Goal: Task Accomplishment & Management: Use online tool/utility

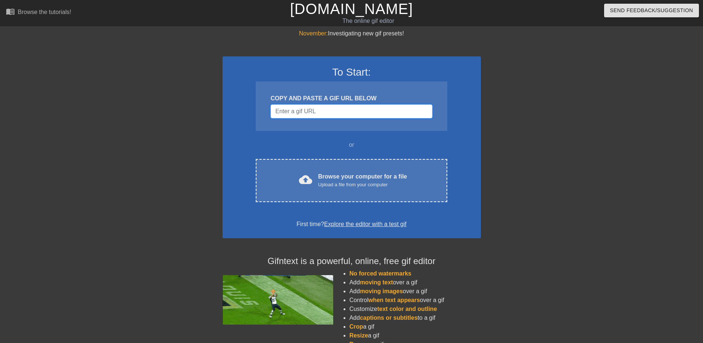
click at [337, 108] on input "Username" at bounding box center [351, 111] width 162 height 14
paste input "https://tenor.com/view/spiderman-spiderman-far-from-home-everywhere-i-go-i-see-…"
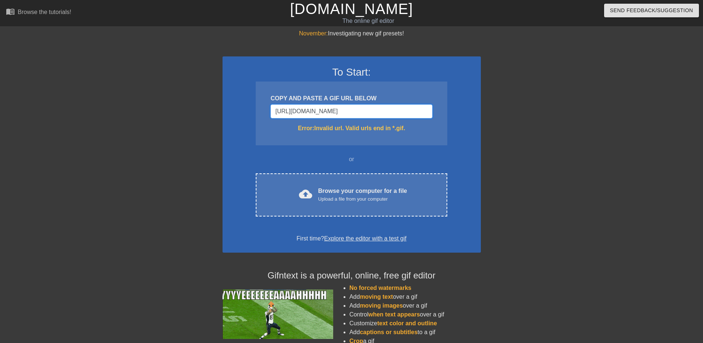
scroll to position [0, 211]
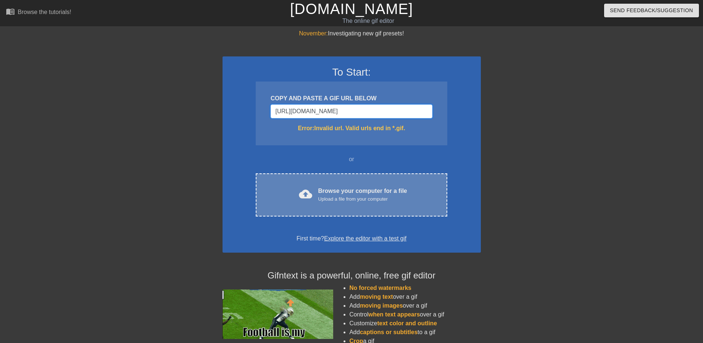
type input "https://tenor.com/view/spiderman-spiderman-far-from-home-everywhere-i-go-i-see-…"
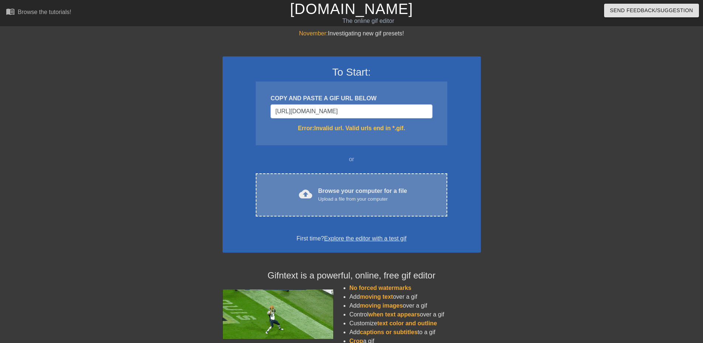
click at [409, 194] on div "cloud_upload Browse your computer for a file Upload a file from your computer" at bounding box center [351, 195] width 160 height 17
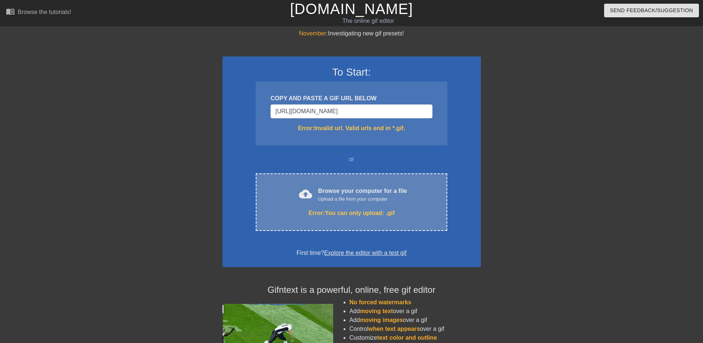
click at [370, 212] on div "Error: You can only upload: .gif" at bounding box center [351, 213] width 160 height 9
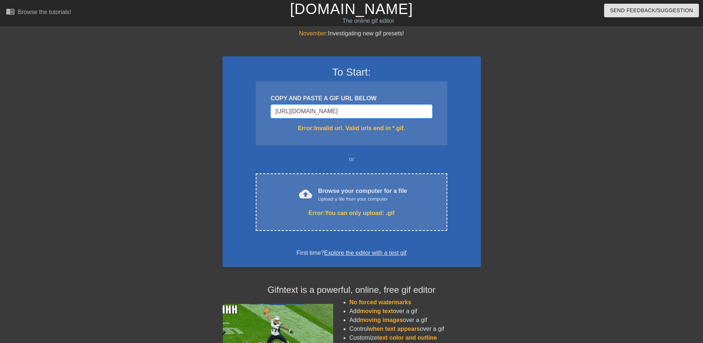
click at [416, 107] on input "https://tenor.com/view/spiderman-spiderman-far-from-home-everywhere-i-go-i-see-…" at bounding box center [351, 111] width 162 height 14
click at [379, 112] on input "https://tenor.com/view/spiderman-spiderman-far-from-home-everywhere-i-go-i-see-…" at bounding box center [351, 111] width 162 height 14
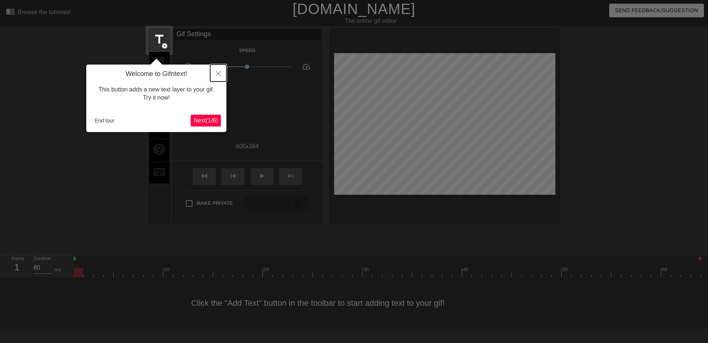
click at [217, 76] on icon "Close" at bounding box center [218, 73] width 5 height 5
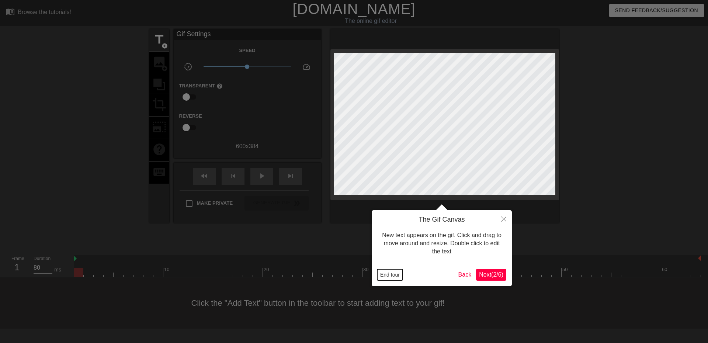
click at [382, 274] on button "End tour" at bounding box center [389, 274] width 25 height 11
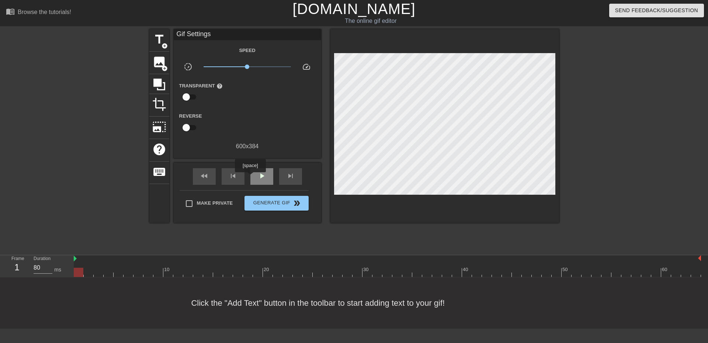
click at [251, 178] on div "play_arrow" at bounding box center [262, 176] width 23 height 17
click at [263, 176] on span "pause" at bounding box center [262, 176] width 9 height 9
click at [166, 57] on span "image" at bounding box center [159, 62] width 14 height 14
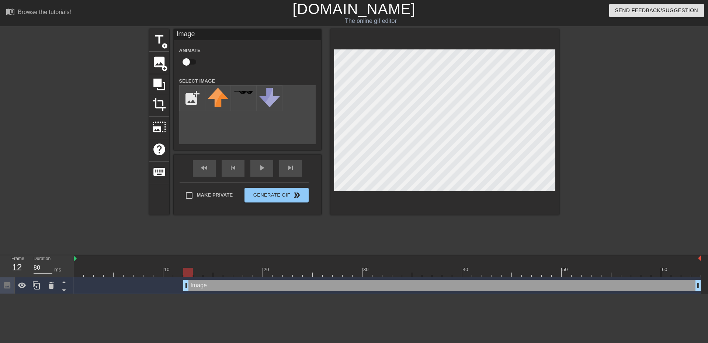
click at [460, 294] on html "menu_book Browse the tutorials! Gifntext.com The online gif editor Send Feedbac…" at bounding box center [354, 147] width 708 height 294
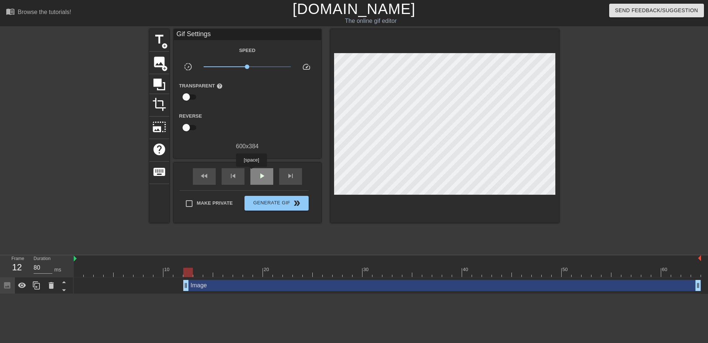
click at [251, 172] on div "play_arrow" at bounding box center [262, 176] width 23 height 17
click at [254, 176] on div "pause" at bounding box center [262, 176] width 23 height 17
click at [153, 72] on div "image add_circle" at bounding box center [159, 63] width 20 height 23
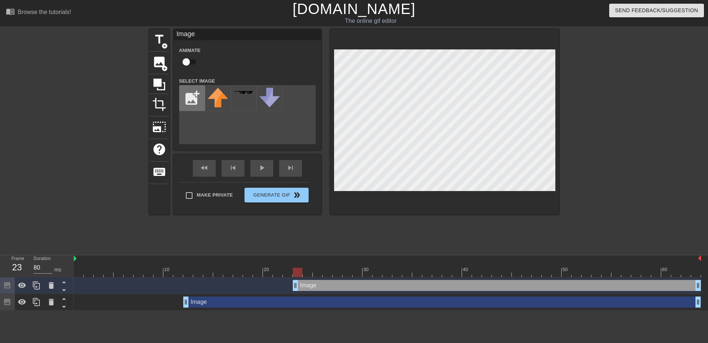
click at [187, 104] on input "file" at bounding box center [192, 98] width 25 height 25
type input "C:\fakepath\testaaa.png"
click at [527, 293] on div "menu_book Browse the tutorials! Gifntext.com The online gif editor Send Feedbac…" at bounding box center [354, 155] width 708 height 311
click at [224, 100] on img at bounding box center [218, 101] width 21 height 26
click at [214, 107] on img at bounding box center [218, 101] width 21 height 26
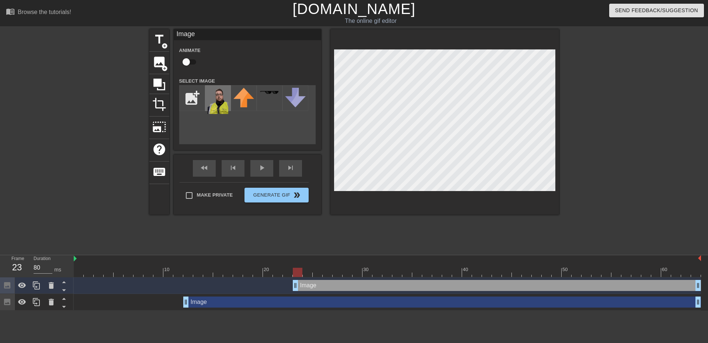
click at [214, 107] on img at bounding box center [218, 101] width 21 height 26
click at [401, 145] on div "title add_circle image add_circle crop photo_size_select_large help keyboard Im…" at bounding box center [354, 122] width 410 height 186
click at [159, 61] on span "image" at bounding box center [159, 62] width 14 height 14
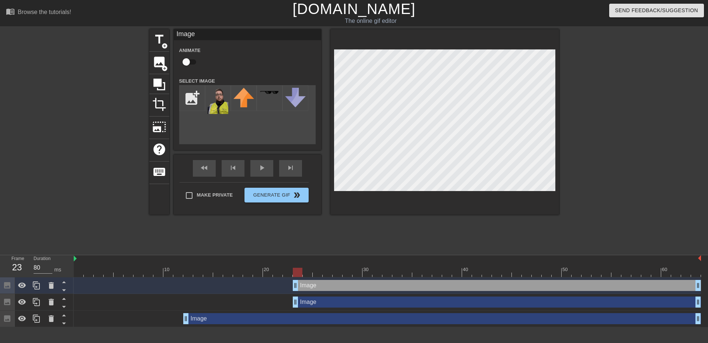
click at [429, 327] on html "menu_book Browse the tutorials! Gifntext.com The online gif editor Send Feedbac…" at bounding box center [354, 163] width 708 height 327
click at [214, 103] on img at bounding box center [218, 101] width 21 height 26
drag, startPoint x: 214, startPoint y: 106, endPoint x: 209, endPoint y: 102, distance: 5.8
click at [209, 103] on img at bounding box center [218, 101] width 21 height 26
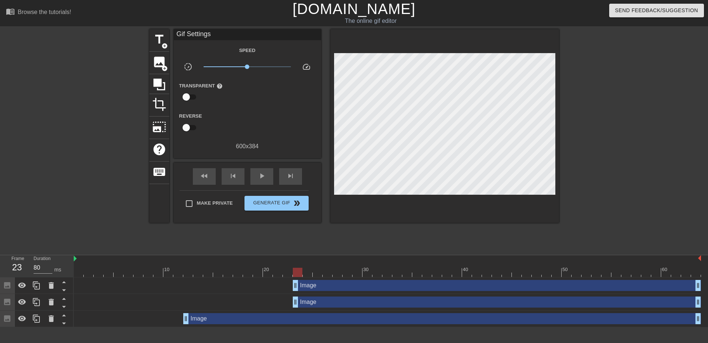
click at [476, 127] on div "title add_circle image add_circle crop photo_size_select_large help keyboard Gi…" at bounding box center [354, 126] width 410 height 194
click at [157, 61] on span "image" at bounding box center [159, 62] width 14 height 14
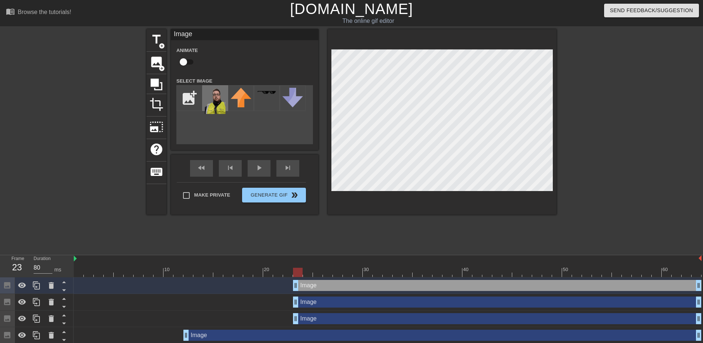
click at [213, 92] on img at bounding box center [215, 101] width 21 height 26
click at [246, 169] on div "fast_rewind skip_previous play_arrow skip_next" at bounding box center [244, 169] width 120 height 28
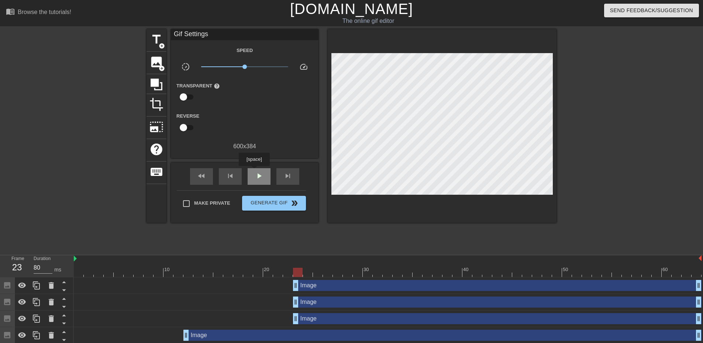
click at [254, 171] on div "play_arrow" at bounding box center [259, 176] width 23 height 17
click at [254, 171] on div "pause" at bounding box center [259, 176] width 23 height 17
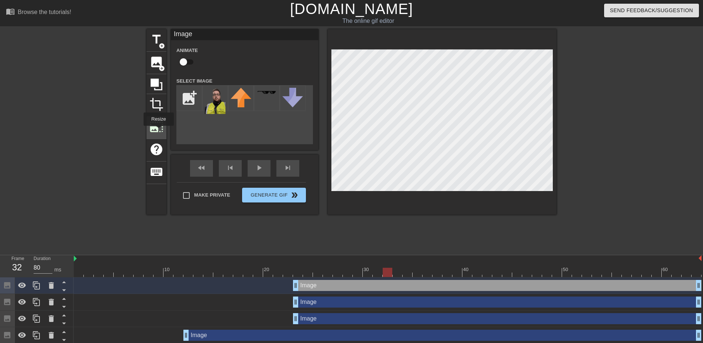
click at [158, 131] on span "photo_size_select_large" at bounding box center [156, 127] width 14 height 14
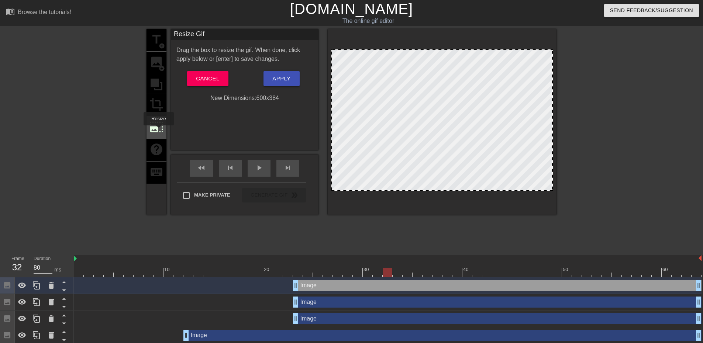
click at [158, 131] on span "photo_size_select_large" at bounding box center [156, 127] width 14 height 14
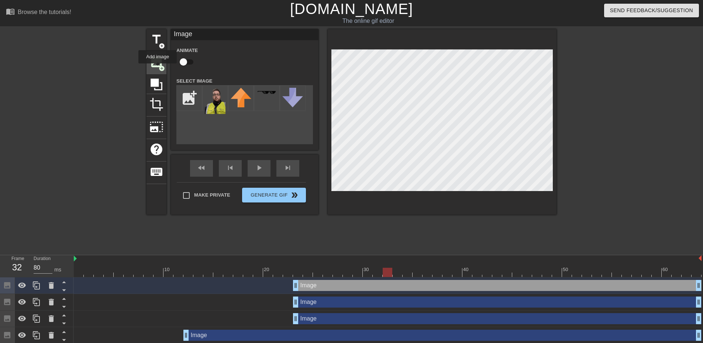
click at [158, 69] on div "image add_circle" at bounding box center [156, 63] width 20 height 23
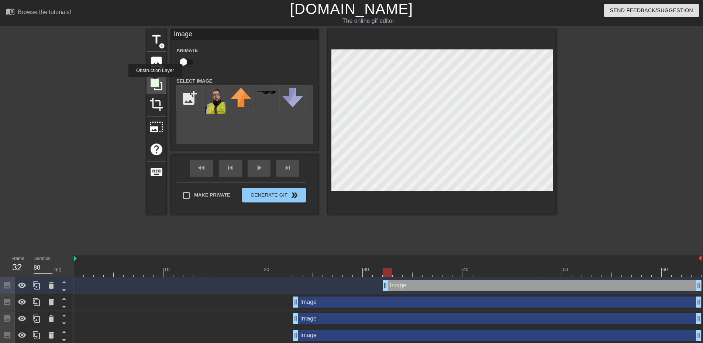
click at [154, 86] on icon at bounding box center [156, 84] width 14 height 14
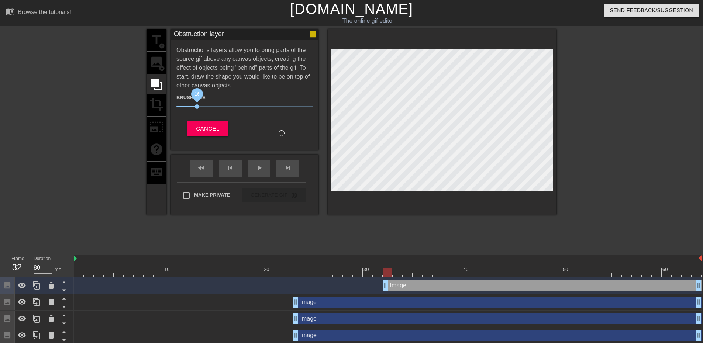
drag, startPoint x: 260, startPoint y: 114, endPoint x: 196, endPoint y: 111, distance: 64.3
click at [196, 111] on span "16" at bounding box center [244, 106] width 137 height 9
click at [335, 117] on div "title add_circle image add_circle crop photo_size_select_large help keyboard Ob…" at bounding box center [351, 122] width 410 height 186
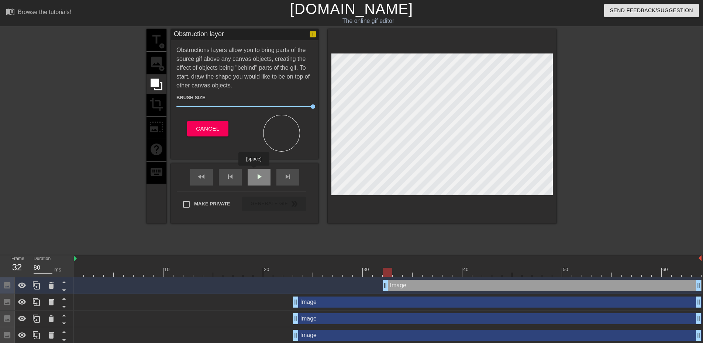
click at [253, 173] on div "play_arrow" at bounding box center [259, 177] width 23 height 17
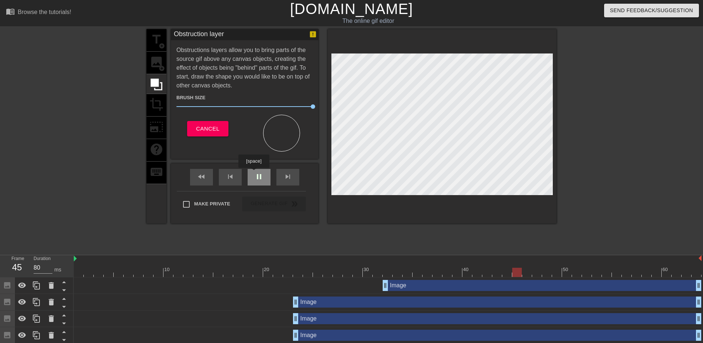
click at [253, 173] on div "pause" at bounding box center [259, 177] width 23 height 17
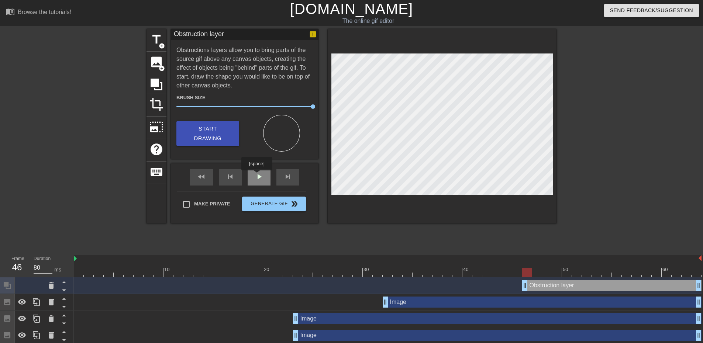
click at [256, 176] on span "play_arrow" at bounding box center [259, 176] width 9 height 9
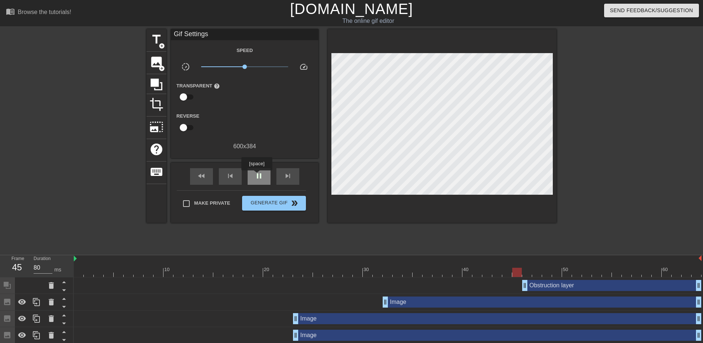
click at [256, 176] on span "pause" at bounding box center [259, 176] width 9 height 9
click at [253, 178] on div "play_arrow" at bounding box center [259, 176] width 23 height 17
click at [163, 86] on icon at bounding box center [156, 84] width 14 height 14
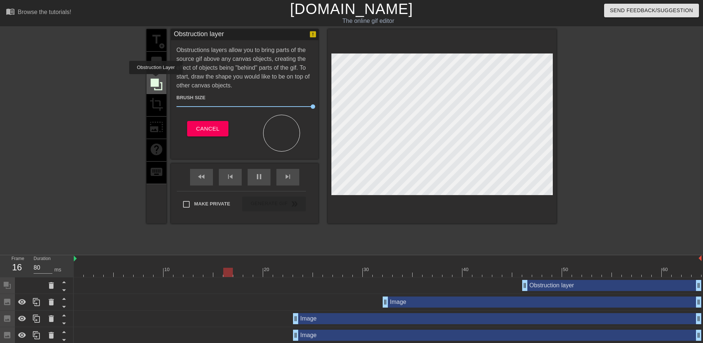
click at [155, 76] on div at bounding box center [156, 84] width 20 height 20
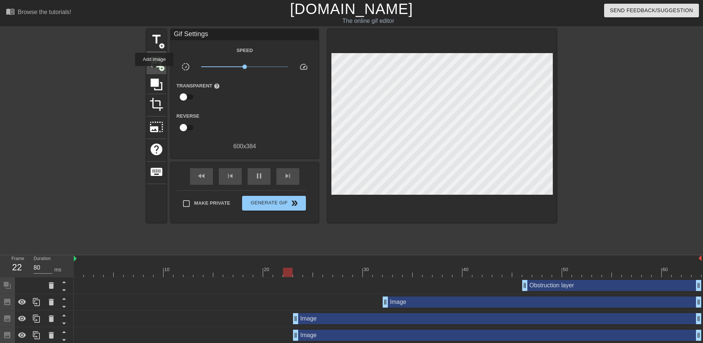
click at [154, 71] on div "image add_circle" at bounding box center [156, 63] width 20 height 23
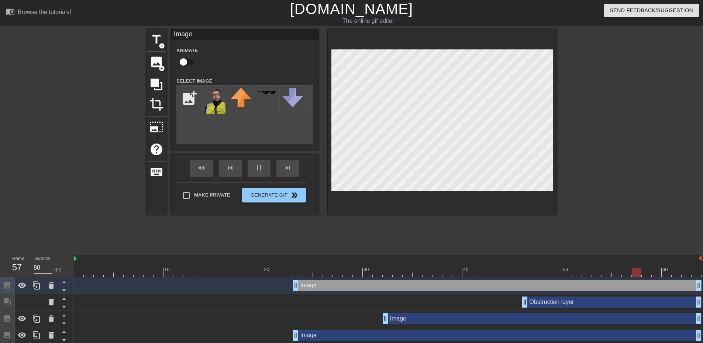
click at [593, 343] on html "menu_book Browse the tutorials! Gifntext.com The online gif editor Send Feedbac…" at bounding box center [351, 197] width 703 height 394
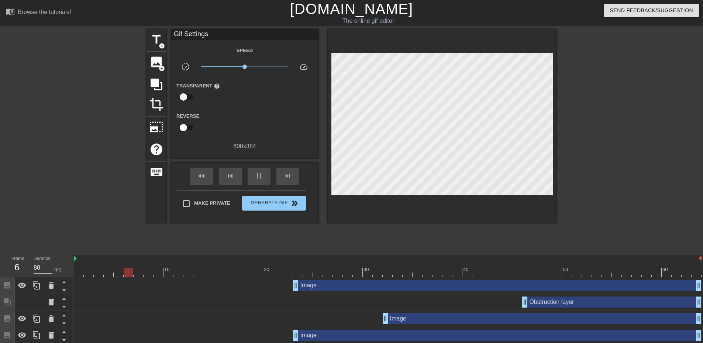
click at [421, 113] on div at bounding box center [442, 126] width 229 height 194
click at [167, 62] on div "title add_circle image add_circle crop photo_size_select_large help keyboard Gi…" at bounding box center [351, 126] width 410 height 194
click at [163, 63] on div "image add_circle" at bounding box center [156, 63] width 20 height 23
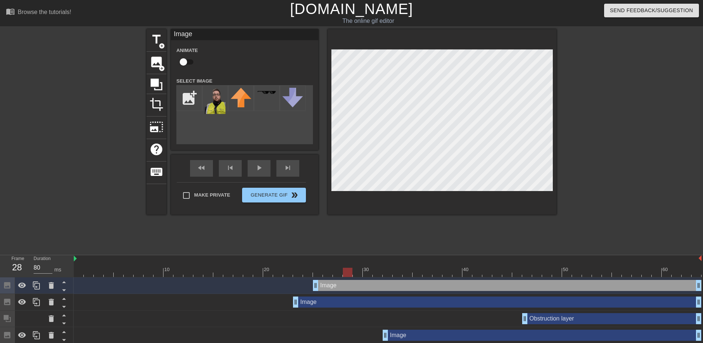
click at [539, 310] on div "menu_book Browse the tutorials! Gifntext.com The online gif editor Send Feedbac…" at bounding box center [351, 205] width 703 height 410
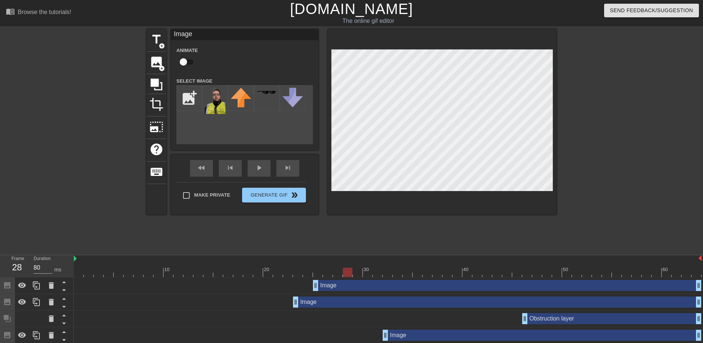
click at [702, 332] on html "menu_book Browse the tutorials! Gifntext.com The online gif editor Send Feedbac…" at bounding box center [351, 205] width 703 height 410
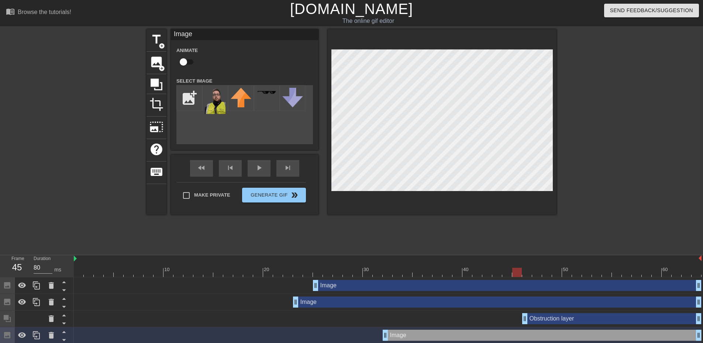
click at [630, 343] on html "menu_book Browse the tutorials! Gifntext.com The online gif editor Send Feedbac…" at bounding box center [351, 205] width 703 height 410
drag, startPoint x: 389, startPoint y: 268, endPoint x: 333, endPoint y: 276, distance: 55.9
click at [333, 276] on div at bounding box center [338, 272] width 10 height 9
click at [213, 103] on img at bounding box center [215, 101] width 21 height 26
click at [212, 97] on img at bounding box center [215, 101] width 21 height 26
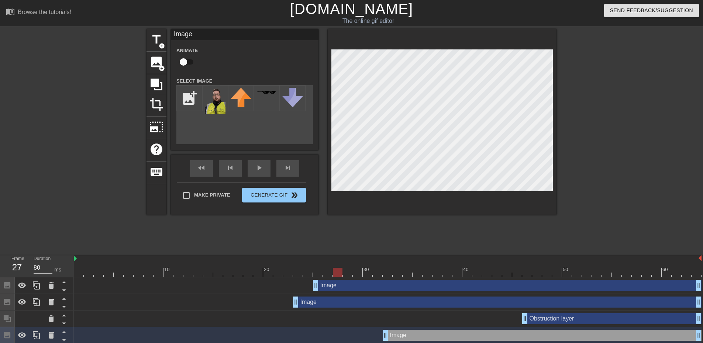
click at [432, 125] on div "title add_circle image add_circle crop photo_size_select_large help keyboard Im…" at bounding box center [351, 122] width 410 height 186
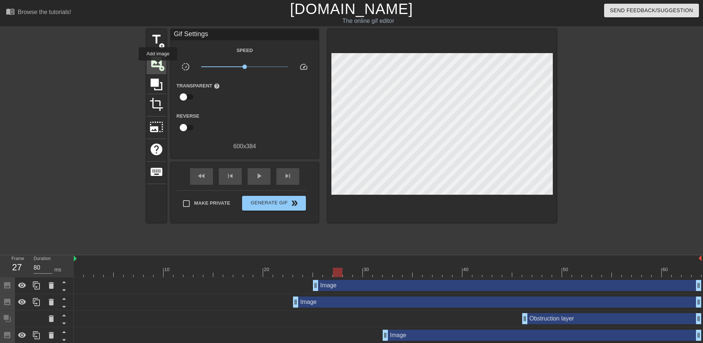
click at [158, 66] on span "image" at bounding box center [156, 62] width 14 height 14
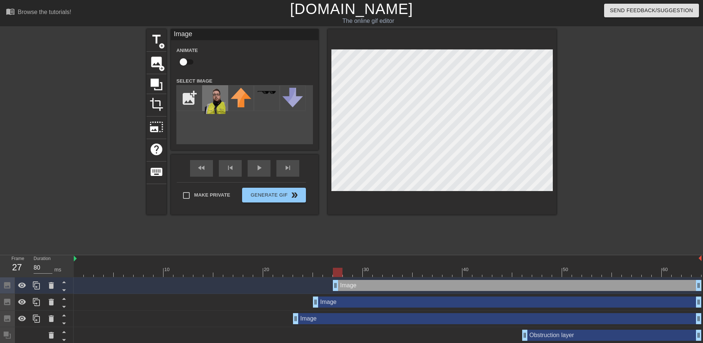
click at [215, 100] on img at bounding box center [215, 101] width 21 height 26
click at [366, 44] on div at bounding box center [442, 122] width 229 height 186
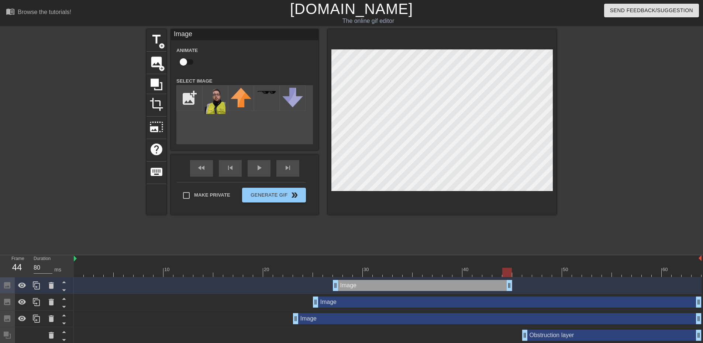
drag, startPoint x: 700, startPoint y: 286, endPoint x: 514, endPoint y: 288, distance: 186.0
click at [514, 288] on div "Image drag_handle drag_handle" at bounding box center [388, 285] width 628 height 11
click at [199, 276] on div at bounding box center [388, 272] width 628 height 9
drag, startPoint x: 201, startPoint y: 272, endPoint x: 71, endPoint y: 285, distance: 130.2
click at [71, 285] on div "Frame 1 Duration 80 ms 10 20 30 40 50 60 Image drag_handle drag_handle Image dr…" at bounding box center [351, 341] width 703 height 172
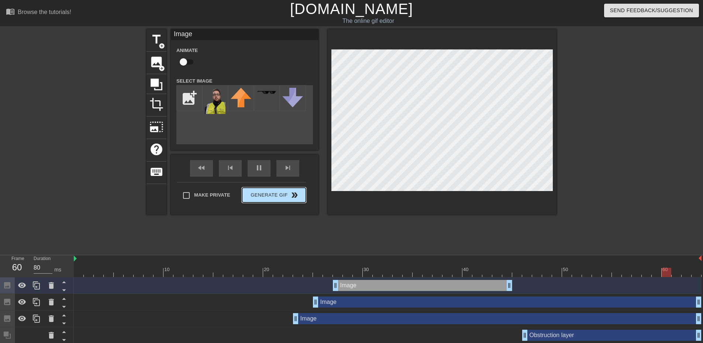
click at [284, 194] on div "Make Private Generate Gif double_arrow" at bounding box center [241, 196] width 129 height 29
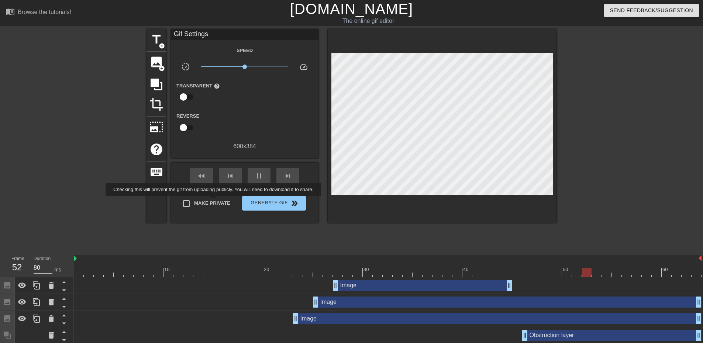
click at [215, 201] on span "Make Private" at bounding box center [212, 203] width 36 height 7
click at [194, 201] on input "Make Private" at bounding box center [186, 203] width 15 height 15
checkbox input "true"
click at [259, 203] on span "Generate Gif double_arrow" at bounding box center [274, 203] width 58 height 9
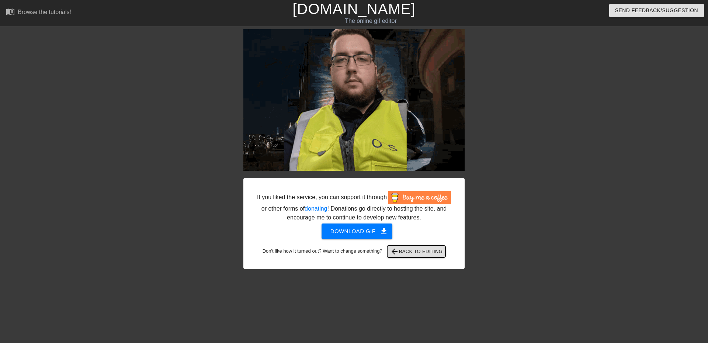
click at [424, 255] on span "arrow_back Back to Editing" at bounding box center [416, 251] width 53 height 9
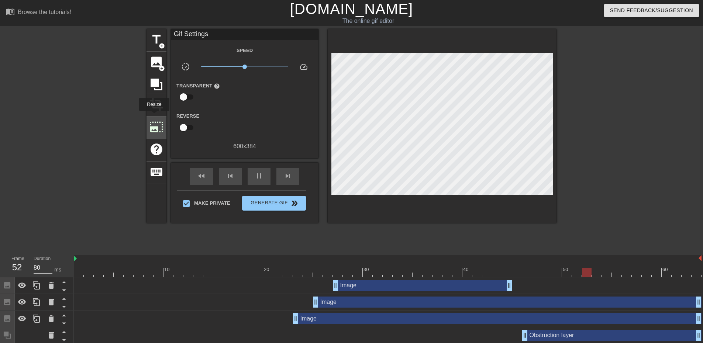
click at [154, 117] on div "photo_size_select_large" at bounding box center [156, 128] width 20 height 23
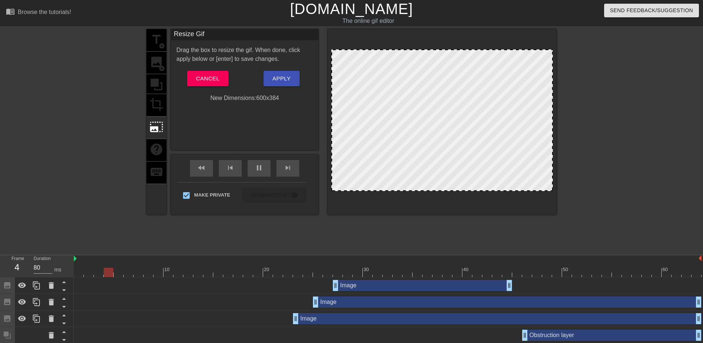
click at [160, 37] on div "title add_circle image add_circle crop photo_size_select_large help keyboard" at bounding box center [156, 122] width 20 height 186
click at [371, 7] on link "[DOMAIN_NAME]" at bounding box center [351, 9] width 123 height 16
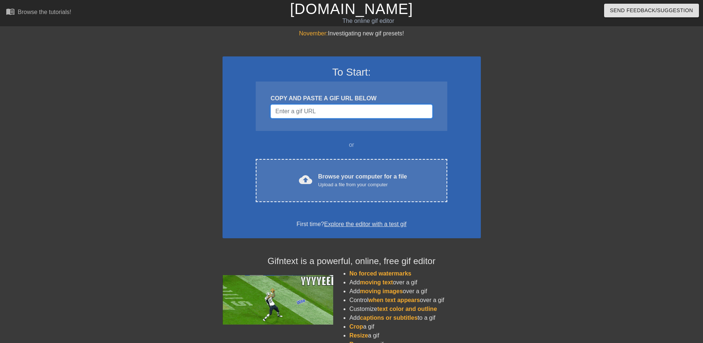
click at [368, 114] on input "Username" at bounding box center [351, 111] width 162 height 14
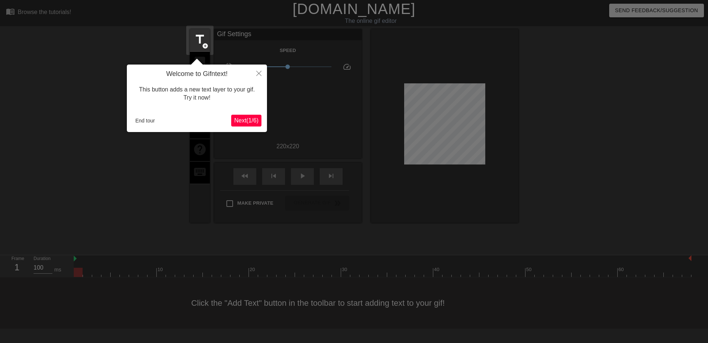
click at [253, 114] on div "Welcome to Gifntext! This button adds a new text layer to your gif. Try it now!…" at bounding box center [197, 99] width 140 height 68
click at [143, 120] on button "End tour" at bounding box center [144, 120] width 25 height 11
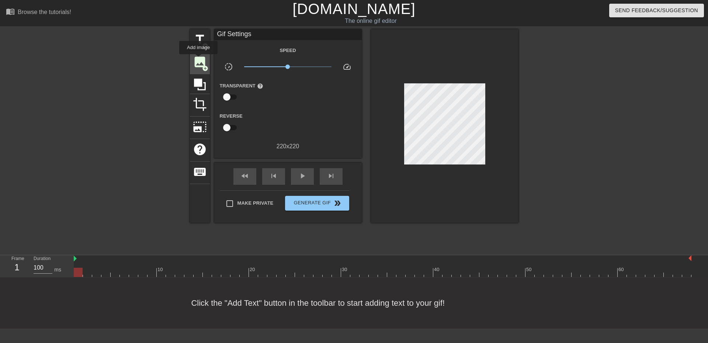
click at [196, 57] on span "image" at bounding box center [200, 62] width 14 height 14
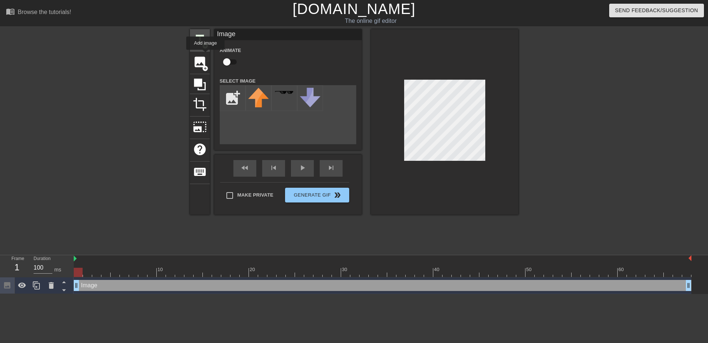
click at [201, 49] on div "title add_circle" at bounding box center [200, 40] width 20 height 23
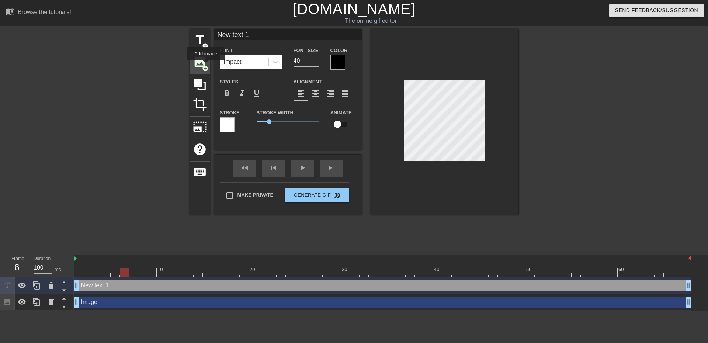
click at [203, 64] on span "image" at bounding box center [200, 62] width 14 height 14
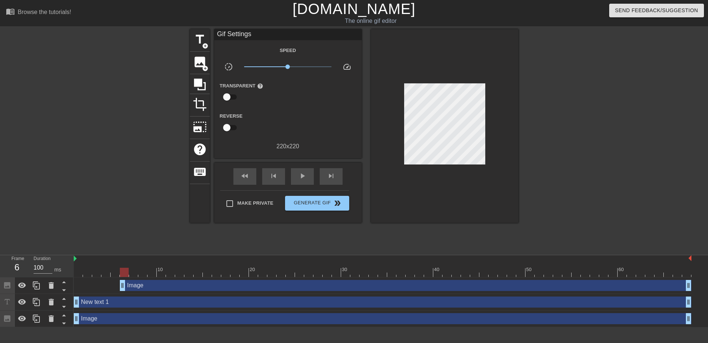
click at [256, 294] on div "Image drag_handle drag_handle" at bounding box center [383, 285] width 618 height 17
click at [256, 290] on div "Image drag_handle drag_handle" at bounding box center [406, 285] width 572 height 11
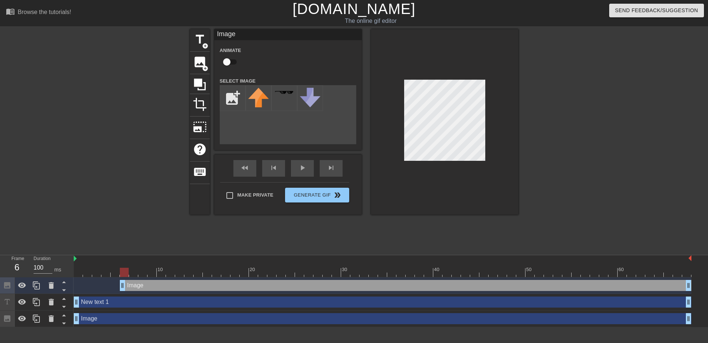
click at [254, 288] on div "Image drag_handle drag_handle" at bounding box center [406, 285] width 572 height 11
click at [452, 309] on div "menu_book Browse the tutorials! Gifntext.com The online gif editor Send Feedbac…" at bounding box center [354, 163] width 708 height 327
click at [237, 91] on input "file" at bounding box center [232, 98] width 25 height 25
type input "C:\fakepath\testaaa.png"
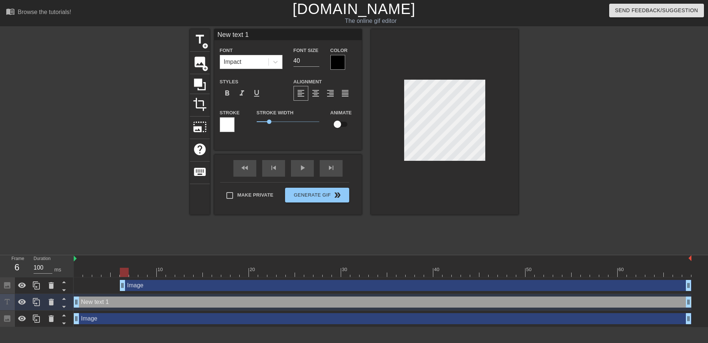
click at [471, 253] on div "menu_book Browse the tutorials! Gifntext.com The online gif editor Send Feedbac…" at bounding box center [354, 163] width 708 height 327
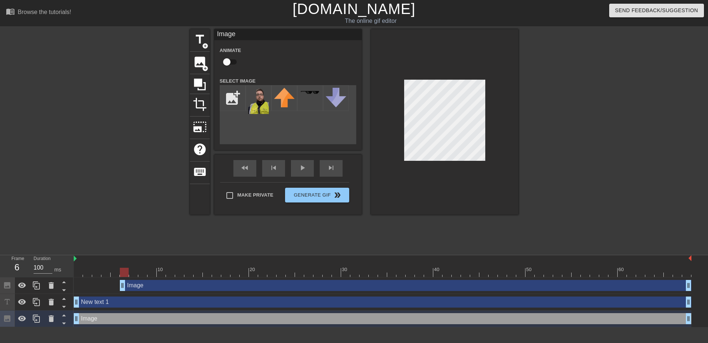
click at [464, 245] on div "title add_circle image add_circle crop photo_size_select_large help keyboard Im…" at bounding box center [354, 139] width 329 height 221
click at [262, 108] on img at bounding box center [258, 101] width 21 height 26
click at [200, 63] on span "image" at bounding box center [200, 62] width 14 height 14
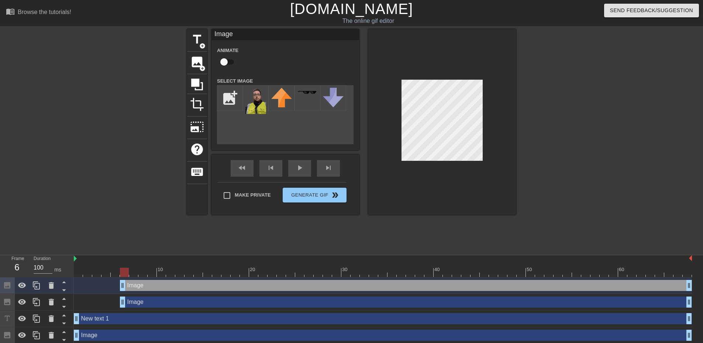
click at [442, 252] on div "menu_book Browse the tutorials! Gifntext.com The online gif editor Send Feedbac…" at bounding box center [351, 172] width 703 height 344
click at [239, 92] on input "file" at bounding box center [229, 98] width 25 height 25
click at [263, 97] on img at bounding box center [255, 101] width 21 height 26
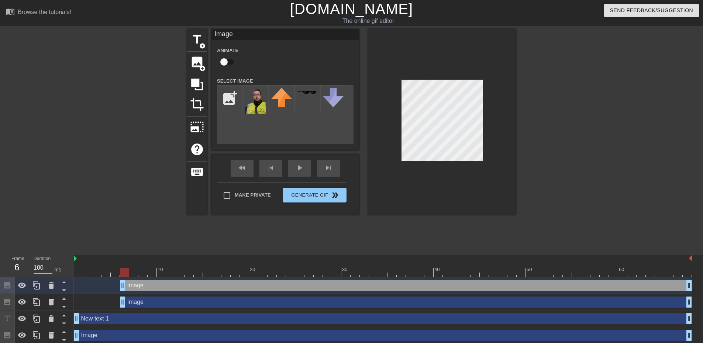
click at [477, 120] on div "title add_circle image add_circle crop photo_size_select_large help keyboard Im…" at bounding box center [351, 122] width 329 height 186
click at [196, 64] on span "image" at bounding box center [197, 62] width 14 height 14
click at [194, 34] on span "title" at bounding box center [197, 39] width 14 height 14
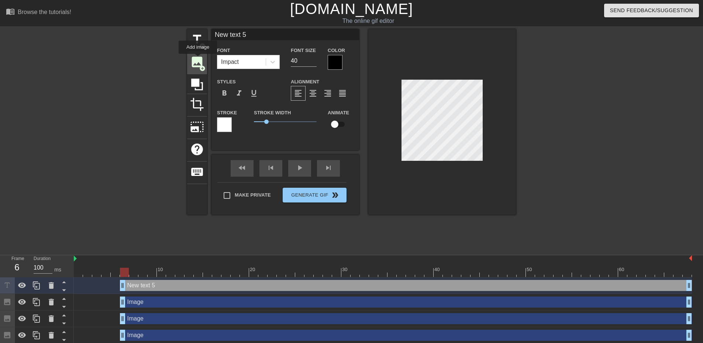
click at [198, 59] on span "image" at bounding box center [197, 62] width 14 height 14
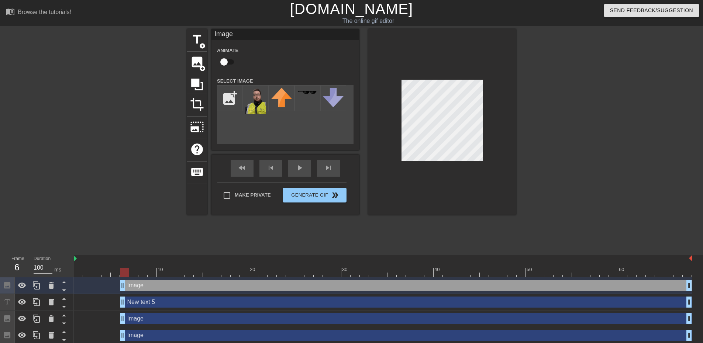
click at [474, 234] on div "title add_circle image add_circle crop photo_size_select_large help keyboard Im…" at bounding box center [351, 139] width 329 height 221
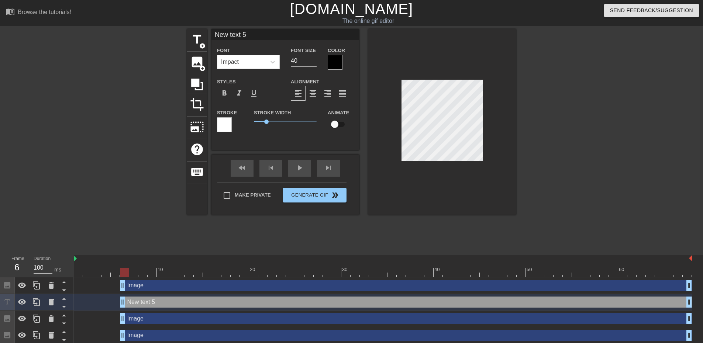
click at [459, 223] on div "title add_circle image add_circle crop photo_size_select_large help keyboard Ne…" at bounding box center [351, 139] width 329 height 221
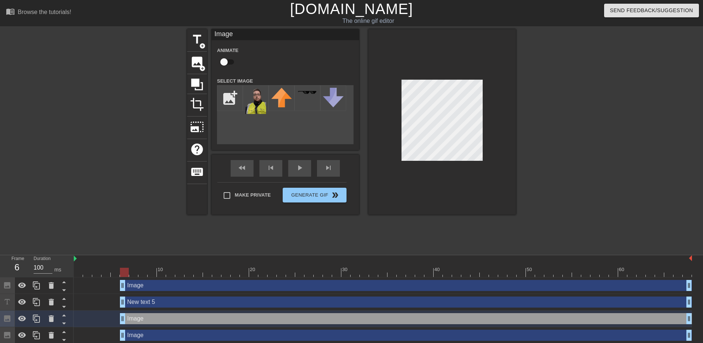
click at [459, 243] on div "title add_circle image add_circle crop photo_size_select_large help keyboard Im…" at bounding box center [351, 139] width 329 height 221
click at [257, 101] on img at bounding box center [255, 101] width 21 height 26
click at [258, 101] on img at bounding box center [255, 101] width 21 height 26
click at [259, 98] on img at bounding box center [255, 101] width 21 height 26
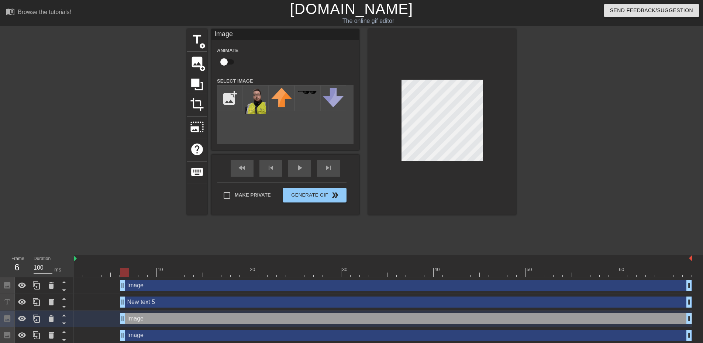
click at [426, 124] on div "title add_circle image add_circle crop photo_size_select_large help keyboard Im…" at bounding box center [351, 122] width 329 height 186
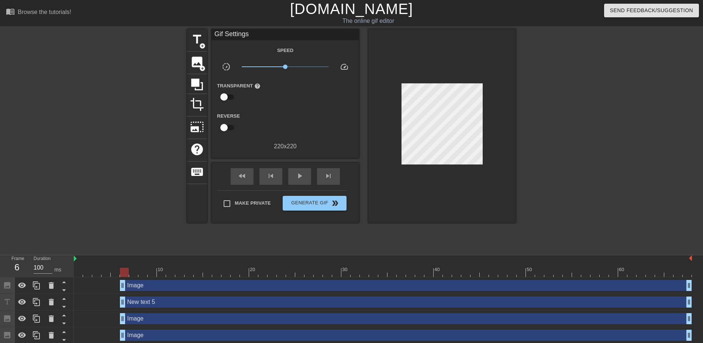
drag, startPoint x: 458, startPoint y: 167, endPoint x: 392, endPoint y: 170, distance: 66.1
click at [450, 191] on div at bounding box center [442, 126] width 148 height 194
click at [196, 77] on icon at bounding box center [197, 84] width 14 height 14
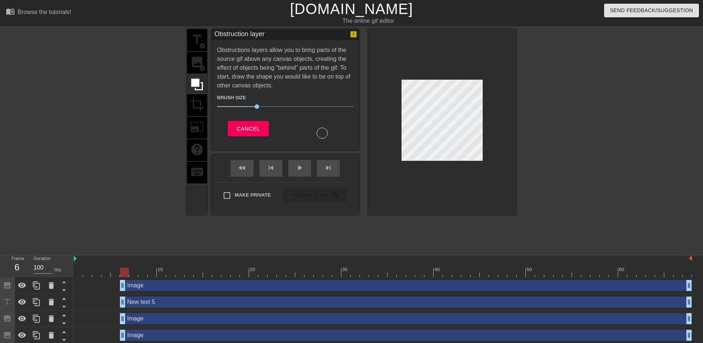
click at [197, 68] on div "title add_circle image add_circle crop photo_size_select_large help keyboard" at bounding box center [197, 122] width 20 height 186
click at [196, 65] on div "title add_circle image add_circle crop photo_size_select_large help keyboard" at bounding box center [197, 122] width 20 height 186
click at [200, 47] on div "title add_circle image add_circle crop photo_size_select_large help keyboard" at bounding box center [197, 122] width 20 height 186
click at [249, 126] on span "Cancel" at bounding box center [248, 129] width 23 height 10
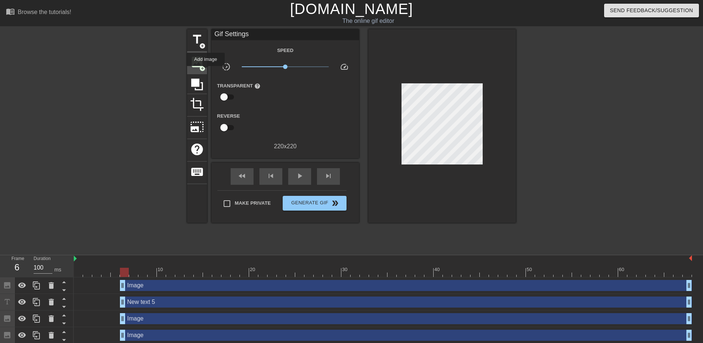
click at [200, 66] on span "add_circle" at bounding box center [202, 68] width 6 height 6
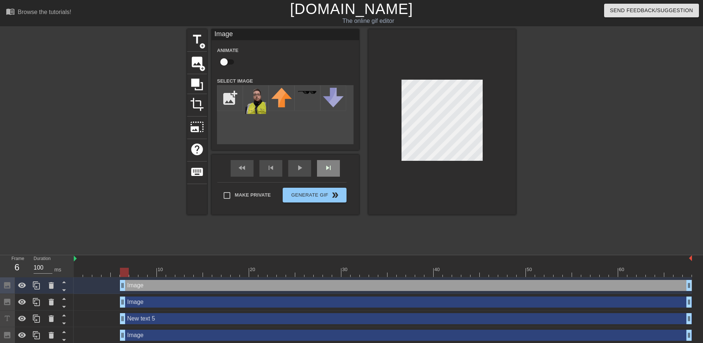
click at [480, 256] on div "menu_book Browse the tutorials! Gifntext.com The online gif editor Send Feedbac…" at bounding box center [351, 205] width 703 height 410
click at [257, 97] on img at bounding box center [255, 101] width 21 height 26
click at [256, 97] on img at bounding box center [255, 101] width 21 height 26
click at [466, 125] on div "title add_circle image add_circle crop photo_size_select_large help keyboard Im…" at bounding box center [351, 122] width 329 height 186
click at [255, 92] on img at bounding box center [255, 101] width 21 height 26
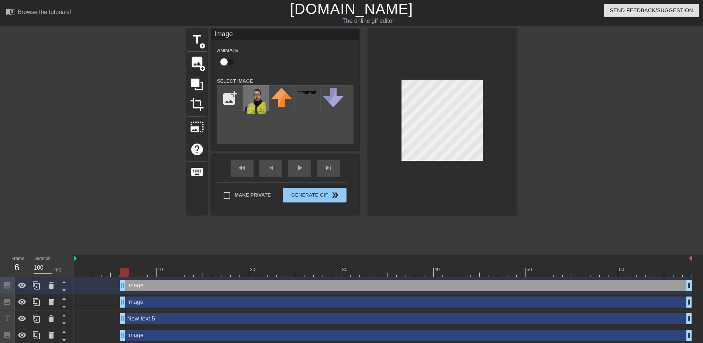
click at [251, 103] on img at bounding box center [255, 101] width 21 height 26
click at [232, 96] on input "file" at bounding box center [229, 98] width 25 height 25
click at [272, 102] on img at bounding box center [281, 98] width 21 height 20
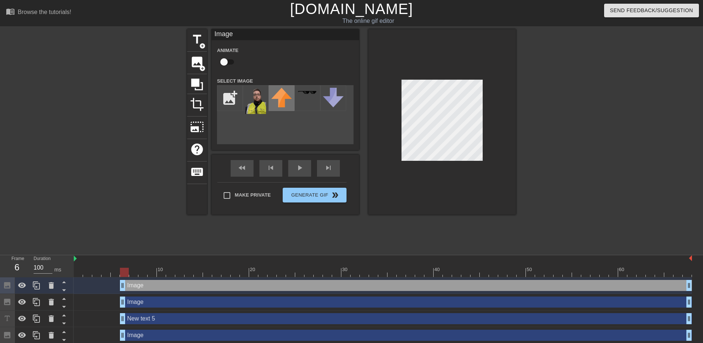
click at [272, 102] on img at bounding box center [281, 98] width 21 height 20
click at [252, 104] on img at bounding box center [255, 101] width 21 height 26
click at [455, 132] on div "title add_circle image add_circle crop photo_size_select_large help keyboard Im…" at bounding box center [351, 122] width 329 height 186
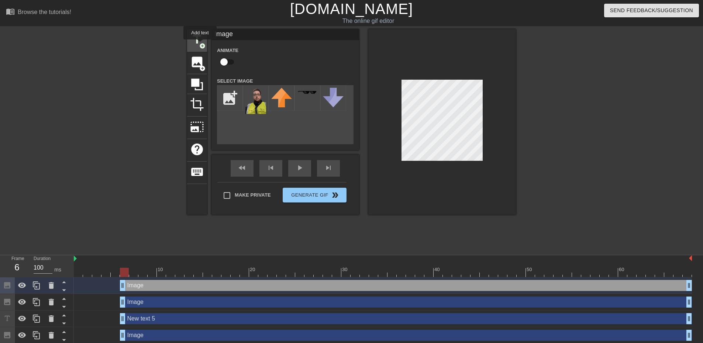
click at [200, 45] on span "add_circle" at bounding box center [202, 46] width 6 height 6
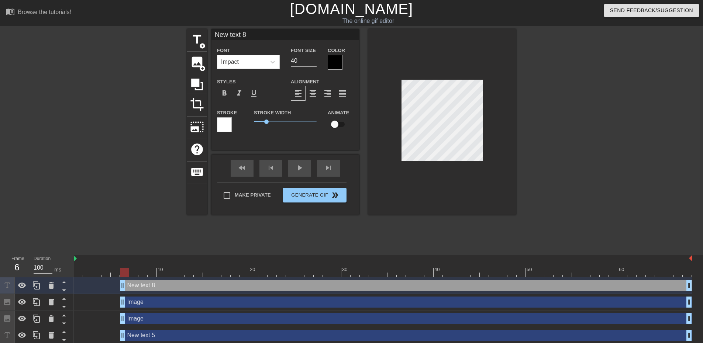
scroll to position [1, 1]
click at [451, 199] on div at bounding box center [442, 122] width 148 height 186
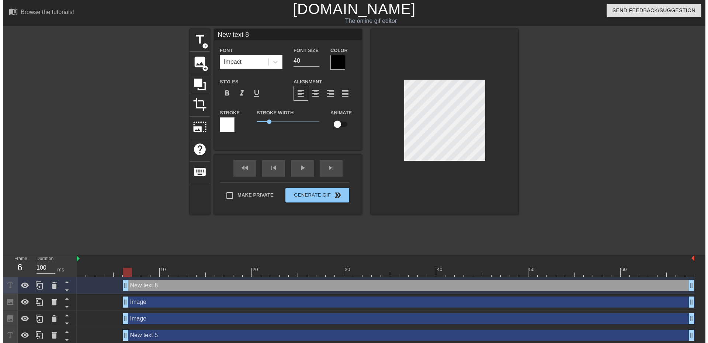
scroll to position [1, 1]
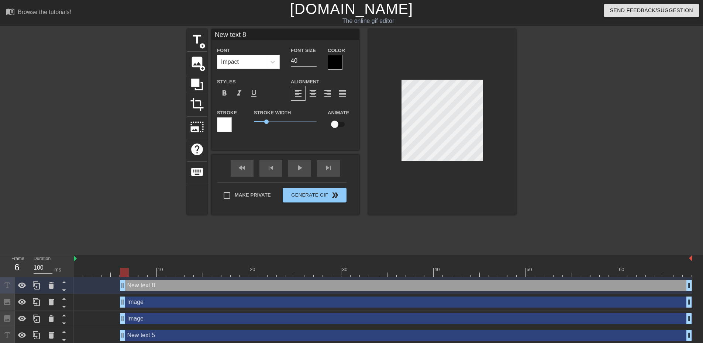
click at [441, 219] on div "title add_circle image add_circle crop photo_size_select_large help keyboard Ne…" at bounding box center [351, 139] width 329 height 221
click at [203, 68] on span "add_circle" at bounding box center [202, 68] width 6 height 6
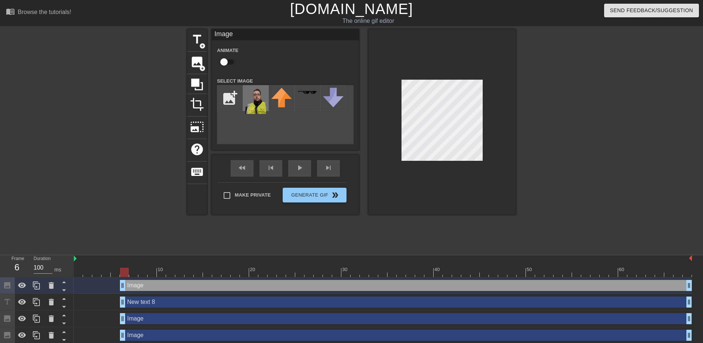
click at [252, 102] on img at bounding box center [255, 101] width 21 height 26
drag, startPoint x: 123, startPoint y: 271, endPoint x: 134, endPoint y: 294, distance: 25.6
click at [134, 294] on div "10 20 30 40 50 60 Image drag_handle drag_handle New text 8 drag_handle drag_han…" at bounding box center [388, 349] width 629 height 188
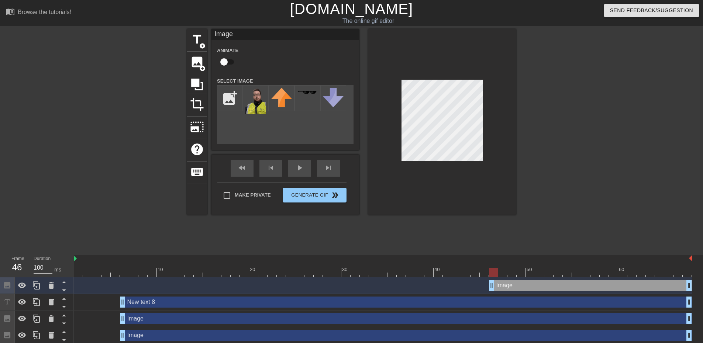
drag, startPoint x: 120, startPoint y: 289, endPoint x: 488, endPoint y: 306, distance: 368.6
drag, startPoint x: 224, startPoint y: 268, endPoint x: 514, endPoint y: 278, distance: 289.8
click at [514, 278] on div "10 20 30 40 50 60 Image drag_handle drag_handle New text 8 drag_handle drag_han…" at bounding box center [388, 349] width 629 height 188
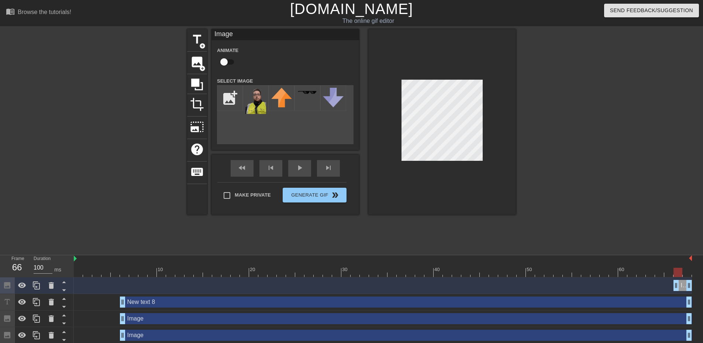
drag, startPoint x: 492, startPoint y: 284, endPoint x: 674, endPoint y: 296, distance: 182.3
drag, startPoint x: 460, startPoint y: 277, endPoint x: 648, endPoint y: 278, distance: 187.4
click at [648, 278] on div "10 20 30 40 50 60 Image drag_handle drag_handle New text 8 drag_handle drag_han…" at bounding box center [388, 349] width 629 height 188
drag, startPoint x: 677, startPoint y: 284, endPoint x: 684, endPoint y: 285, distance: 7.4
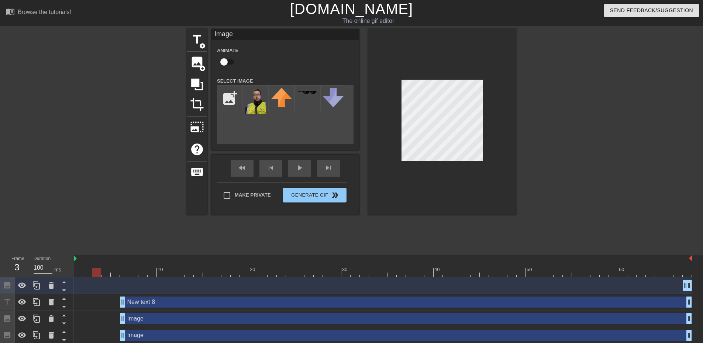
drag, startPoint x: 685, startPoint y: 272, endPoint x: 93, endPoint y: 276, distance: 592.6
click at [93, 276] on div at bounding box center [96, 272] width 9 height 9
type input "100"
drag, startPoint x: 687, startPoint y: 288, endPoint x: 557, endPoint y: 288, distance: 130.2
click at [540, 289] on div "Image drag_handle drag_handle" at bounding box center [383, 285] width 618 height 11
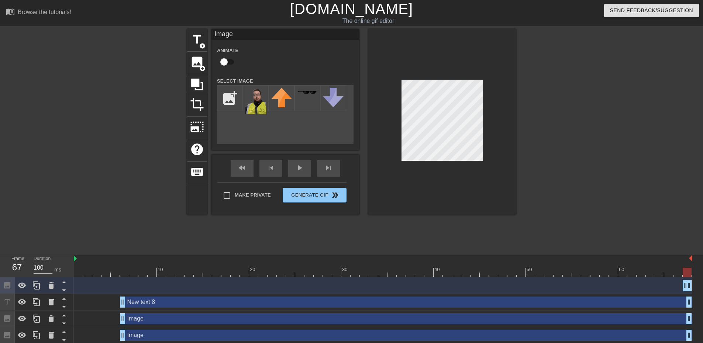
drag, startPoint x: 657, startPoint y: 289, endPoint x: 510, endPoint y: 276, distance: 148.1
click at [456, 283] on div "Image drag_handle drag_handle" at bounding box center [383, 285] width 618 height 11
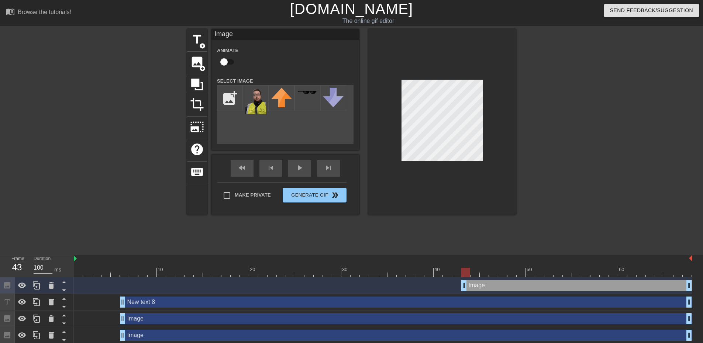
drag, startPoint x: 684, startPoint y: 285, endPoint x: 432, endPoint y: 286, distance: 252.0
click at [432, 286] on div "Image drag_handle drag_handle" at bounding box center [383, 285] width 618 height 11
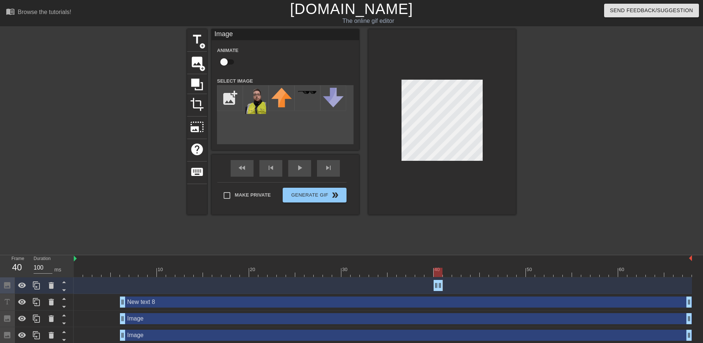
drag, startPoint x: 691, startPoint y: 287, endPoint x: 355, endPoint y: 287, distance: 336.9
click at [355, 287] on div "Image drag_handle drag_handle" at bounding box center [383, 285] width 618 height 11
drag, startPoint x: 513, startPoint y: 265, endPoint x: 148, endPoint y: 273, distance: 365.0
click at [148, 273] on div "10 20 30 40 50 60" at bounding box center [383, 266] width 618 height 22
click at [218, 274] on div at bounding box center [383, 272] width 618 height 9
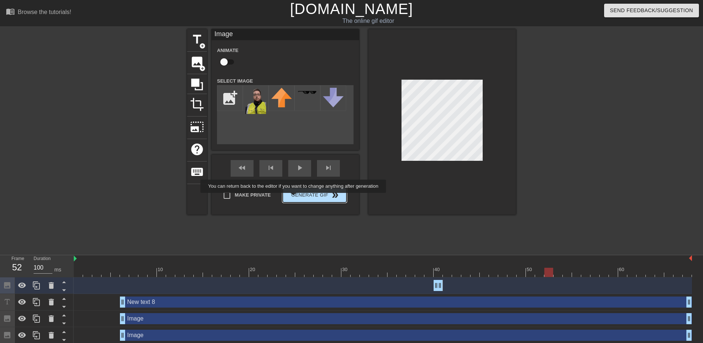
click at [294, 198] on span "Generate Gif double_arrow" at bounding box center [315, 195] width 58 height 9
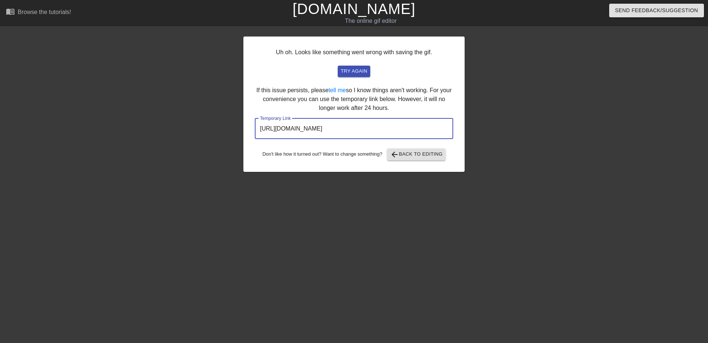
click at [360, 136] on input "https://www.gifntext.com/temp_generations/DGeNyjKD.gif" at bounding box center [354, 128] width 198 height 21
click at [340, 8] on link "[DOMAIN_NAME]" at bounding box center [354, 9] width 123 height 16
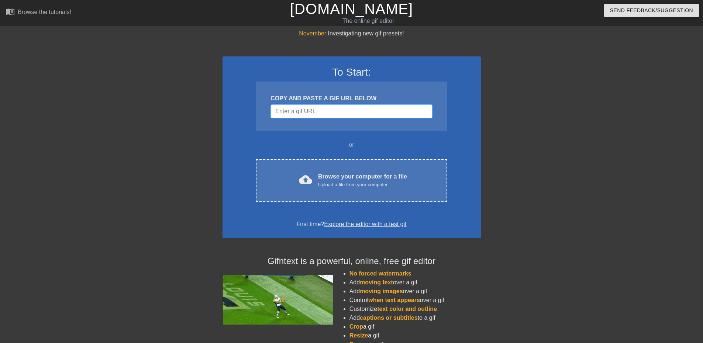
click at [371, 114] on input "Username" at bounding box center [351, 111] width 162 height 14
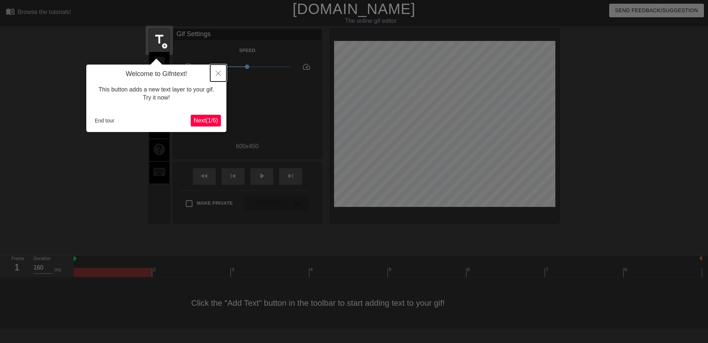
click at [221, 70] on button "Close" at bounding box center [218, 73] width 16 height 17
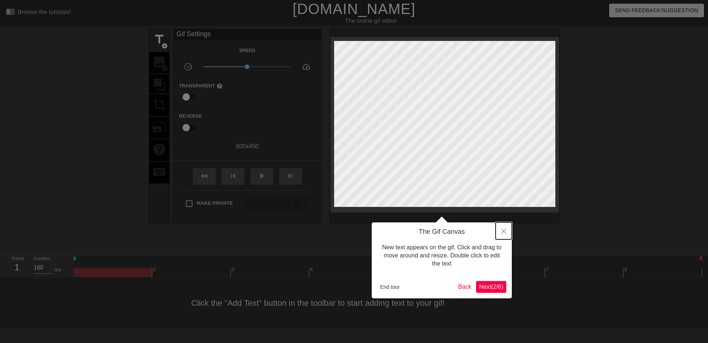
click at [507, 231] on button "Close" at bounding box center [504, 230] width 16 height 17
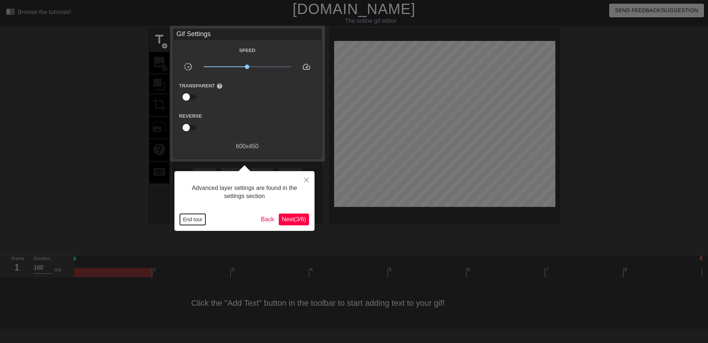
click at [196, 217] on button "End tour" at bounding box center [192, 219] width 25 height 11
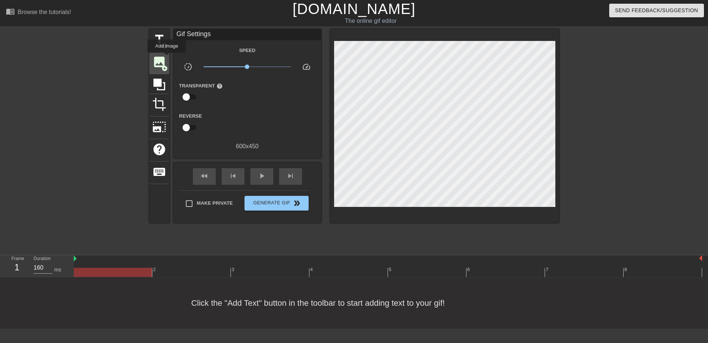
click at [167, 58] on div "image add_circle" at bounding box center [159, 63] width 20 height 23
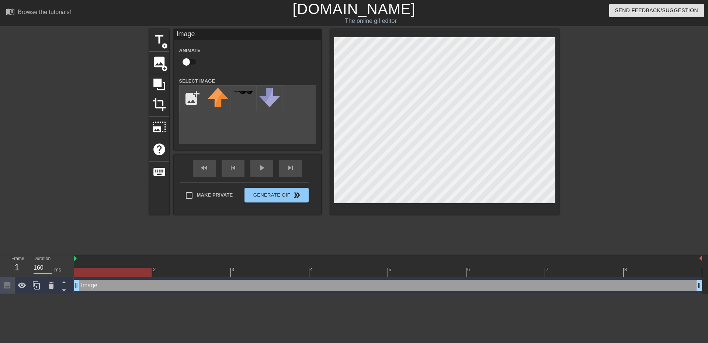
click at [486, 294] on html "menu_book Browse the tutorials! Gifntext.com The online gif editor Send Feedbac…" at bounding box center [354, 147] width 708 height 294
click at [153, 65] on span "image" at bounding box center [159, 62] width 14 height 14
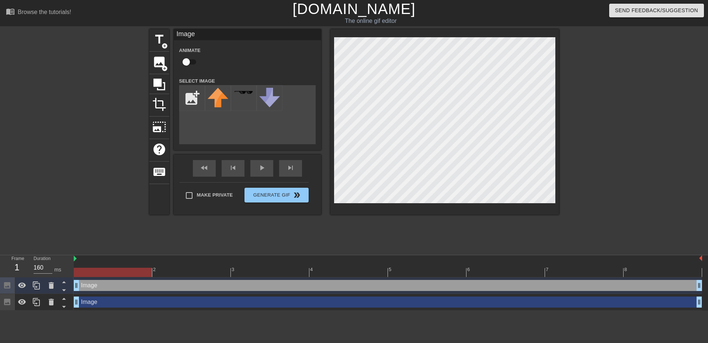
click at [460, 311] on html "menu_book Browse the tutorials! Gifntext.com The online gif editor Send Feedbac…" at bounding box center [354, 155] width 708 height 311
click at [189, 92] on input "file" at bounding box center [192, 98] width 25 height 25
type input "C:\fakepath\small.png"
click at [212, 97] on img at bounding box center [218, 98] width 21 height 21
click at [160, 65] on span "image" at bounding box center [159, 62] width 14 height 14
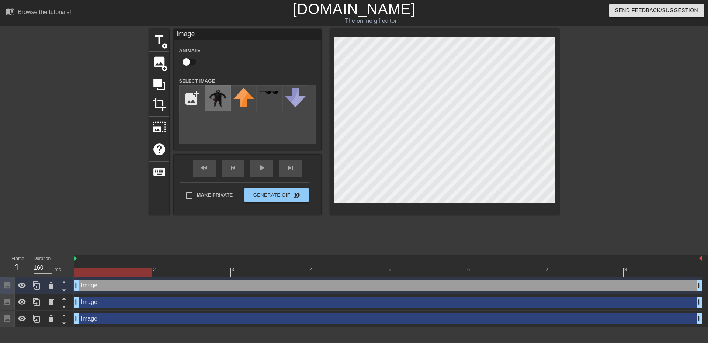
click at [221, 99] on img at bounding box center [218, 98] width 21 height 21
click at [152, 59] on span "image" at bounding box center [159, 62] width 14 height 14
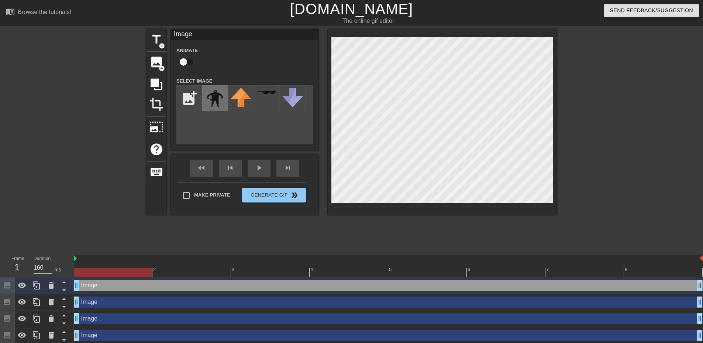
click at [210, 94] on img at bounding box center [215, 98] width 21 height 21
click at [474, 314] on div "menu_book Browse the tutorials! Gifntext.com The online gif editor Send Feedbac…" at bounding box center [351, 172] width 703 height 344
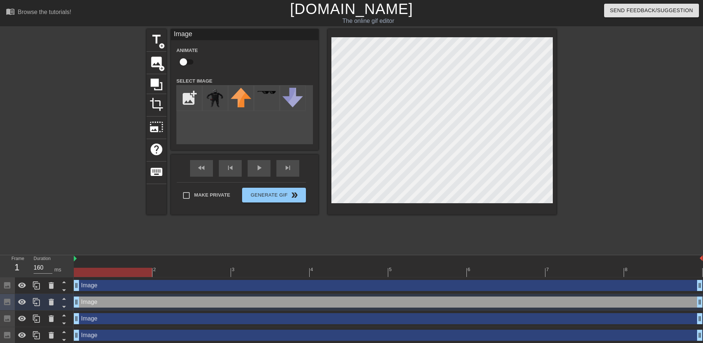
click at [263, 293] on div "menu_book Browse the tutorials! Gifntext.com The online gif editor Send Feedbac…" at bounding box center [351, 172] width 703 height 344
click at [605, 28] on div "menu_book Browse the tutorials! Gifntext.com The online gif editor Send Feedbac…" at bounding box center [351, 172] width 703 height 344
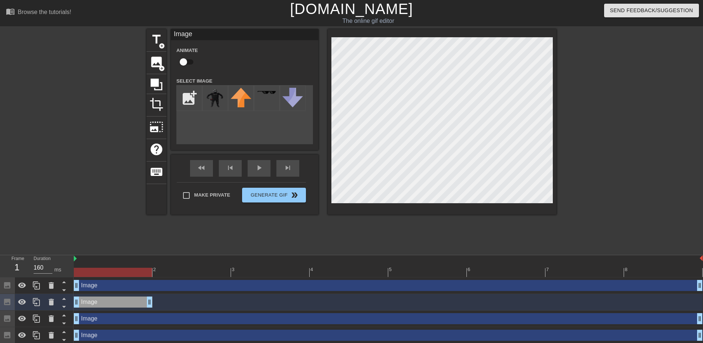
drag, startPoint x: 700, startPoint y: 302, endPoint x: 82, endPoint y: 299, distance: 618.4
drag, startPoint x: 148, startPoint y: 303, endPoint x: 46, endPoint y: 300, distance: 102.3
click at [46, 300] on div "Frame 1 Duration 160 ms 2 3 4 5 6 7 8 Image drag_handle drag_handle Image drag_…" at bounding box center [351, 299] width 703 height 89
drag, startPoint x: 317, startPoint y: 273, endPoint x: 206, endPoint y: 280, distance: 111.3
click at [206, 280] on div "2 3 4 5 6 7 8 Image drag_handle drag_handle Image drag_handle drag_handle Image…" at bounding box center [388, 299] width 629 height 89
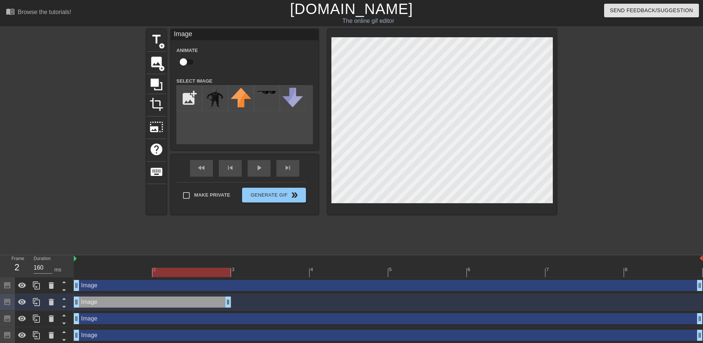
drag, startPoint x: 151, startPoint y: 300, endPoint x: 210, endPoint y: 301, distance: 59.0
drag, startPoint x: 119, startPoint y: 268, endPoint x: 56, endPoint y: 267, distance: 63.1
click at [56, 267] on div "Frame 1 Duration 160 ms 2 3 4 5 6 7 8 Image drag_handle drag_handle Image drag_…" at bounding box center [351, 299] width 703 height 89
drag, startPoint x: 433, startPoint y: 272, endPoint x: 288, endPoint y: 281, distance: 145.2
click at [288, 281] on div "2 3 4 5 6 7 8 Image drag_handle drag_handle Image drag_handle drag_handle Image…" at bounding box center [388, 299] width 629 height 89
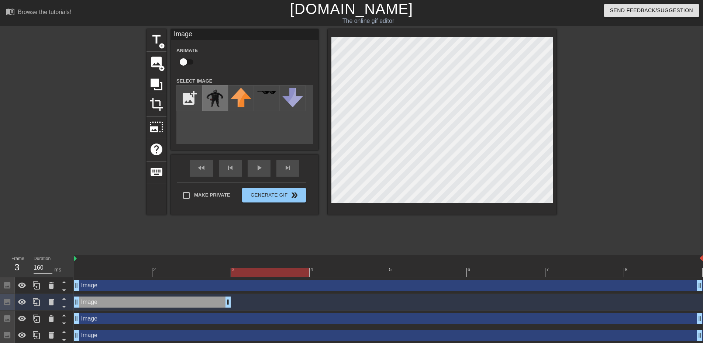
click at [214, 89] on img at bounding box center [215, 98] width 21 height 21
click at [158, 61] on span "image" at bounding box center [156, 62] width 14 height 14
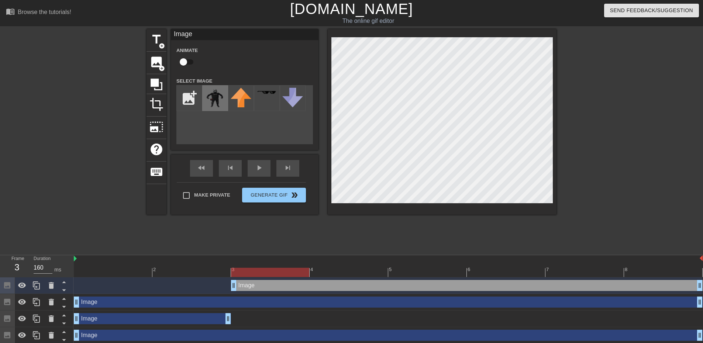
click at [217, 103] on img at bounding box center [215, 98] width 21 height 21
click at [326, 295] on div "Image drag_handle drag_handle" at bounding box center [388, 302] width 629 height 17
click at [198, 91] on input "file" at bounding box center [189, 98] width 25 height 25
type input "C:\fakepath\angelc at.png"
click at [217, 101] on div at bounding box center [215, 98] width 26 height 26
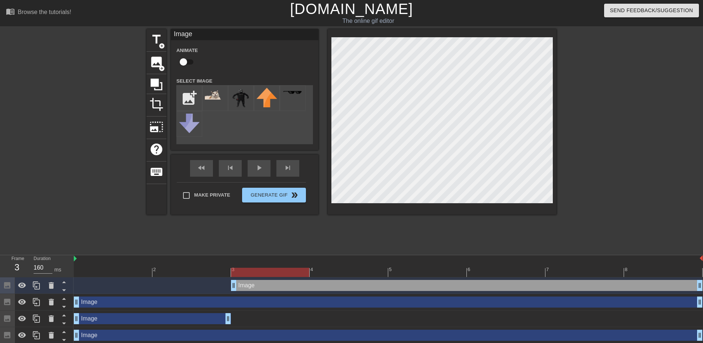
click at [351, 204] on div at bounding box center [442, 122] width 229 height 186
click at [327, 227] on div "title add_circle image add_circle crop photo_size_select_large help keyboard Im…" at bounding box center [351, 139] width 410 height 221
click at [526, 208] on div at bounding box center [442, 122] width 229 height 186
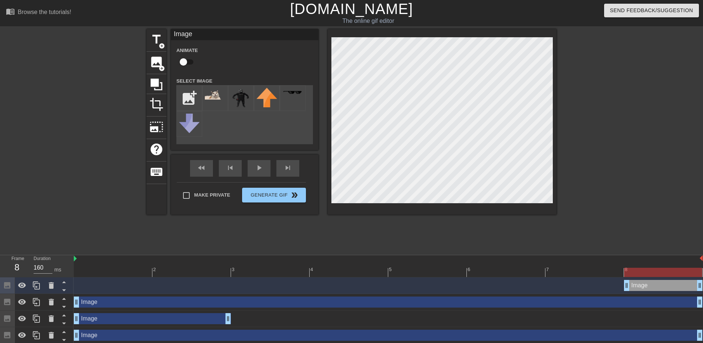
drag, startPoint x: 232, startPoint y: 288, endPoint x: 693, endPoint y: 280, distance: 460.5
click at [702, 279] on div "Image drag_handle drag_handle" at bounding box center [388, 285] width 629 height 17
click at [546, 343] on html "menu_book Browse the tutorials! Gifntext.com The online gif editor Send Feedbac…" at bounding box center [351, 180] width 703 height 360
click at [282, 194] on div "Make Private Generate Gif double_arrow" at bounding box center [241, 196] width 129 height 29
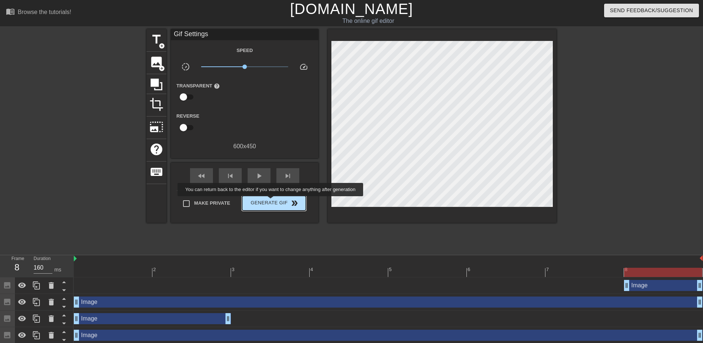
click at [271, 201] on span "Generate Gif double_arrow" at bounding box center [274, 203] width 58 height 9
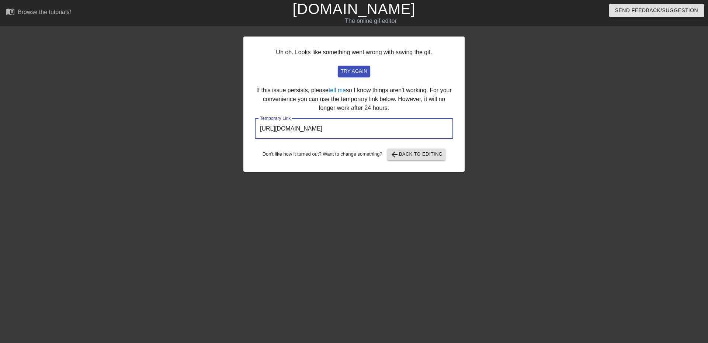
click at [370, 129] on input "https://www.gifntext.com/temp_generations/sgIwhQBA.gif" at bounding box center [354, 128] width 198 height 21
click at [340, 11] on link "[DOMAIN_NAME]" at bounding box center [354, 9] width 123 height 16
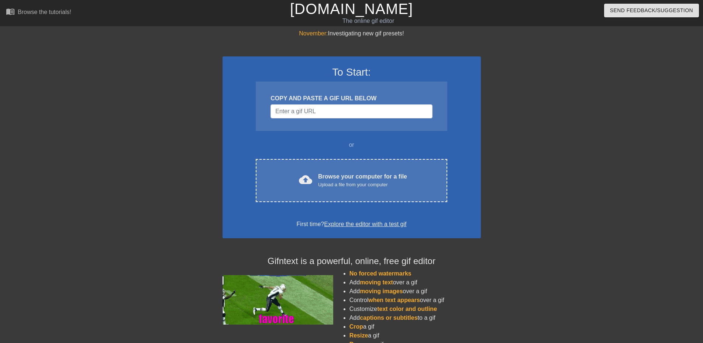
click at [340, 100] on div "COPY AND PASTE A GIF URL BELOW" at bounding box center [351, 98] width 162 height 9
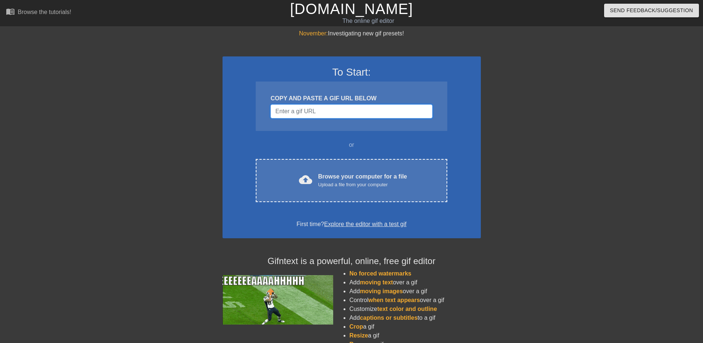
click at [346, 111] on input "Username" at bounding box center [351, 111] width 162 height 14
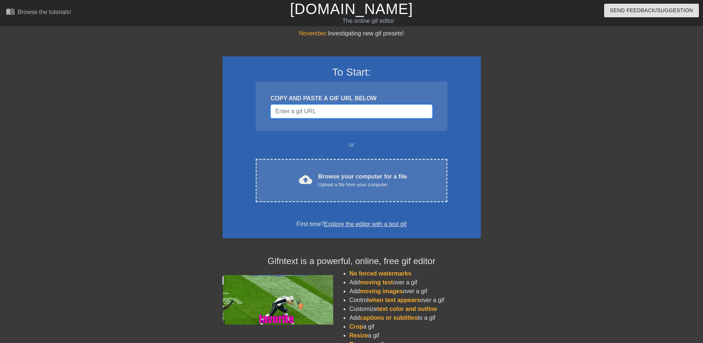
paste input "[URL][DOMAIN_NAME]"
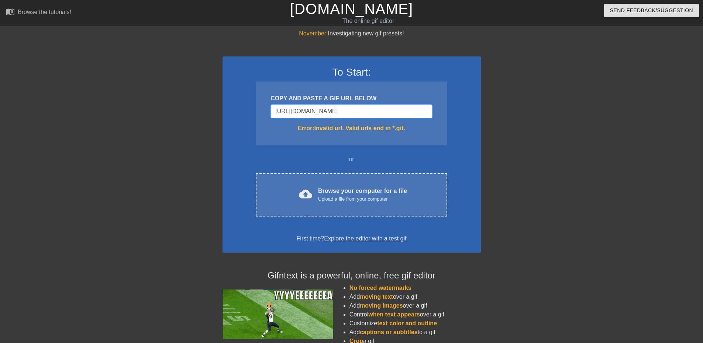
type input "[URL][DOMAIN_NAME]"
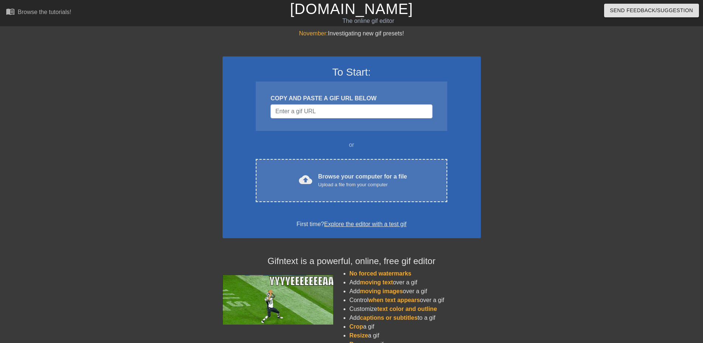
click at [338, 120] on div "COPY AND PASTE A GIF URL BELOW" at bounding box center [351, 106] width 191 height 49
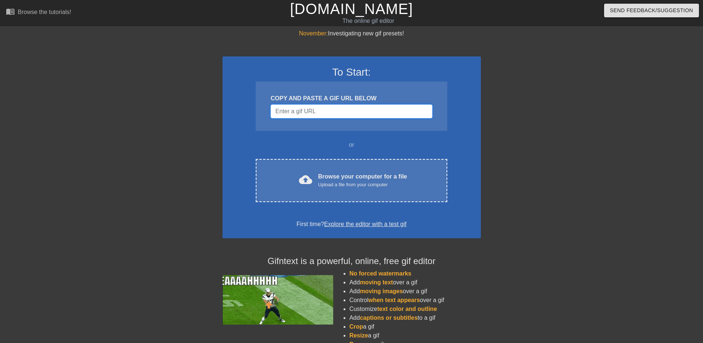
click at [338, 108] on input "Username" at bounding box center [351, 111] width 162 height 14
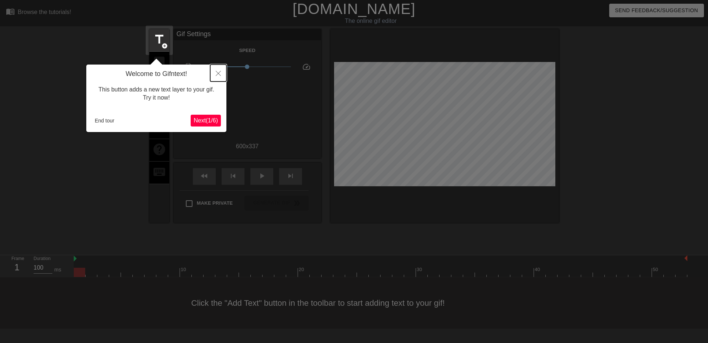
click at [216, 75] on icon "Close" at bounding box center [218, 73] width 5 height 5
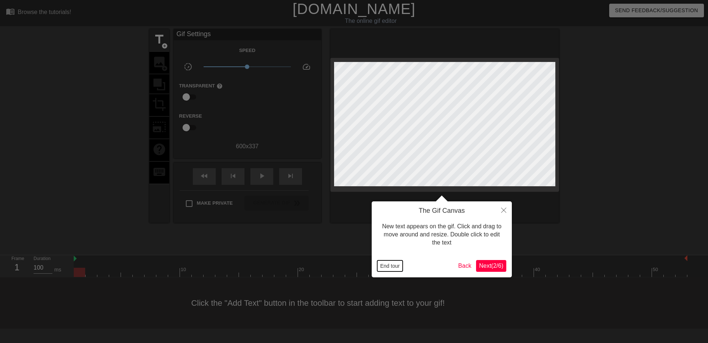
click at [390, 270] on button "End tour" at bounding box center [389, 265] width 25 height 11
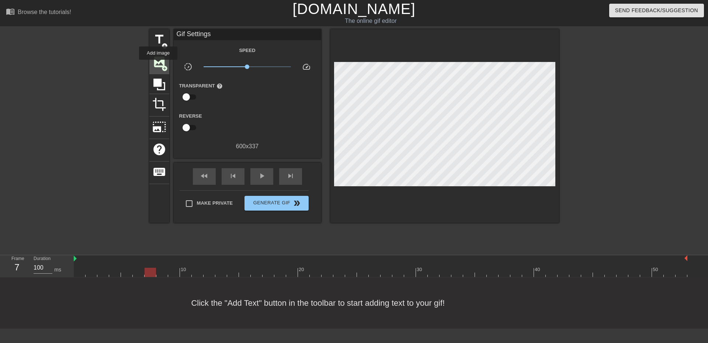
click at [158, 65] on span "image" at bounding box center [159, 62] width 14 height 14
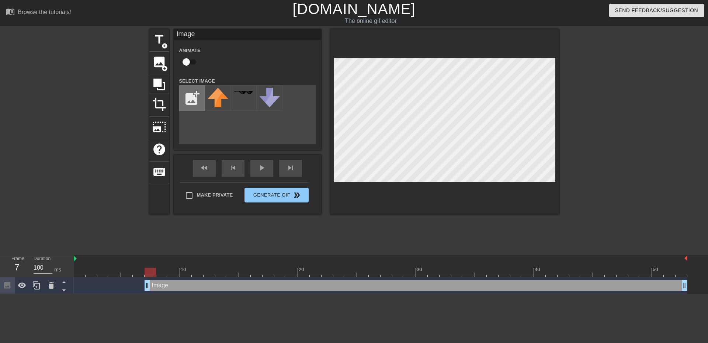
click at [191, 90] on input "file" at bounding box center [192, 98] width 25 height 25
type input "C:\fakepath\small.png"
click at [206, 96] on div at bounding box center [218, 98] width 26 height 26
drag, startPoint x: 203, startPoint y: 270, endPoint x: 122, endPoint y: 274, distance: 81.3
click at [122, 274] on div at bounding box center [126, 272] width 11 height 9
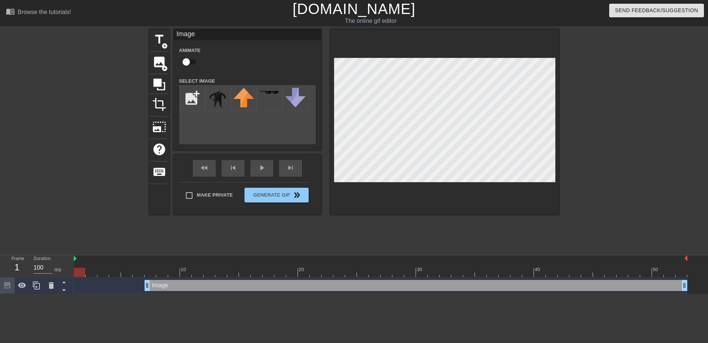
drag, startPoint x: 252, startPoint y: 274, endPoint x: 33, endPoint y: 271, distance: 218.4
click at [33, 271] on div "Frame 1 Duration 100 ms 10 20 30 40 50 Image drag_handle drag_handle" at bounding box center [354, 274] width 708 height 39
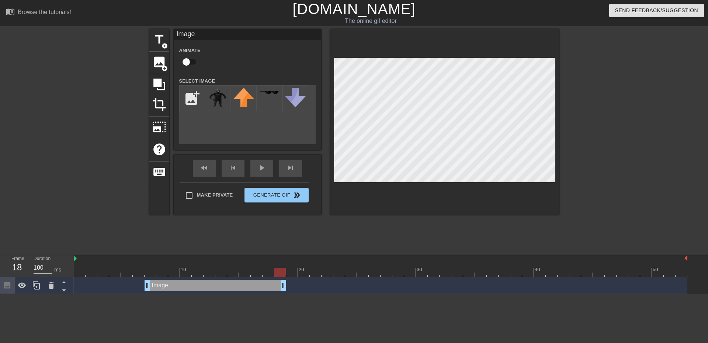
drag, startPoint x: 684, startPoint y: 283, endPoint x: 284, endPoint y: 292, distance: 399.3
click at [284, 292] on div "Image drag_handle drag_handle" at bounding box center [381, 285] width 614 height 17
drag, startPoint x: 289, startPoint y: 284, endPoint x: 332, endPoint y: 290, distance: 43.2
drag, startPoint x: 363, startPoint y: 272, endPoint x: 73, endPoint y: 271, distance: 290.4
click at [73, 271] on div "Frame 7 Duration 100 ms 10 20 30 40 50 Image drag_handle drag_handle" at bounding box center [354, 274] width 708 height 39
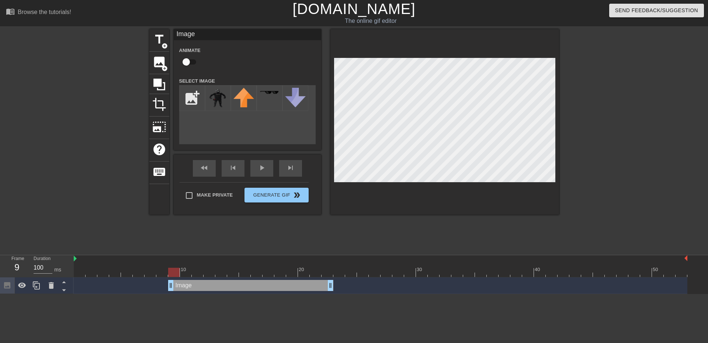
drag, startPoint x: 146, startPoint y: 284, endPoint x: 174, endPoint y: 284, distance: 27.3
drag, startPoint x: 130, startPoint y: 258, endPoint x: 123, endPoint y: 263, distance: 9.0
click at [123, 262] on div at bounding box center [381, 258] width 614 height 7
drag, startPoint x: 118, startPoint y: 269, endPoint x: 68, endPoint y: 272, distance: 49.9
click at [68, 272] on div "Frame 3 Duration 100 ms 10 20 30 40 50 Image drag_handle drag_handle" at bounding box center [354, 274] width 708 height 39
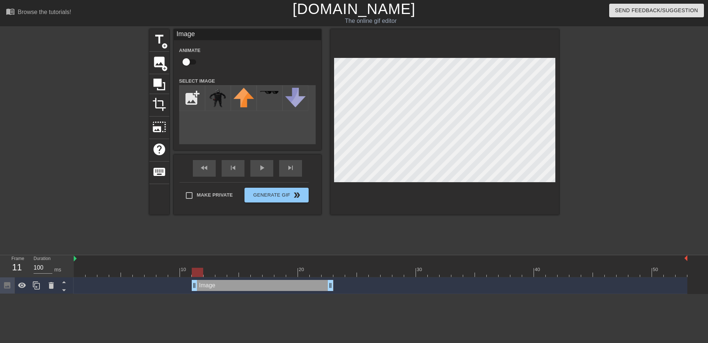
drag, startPoint x: 170, startPoint y: 286, endPoint x: 194, endPoint y: 288, distance: 24.0
drag, startPoint x: 209, startPoint y: 274, endPoint x: 0, endPoint y: 267, distance: 209.3
click at [0, 268] on div "Frame 9 Duration 100 ms 10 20 30 40 50 Image drag_handle drag_handle" at bounding box center [354, 274] width 708 height 39
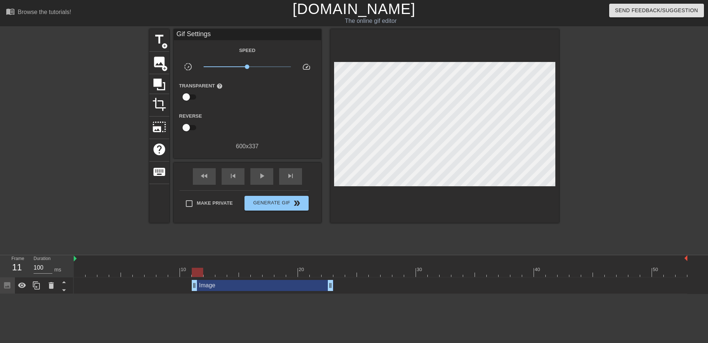
drag, startPoint x: 191, startPoint y: 290, endPoint x: 201, endPoint y: 291, distance: 10.4
click at [201, 291] on div "Image drag_handle drag_handle" at bounding box center [381, 285] width 614 height 17
drag, startPoint x: 193, startPoint y: 285, endPoint x: 227, endPoint y: 285, distance: 34.3
click at [227, 285] on div "Image drag_handle drag_handle" at bounding box center [381, 285] width 614 height 11
drag, startPoint x: 214, startPoint y: 276, endPoint x: 23, endPoint y: 276, distance: 191.9
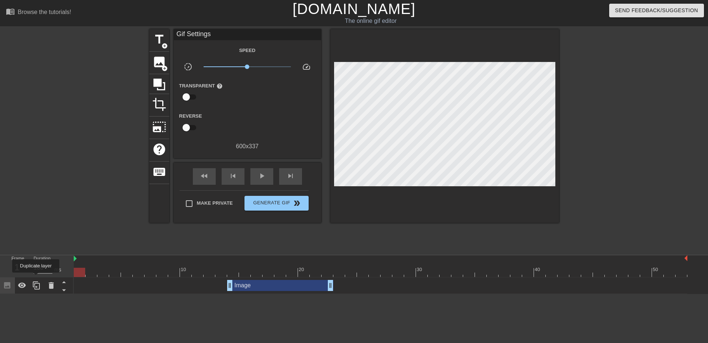
click at [23, 276] on div "Frame 1 Duration 100 ms 10 20 30 40 50 Image drag_handle drag_handle" at bounding box center [354, 274] width 708 height 39
click at [150, 62] on div "image add_circle" at bounding box center [159, 63] width 20 height 23
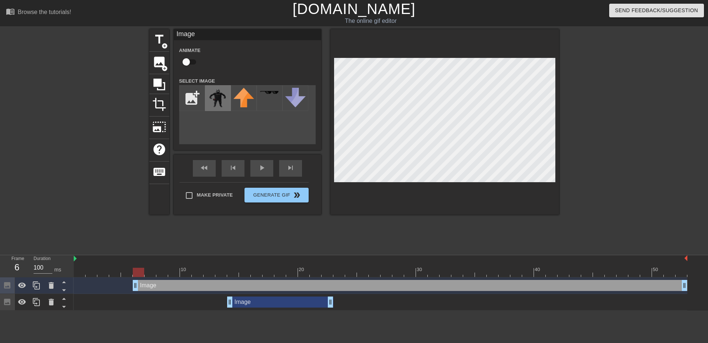
click at [221, 94] on img at bounding box center [218, 98] width 21 height 21
click at [291, 296] on div "Image drag_handle drag_handle" at bounding box center [381, 302] width 614 height 17
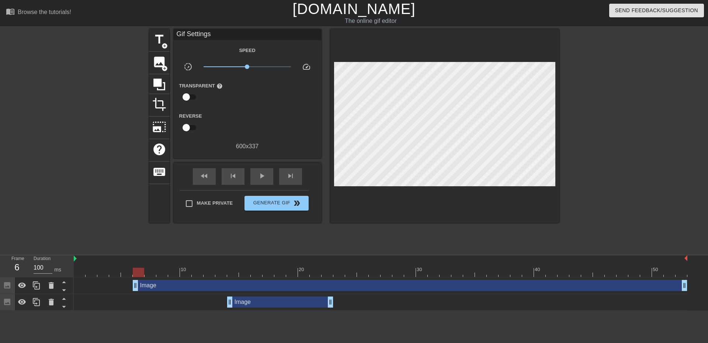
click at [289, 302] on div "Image drag_handle drag_handle" at bounding box center [280, 302] width 106 height 11
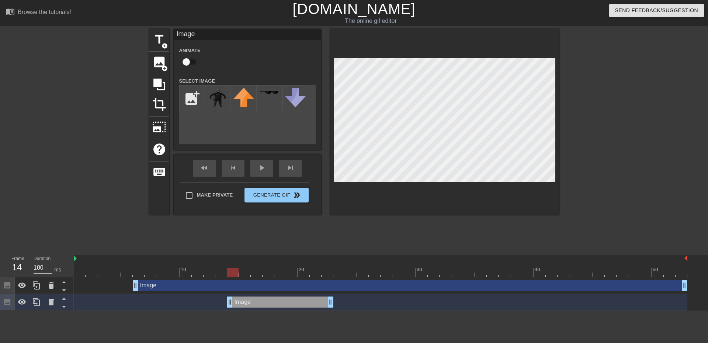
drag, startPoint x: 290, startPoint y: 301, endPoint x: 291, endPoint y: 308, distance: 7.2
click at [291, 308] on div "Image drag_handle drag_handle" at bounding box center [381, 302] width 614 height 17
drag, startPoint x: 291, startPoint y: 305, endPoint x: 113, endPoint y: 274, distance: 181.6
click at [113, 274] on div at bounding box center [381, 272] width 614 height 9
drag, startPoint x: 123, startPoint y: 268, endPoint x: 145, endPoint y: 267, distance: 21.8
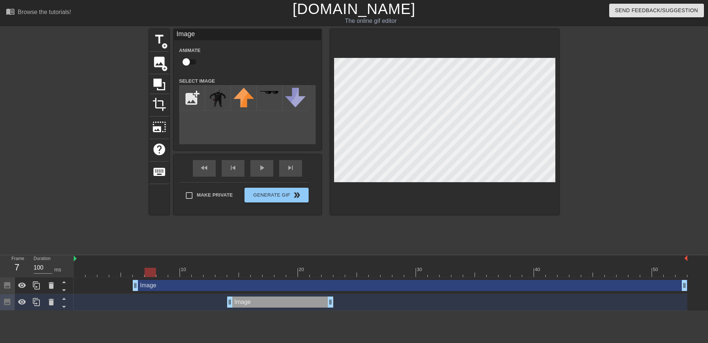
click at [145, 267] on div "10 20 30 40 50" at bounding box center [381, 266] width 614 height 22
drag, startPoint x: 269, startPoint y: 271, endPoint x: 138, endPoint y: 279, distance: 130.8
click at [138, 279] on div "10 20 30 40 50 Image drag_handle drag_handle Image drag_handle drag_handle" at bounding box center [391, 282] width 635 height 55
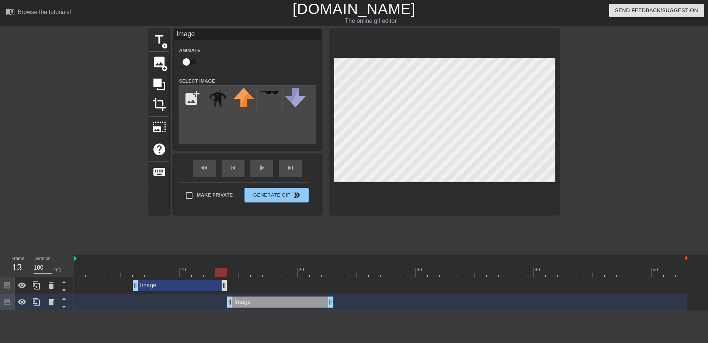
drag, startPoint x: 684, startPoint y: 283, endPoint x: 222, endPoint y: 284, distance: 461.9
drag, startPoint x: 177, startPoint y: 269, endPoint x: 105, endPoint y: 269, distance: 72.3
click at [105, 269] on div at bounding box center [381, 272] width 614 height 9
drag, startPoint x: 165, startPoint y: 269, endPoint x: 143, endPoint y: 272, distance: 22.0
click at [143, 272] on div at bounding box center [381, 272] width 614 height 9
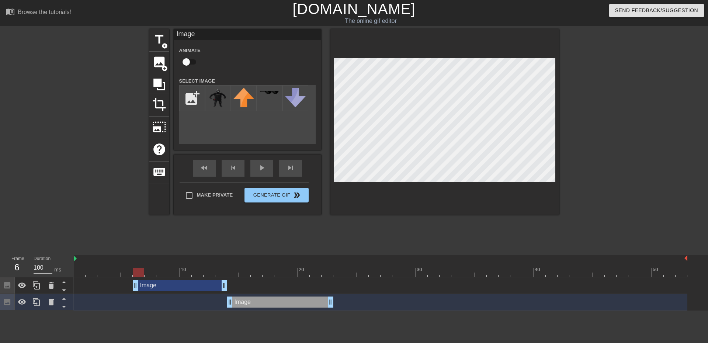
drag, startPoint x: 135, startPoint y: 284, endPoint x: 139, endPoint y: 285, distance: 4.9
drag, startPoint x: 139, startPoint y: 285, endPoint x: 142, endPoint y: 286, distance: 3.7
drag, startPoint x: 138, startPoint y: 286, endPoint x: 160, endPoint y: 287, distance: 21.8
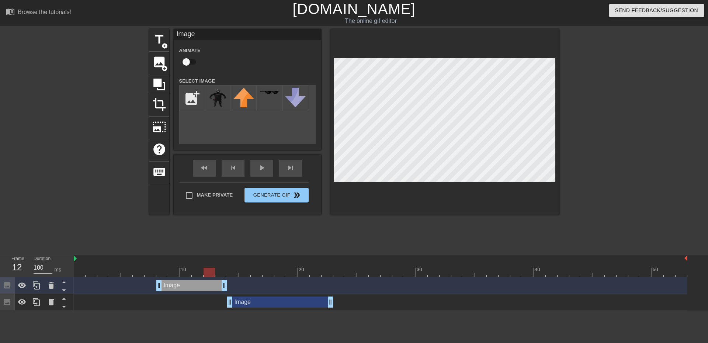
drag, startPoint x: 225, startPoint y: 272, endPoint x: 216, endPoint y: 273, distance: 9.7
click at [211, 272] on div at bounding box center [381, 272] width 614 height 9
drag, startPoint x: 227, startPoint y: 284, endPoint x: 234, endPoint y: 284, distance: 7.4
drag, startPoint x: 232, startPoint y: 270, endPoint x: 225, endPoint y: 270, distance: 7.4
click at [225, 270] on div at bounding box center [220, 272] width 11 height 9
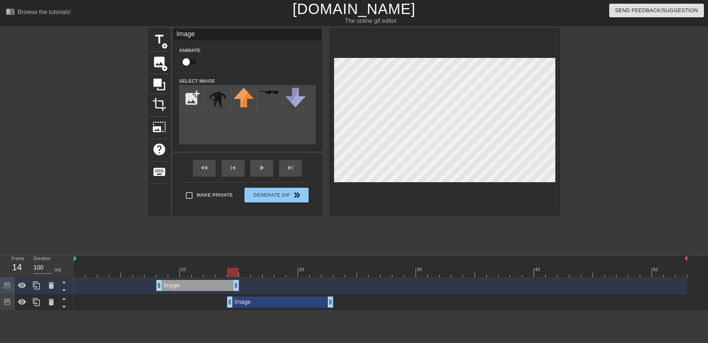
drag, startPoint x: 225, startPoint y: 270, endPoint x: 231, endPoint y: 270, distance: 5.9
click at [231, 270] on div at bounding box center [232, 272] width 11 height 9
drag, startPoint x: 168, startPoint y: 270, endPoint x: 149, endPoint y: 270, distance: 18.1
click at [150, 270] on div at bounding box center [381, 272] width 614 height 9
drag, startPoint x: 283, startPoint y: 271, endPoint x: 179, endPoint y: 277, distance: 105.0
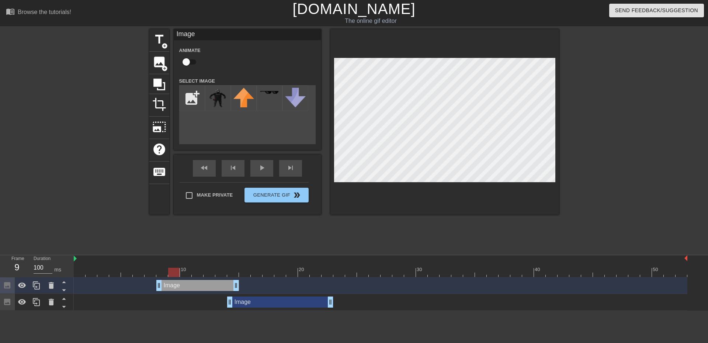
click at [179, 277] on div "10 20 30 40 50" at bounding box center [381, 266] width 614 height 22
drag, startPoint x: 207, startPoint y: 273, endPoint x: 196, endPoint y: 272, distance: 10.3
click at [196, 272] on div at bounding box center [381, 272] width 614 height 9
drag, startPoint x: 206, startPoint y: 267, endPoint x: 196, endPoint y: 268, distance: 9.6
click at [196, 268] on div "10 20 30 40 50" at bounding box center [381, 266] width 614 height 22
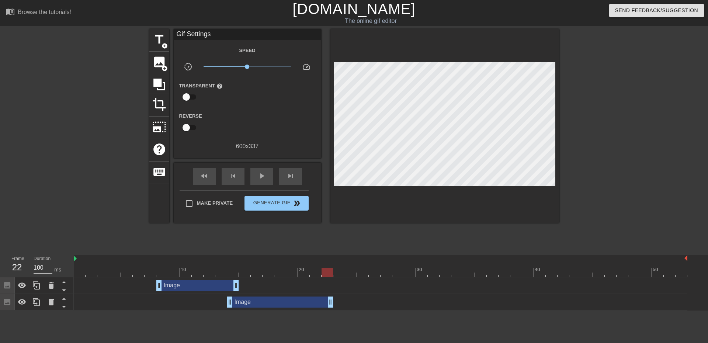
drag, startPoint x: 292, startPoint y: 277, endPoint x: 280, endPoint y: 277, distance: 12.2
click at [280, 277] on div "10 20 30 40 50" at bounding box center [381, 266] width 614 height 22
drag, startPoint x: 282, startPoint y: 270, endPoint x: 264, endPoint y: 270, distance: 17.3
click at [264, 270] on div at bounding box center [381, 272] width 614 height 9
drag, startPoint x: 280, startPoint y: 270, endPoint x: 232, endPoint y: 270, distance: 48.3
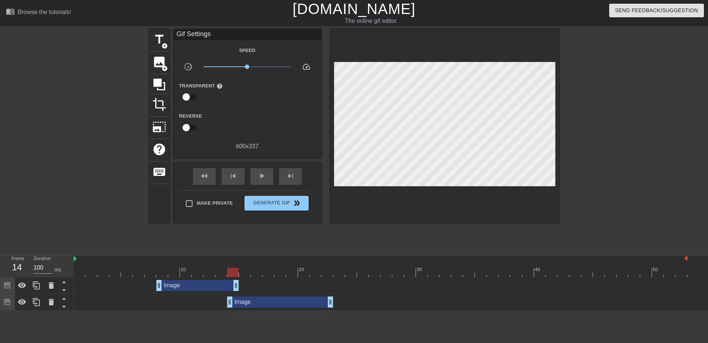
click at [232, 270] on div at bounding box center [381, 272] width 614 height 9
drag, startPoint x: 237, startPoint y: 287, endPoint x: 245, endPoint y: 286, distance: 8.6
drag, startPoint x: 244, startPoint y: 267, endPoint x: 265, endPoint y: 286, distance: 28.3
click at [269, 269] on div "10 20 30 40 50" at bounding box center [381, 266] width 614 height 22
drag, startPoint x: 231, startPoint y: 300, endPoint x: 261, endPoint y: 300, distance: 29.5
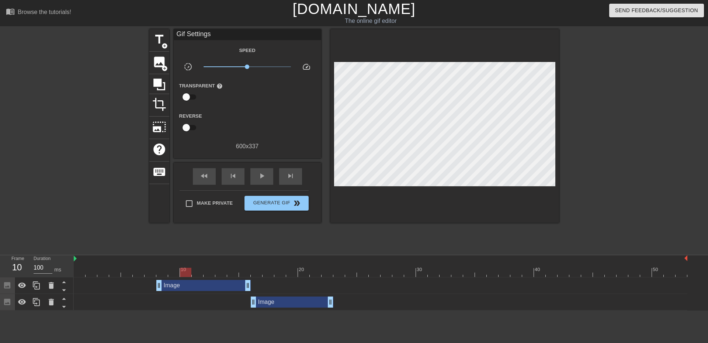
drag, startPoint x: 228, startPoint y: 272, endPoint x: 187, endPoint y: 272, distance: 40.2
click at [187, 272] on div at bounding box center [381, 272] width 614 height 9
drag, startPoint x: 296, startPoint y: 274, endPoint x: 363, endPoint y: 278, distance: 67.3
click at [363, 278] on div "10 20 30 40 50 Image drag_handle drag_handle Image drag_handle drag_handle" at bounding box center [391, 282] width 635 height 55
drag, startPoint x: 333, startPoint y: 303, endPoint x: 341, endPoint y: 302, distance: 7.9
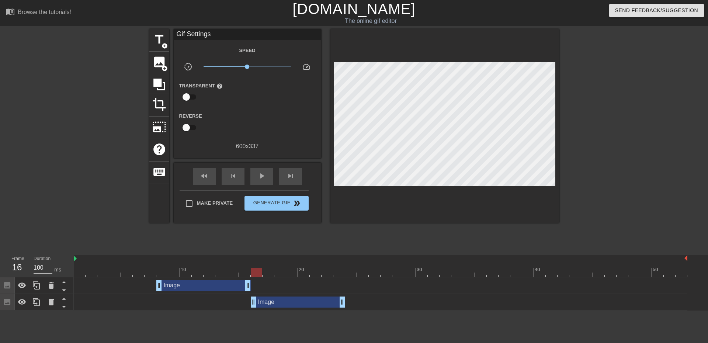
drag, startPoint x: 274, startPoint y: 268, endPoint x: 251, endPoint y: 270, distance: 22.9
click at [251, 270] on div "10 20 30 40 50" at bounding box center [381, 266] width 614 height 22
click at [156, 57] on span "image" at bounding box center [159, 62] width 14 height 14
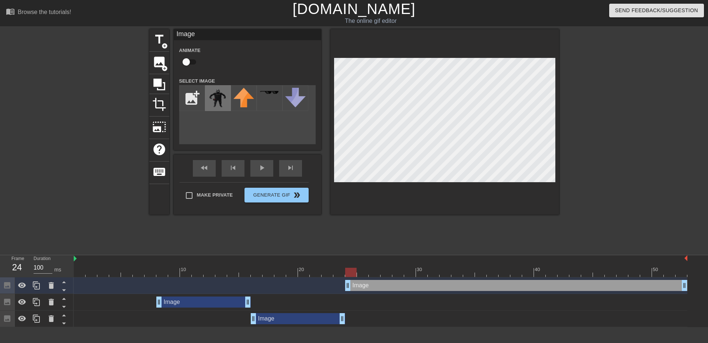
click at [215, 100] on img at bounding box center [218, 98] width 21 height 21
drag, startPoint x: 347, startPoint y: 287, endPoint x: 333, endPoint y: 287, distance: 13.7
click at [333, 287] on div "Image drag_handle drag_handle" at bounding box center [381, 285] width 614 height 11
drag, startPoint x: 318, startPoint y: 272, endPoint x: 344, endPoint y: 270, distance: 25.5
click at [344, 270] on div at bounding box center [381, 272] width 614 height 9
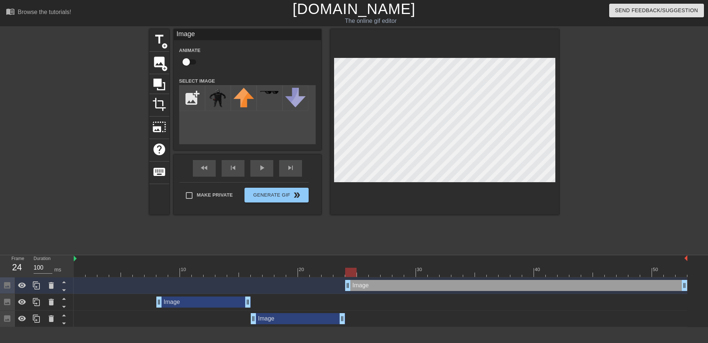
drag, startPoint x: 334, startPoint y: 287, endPoint x: 349, endPoint y: 287, distance: 14.4
drag, startPoint x: 331, startPoint y: 276, endPoint x: 371, endPoint y: 256, distance: 44.6
click at [353, 275] on div at bounding box center [381, 272] width 614 height 9
drag, startPoint x: 308, startPoint y: 276, endPoint x: 249, endPoint y: 276, distance: 59.4
click at [249, 276] on div at bounding box center [381, 272] width 614 height 9
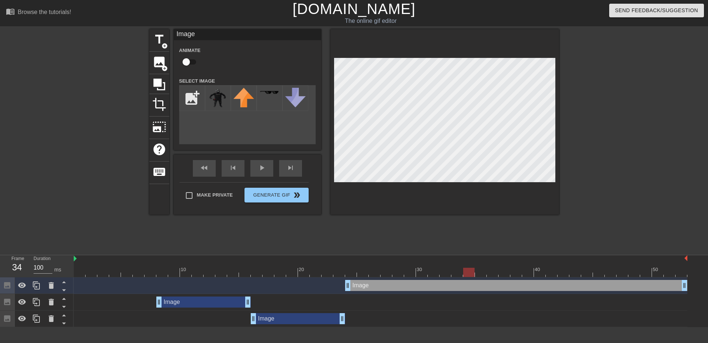
drag, startPoint x: 450, startPoint y: 274, endPoint x: 466, endPoint y: 273, distance: 15.2
click at [466, 273] on div at bounding box center [381, 272] width 614 height 9
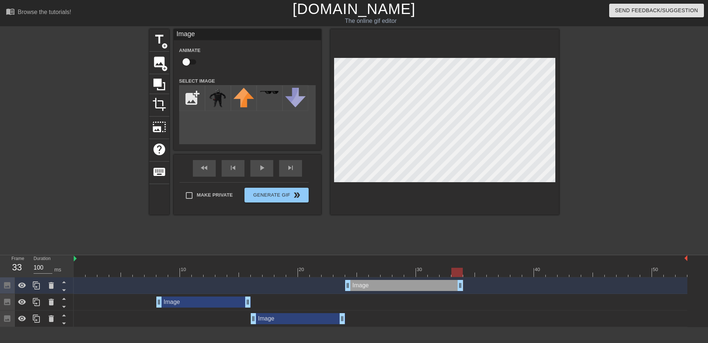
drag, startPoint x: 686, startPoint y: 287, endPoint x: 466, endPoint y: 293, distance: 220.4
click at [466, 293] on div "Image drag_handle drag_handle" at bounding box center [381, 285] width 614 height 17
drag, startPoint x: 458, startPoint y: 274, endPoint x: 465, endPoint y: 274, distance: 7.4
click at [465, 274] on div at bounding box center [468, 272] width 11 height 9
click at [236, 93] on img at bounding box center [244, 98] width 21 height 20
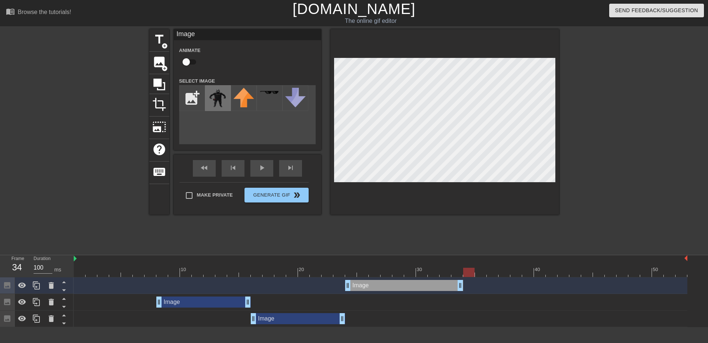
click at [220, 94] on img at bounding box center [218, 98] width 21 height 21
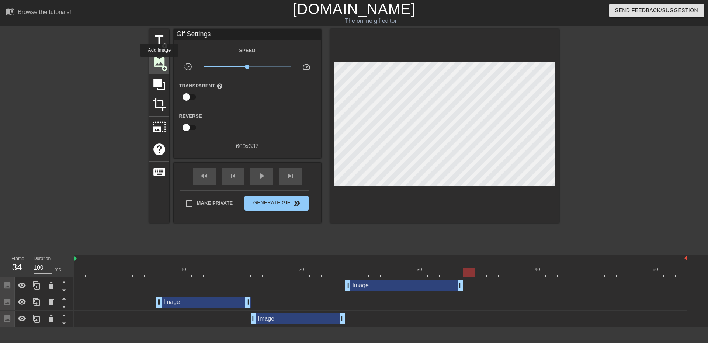
click at [159, 62] on span "image" at bounding box center [159, 62] width 14 height 14
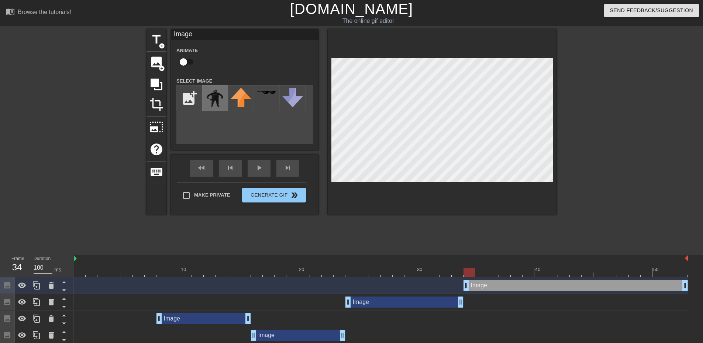
click at [217, 101] on img at bounding box center [215, 98] width 21 height 21
drag, startPoint x: 465, startPoint y: 286, endPoint x: 459, endPoint y: 286, distance: 5.5
click at [459, 286] on div "Image drag_handle drag_handle" at bounding box center [381, 285] width 614 height 11
drag, startPoint x: 465, startPoint y: 285, endPoint x: 454, endPoint y: 285, distance: 11.1
drag, startPoint x: 453, startPoint y: 273, endPoint x: 465, endPoint y: 274, distance: 11.1
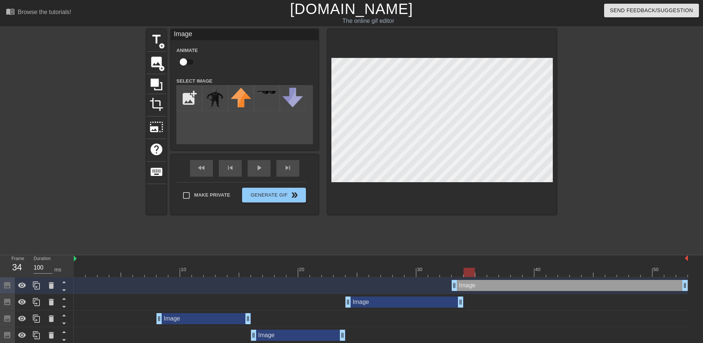
click at [465, 274] on div at bounding box center [468, 272] width 11 height 9
click at [462, 283] on div "Image drag_handle drag_handle" at bounding box center [381, 285] width 614 height 11
drag, startPoint x: 404, startPoint y: 272, endPoint x: 398, endPoint y: 271, distance: 6.3
click at [398, 271] on div at bounding box center [381, 272] width 614 height 9
drag, startPoint x: 483, startPoint y: 274, endPoint x: 449, endPoint y: 279, distance: 34.4
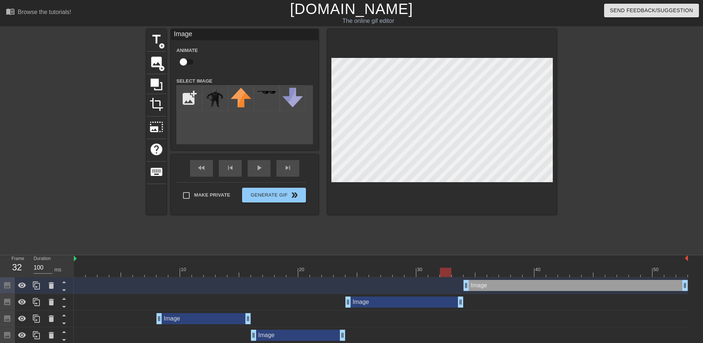
click at [449, 279] on div "10 20 30 40 50 Image drag_handle drag_handle Image drag_handle drag_handle Imag…" at bounding box center [388, 299] width 629 height 89
drag, startPoint x: 490, startPoint y: 272, endPoint x: 474, endPoint y: 272, distance: 16.2
click at [474, 272] on div at bounding box center [468, 272] width 11 height 9
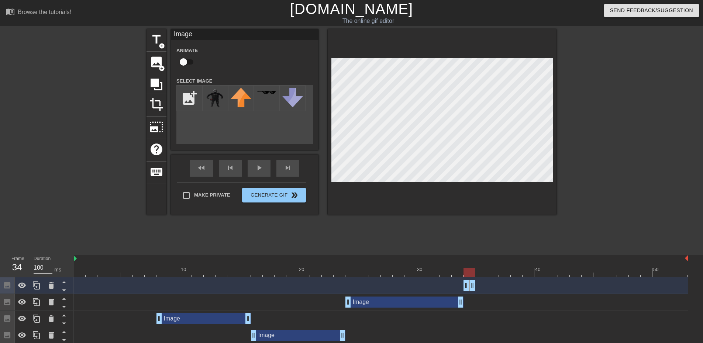
drag, startPoint x: 685, startPoint y: 284, endPoint x: 450, endPoint y: 297, distance: 235.4
click at [450, 297] on div "Image drag_handle drag_handle Image drag_handle drag_handle Image drag_handle d…" at bounding box center [388, 310] width 629 height 66
drag, startPoint x: 436, startPoint y: 272, endPoint x: 383, endPoint y: 278, distance: 52.7
click at [383, 278] on div "10 20 30 40 50 Image drag_handle drag_handle Image drag_handle drag_handle Imag…" at bounding box center [388, 299] width 629 height 89
drag, startPoint x: 484, startPoint y: 277, endPoint x: 480, endPoint y: 277, distance: 4.1
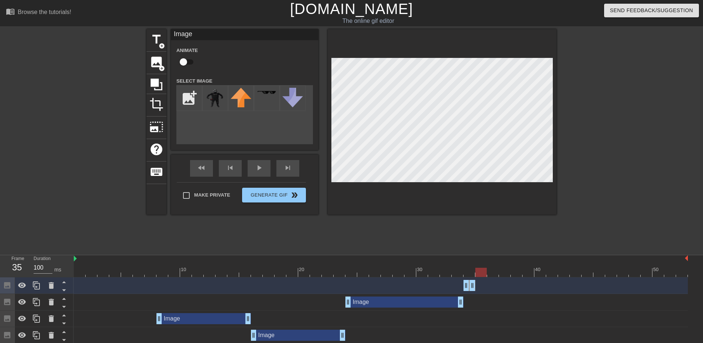
click at [480, 277] on div "10 20 30 40 50 Image drag_handle drag_handle Image drag_handle drag_handle Imag…" at bounding box center [388, 299] width 629 height 89
click at [190, 102] on input "file" at bounding box center [189, 98] width 25 height 25
click at [215, 106] on img at bounding box center [215, 98] width 21 height 21
click at [151, 61] on span "image" at bounding box center [156, 62] width 14 height 14
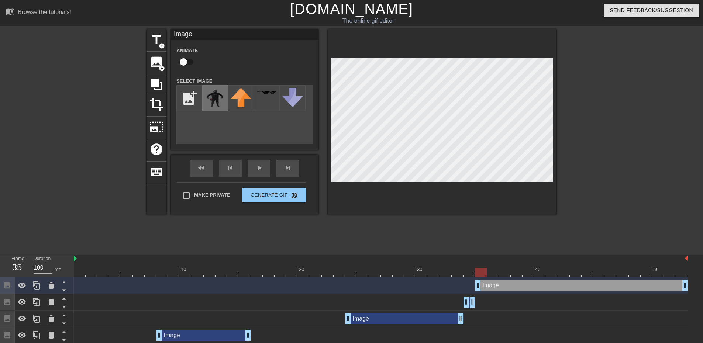
click at [218, 100] on img at bounding box center [215, 98] width 21 height 21
drag, startPoint x: 359, startPoint y: 274, endPoint x: 301, endPoint y: 276, distance: 58.0
click at [301, 276] on div at bounding box center [381, 272] width 614 height 9
drag, startPoint x: 477, startPoint y: 283, endPoint x: 472, endPoint y: 284, distance: 4.7
click at [472, 284] on div "Image drag_handle drag_handle" at bounding box center [381, 285] width 614 height 11
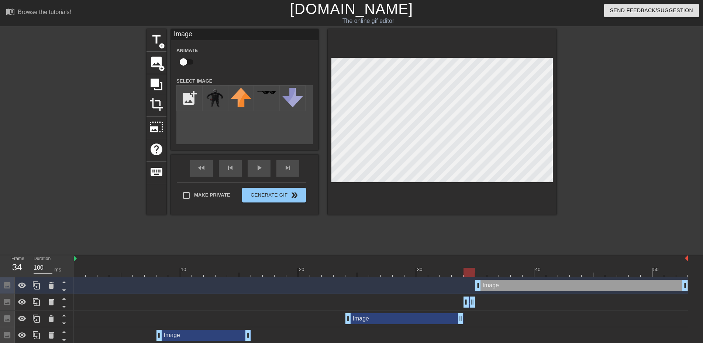
drag, startPoint x: 482, startPoint y: 273, endPoint x: 473, endPoint y: 272, distance: 8.9
click at [473, 272] on div at bounding box center [468, 272] width 11 height 9
drag, startPoint x: 475, startPoint y: 285, endPoint x: 470, endPoint y: 285, distance: 5.5
click at [470, 285] on div "Image drag_handle drag_handle" at bounding box center [381, 285] width 614 height 11
drag, startPoint x: 478, startPoint y: 285, endPoint x: 472, endPoint y: 285, distance: 5.5
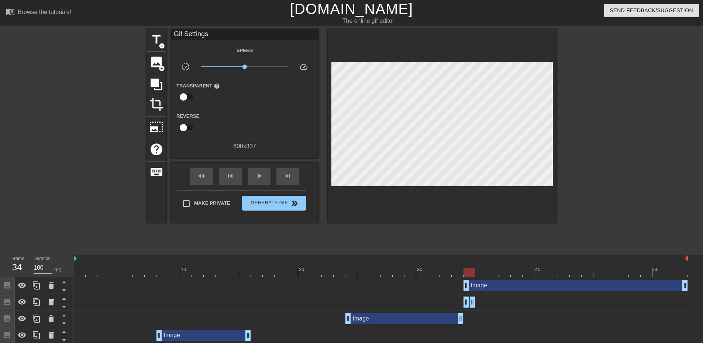
drag, startPoint x: 438, startPoint y: 280, endPoint x: 431, endPoint y: 281, distance: 7.0
click at [431, 281] on div "Image drag_handle drag_handle" at bounding box center [381, 285] width 614 height 11
drag, startPoint x: 425, startPoint y: 272, endPoint x: 420, endPoint y: 272, distance: 5.2
click at [420, 272] on div at bounding box center [381, 272] width 614 height 9
drag, startPoint x: 480, startPoint y: 271, endPoint x: 470, endPoint y: 274, distance: 10.7
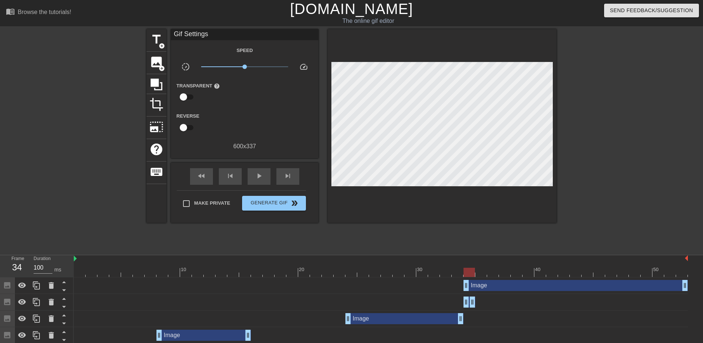
click at [470, 274] on div at bounding box center [468, 272] width 11 height 9
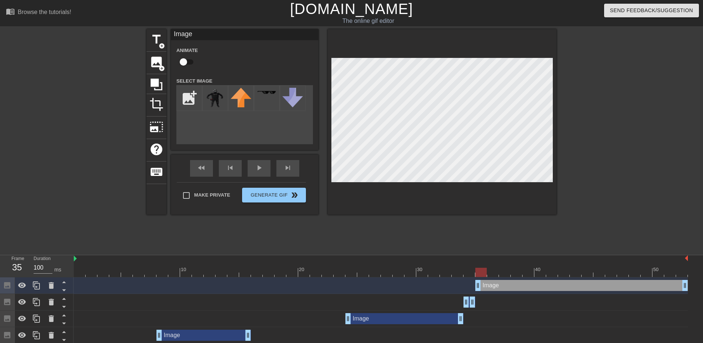
drag, startPoint x: 464, startPoint y: 287, endPoint x: 471, endPoint y: 287, distance: 7.4
click at [471, 287] on div "Image drag_handle drag_handle" at bounding box center [381, 285] width 614 height 11
drag, startPoint x: 449, startPoint y: 269, endPoint x: 433, endPoint y: 269, distance: 15.5
click at [433, 269] on div at bounding box center [381, 272] width 614 height 9
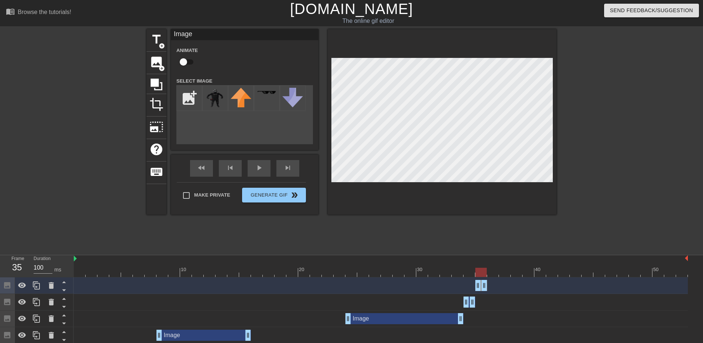
drag, startPoint x: 685, startPoint y: 287, endPoint x: 472, endPoint y: 291, distance: 213.3
click at [472, 291] on div "Image drag_handle drag_handle" at bounding box center [381, 285] width 614 height 11
drag, startPoint x: 512, startPoint y: 273, endPoint x: 485, endPoint y: 275, distance: 27.7
click at [485, 275] on div at bounding box center [480, 272] width 11 height 9
drag, startPoint x: 484, startPoint y: 286, endPoint x: 490, endPoint y: 286, distance: 6.3
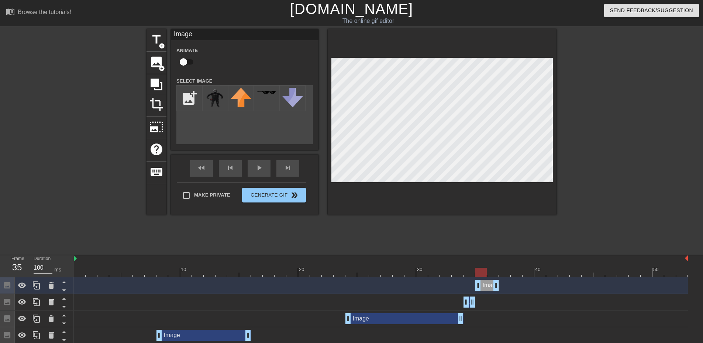
drag, startPoint x: 481, startPoint y: 276, endPoint x: 474, endPoint y: 275, distance: 7.4
click at [475, 275] on div at bounding box center [480, 272] width 11 height 9
drag, startPoint x: 505, startPoint y: 271, endPoint x: 489, endPoint y: 274, distance: 16.9
click at [489, 274] on div at bounding box center [492, 272] width 11 height 9
drag, startPoint x: 497, startPoint y: 287, endPoint x: 488, endPoint y: 286, distance: 9.2
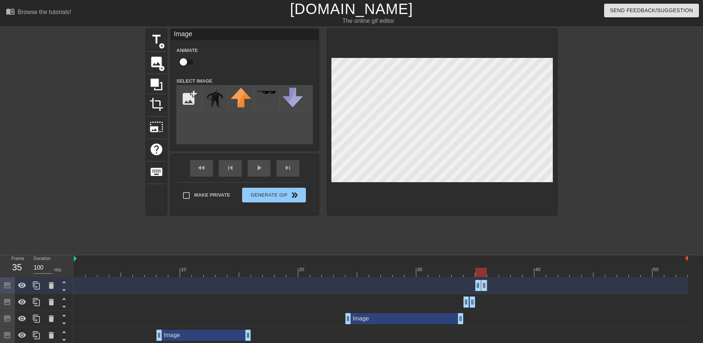
click at [488, 286] on div "Image drag_handle drag_handle" at bounding box center [381, 285] width 614 height 11
drag, startPoint x: 483, startPoint y: 276, endPoint x: 488, endPoint y: 276, distance: 5.2
click at [488, 276] on div at bounding box center [492, 272] width 11 height 9
click at [193, 94] on input "file" at bounding box center [189, 98] width 25 height 25
click at [212, 107] on img at bounding box center [215, 98] width 21 height 21
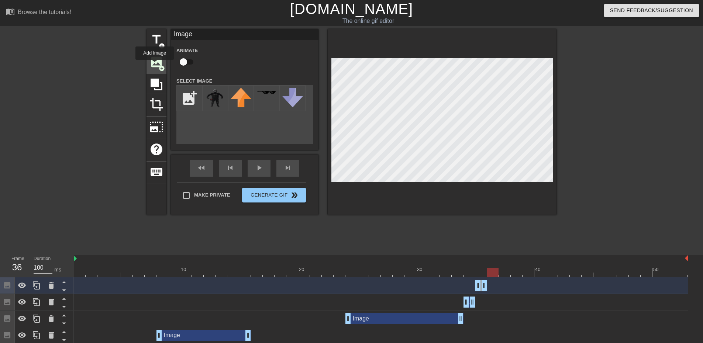
click at [155, 65] on span "image" at bounding box center [156, 62] width 14 height 14
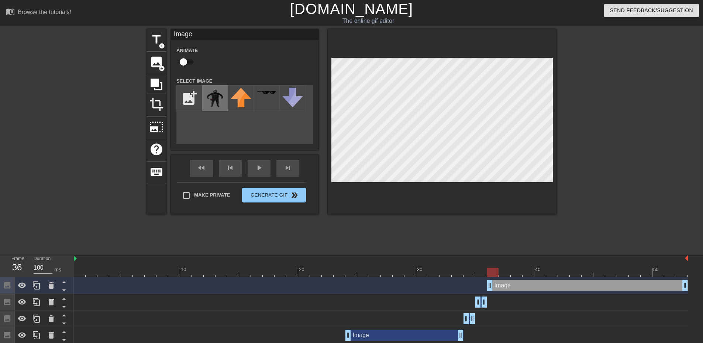
click at [216, 98] on img at bounding box center [215, 98] width 21 height 21
drag, startPoint x: 473, startPoint y: 272, endPoint x: 450, endPoint y: 272, distance: 23.2
click at [450, 272] on div at bounding box center [381, 272] width 614 height 9
drag, startPoint x: 483, startPoint y: 272, endPoint x: 489, endPoint y: 272, distance: 6.6
click at [489, 272] on div at bounding box center [492, 272] width 11 height 9
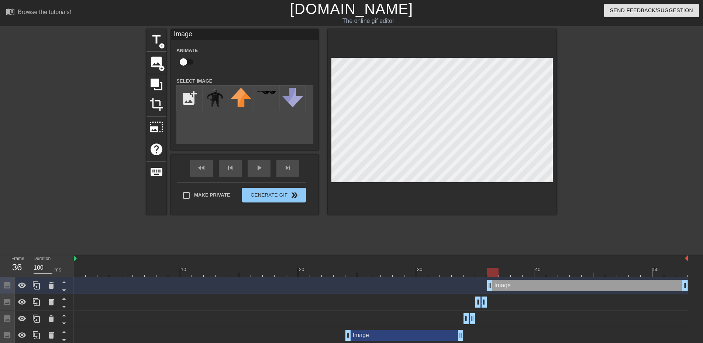
drag, startPoint x: 480, startPoint y: 271, endPoint x: 492, endPoint y: 273, distance: 11.9
click at [492, 273] on div at bounding box center [381, 272] width 614 height 9
click at [497, 272] on div at bounding box center [492, 272] width 11 height 9
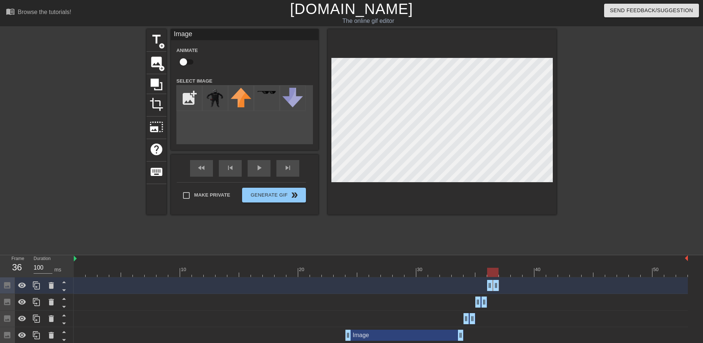
drag, startPoint x: 686, startPoint y: 288, endPoint x: 500, endPoint y: 291, distance: 186.4
click at [501, 292] on div "Image drag_handle drag_handle" at bounding box center [381, 285] width 614 height 17
drag, startPoint x: 414, startPoint y: 276, endPoint x: 377, endPoint y: 275, distance: 37.3
click at [377, 275] on div at bounding box center [381, 272] width 614 height 9
drag, startPoint x: 399, startPoint y: 272, endPoint x: 328, endPoint y: 275, distance: 71.3
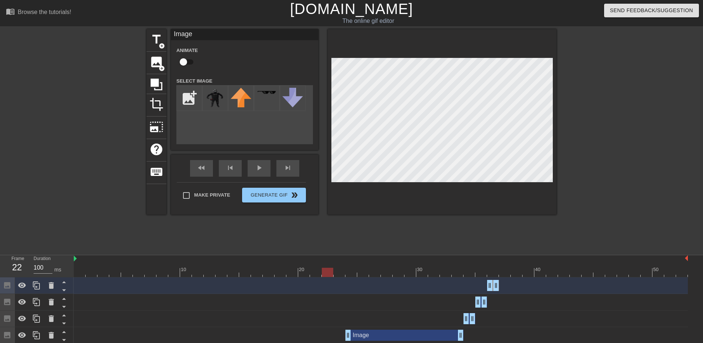
click at [328, 275] on div at bounding box center [381, 272] width 614 height 9
drag, startPoint x: 439, startPoint y: 273, endPoint x: 501, endPoint y: 273, distance: 61.6
click at [501, 273] on div at bounding box center [381, 272] width 614 height 9
click at [211, 100] on img at bounding box center [215, 98] width 21 height 21
click at [159, 58] on span "image" at bounding box center [156, 62] width 14 height 14
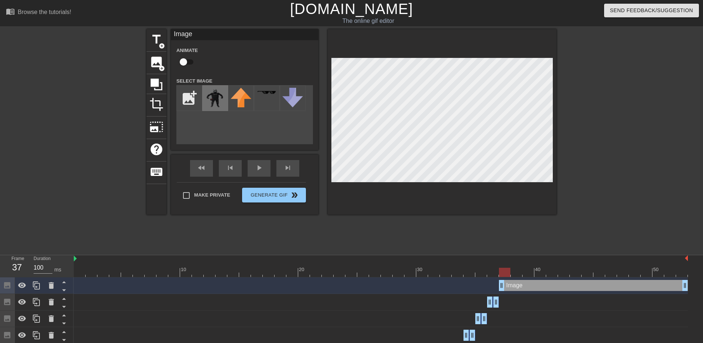
click at [217, 99] on img at bounding box center [215, 98] width 21 height 21
drag, startPoint x: 470, startPoint y: 274, endPoint x: 454, endPoint y: 272, distance: 16.4
click at [454, 272] on div at bounding box center [381, 272] width 614 height 9
drag, startPoint x: 493, startPoint y: 271, endPoint x: 485, endPoint y: 272, distance: 7.9
click at [485, 272] on div at bounding box center [381, 272] width 614 height 9
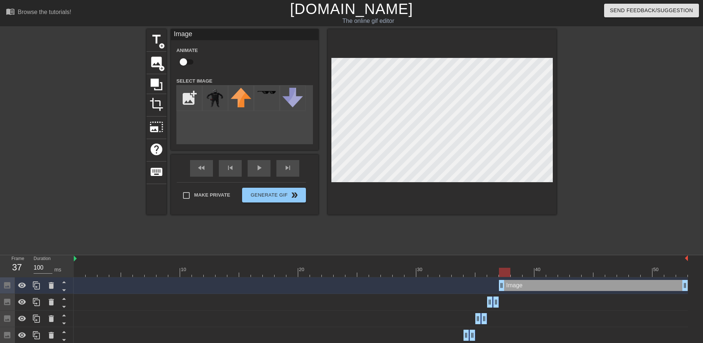
drag, startPoint x: 529, startPoint y: 272, endPoint x: 509, endPoint y: 272, distance: 19.9
click at [509, 272] on div at bounding box center [504, 272] width 11 height 9
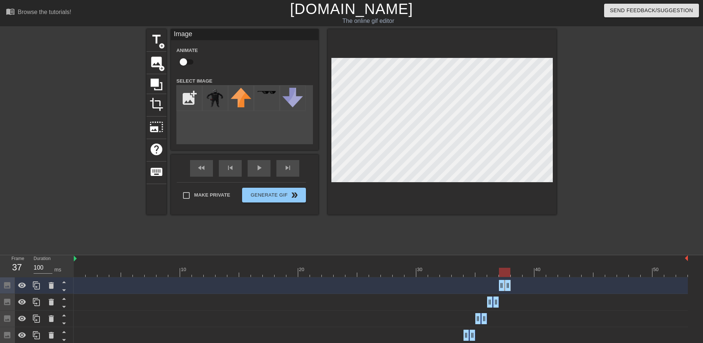
drag, startPoint x: 686, startPoint y: 286, endPoint x: 503, endPoint y: 291, distance: 182.7
click at [503, 291] on div "Image drag_handle drag_handle" at bounding box center [381, 285] width 614 height 17
drag, startPoint x: 504, startPoint y: 273, endPoint x: 515, endPoint y: 275, distance: 11.5
click at [515, 275] on div at bounding box center [516, 272] width 11 height 9
click at [155, 61] on span "image" at bounding box center [156, 62] width 14 height 14
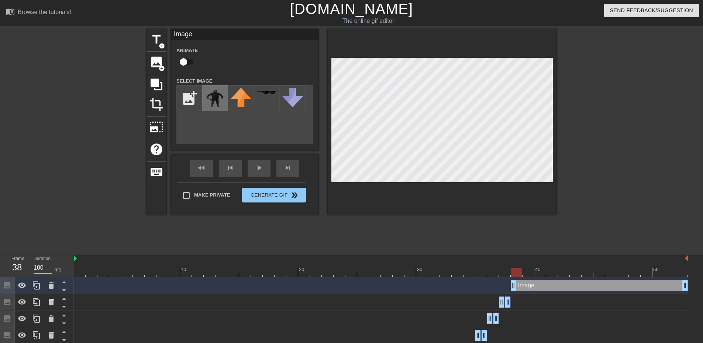
click at [212, 100] on img at bounding box center [215, 98] width 21 height 21
drag, startPoint x: 472, startPoint y: 271, endPoint x: 456, endPoint y: 274, distance: 16.6
click at [456, 274] on div at bounding box center [381, 272] width 614 height 9
drag, startPoint x: 493, startPoint y: 271, endPoint x: 512, endPoint y: 271, distance: 19.2
click at [512, 271] on div at bounding box center [516, 272] width 11 height 9
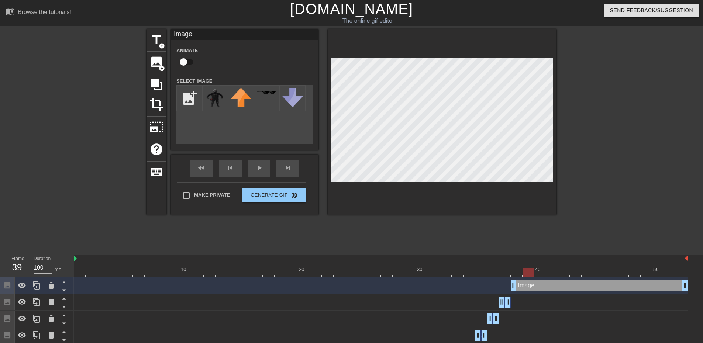
drag, startPoint x: 508, startPoint y: 271, endPoint x: 526, endPoint y: 270, distance: 17.4
click at [526, 270] on div at bounding box center [381, 272] width 614 height 9
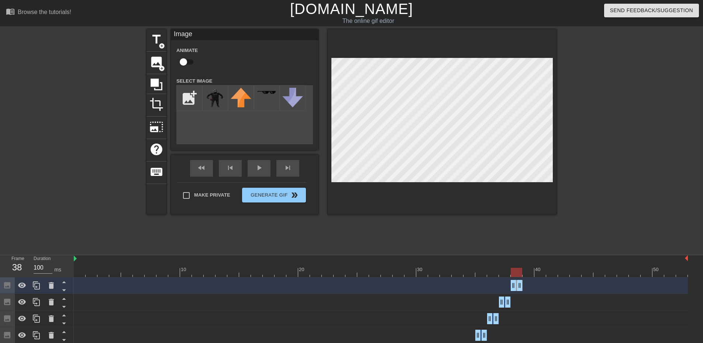
drag, startPoint x: 684, startPoint y: 285, endPoint x: 516, endPoint y: 293, distance: 168.4
click at [516, 293] on div "Image drag_handle drag_handle" at bounding box center [381, 285] width 614 height 17
drag, startPoint x: 200, startPoint y: 271, endPoint x: 32, endPoint y: 294, distance: 168.7
click at [32, 294] on div "Frame 1 Duration 100 ms 10 20 30 40 50 Image drag_handle drag_handle Image drag…" at bounding box center [351, 332] width 703 height 155
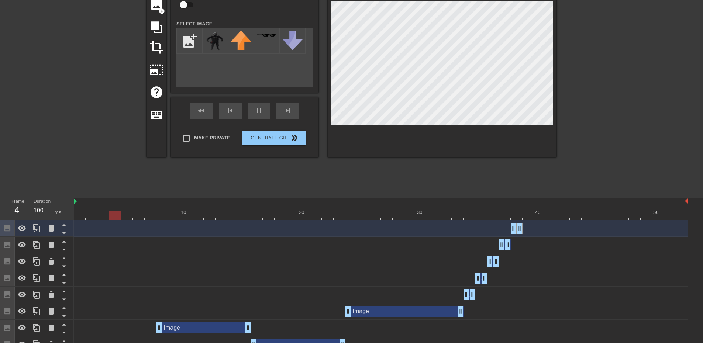
scroll to position [69, 0]
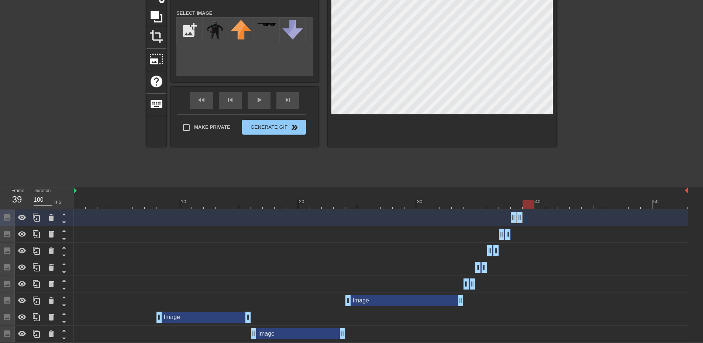
drag, startPoint x: 175, startPoint y: 205, endPoint x: 526, endPoint y: 224, distance: 352.2
click at [526, 224] on div "10 20 30 40 50 Image drag_handle drag_handle Image drag_handle drag_handle Imag…" at bounding box center [388, 264] width 629 height 155
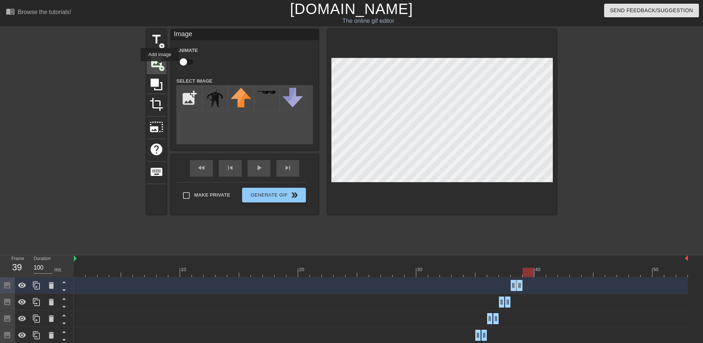
click at [159, 66] on span "add_circle" at bounding box center [162, 68] width 6 height 6
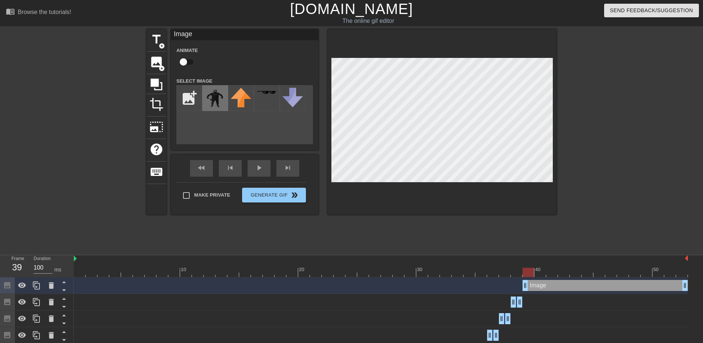
click at [204, 102] on div at bounding box center [215, 98] width 26 height 26
drag, startPoint x: 531, startPoint y: 276, endPoint x: 526, endPoint y: 277, distance: 4.9
click at [526, 277] on div at bounding box center [527, 272] width 11 height 9
drag, startPoint x: 518, startPoint y: 275, endPoint x: 524, endPoint y: 276, distance: 6.4
click at [524, 276] on div at bounding box center [381, 272] width 614 height 9
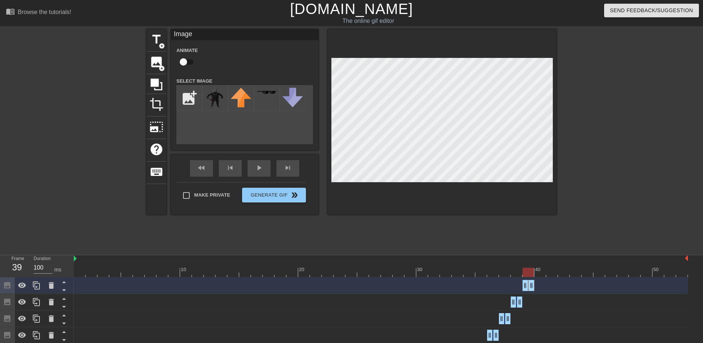
drag, startPoint x: 686, startPoint y: 287, endPoint x: 501, endPoint y: 296, distance: 185.1
click at [438, 279] on div "Image drag_handle drag_handle" at bounding box center [381, 285] width 614 height 17
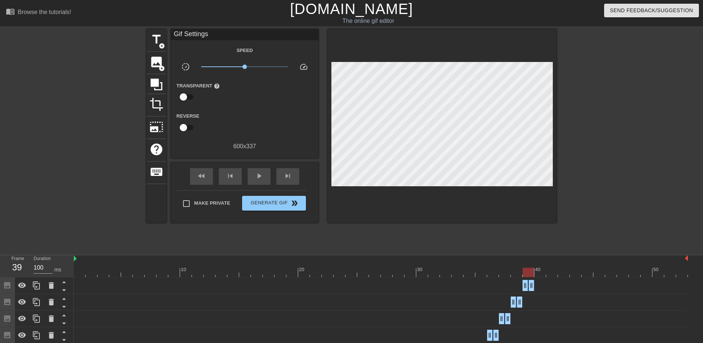
click at [434, 278] on div "Image drag_handle drag_handle" at bounding box center [381, 285] width 614 height 17
click at [431, 271] on div at bounding box center [381, 272] width 614 height 9
drag, startPoint x: 549, startPoint y: 270, endPoint x: 538, endPoint y: 271, distance: 11.5
click at [538, 271] on div at bounding box center [539, 272] width 11 height 9
drag, startPoint x: 533, startPoint y: 285, endPoint x: 537, endPoint y: 285, distance: 4.1
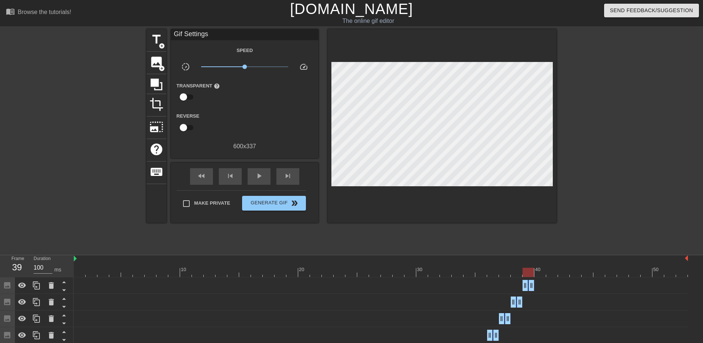
click at [537, 285] on div "Image drag_handle drag_handle" at bounding box center [381, 285] width 614 height 11
click at [530, 273] on div at bounding box center [527, 272] width 11 height 9
drag, startPoint x: 531, startPoint y: 283, endPoint x: 535, endPoint y: 283, distance: 4.4
click at [535, 283] on div "Image drag_handle drag_handle" at bounding box center [381, 285] width 614 height 11
drag, startPoint x: 530, startPoint y: 273, endPoint x: 536, endPoint y: 273, distance: 5.5
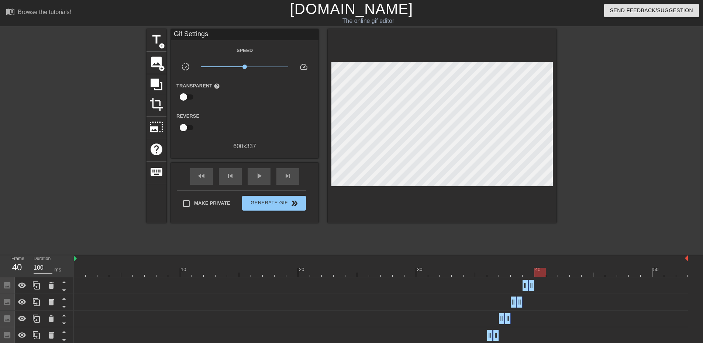
click at [536, 273] on div at bounding box center [539, 272] width 11 height 9
click at [153, 68] on span "image" at bounding box center [156, 62] width 14 height 14
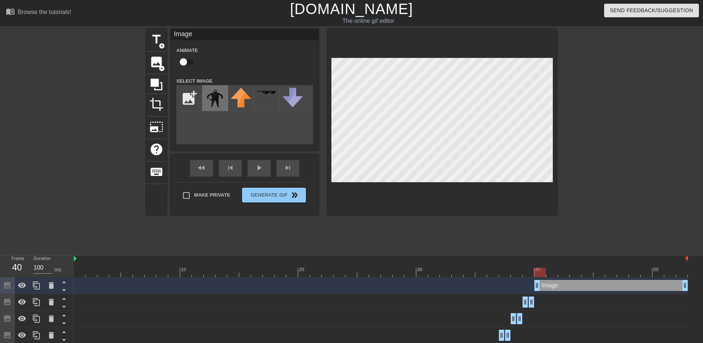
click at [224, 99] on img at bounding box center [215, 98] width 21 height 21
drag, startPoint x: 526, startPoint y: 274, endPoint x: 535, endPoint y: 274, distance: 8.9
click at [535, 274] on div at bounding box center [381, 272] width 614 height 9
drag, startPoint x: 533, startPoint y: 272, endPoint x: 504, endPoint y: 280, distance: 30.1
click at [504, 280] on div "10 20 30 40 50 Image drag_handle drag_handle Image drag_handle drag_handle Imag…" at bounding box center [388, 349] width 629 height 188
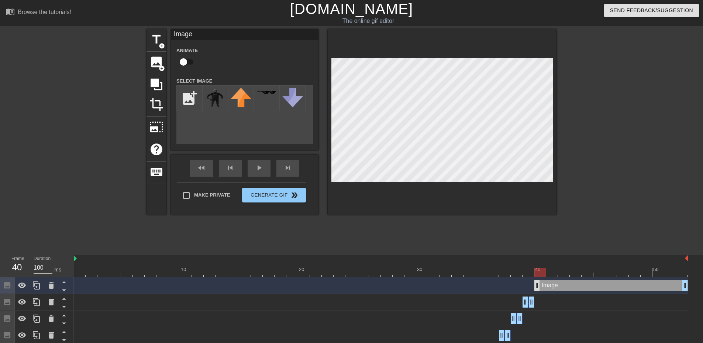
drag, startPoint x: 529, startPoint y: 275, endPoint x: 538, endPoint y: 281, distance: 10.4
click at [538, 281] on div "10 20 30 40 50 Image drag_handle drag_handle Image drag_handle drag_handle Imag…" at bounding box center [388, 349] width 629 height 188
drag, startPoint x: 686, startPoint y: 288, endPoint x: 545, endPoint y: 291, distance: 141.3
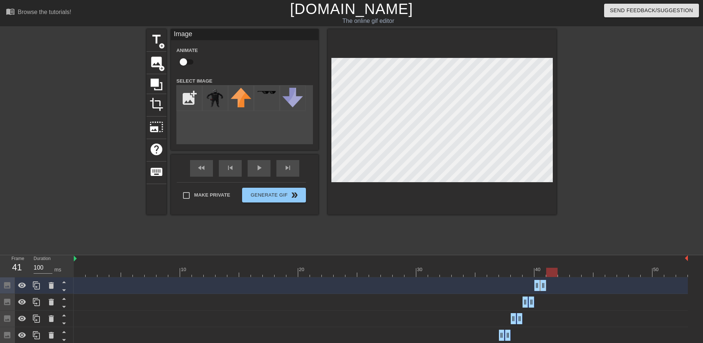
drag, startPoint x: 538, startPoint y: 276, endPoint x: 548, endPoint y: 275, distance: 10.0
click at [548, 275] on div at bounding box center [551, 272] width 11 height 9
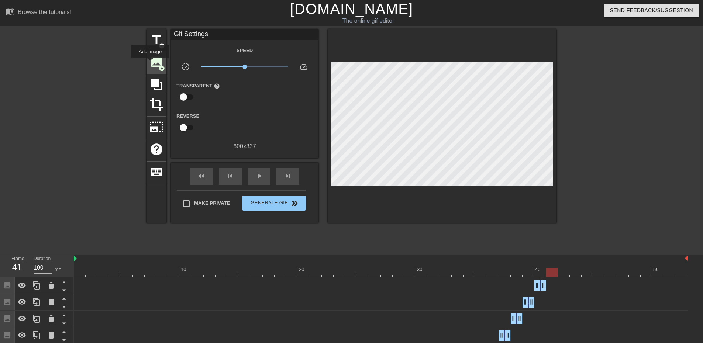
click at [150, 63] on span "image" at bounding box center [156, 62] width 14 height 14
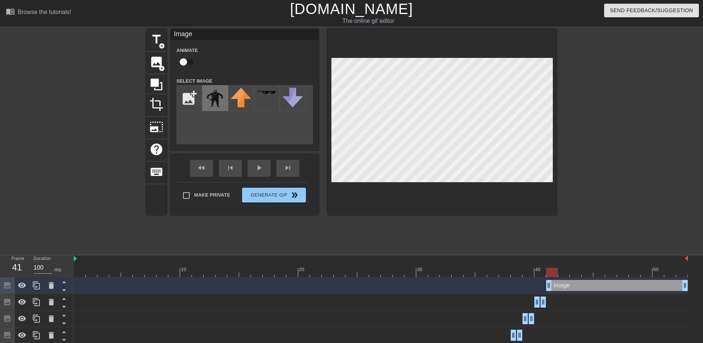
click at [211, 98] on img at bounding box center [215, 98] width 21 height 21
drag, startPoint x: 542, startPoint y: 270, endPoint x: 549, endPoint y: 270, distance: 6.7
click at [549, 270] on div at bounding box center [381, 272] width 614 height 9
drag, startPoint x: 541, startPoint y: 275, endPoint x: 547, endPoint y: 275, distance: 5.5
click at [547, 275] on div at bounding box center [381, 272] width 614 height 9
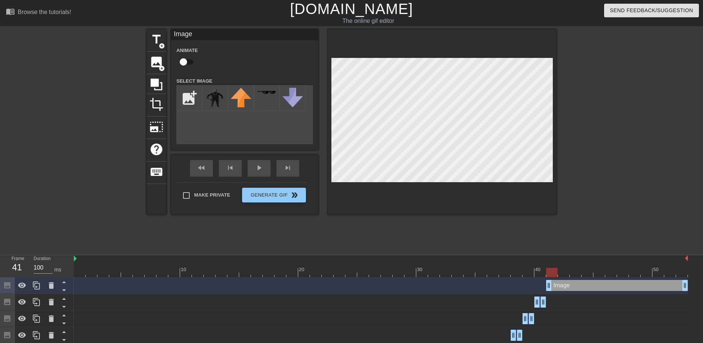
drag, startPoint x: 542, startPoint y: 276, endPoint x: 548, endPoint y: 275, distance: 6.3
click at [548, 275] on div at bounding box center [381, 272] width 614 height 9
drag, startPoint x: 540, startPoint y: 267, endPoint x: 550, endPoint y: 270, distance: 9.9
click at [550, 270] on div "10 20 30 40 50" at bounding box center [381, 266] width 614 height 22
drag, startPoint x: 538, startPoint y: 268, endPoint x: 548, endPoint y: 273, distance: 11.1
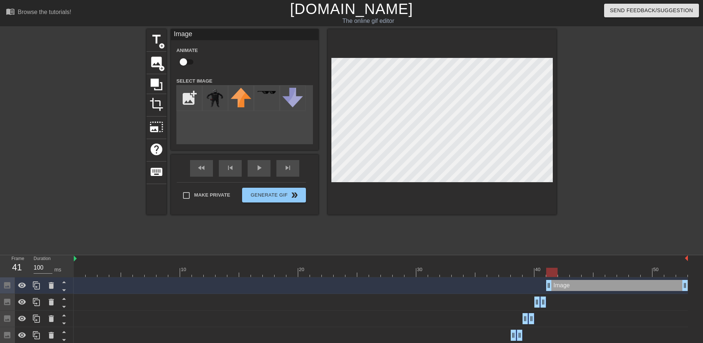
click at [548, 273] on div at bounding box center [381, 272] width 614 height 9
drag, startPoint x: 538, startPoint y: 269, endPoint x: 547, endPoint y: 272, distance: 9.5
click at [547, 272] on div at bounding box center [381, 272] width 614 height 9
drag, startPoint x: 685, startPoint y: 282, endPoint x: 563, endPoint y: 295, distance: 122.5
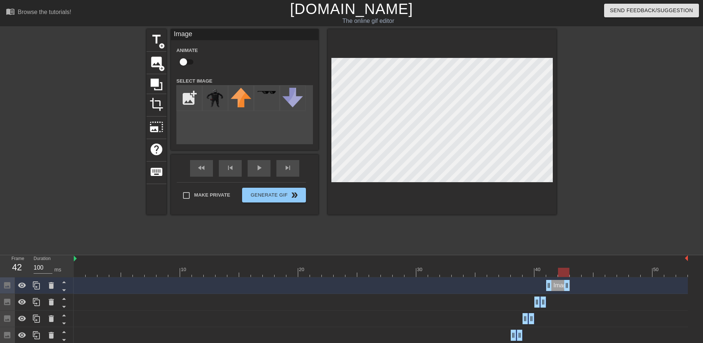
click at [510, 187] on div at bounding box center [442, 122] width 229 height 186
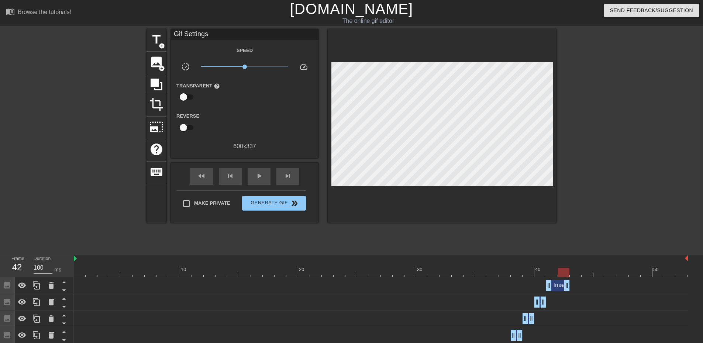
drag, startPoint x: 524, startPoint y: 270, endPoint x: 567, endPoint y: 276, distance: 42.9
click at [567, 276] on div at bounding box center [381, 272] width 614 height 9
drag, startPoint x: 567, startPoint y: 274, endPoint x: 573, endPoint y: 274, distance: 5.5
click at [573, 274] on div at bounding box center [575, 272] width 11 height 9
click at [160, 67] on span "add_circle" at bounding box center [162, 68] width 6 height 6
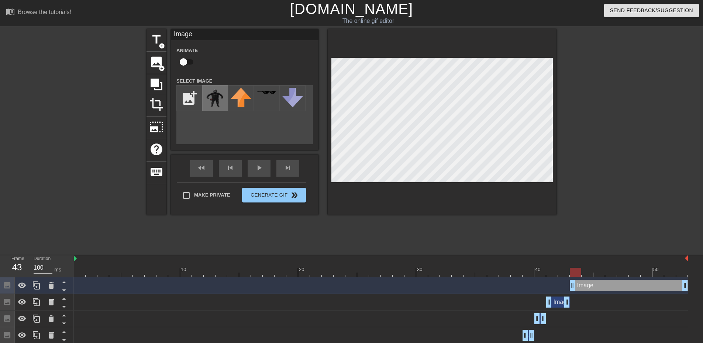
click at [218, 101] on img at bounding box center [215, 98] width 21 height 21
drag, startPoint x: 559, startPoint y: 270, endPoint x: 571, endPoint y: 274, distance: 12.6
click at [571, 274] on div at bounding box center [381, 272] width 614 height 9
drag, startPoint x: 571, startPoint y: 268, endPoint x: 584, endPoint y: 273, distance: 14.1
click at [584, 273] on div at bounding box center [586, 272] width 11 height 9
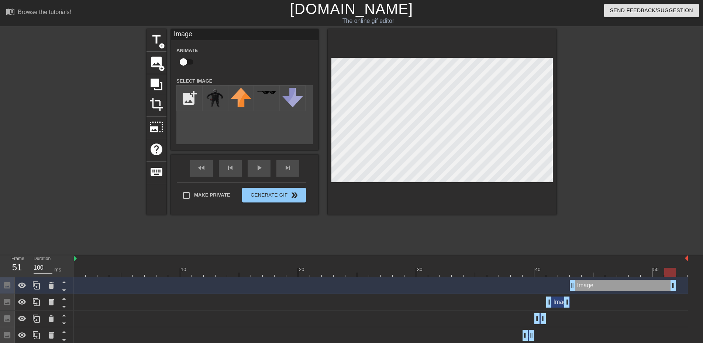
drag, startPoint x: 685, startPoint y: 287, endPoint x: 633, endPoint y: 292, distance: 51.5
click at [638, 292] on div "Image drag_handle drag_handle" at bounding box center [381, 285] width 614 height 17
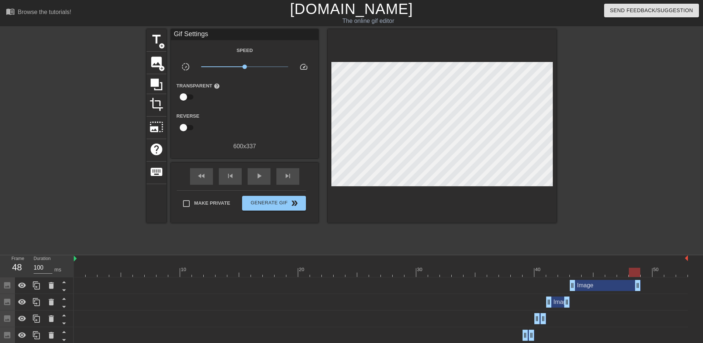
drag, startPoint x: 618, startPoint y: 293, endPoint x: 612, endPoint y: 294, distance: 5.9
drag, startPoint x: 638, startPoint y: 287, endPoint x: 581, endPoint y: 291, distance: 56.9
drag, startPoint x: 539, startPoint y: 264, endPoint x: 283, endPoint y: 269, distance: 255.7
click at [283, 269] on div "10 20 30 40 50" at bounding box center [381, 266] width 614 height 22
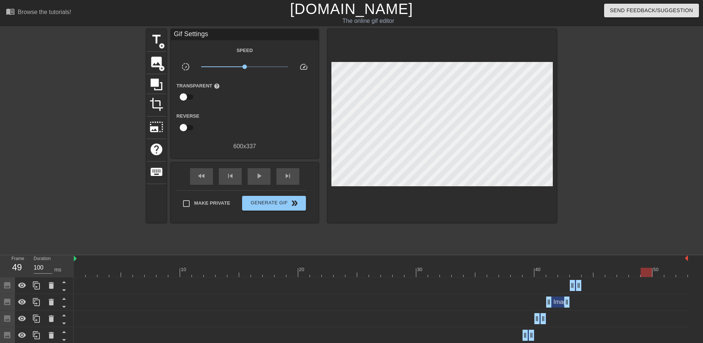
drag, startPoint x: 568, startPoint y: 266, endPoint x: 645, endPoint y: 275, distance: 77.3
click at [645, 275] on div "10 20 30 40 50" at bounding box center [381, 266] width 614 height 22
click at [153, 65] on span "image" at bounding box center [156, 62] width 14 height 14
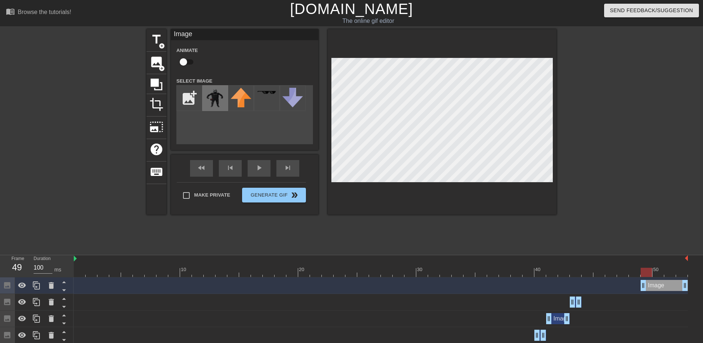
click at [213, 89] on img at bounding box center [215, 98] width 21 height 21
drag, startPoint x: 476, startPoint y: 262, endPoint x: 408, endPoint y: 272, distance: 68.6
click at [408, 272] on div "10 20 30 40 50" at bounding box center [381, 266] width 614 height 22
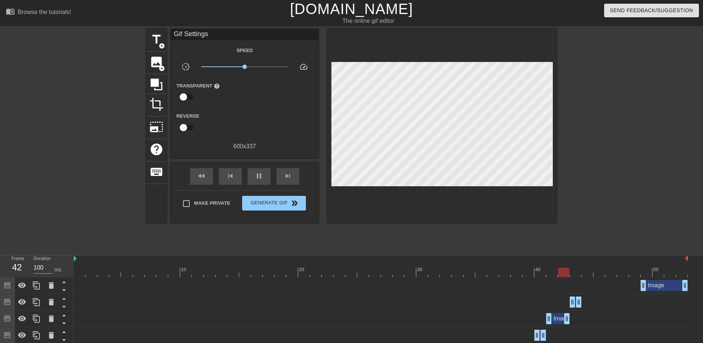
click at [430, 282] on div "Image drag_handle drag_handle" at bounding box center [381, 285] width 614 height 11
drag, startPoint x: 644, startPoint y: 273, endPoint x: 654, endPoint y: 272, distance: 10.0
click at [654, 272] on div at bounding box center [381, 272] width 614 height 9
drag, startPoint x: 684, startPoint y: 282, endPoint x: 653, endPoint y: 284, distance: 31.4
click at [653, 284] on div "Image drag_handle drag_handle" at bounding box center [381, 285] width 614 height 11
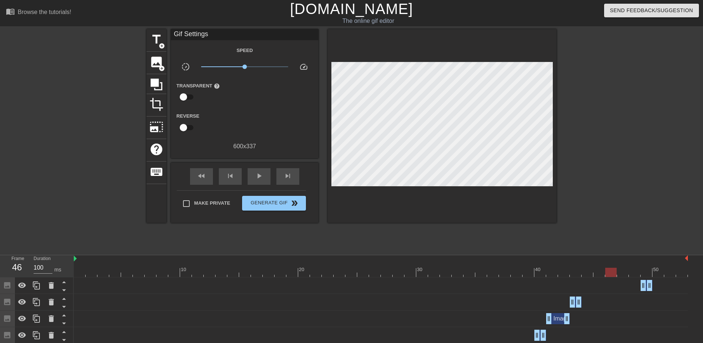
drag, startPoint x: 615, startPoint y: 268, endPoint x: 552, endPoint y: 277, distance: 64.5
drag, startPoint x: 563, startPoint y: 272, endPoint x: 584, endPoint y: 271, distance: 21.1
click at [584, 271] on div at bounding box center [381, 272] width 614 height 9
click at [157, 64] on span "image" at bounding box center [156, 62] width 14 height 14
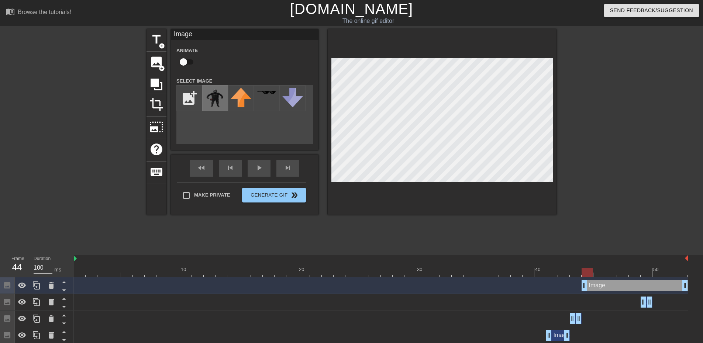
click at [214, 94] on img at bounding box center [215, 98] width 21 height 21
drag, startPoint x: 562, startPoint y: 269, endPoint x: 586, endPoint y: 270, distance: 24.0
click at [586, 270] on div at bounding box center [381, 272] width 614 height 9
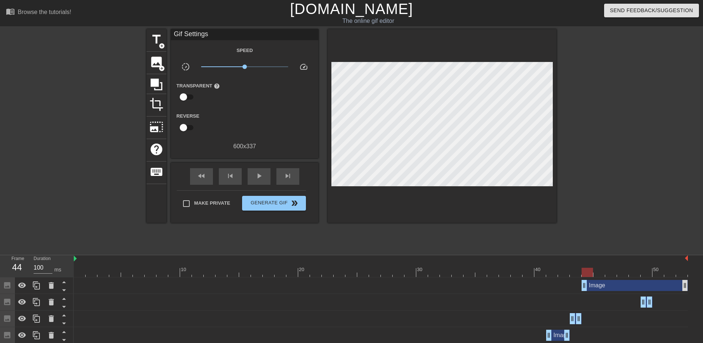
click at [686, 281] on div "Image drag_handle drag_handle" at bounding box center [381, 285] width 614 height 17
drag, startPoint x: 686, startPoint y: 289, endPoint x: 590, endPoint y: 288, distance: 95.9
drag, startPoint x: 557, startPoint y: 272, endPoint x: 531, endPoint y: 277, distance: 26.2
click at [531, 277] on div at bounding box center [381, 272] width 614 height 9
drag, startPoint x: 577, startPoint y: 269, endPoint x: 597, endPoint y: 272, distance: 20.1
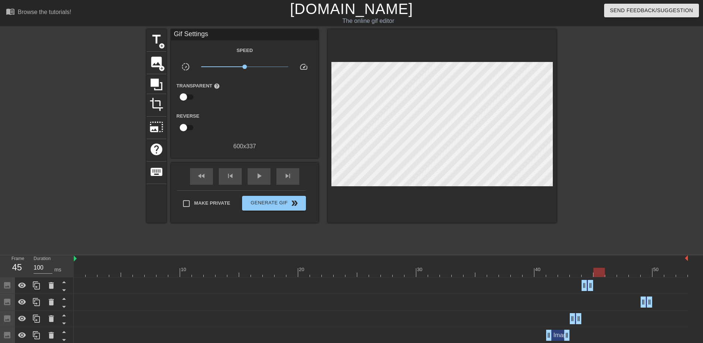
click at [597, 272] on div at bounding box center [381, 272] width 614 height 9
drag, startPoint x: 592, startPoint y: 285, endPoint x: 595, endPoint y: 285, distance: 3.7
click at [595, 285] on div "Image drag_handle drag_handle" at bounding box center [381, 285] width 614 height 11
drag, startPoint x: 587, startPoint y: 272, endPoint x: 593, endPoint y: 272, distance: 5.9
click at [593, 272] on div at bounding box center [586, 272] width 11 height 9
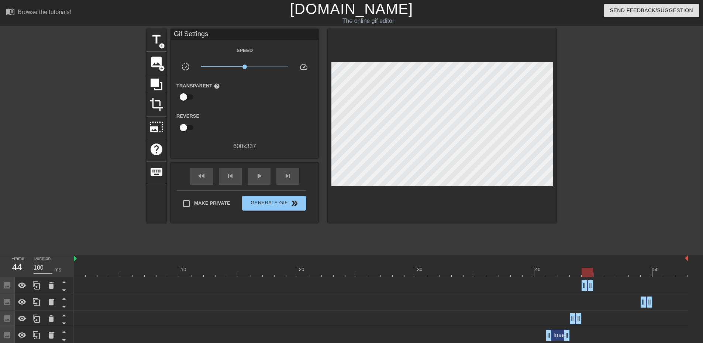
click at [595, 288] on div "Image drag_handle drag_handle" at bounding box center [381, 285] width 614 height 11
drag, startPoint x: 586, startPoint y: 274, endPoint x: 595, endPoint y: 273, distance: 8.5
click at [595, 273] on div at bounding box center [598, 272] width 11 height 9
click at [153, 70] on div "image add_circle" at bounding box center [156, 63] width 20 height 23
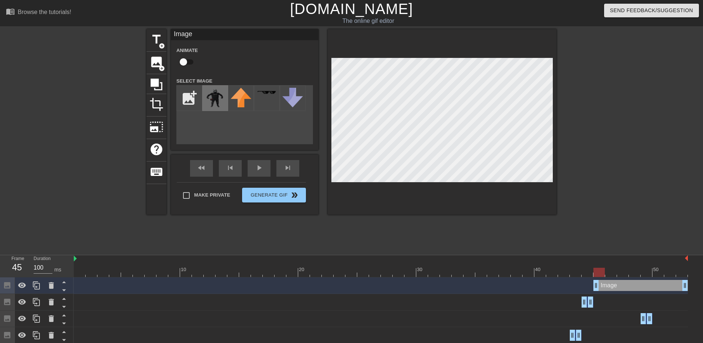
click at [227, 97] on div "add_photo_alternate" at bounding box center [244, 114] width 137 height 59
click at [212, 92] on img at bounding box center [215, 98] width 21 height 21
drag, startPoint x: 586, startPoint y: 264, endPoint x: 596, endPoint y: 263, distance: 10.0
click at [596, 263] on div "10 20 30 40 50" at bounding box center [381, 269] width 614 height 12
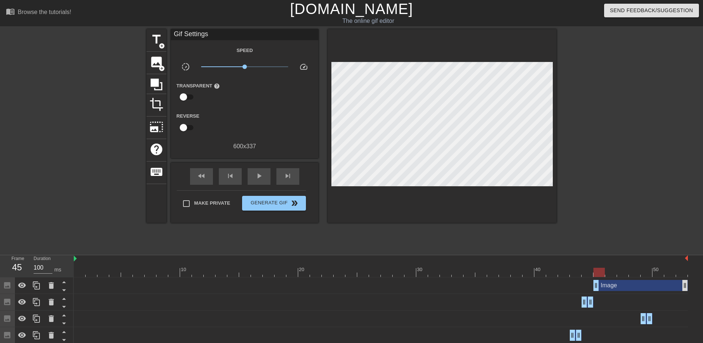
drag, startPoint x: 687, startPoint y: 285, endPoint x: 608, endPoint y: 286, distance: 78.6
click at [608, 286] on div "Image drag_handle drag_handle" at bounding box center [381, 285] width 614 height 11
drag, startPoint x: 575, startPoint y: 274, endPoint x: 556, endPoint y: 276, distance: 19.3
click at [556, 276] on div at bounding box center [381, 272] width 614 height 9
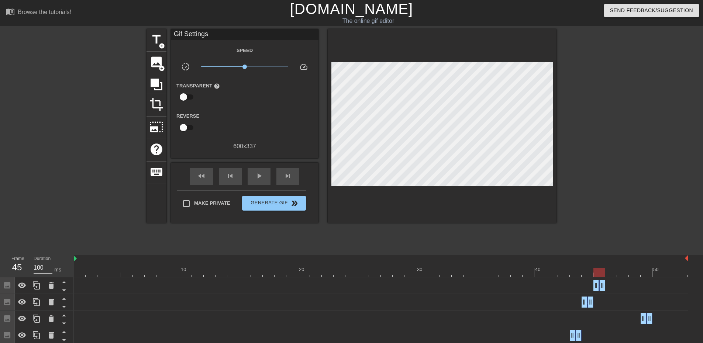
click at [594, 270] on div at bounding box center [381, 272] width 614 height 9
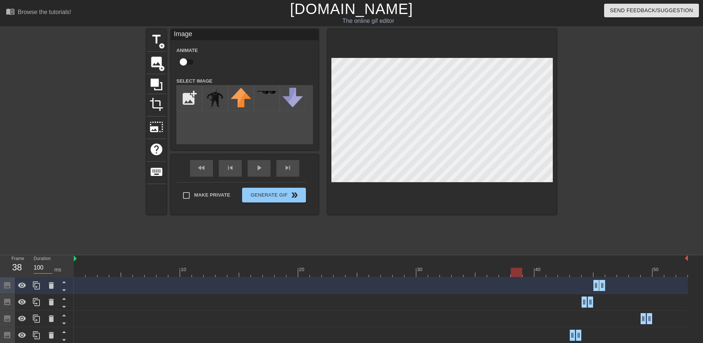
drag, startPoint x: 543, startPoint y: 261, endPoint x: 512, endPoint y: 265, distance: 30.9
click at [512, 265] on div "10 20 30 40 50" at bounding box center [381, 266] width 614 height 22
click at [597, 269] on div at bounding box center [381, 272] width 614 height 9
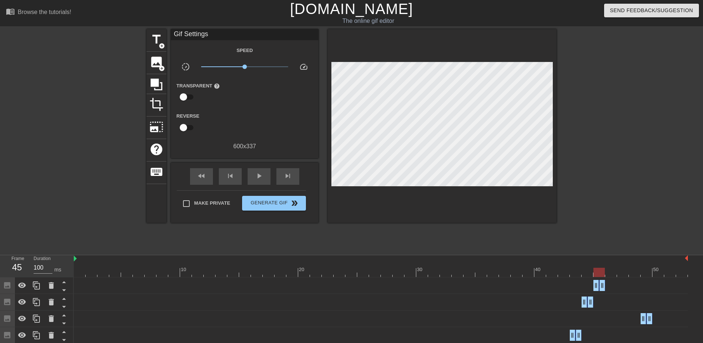
click at [458, 229] on div "title add_circle image add_circle crop photo_size_select_large help keyboard Gi…" at bounding box center [351, 139] width 410 height 221
drag, startPoint x: 598, startPoint y: 272, endPoint x: 607, endPoint y: 272, distance: 8.9
click at [607, 272] on div at bounding box center [610, 272] width 11 height 9
click at [154, 59] on span "image" at bounding box center [156, 62] width 14 height 14
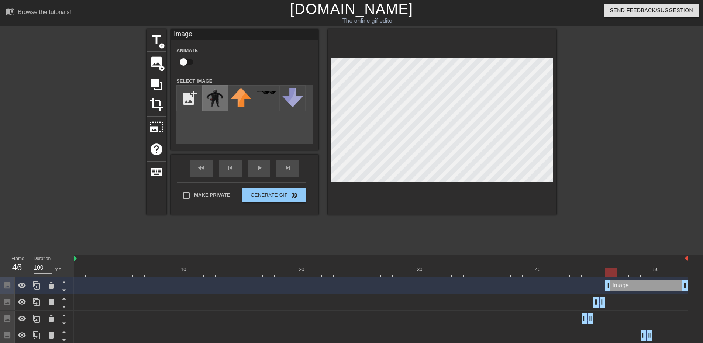
click at [217, 102] on img at bounding box center [215, 98] width 21 height 21
click at [453, 196] on div at bounding box center [442, 122] width 229 height 186
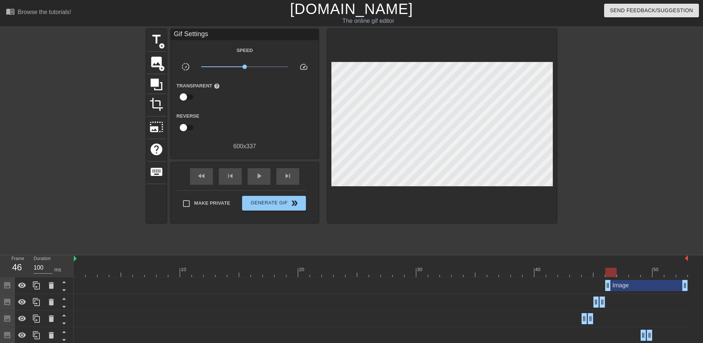
drag, startPoint x: 611, startPoint y: 272, endPoint x: 608, endPoint y: 269, distance: 4.2
click at [608, 269] on div at bounding box center [610, 272] width 11 height 9
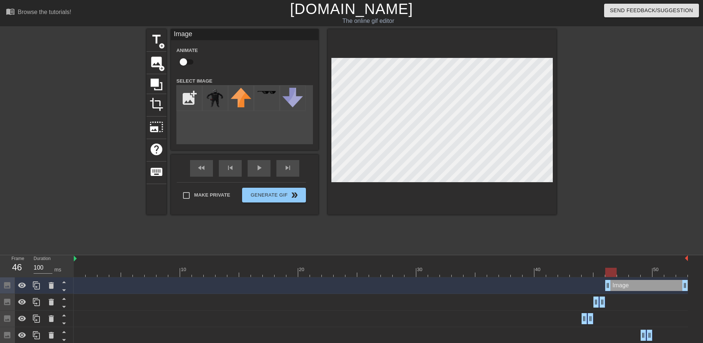
drag, startPoint x: 602, startPoint y: 267, endPoint x: 608, endPoint y: 266, distance: 6.4
click at [608, 266] on div "10 20 30 40 50" at bounding box center [381, 269] width 614 height 12
drag, startPoint x: 685, startPoint y: 284, endPoint x: 615, endPoint y: 282, distance: 70.5
click at [553, 203] on div at bounding box center [442, 122] width 229 height 186
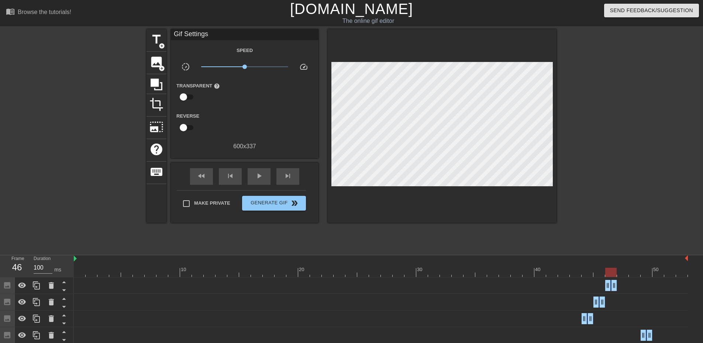
click at [609, 267] on div at bounding box center [611, 267] width 12 height 9
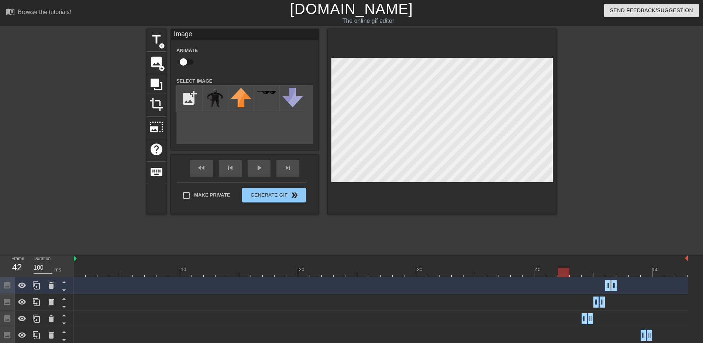
drag, startPoint x: 583, startPoint y: 276, endPoint x: 561, endPoint y: 277, distance: 22.2
click at [561, 277] on div at bounding box center [381, 272] width 614 height 9
drag, startPoint x: 593, startPoint y: 269, endPoint x: 702, endPoint y: 276, distance: 109.5
drag, startPoint x: 646, startPoint y: 334, endPoint x: 638, endPoint y: 334, distance: 8.1
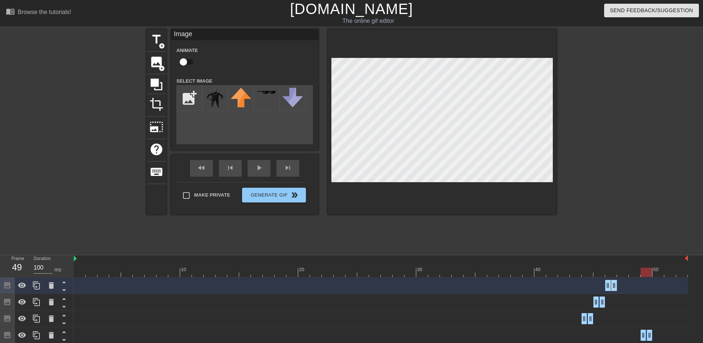
click at [638, 334] on div "Image drag_handle drag_handle" at bounding box center [381, 335] width 614 height 11
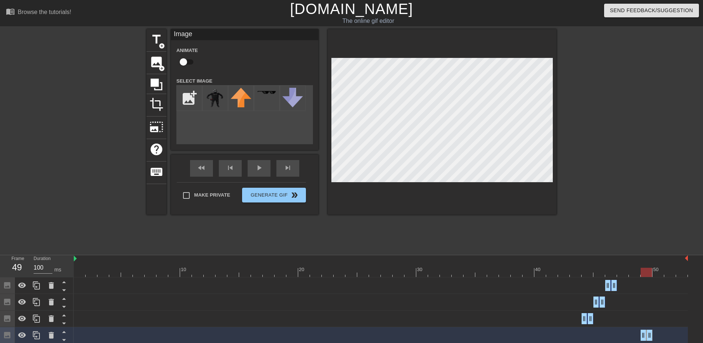
click at [547, 348] on html "menu_book Browse the tutorials! Gifntext.com The online gif editor Send Feedbac…" at bounding box center [351, 271] width 703 height 543
drag, startPoint x: 543, startPoint y: 270, endPoint x: 450, endPoint y: 283, distance: 93.6
drag, startPoint x: 163, startPoint y: 273, endPoint x: 181, endPoint y: 274, distance: 17.7
click at [181, 274] on div at bounding box center [185, 272] width 11 height 9
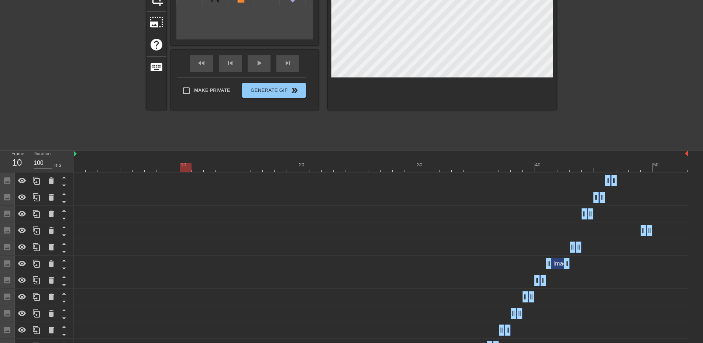
scroll to position [201, 0]
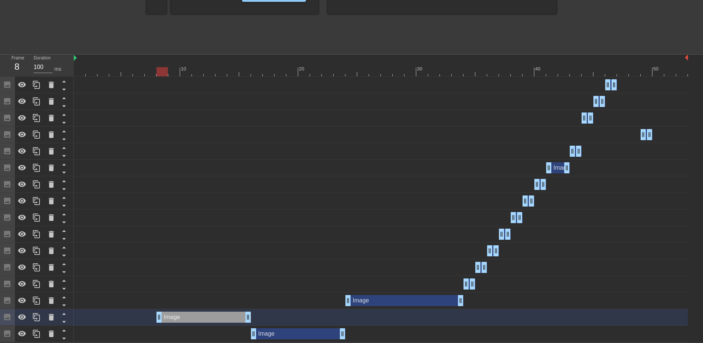
drag, startPoint x: 197, startPoint y: 313, endPoint x: 195, endPoint y: 146, distance: 166.8
click at [195, 146] on div "Image drag_handle drag_handle Image drag_handle drag_handle Image drag_handle d…" at bounding box center [388, 210] width 629 height 266
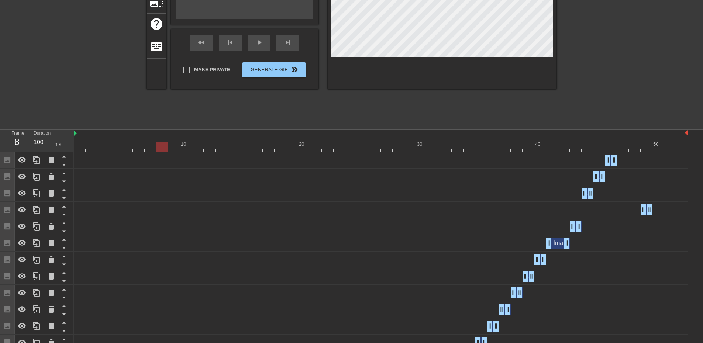
scroll to position [0, 0]
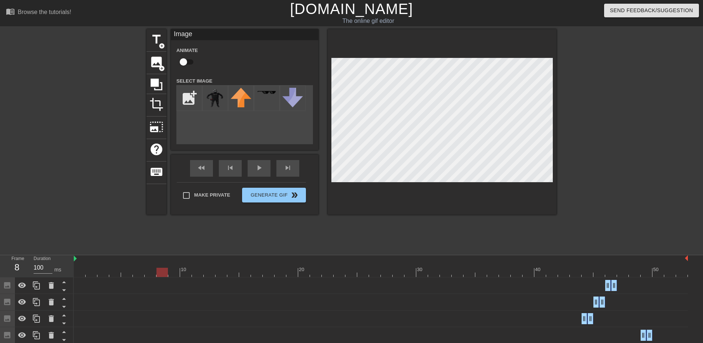
click at [403, 348] on html "menu_book Browse the tutorials! Gifntext.com The online gif editor Send Feedbac…" at bounding box center [351, 271] width 703 height 543
drag, startPoint x: 165, startPoint y: 274, endPoint x: 73, endPoint y: 279, distance: 92.0
click at [211, 105] on img at bounding box center [215, 98] width 21 height 21
click at [163, 63] on div "image add_circle" at bounding box center [156, 63] width 20 height 23
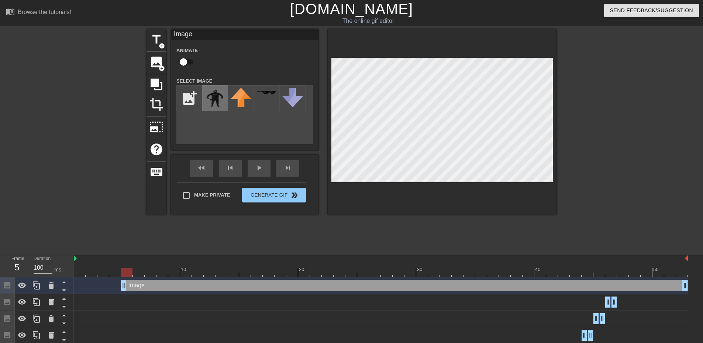
click at [215, 99] on img at bounding box center [215, 98] width 21 height 21
click at [394, 187] on div at bounding box center [442, 122] width 229 height 186
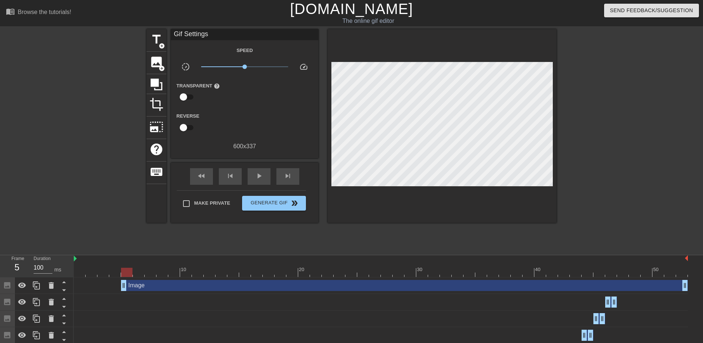
click at [403, 176] on div at bounding box center [442, 126] width 229 height 194
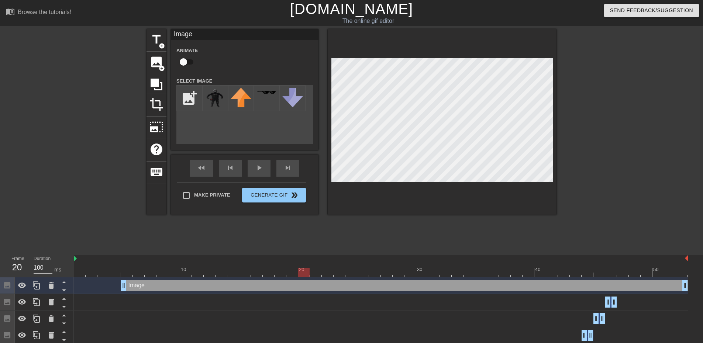
drag, startPoint x: 155, startPoint y: 268, endPoint x: 304, endPoint y: 270, distance: 149.4
click at [304, 270] on div at bounding box center [381, 272] width 614 height 9
drag, startPoint x: 245, startPoint y: 273, endPoint x: 133, endPoint y: 283, distance: 112.5
click at [393, 186] on div at bounding box center [442, 122] width 229 height 186
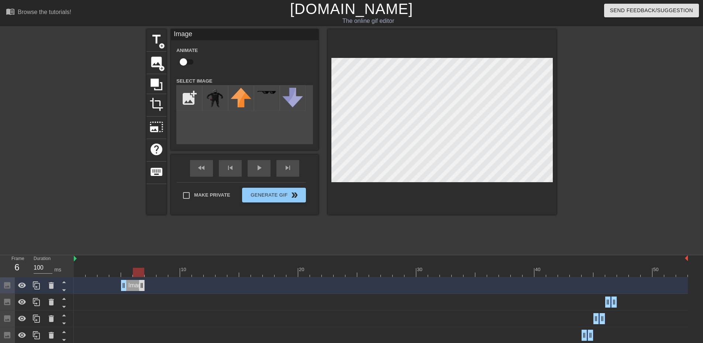
drag, startPoint x: 683, startPoint y: 283, endPoint x: 140, endPoint y: 282, distance: 543.5
drag, startPoint x: 130, startPoint y: 274, endPoint x: 100, endPoint y: 275, distance: 29.5
click at [100, 275] on div at bounding box center [102, 272] width 11 height 9
drag, startPoint x: 147, startPoint y: 272, endPoint x: 141, endPoint y: 272, distance: 6.3
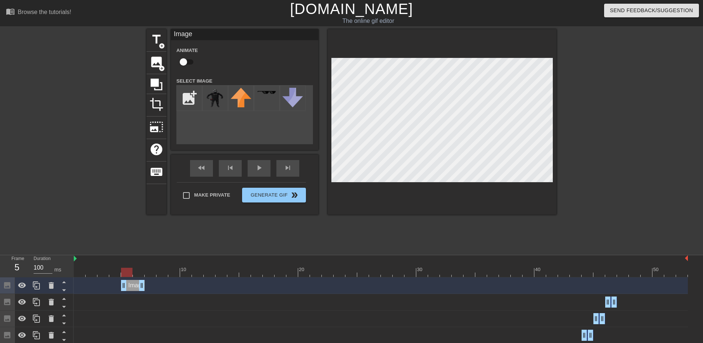
click at [141, 272] on div at bounding box center [381, 272] width 614 height 9
drag, startPoint x: 144, startPoint y: 286, endPoint x: 148, endPoint y: 287, distance: 4.1
click at [148, 287] on div "Image drag_handle drag_handle" at bounding box center [381, 285] width 614 height 11
drag, startPoint x: 136, startPoint y: 269, endPoint x: 109, endPoint y: 272, distance: 27.4
click at [109, 272] on div at bounding box center [381, 272] width 614 height 9
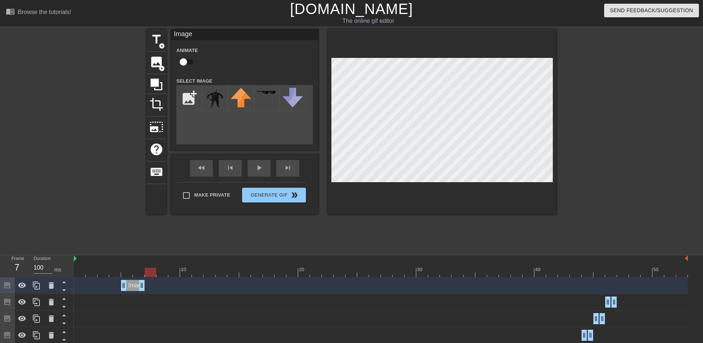
click at [146, 271] on div at bounding box center [150, 272] width 11 height 9
click at [156, 65] on span "image" at bounding box center [156, 62] width 14 height 14
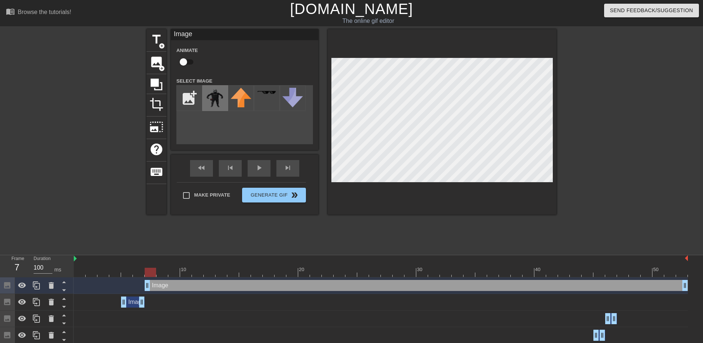
click at [208, 96] on img at bounding box center [215, 98] width 21 height 21
drag, startPoint x: 146, startPoint y: 287, endPoint x: 138, endPoint y: 284, distance: 8.5
drag, startPoint x: 136, startPoint y: 285, endPoint x: 146, endPoint y: 290, distance: 11.4
drag, startPoint x: 150, startPoint y: 272, endPoint x: 176, endPoint y: 275, distance: 26.8
click at [176, 275] on div at bounding box center [173, 272] width 11 height 9
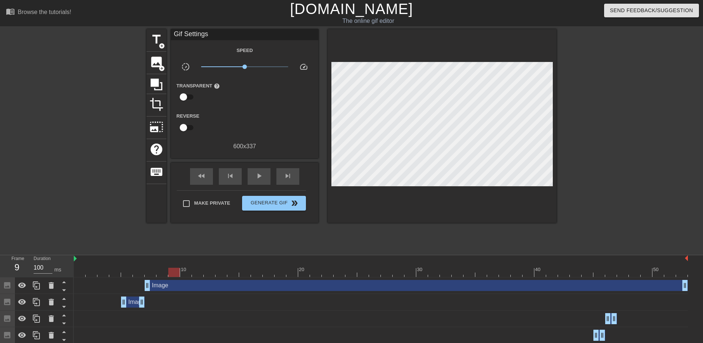
drag, startPoint x: 685, startPoint y: 284, endPoint x: 549, endPoint y: 296, distance: 137.0
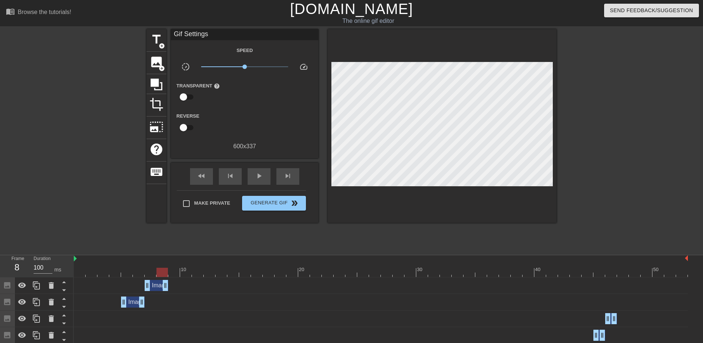
drag, startPoint x: 686, startPoint y: 284, endPoint x: 162, endPoint y: 288, distance: 523.6
drag, startPoint x: 179, startPoint y: 269, endPoint x: 172, endPoint y: 269, distance: 7.0
click at [172, 269] on div at bounding box center [173, 272] width 11 height 9
click at [159, 69] on span "add_circle" at bounding box center [162, 68] width 6 height 6
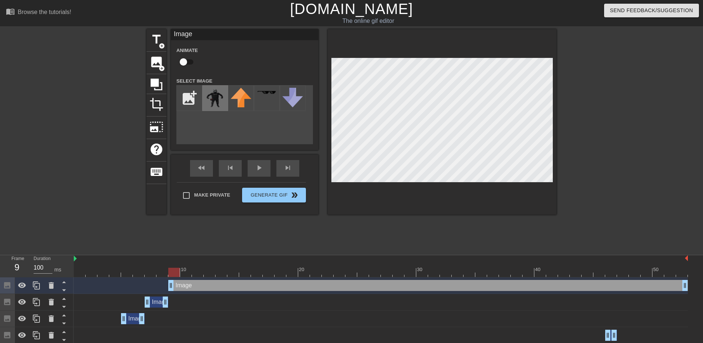
click at [211, 91] on img at bounding box center [215, 98] width 21 height 21
drag, startPoint x: 120, startPoint y: 266, endPoint x: 178, endPoint y: 275, distance: 59.3
click at [178, 275] on div "10 20 30 40 50" at bounding box center [381, 266] width 614 height 22
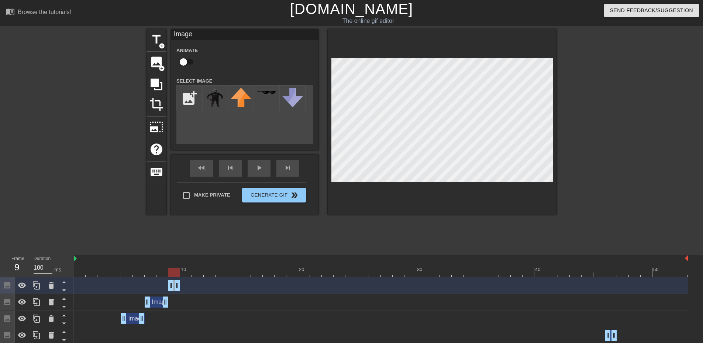
drag, startPoint x: 685, startPoint y: 287, endPoint x: 182, endPoint y: 292, distance: 503.3
click at [182, 292] on div "Image drag_handle drag_handle" at bounding box center [381, 285] width 614 height 17
drag, startPoint x: 175, startPoint y: 272, endPoint x: 183, endPoint y: 273, distance: 7.5
click at [192, 273] on div at bounding box center [197, 272] width 11 height 9
click at [160, 63] on span "image" at bounding box center [156, 62] width 14 height 14
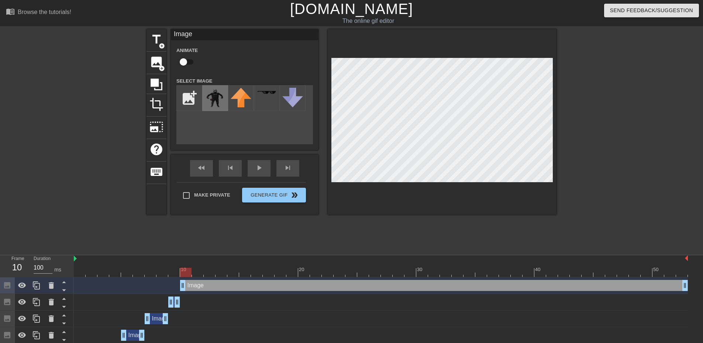
click at [215, 95] on img at bounding box center [215, 98] width 21 height 21
drag, startPoint x: 187, startPoint y: 270, endPoint x: 180, endPoint y: 270, distance: 7.0
click at [180, 270] on div at bounding box center [185, 272] width 11 height 9
drag, startPoint x: 187, startPoint y: 272, endPoint x: 215, endPoint y: 270, distance: 28.1
click at [215, 270] on div at bounding box center [381, 272] width 614 height 9
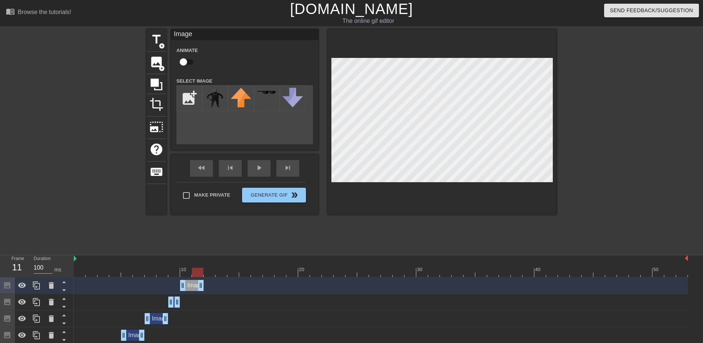
drag, startPoint x: 685, startPoint y: 282, endPoint x: 206, endPoint y: 287, distance: 478.9
click at [206, 287] on div "Image drag_handle drag_handle" at bounding box center [381, 285] width 614 height 11
drag, startPoint x: 201, startPoint y: 272, endPoint x: 207, endPoint y: 272, distance: 5.5
click at [207, 272] on div at bounding box center [209, 272] width 11 height 9
click at [217, 95] on img at bounding box center [215, 98] width 21 height 21
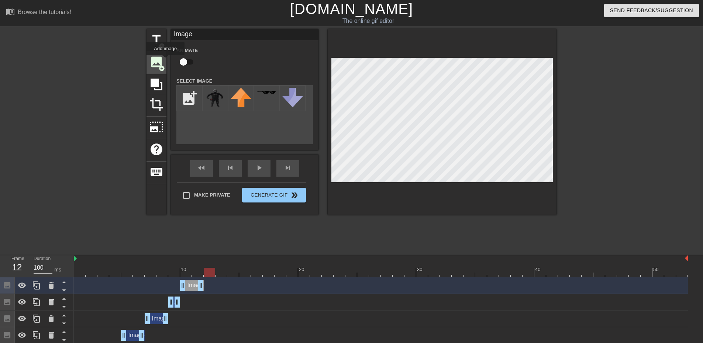
click at [159, 58] on span "image" at bounding box center [156, 62] width 14 height 14
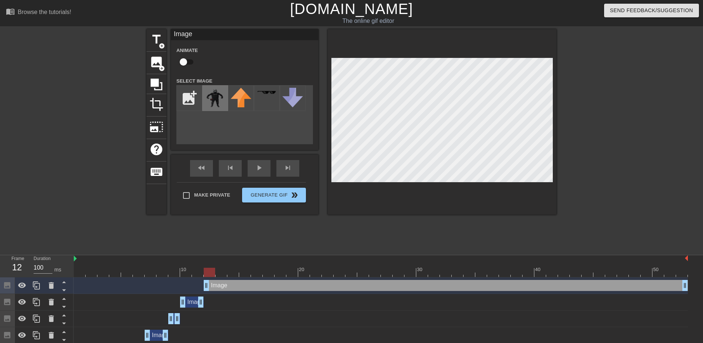
click at [211, 101] on img at bounding box center [215, 98] width 21 height 21
click at [207, 269] on div at bounding box center [209, 272] width 11 height 9
drag, startPoint x: 209, startPoint y: 272, endPoint x: 201, endPoint y: 269, distance: 9.0
click at [201, 269] on div at bounding box center [197, 272] width 11 height 9
drag, startPoint x: 204, startPoint y: 284, endPoint x: 197, endPoint y: 283, distance: 6.7
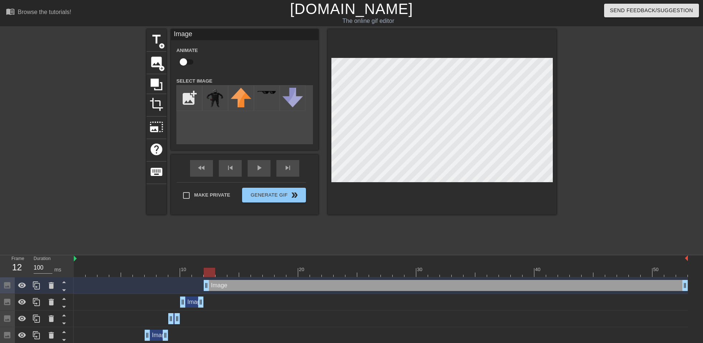
drag, startPoint x: 193, startPoint y: 282, endPoint x: 203, endPoint y: 284, distance: 9.3
click at [203, 284] on div "Image drag_handle drag_handle" at bounding box center [381, 285] width 614 height 11
drag, startPoint x: 211, startPoint y: 273, endPoint x: 238, endPoint y: 273, distance: 26.6
click at [238, 273] on div at bounding box center [232, 272] width 11 height 9
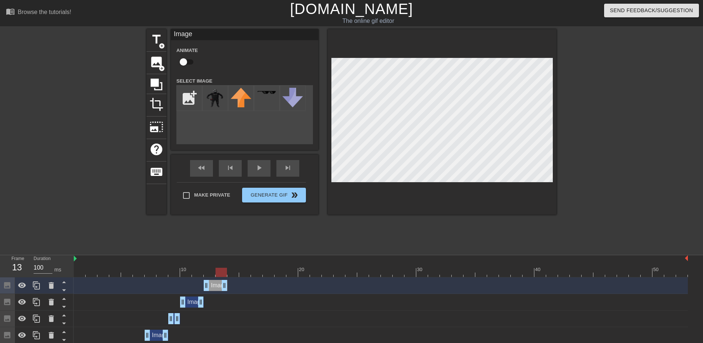
drag, startPoint x: 686, startPoint y: 286, endPoint x: 228, endPoint y: 294, distance: 457.6
drag, startPoint x: 223, startPoint y: 272, endPoint x: 233, endPoint y: 272, distance: 10.4
click at [233, 272] on div at bounding box center [232, 272] width 11 height 9
click at [220, 94] on img at bounding box center [215, 98] width 21 height 21
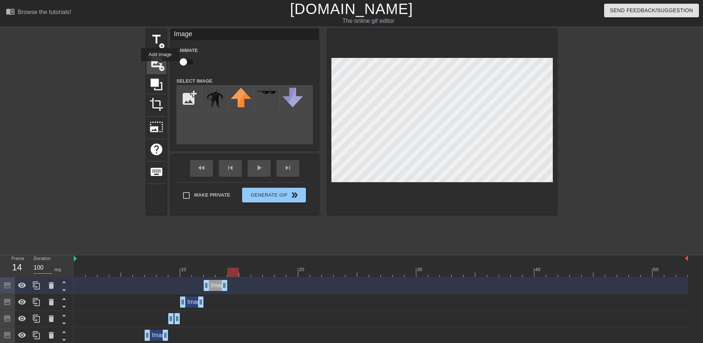
click at [159, 66] on span "add_circle" at bounding box center [162, 68] width 6 height 6
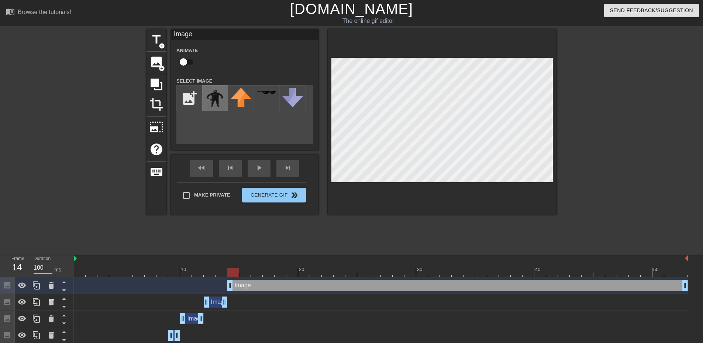
click at [212, 96] on img at bounding box center [215, 98] width 21 height 21
drag, startPoint x: 233, startPoint y: 270, endPoint x: 248, endPoint y: 269, distance: 15.5
click at [248, 269] on div at bounding box center [244, 272] width 11 height 9
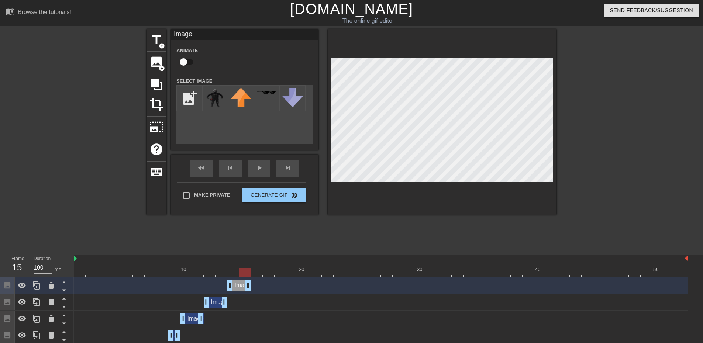
drag, startPoint x: 686, startPoint y: 284, endPoint x: 252, endPoint y: 291, distance: 433.9
click at [252, 291] on div "Image drag_handle drag_handle" at bounding box center [381, 285] width 614 height 11
drag, startPoint x: 246, startPoint y: 272, endPoint x: 117, endPoint y: 277, distance: 128.5
click at [121, 277] on div at bounding box center [126, 272] width 11 height 9
drag, startPoint x: 391, startPoint y: 273, endPoint x: 282, endPoint y: 281, distance: 109.2
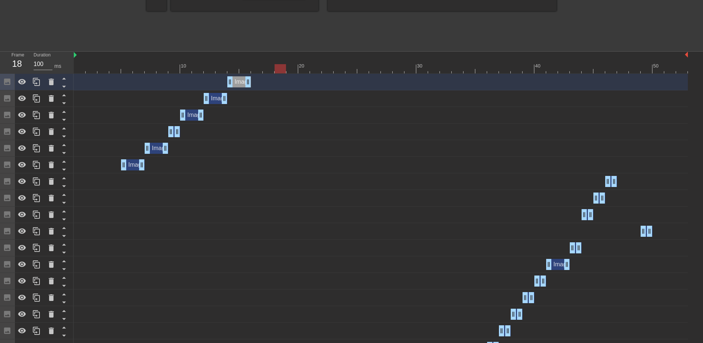
scroll to position [301, 0]
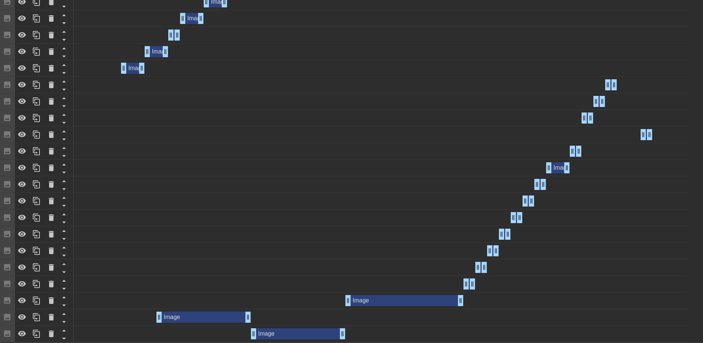
drag, startPoint x: 298, startPoint y: 334, endPoint x: 297, endPoint y: 294, distance: 39.9
click at [297, 294] on div "Image drag_handle drag_handle Image drag_handle drag_handle Image drag_handle d…" at bounding box center [388, 159] width 629 height 365
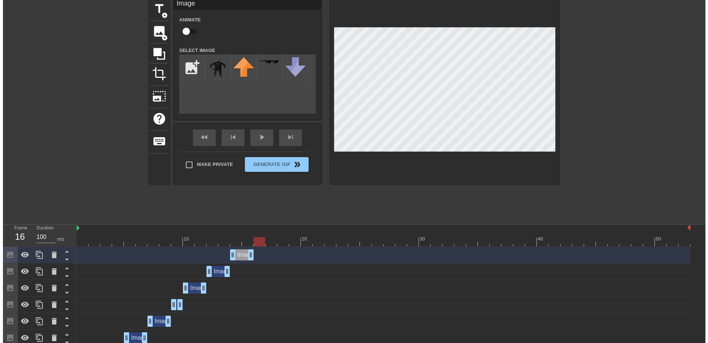
scroll to position [0, 0]
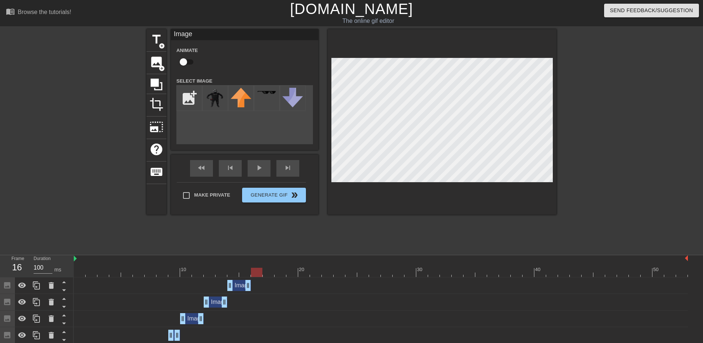
click at [399, 348] on html "menu_book Browse the tutorials! Gifntext.com The online gif editor Send Feedbac…" at bounding box center [351, 321] width 703 height 643
drag, startPoint x: 259, startPoint y: 273, endPoint x: 209, endPoint y: 296, distance: 54.7
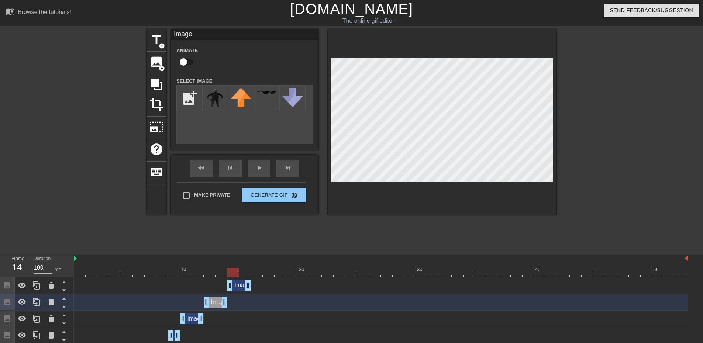
drag, startPoint x: 208, startPoint y: 270, endPoint x: 232, endPoint y: 266, distance: 24.0
click at [232, 266] on div "10 20 30 40 50" at bounding box center [381, 266] width 614 height 22
click at [429, 232] on div "title add_circle image add_circle crop photo_size_select_large help keyboard Im…" at bounding box center [351, 139] width 410 height 221
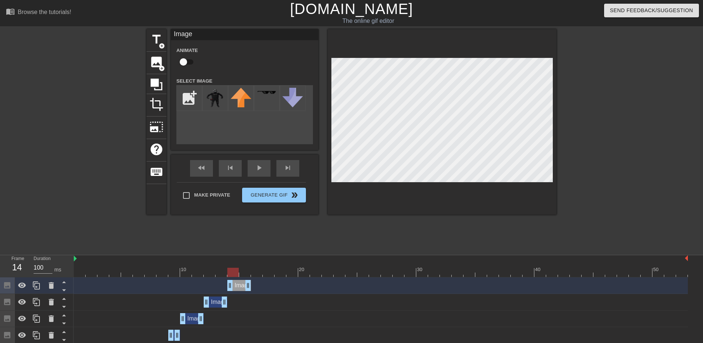
drag, startPoint x: 229, startPoint y: 272, endPoint x: 232, endPoint y: 271, distance: 3.9
click at [232, 271] on div at bounding box center [232, 272] width 11 height 9
drag, startPoint x: 225, startPoint y: 266, endPoint x: 214, endPoint y: 267, distance: 10.4
click at [214, 267] on div "10 20 30 40 50" at bounding box center [381, 269] width 614 height 12
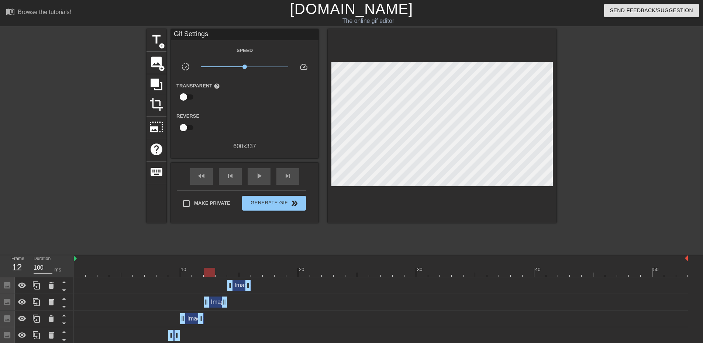
drag, startPoint x: 210, startPoint y: 272, endPoint x: 207, endPoint y: 281, distance: 9.7
click at [158, 61] on span "image" at bounding box center [156, 62] width 14 height 14
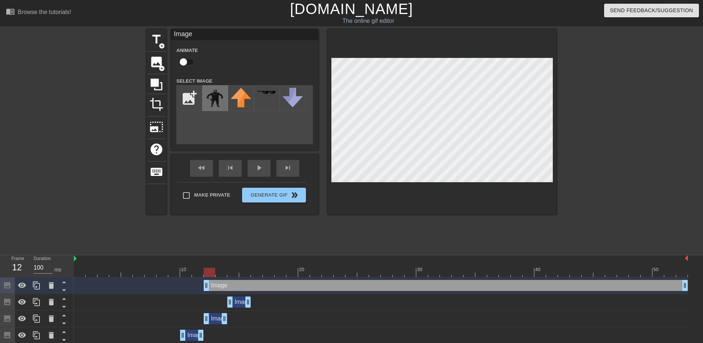
click at [205, 103] on div at bounding box center [215, 98] width 26 height 26
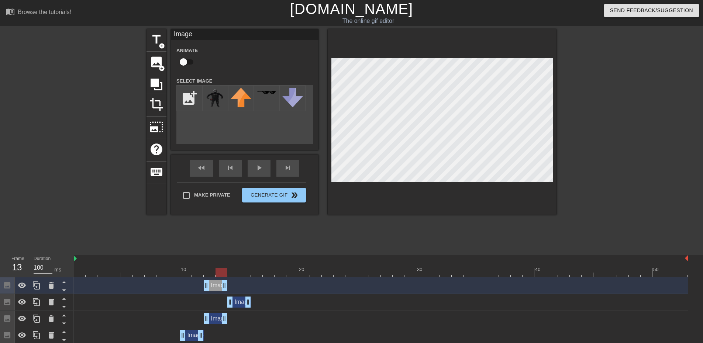
drag, startPoint x: 684, startPoint y: 286, endPoint x: 225, endPoint y: 295, distance: 459.4
drag, startPoint x: 219, startPoint y: 272, endPoint x: 203, endPoint y: 275, distance: 16.4
click at [191, 275] on div at bounding box center [185, 272] width 11 height 9
drag, startPoint x: 202, startPoint y: 272, endPoint x: 106, endPoint y: 284, distance: 97.0
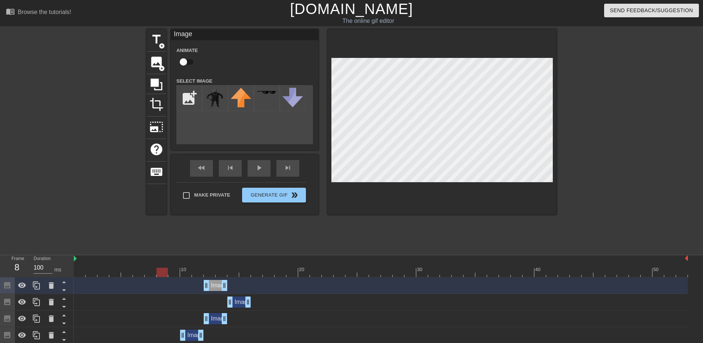
drag, startPoint x: 248, startPoint y: 269, endPoint x: 258, endPoint y: 280, distance: 14.6
drag, startPoint x: 259, startPoint y: 269, endPoint x: 248, endPoint y: 270, distance: 11.2
click at [248, 270] on div at bounding box center [244, 272] width 11 height 9
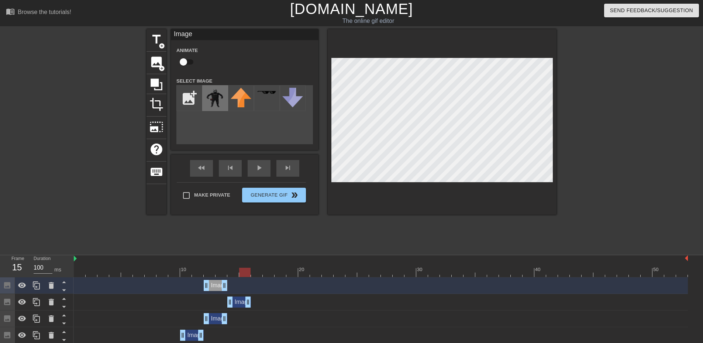
click at [205, 93] on img at bounding box center [215, 98] width 21 height 21
click at [161, 66] on span "add_circle" at bounding box center [162, 68] width 6 height 6
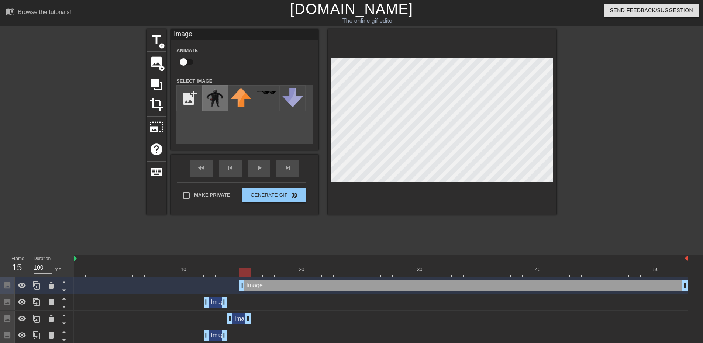
click at [219, 97] on img at bounding box center [215, 98] width 21 height 21
click at [323, 155] on div "title add_circle image add_circle crop photo_size_select_large help keyboard Im…" at bounding box center [351, 122] width 410 height 186
drag, startPoint x: 243, startPoint y: 282, endPoint x: 248, endPoint y: 283, distance: 5.2
drag, startPoint x: 242, startPoint y: 284, endPoint x: 252, endPoint y: 286, distance: 9.3
drag, startPoint x: 255, startPoint y: 275, endPoint x: 193, endPoint y: 279, distance: 62.9
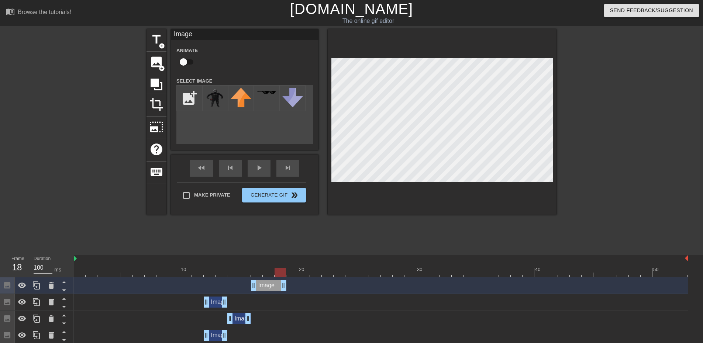
drag, startPoint x: 684, startPoint y: 284, endPoint x: 279, endPoint y: 289, distance: 405.1
drag, startPoint x: 283, startPoint y: 269, endPoint x: 289, endPoint y: 271, distance: 5.5
click at [289, 271] on div at bounding box center [291, 272] width 11 height 9
drag, startPoint x: 283, startPoint y: 272, endPoint x: 277, endPoint y: 271, distance: 5.3
click at [277, 271] on div at bounding box center [381, 272] width 614 height 9
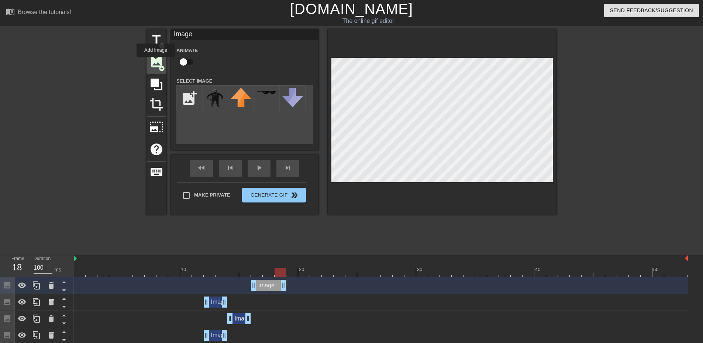
click at [156, 62] on span "image" at bounding box center [156, 62] width 14 height 14
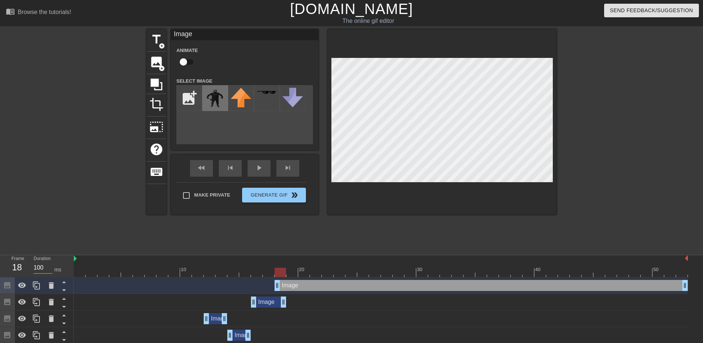
click at [213, 92] on img at bounding box center [215, 98] width 21 height 21
drag, startPoint x: 277, startPoint y: 285, endPoint x: 287, endPoint y: 286, distance: 10.0
drag, startPoint x: 299, startPoint y: 269, endPoint x: 313, endPoint y: 267, distance: 13.8
click at [313, 267] on div "10 20 30 40 50" at bounding box center [381, 266] width 614 height 22
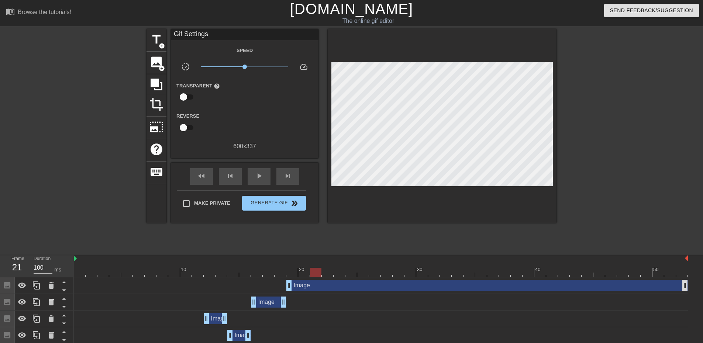
drag, startPoint x: 689, startPoint y: 285, endPoint x: 686, endPoint y: 284, distance: 3.7
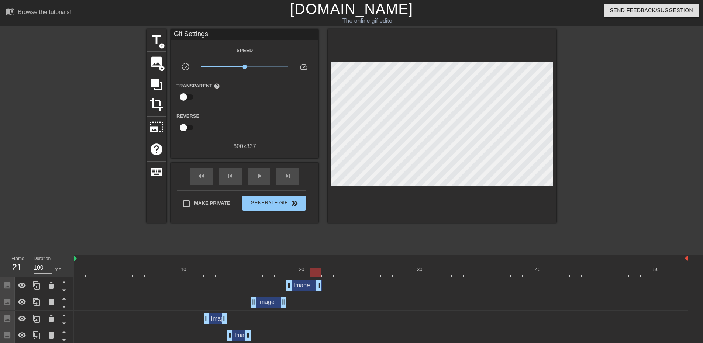
drag, startPoint x: 683, startPoint y: 283, endPoint x: 319, endPoint y: 285, distance: 364.5
drag, startPoint x: 320, startPoint y: 270, endPoint x: 326, endPoint y: 271, distance: 6.1
click at [326, 271] on div at bounding box center [327, 272] width 11 height 9
drag, startPoint x: 320, startPoint y: 269, endPoint x: 325, endPoint y: 271, distance: 5.0
click at [325, 271] on div at bounding box center [381, 272] width 614 height 9
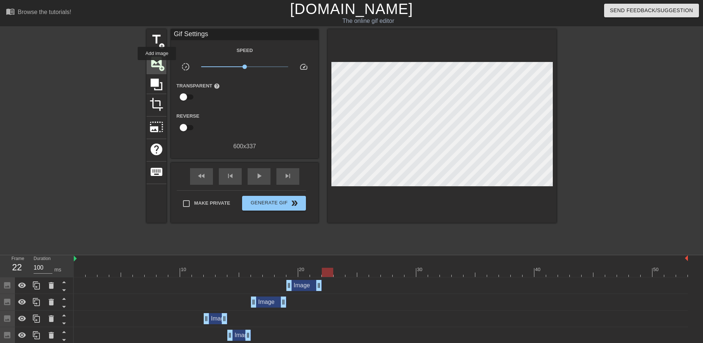
click at [157, 65] on span "image" at bounding box center [156, 62] width 14 height 14
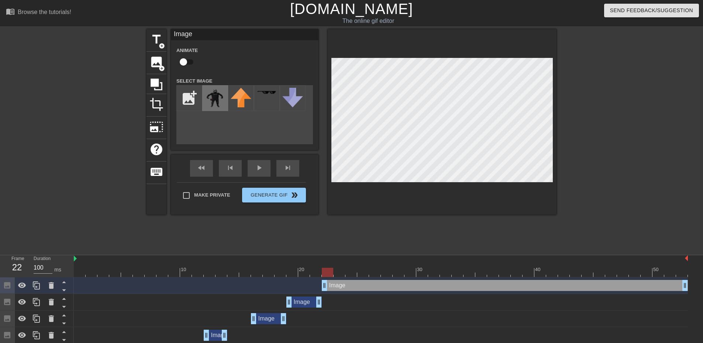
click at [219, 93] on img at bounding box center [215, 98] width 21 height 21
drag, startPoint x: 332, startPoint y: 269, endPoint x: 325, endPoint y: 270, distance: 7.8
click at [325, 270] on div at bounding box center [327, 272] width 11 height 9
drag, startPoint x: 332, startPoint y: 270, endPoint x: 341, endPoint y: 271, distance: 8.5
click at [341, 271] on div at bounding box center [339, 272] width 11 height 9
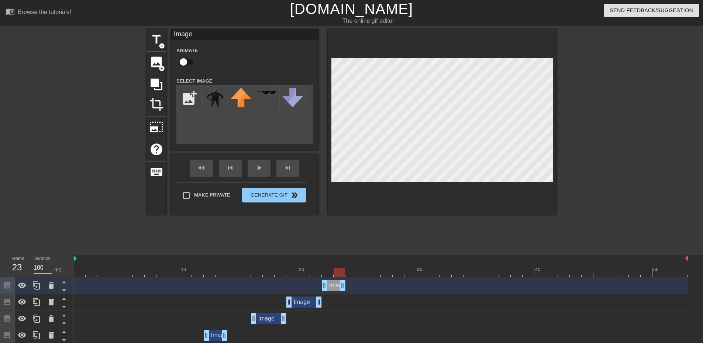
drag, startPoint x: 684, startPoint y: 286, endPoint x: 345, endPoint y: 288, distance: 338.7
click at [345, 288] on div "Image drag_handle drag_handle" at bounding box center [381, 285] width 614 height 11
drag, startPoint x: 335, startPoint y: 276, endPoint x: 0, endPoint y: 308, distance: 336.5
click at [94, 189] on div at bounding box center [82, 139] width 111 height 221
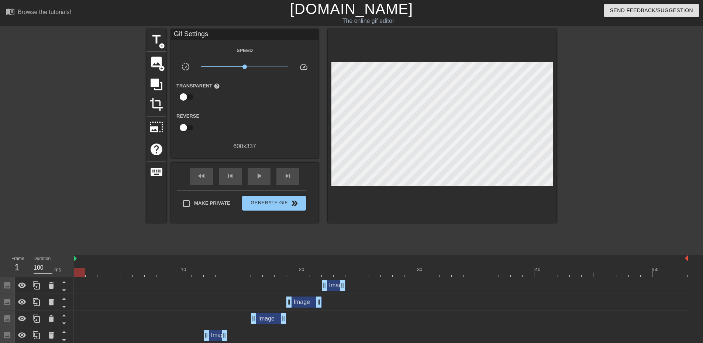
drag, startPoint x: 204, startPoint y: 270, endPoint x: 8, endPoint y: 287, distance: 195.9
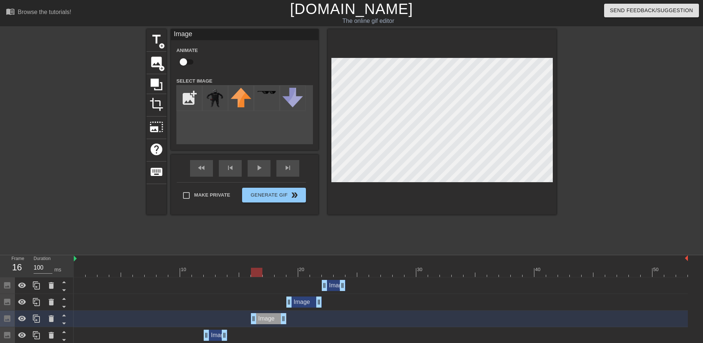
drag, startPoint x: 265, startPoint y: 274, endPoint x: 254, endPoint y: 278, distance: 12.3
drag, startPoint x: 253, startPoint y: 267, endPoint x: 230, endPoint y: 272, distance: 22.9
click at [230, 272] on div "10 20 30 40 50" at bounding box center [381, 266] width 614 height 22
drag, startPoint x: 311, startPoint y: 272, endPoint x: 300, endPoint y: 278, distance: 12.7
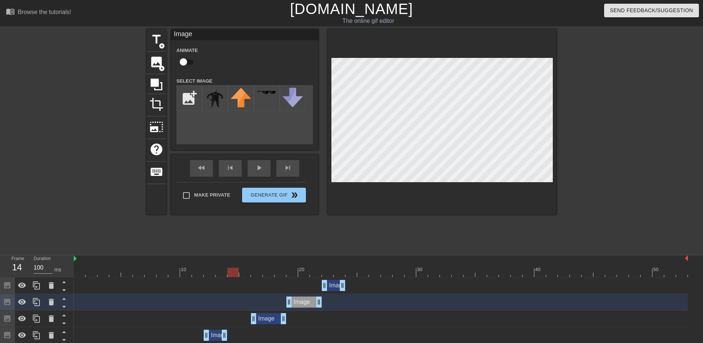
drag, startPoint x: 297, startPoint y: 268, endPoint x: 191, endPoint y: 287, distance: 107.5
drag, startPoint x: 341, startPoint y: 267, endPoint x: 339, endPoint y: 247, distance: 20.3
click at [325, 268] on div "10 20 30 40 50" at bounding box center [381, 266] width 614 height 22
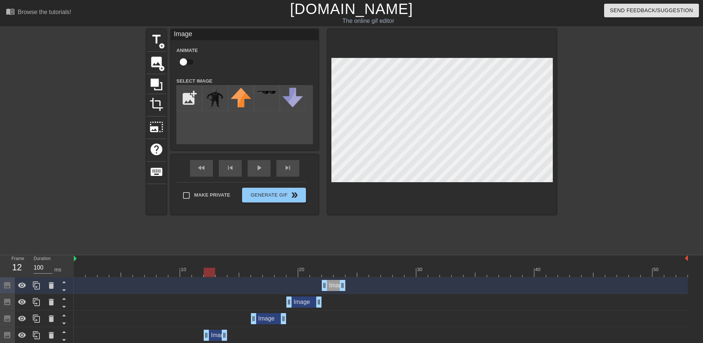
drag, startPoint x: 283, startPoint y: 265, endPoint x: 204, endPoint y: 273, distance: 79.7
click at [203, 273] on div "10 20 30 40 50" at bounding box center [381, 266] width 614 height 22
drag, startPoint x: 384, startPoint y: 270, endPoint x: 365, endPoint y: 275, distance: 20.1
click at [365, 275] on div at bounding box center [381, 272] width 614 height 9
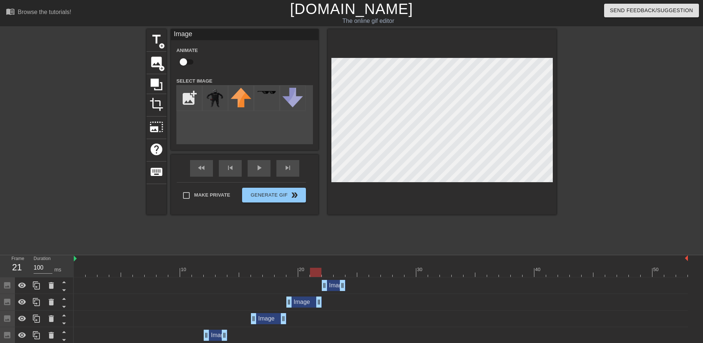
drag, startPoint x: 354, startPoint y: 270, endPoint x: 308, endPoint y: 275, distance: 46.0
click at [308, 275] on div at bounding box center [381, 272] width 614 height 9
drag, startPoint x: 390, startPoint y: 267, endPoint x: 487, endPoint y: 267, distance: 97.8
click at [495, 266] on div "10 20 30 40 50" at bounding box center [381, 269] width 614 height 12
drag, startPoint x: 470, startPoint y: 275, endPoint x: 692, endPoint y: 270, distance: 221.8
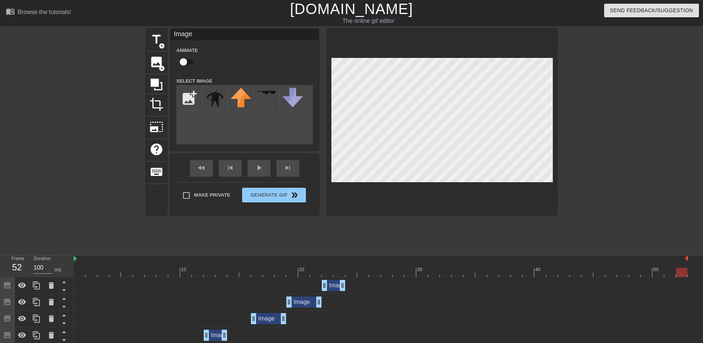
click at [204, 194] on div "Make Private Generate Gif double_arrow" at bounding box center [241, 196] width 129 height 29
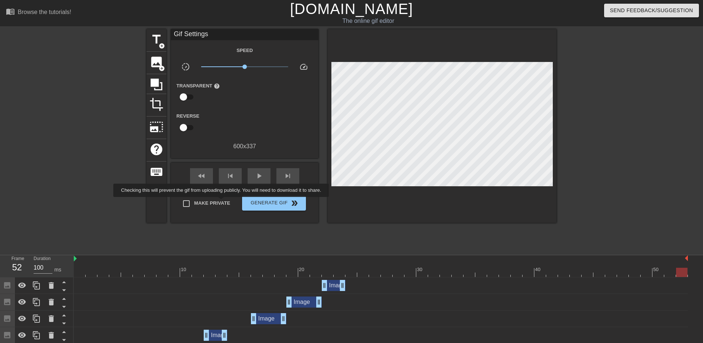
click at [221, 202] on span "Make Private" at bounding box center [212, 203] width 36 height 7
click at [194, 202] on input "Make Private" at bounding box center [186, 203] width 15 height 15
checkbox input "true"
click at [275, 207] on button "Generate Gif double_arrow" at bounding box center [274, 203] width 64 height 15
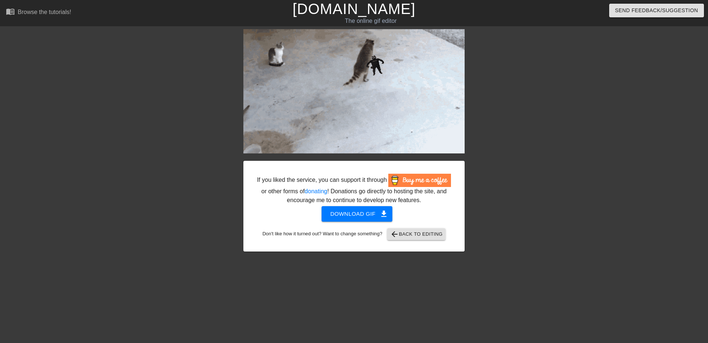
drag, startPoint x: 334, startPoint y: 7, endPoint x: 340, endPoint y: 13, distance: 8.6
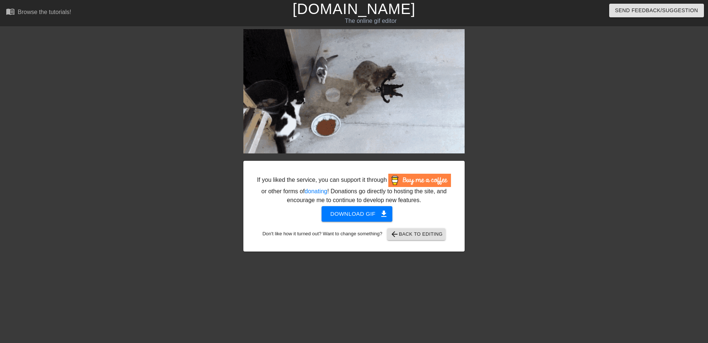
click at [334, 7] on link "[DOMAIN_NAME]" at bounding box center [354, 9] width 123 height 16
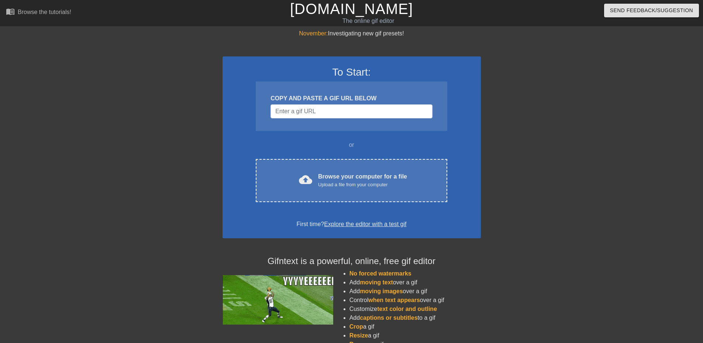
click at [367, 104] on div "COPY AND PASTE A GIF URL BELOW" at bounding box center [351, 106] width 191 height 49
click at [368, 110] on input "Username" at bounding box center [351, 111] width 162 height 14
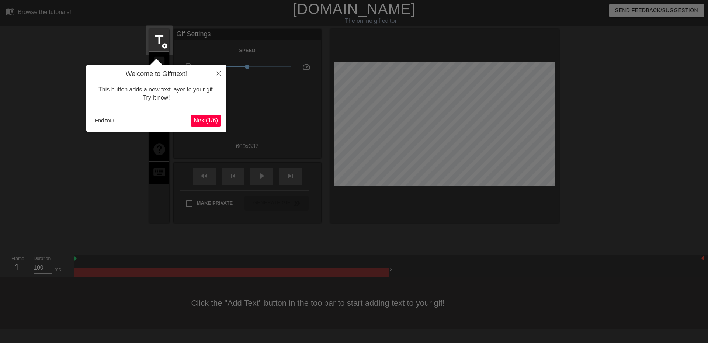
click at [97, 114] on div "Welcome to Gifntext! This button adds a new text layer to your gif. Try it now!…" at bounding box center [156, 99] width 140 height 68
click at [99, 118] on button "End tour" at bounding box center [104, 120] width 25 height 11
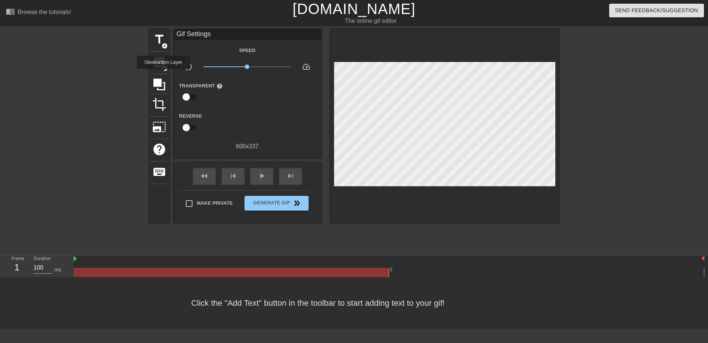
click at [170, 70] on div "title add_circle image add_circle crop photo_size_select_large help keyboard Gi…" at bounding box center [354, 126] width 410 height 194
click at [166, 67] on span "add_circle" at bounding box center [165, 68] width 6 height 6
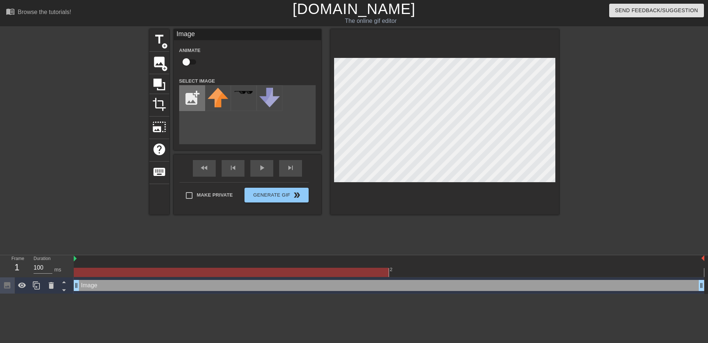
click at [190, 96] on input "file" at bounding box center [192, 98] width 25 height 25
type input "C:\fakepath\[PERSON_NAME] 3.png"
click at [213, 106] on img at bounding box center [218, 98] width 21 height 20
click at [484, 211] on div at bounding box center [445, 122] width 229 height 186
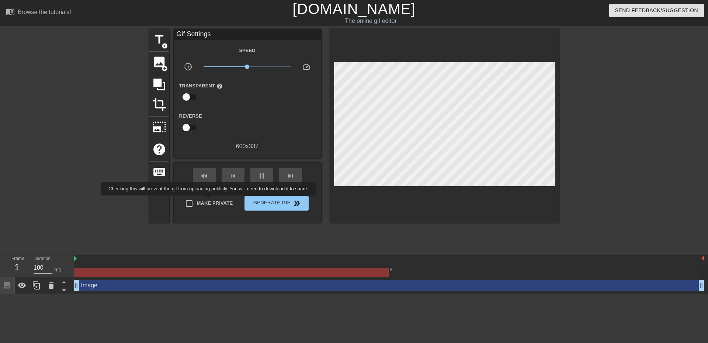
click at [203, 200] on span "Make Private" at bounding box center [215, 203] width 36 height 7
click at [197, 200] on input "Make Private" at bounding box center [189, 203] width 15 height 15
checkbox input "true"
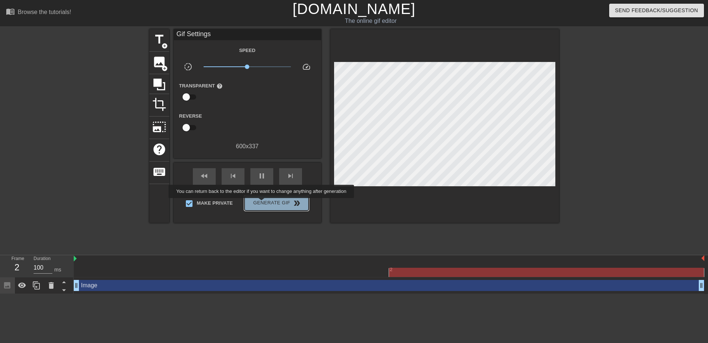
click at [262, 203] on span "Generate Gif double_arrow" at bounding box center [277, 203] width 58 height 9
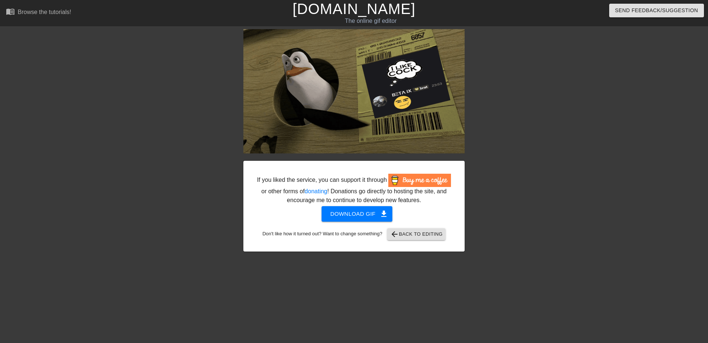
click at [327, 13] on link "[DOMAIN_NAME]" at bounding box center [354, 9] width 123 height 16
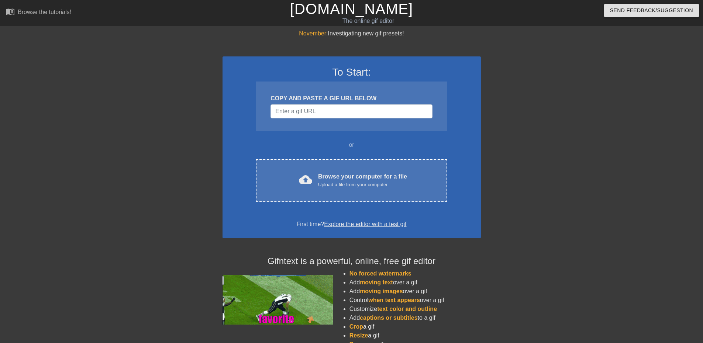
click at [337, 120] on div "COPY AND PASTE A GIF URL BELOW" at bounding box center [351, 106] width 191 height 49
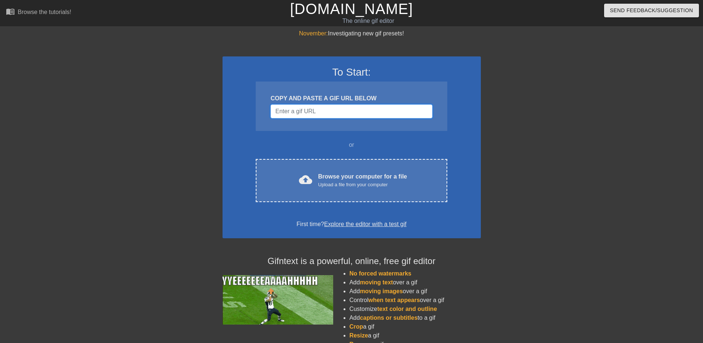
click at [334, 114] on input "Username" at bounding box center [351, 111] width 162 height 14
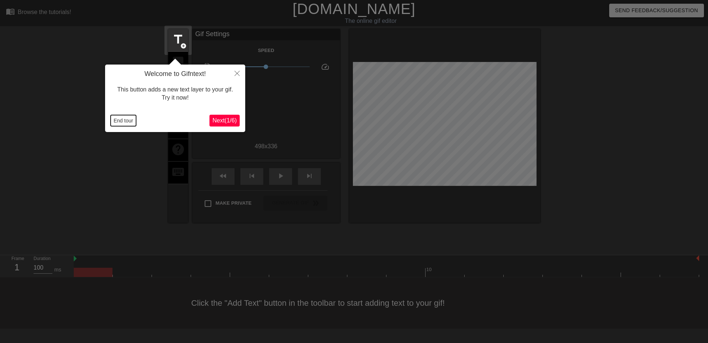
click at [124, 119] on button "End tour" at bounding box center [123, 120] width 25 height 11
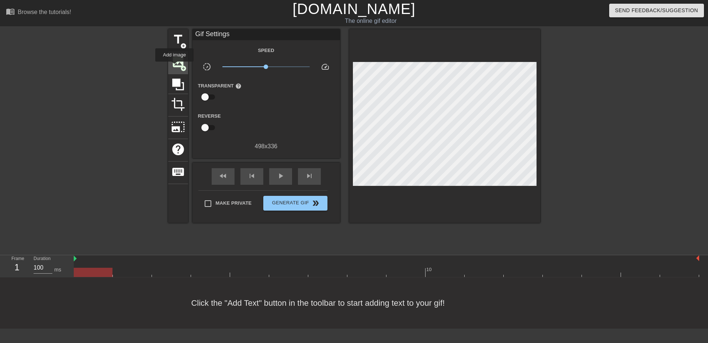
click at [175, 67] on span "image" at bounding box center [178, 62] width 14 height 14
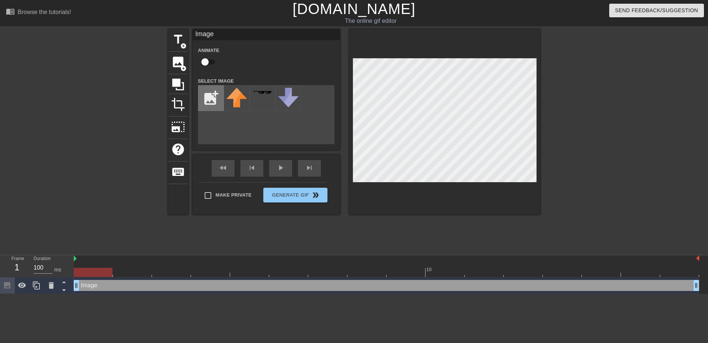
click at [216, 96] on input "file" at bounding box center [210, 98] width 25 height 25
type input "C:\fakepath\[PERSON_NAME] cheesy chios.png"
click at [234, 100] on div at bounding box center [237, 98] width 26 height 26
click at [541, 81] on div "title add_circle image add_circle crop photo_size_select_large help keyboard Im…" at bounding box center [354, 139] width 708 height 221
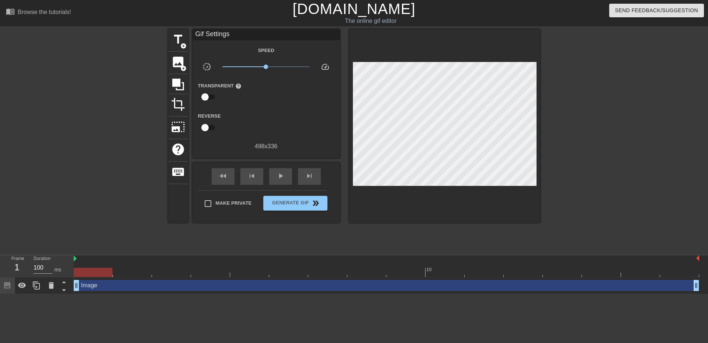
click at [575, 126] on div at bounding box center [604, 139] width 111 height 221
click at [613, 144] on div at bounding box center [604, 139] width 111 height 221
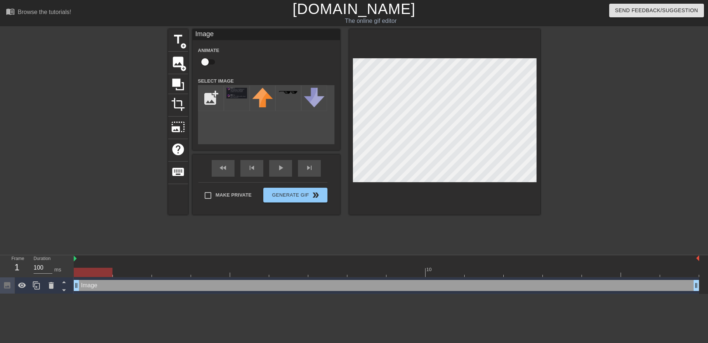
click at [442, 41] on div at bounding box center [444, 122] width 191 height 186
click at [588, 160] on div at bounding box center [604, 139] width 111 height 221
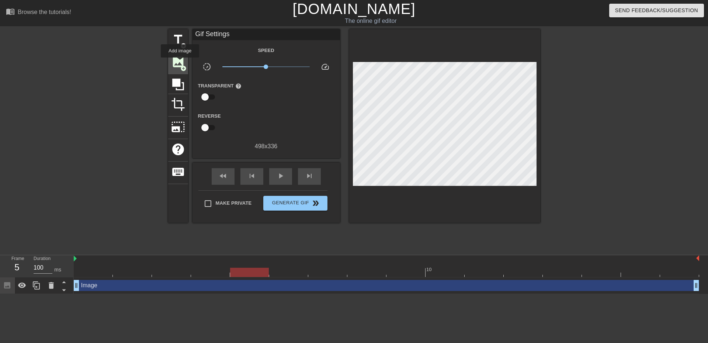
click at [180, 63] on span "image" at bounding box center [178, 62] width 14 height 14
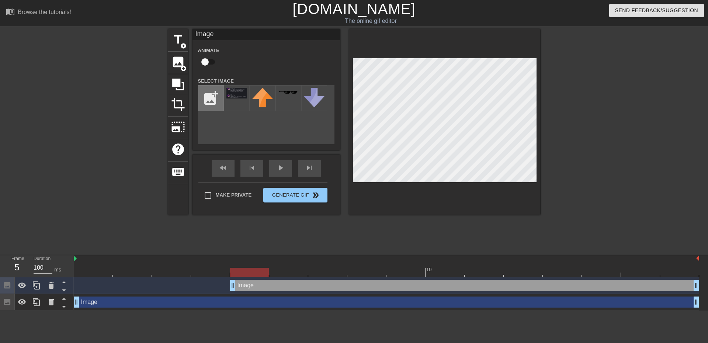
click at [211, 101] on input "file" at bounding box center [210, 98] width 25 height 25
type input "C:\fakepath\sam being weird.png"
click at [235, 99] on div at bounding box center [237, 98] width 26 height 26
click at [546, 178] on div "title add_circle image add_circle crop photo_size_select_large help keyboard Im…" at bounding box center [354, 139] width 708 height 221
click at [347, 176] on div "title add_circle image add_circle crop photo_size_select_large help keyboard Im…" at bounding box center [354, 122] width 372 height 186
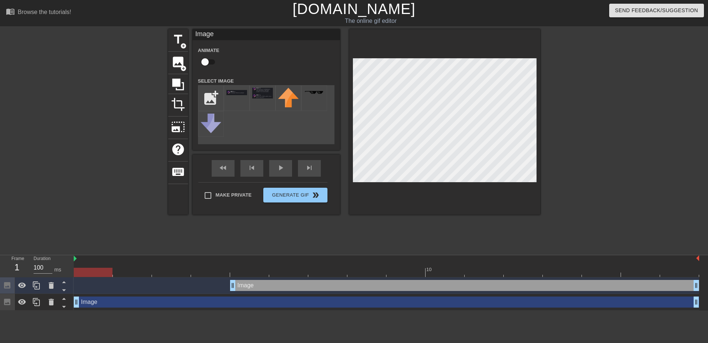
drag, startPoint x: 252, startPoint y: 273, endPoint x: 0, endPoint y: 284, distance: 251.9
click at [0, 284] on div "Frame 1 Duration 100 ms 10 Image drag_handle drag_handle Image drag_handle drag…" at bounding box center [354, 282] width 708 height 55
click at [139, 311] on html "menu_book Browse the tutorials! Gifntext.com The online gif editor Send Feedbac…" at bounding box center [354, 155] width 708 height 311
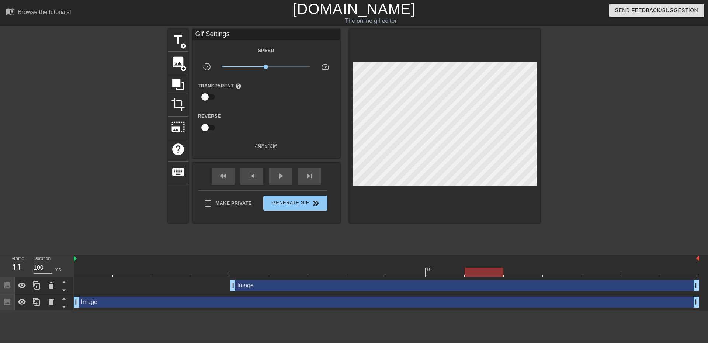
drag, startPoint x: 215, startPoint y: 277, endPoint x: 196, endPoint y: 271, distance: 20.7
click at [152, 270] on div "10" at bounding box center [387, 266] width 626 height 22
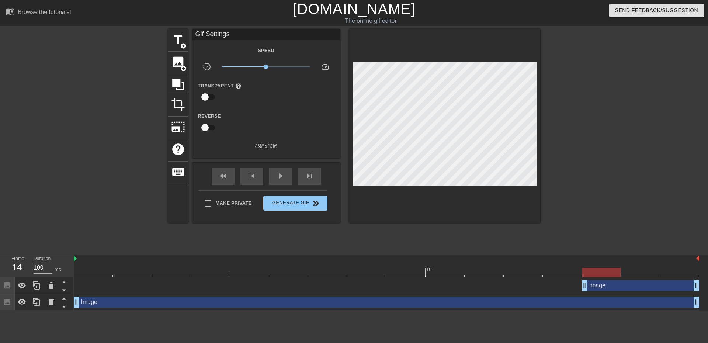
drag, startPoint x: 231, startPoint y: 281, endPoint x: 568, endPoint y: 281, distance: 336.9
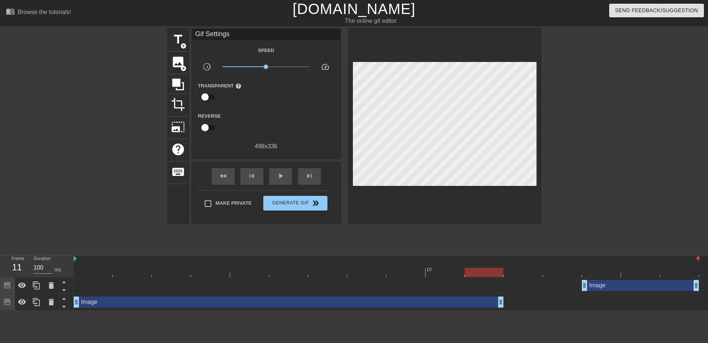
drag, startPoint x: 695, startPoint y: 304, endPoint x: 493, endPoint y: 296, distance: 202.4
click at [493, 296] on div "Image drag_handle drag_handle" at bounding box center [387, 302] width 626 height 17
drag, startPoint x: 585, startPoint y: 284, endPoint x: 505, endPoint y: 284, distance: 79.7
drag, startPoint x: 176, startPoint y: 268, endPoint x: 0, endPoint y: 264, distance: 176.0
click at [0, 264] on div "Frame 1 Duration 100 ms 10 Image drag_handle drag_handle Image drag_handle drag…" at bounding box center [354, 282] width 708 height 55
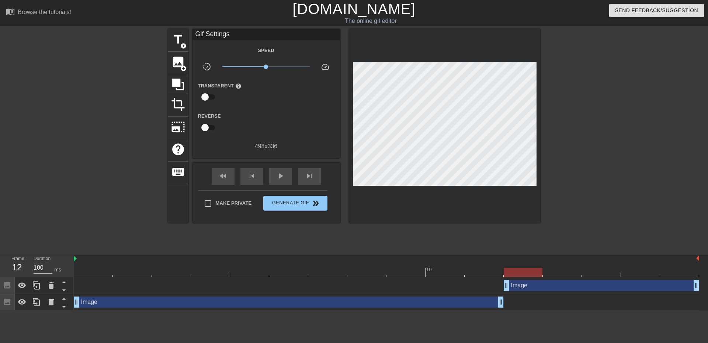
drag, startPoint x: 507, startPoint y: 289, endPoint x: 457, endPoint y: 187, distance: 112.7
click at [494, 287] on div "Image drag_handle drag_handle" at bounding box center [387, 285] width 626 height 11
drag, startPoint x: 508, startPoint y: 284, endPoint x: 517, endPoint y: 284, distance: 9.3
drag, startPoint x: 476, startPoint y: 258, endPoint x: 484, endPoint y: 270, distance: 14.7
click at [474, 260] on div at bounding box center [387, 258] width 626 height 7
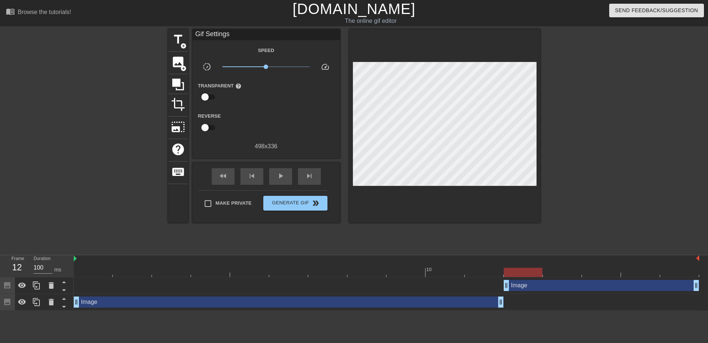
drag, startPoint x: 487, startPoint y: 272, endPoint x: 479, endPoint y: 215, distance: 57.3
click at [511, 275] on div at bounding box center [387, 272] width 626 height 9
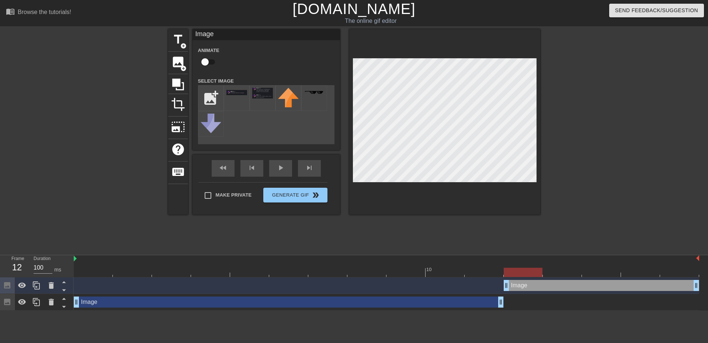
click at [538, 74] on div at bounding box center [444, 122] width 191 height 186
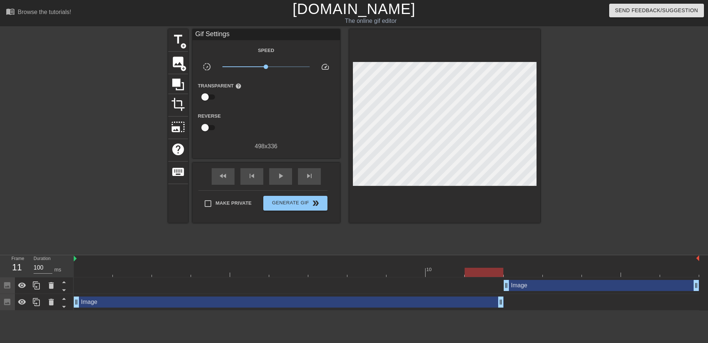
drag, startPoint x: 514, startPoint y: 268, endPoint x: 504, endPoint y: 268, distance: 9.6
click at [504, 268] on div at bounding box center [484, 272] width 39 height 9
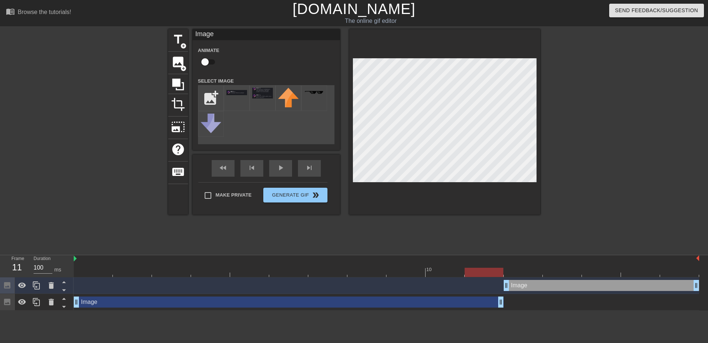
drag, startPoint x: 484, startPoint y: 269, endPoint x: 472, endPoint y: 269, distance: 12.9
click at [472, 269] on div at bounding box center [387, 272] width 626 height 9
drag, startPoint x: 481, startPoint y: 273, endPoint x: 353, endPoint y: 281, distance: 128.6
click at [355, 280] on div "10 Image drag_handle drag_handle Image drag_handle drag_handle" at bounding box center [391, 282] width 635 height 55
drag, startPoint x: 447, startPoint y: 273, endPoint x: 0, endPoint y: 289, distance: 447.1
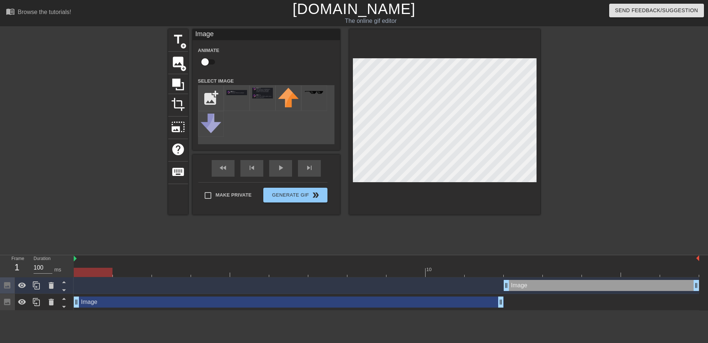
click at [0, 289] on div "Frame 1 Duration 100 ms 10 Image drag_handle drag_handle Image drag_handle drag…" at bounding box center [354, 282] width 708 height 55
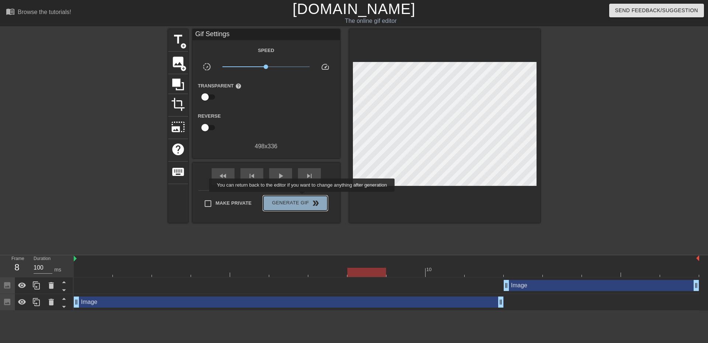
click at [303, 197] on button "Generate Gif double_arrow" at bounding box center [295, 203] width 64 height 15
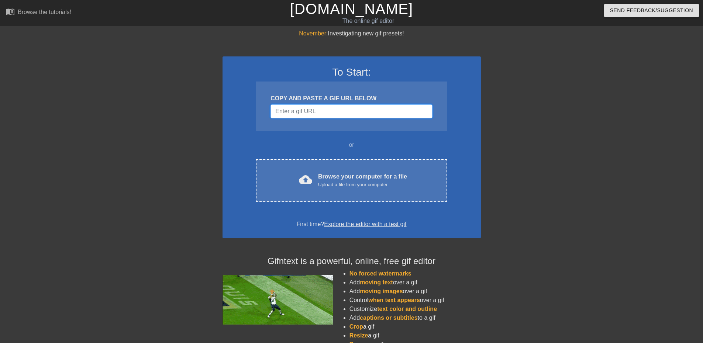
click at [325, 106] on input "Username" at bounding box center [351, 111] width 162 height 14
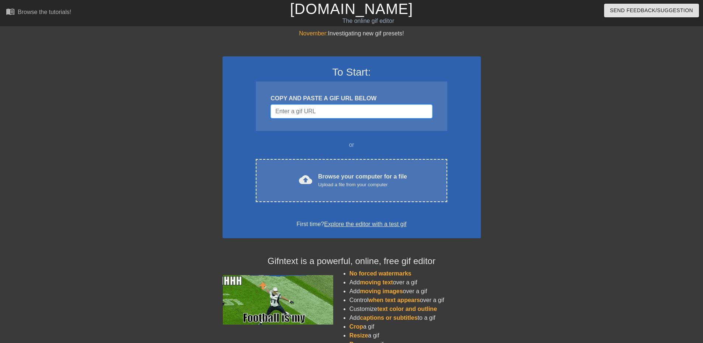
click at [341, 110] on input "Username" at bounding box center [351, 111] width 162 height 14
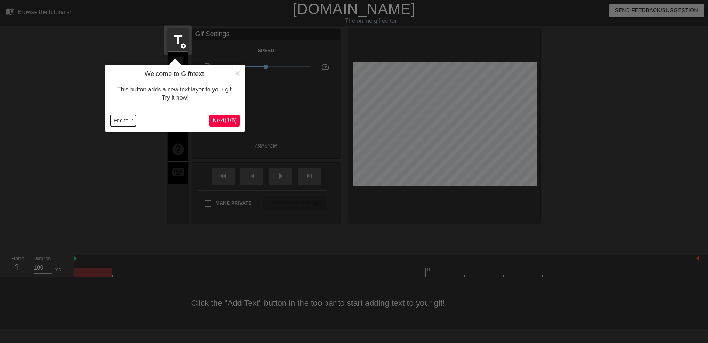
click at [122, 118] on button "End tour" at bounding box center [123, 120] width 25 height 11
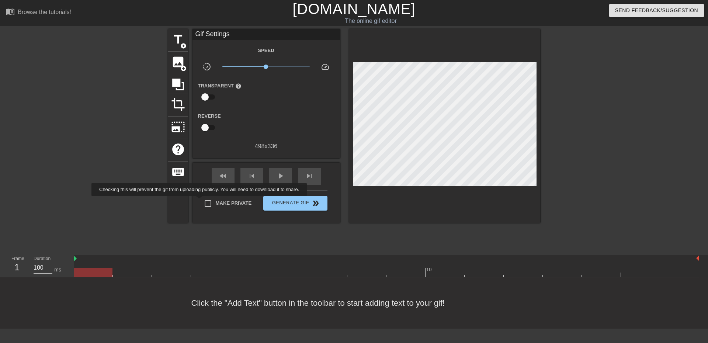
click at [211, 202] on input "Make Private" at bounding box center [207, 203] width 15 height 15
checkbox input "true"
click at [176, 61] on span "image" at bounding box center [178, 62] width 14 height 14
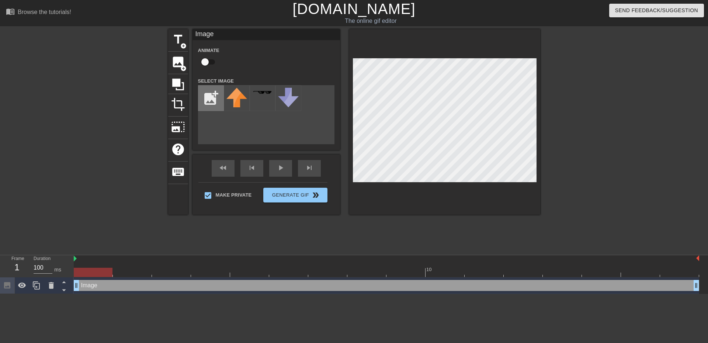
click at [207, 93] on input "file" at bounding box center [210, 98] width 25 height 25
click at [233, 91] on img at bounding box center [237, 93] width 21 height 11
click at [581, 10] on div "menu_book Browse the tutorials! Gifntext.com The online gif editor Send Feedbac…" at bounding box center [354, 147] width 708 height 294
click at [486, 45] on div at bounding box center [444, 122] width 191 height 186
click at [545, 102] on div "title add_circle image add_circle crop photo_size_select_large help keyboard Im…" at bounding box center [354, 139] width 708 height 221
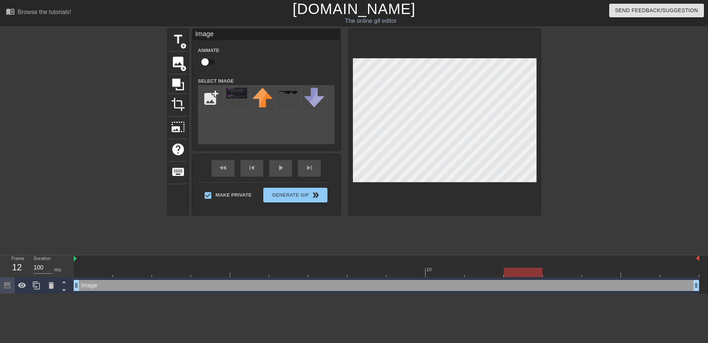
drag, startPoint x: 168, startPoint y: 272, endPoint x: 507, endPoint y: 265, distance: 338.8
click at [507, 265] on div "10" at bounding box center [387, 266] width 626 height 22
click at [213, 93] on input "file" at bounding box center [210, 98] width 25 height 25
click at [234, 97] on div at bounding box center [237, 98] width 26 height 26
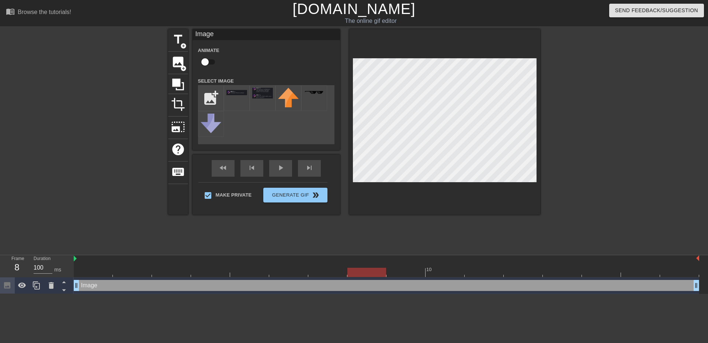
drag, startPoint x: 336, startPoint y: 263, endPoint x: 362, endPoint y: 246, distance: 31.3
click at [362, 246] on div "menu_book Browse the tutorials! Gifntext.com The online gif editor Send Feedbac…" at bounding box center [354, 147] width 708 height 294
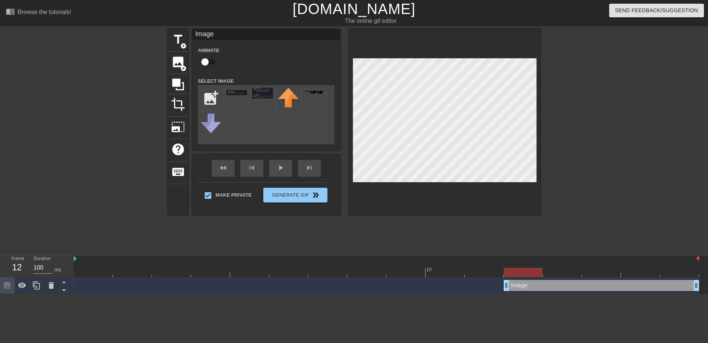
drag, startPoint x: 75, startPoint y: 283, endPoint x: 499, endPoint y: 297, distance: 423.8
click at [499, 294] on html "menu_book Browse the tutorials! Gifntext.com The online gif editor Send Feedbac…" at bounding box center [354, 147] width 708 height 294
drag, startPoint x: 451, startPoint y: 274, endPoint x: 0, endPoint y: 285, distance: 451.4
click at [0, 285] on div "Frame 1 Duration 100 ms 10 Image drag_handle drag_handle" at bounding box center [354, 274] width 708 height 39
click at [210, 90] on input "file" at bounding box center [210, 98] width 25 height 25
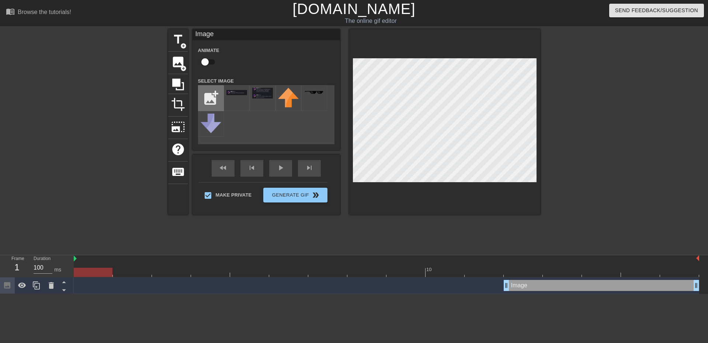
type input "C:\fakepath\sam cheesy chios.png"
click at [232, 101] on div at bounding box center [237, 98] width 26 height 26
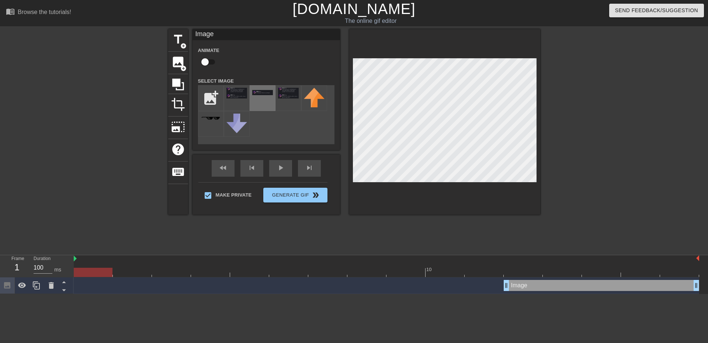
click at [267, 102] on div at bounding box center [263, 98] width 26 height 26
click at [291, 104] on div at bounding box center [289, 98] width 26 height 26
click at [265, 103] on div at bounding box center [263, 98] width 26 height 26
drag, startPoint x: 526, startPoint y: 271, endPoint x: 64, endPoint y: 207, distance: 467.1
click at [45, 254] on div "menu_book Browse the tutorials! Gifntext.com The online gif editor Send Feedbac…" at bounding box center [354, 147] width 708 height 294
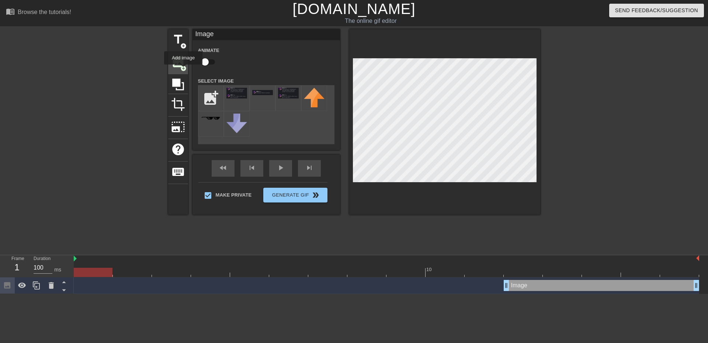
click at [183, 70] on span "add_circle" at bounding box center [183, 68] width 6 height 6
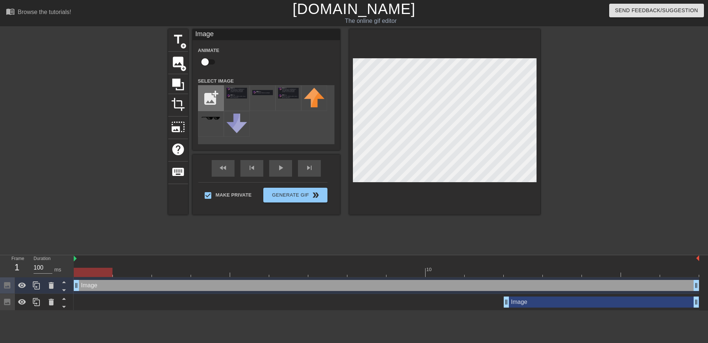
click at [209, 99] on input "file" at bounding box center [210, 98] width 25 height 25
click at [240, 98] on img at bounding box center [237, 93] width 21 height 11
click at [578, 29] on div "title add_circle image add_circle crop photo_size_select_large help keyboard Im…" at bounding box center [354, 139] width 708 height 221
click at [504, 53] on div at bounding box center [444, 122] width 191 height 186
click at [541, 109] on div "title add_circle image add_circle crop photo_size_select_large help keyboard Im…" at bounding box center [354, 139] width 708 height 221
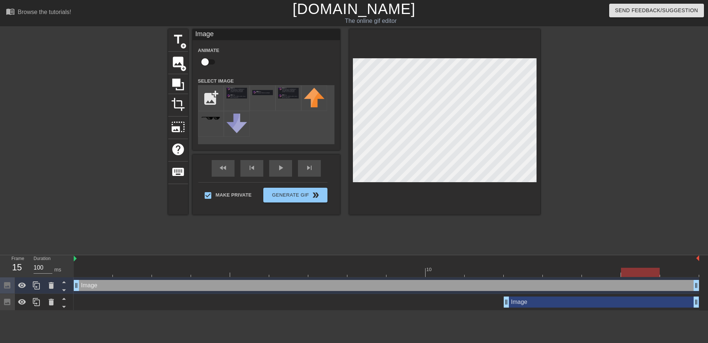
drag, startPoint x: 214, startPoint y: 273, endPoint x: 455, endPoint y: 279, distance: 240.6
click at [455, 279] on div "10 Image drag_handle drag_handle Image drag_handle drag_handle" at bounding box center [391, 282] width 635 height 55
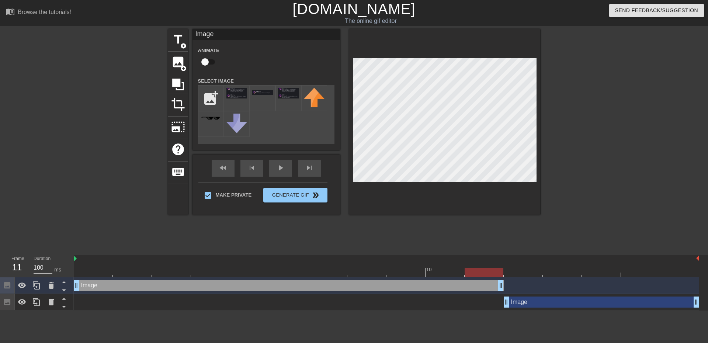
drag, startPoint x: 693, startPoint y: 286, endPoint x: 484, endPoint y: 289, distance: 208.8
drag, startPoint x: 497, startPoint y: 271, endPoint x: 3, endPoint y: 272, distance: 494.4
click at [2, 274] on div "Frame 1 Duration 100 ms 10 Image drag_handle drag_handle Image drag_handle drag…" at bounding box center [354, 282] width 708 height 55
drag, startPoint x: 396, startPoint y: 267, endPoint x: 546, endPoint y: 273, distance: 150.3
click at [546, 273] on div "10" at bounding box center [387, 266] width 626 height 22
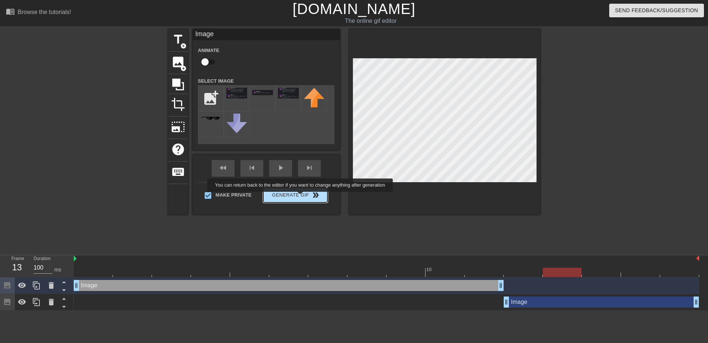
click at [301, 197] on button "Generate Gif double_arrow" at bounding box center [295, 195] width 64 height 15
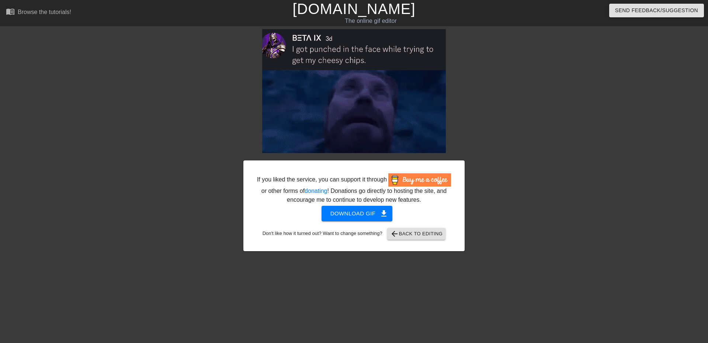
click at [112, 117] on div "If you liked the service, you can support it through or other forms of donating…" at bounding box center [354, 140] width 708 height 222
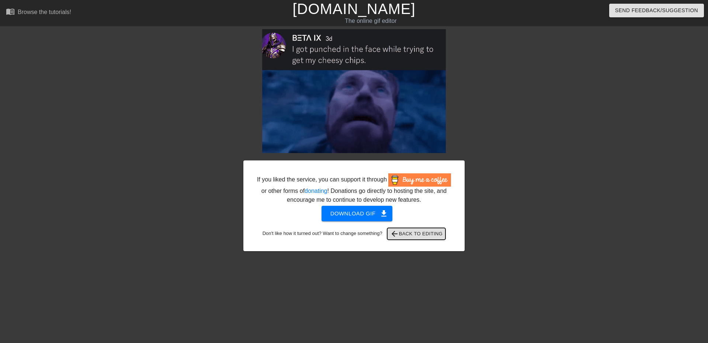
click at [404, 234] on span "arrow_back Back to Editing" at bounding box center [416, 233] width 53 height 9
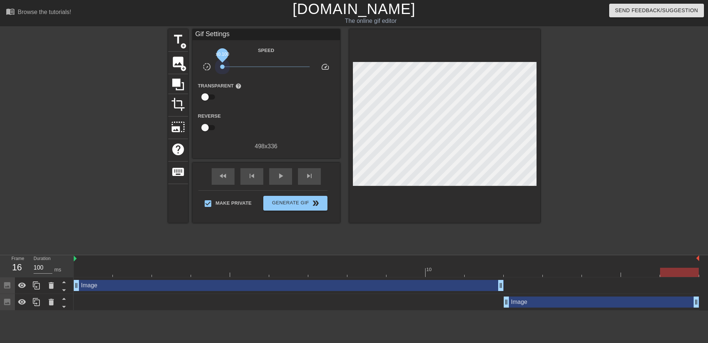
drag, startPoint x: 266, startPoint y: 69, endPoint x: 149, endPoint y: 83, distance: 117.4
click at [149, 83] on div "title add_circle image add_circle crop photo_size_select_large help keyboard Gi…" at bounding box center [354, 139] width 708 height 221
drag, startPoint x: 135, startPoint y: 267, endPoint x: 0, endPoint y: 276, distance: 134.9
click at [0, 276] on div "Frame 16 Duration 100 ms 10 Image drag_handle drag_handle Image drag_handle dra…" at bounding box center [354, 282] width 708 height 55
drag, startPoint x: 223, startPoint y: 67, endPoint x: 242, endPoint y: 68, distance: 19.2
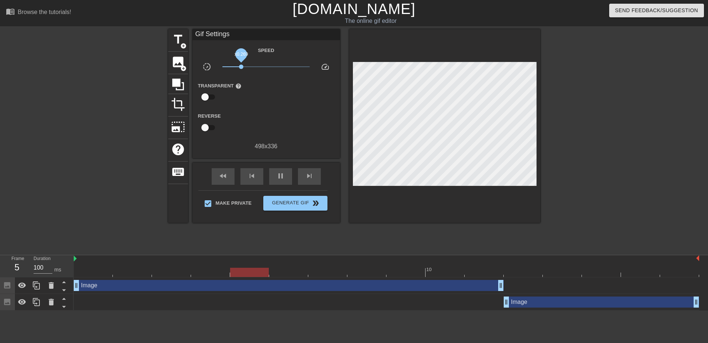
click at [242, 68] on span "x0.269" at bounding box center [241, 67] width 4 height 4
drag, startPoint x: 246, startPoint y: 65, endPoint x: 254, endPoint y: 68, distance: 8.9
click at [254, 68] on span "x0.531" at bounding box center [265, 66] width 87 height 9
drag, startPoint x: 253, startPoint y: 66, endPoint x: 258, endPoint y: 66, distance: 4.4
click at [258, 66] on span "x0.646" at bounding box center [258, 67] width 4 height 4
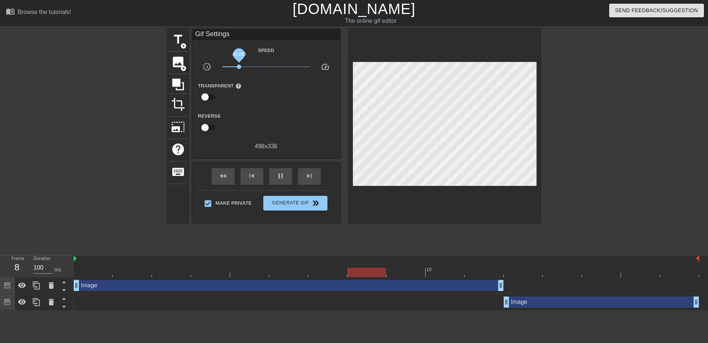
drag, startPoint x: 258, startPoint y: 66, endPoint x: 239, endPoint y: 66, distance: 18.8
click at [239, 66] on span "x0.240" at bounding box center [239, 67] width 4 height 4
drag, startPoint x: 167, startPoint y: 280, endPoint x: 49, endPoint y: 269, distance: 118.3
click at [49, 269] on div "Frame 1 Duration 100 ms 10 Image drag_handle drag_handle Image drag_handle drag…" at bounding box center [354, 282] width 708 height 55
drag, startPoint x: 239, startPoint y: 66, endPoint x: 248, endPoint y: 66, distance: 9.2
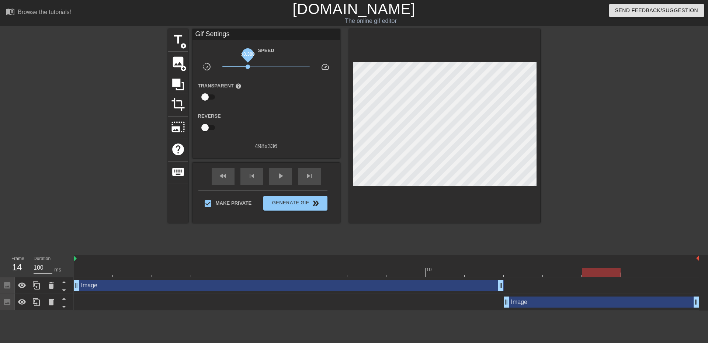
click at [248, 66] on span "x0.380" at bounding box center [248, 67] width 4 height 4
drag, startPoint x: 45, startPoint y: 279, endPoint x: 0, endPoint y: 270, distance: 45.4
click at [0, 270] on div "Frame 1 Duration 100 ms 10 Image drag_handle drag_handle Image drag_handle drag…" at bounding box center [354, 282] width 708 height 55
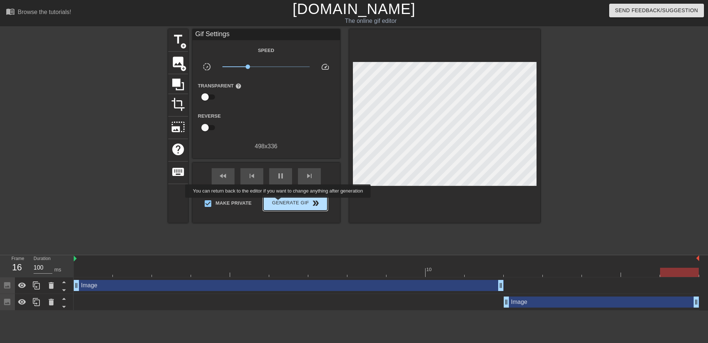
click at [279, 203] on span "Generate Gif double_arrow" at bounding box center [295, 203] width 58 height 9
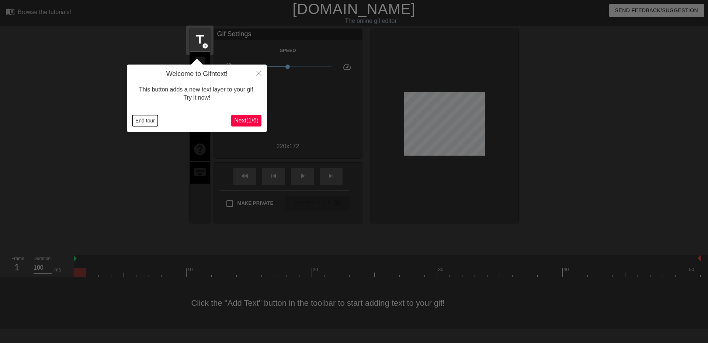
click at [140, 120] on button "End tour" at bounding box center [144, 120] width 25 height 11
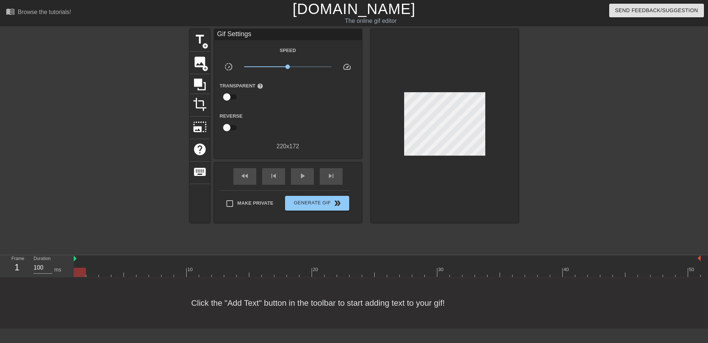
drag, startPoint x: 396, startPoint y: 83, endPoint x: 485, endPoint y: 181, distance: 132.2
click at [544, 213] on div "title add_circle image add_circle crop photo_size_select_large help keyboard Gi…" at bounding box center [354, 139] width 708 height 221
click at [196, 54] on div "image add_circle" at bounding box center [200, 63] width 20 height 23
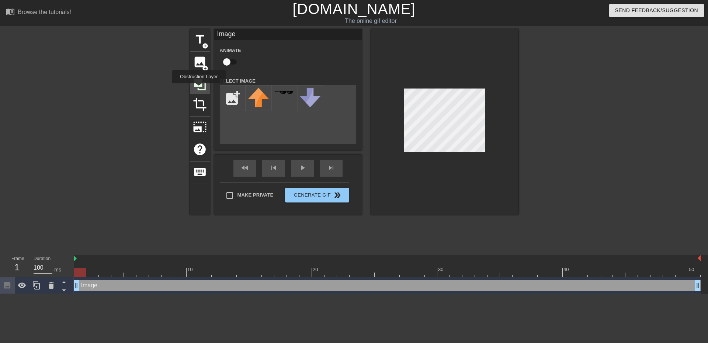
click at [199, 89] on icon at bounding box center [200, 85] width 12 height 12
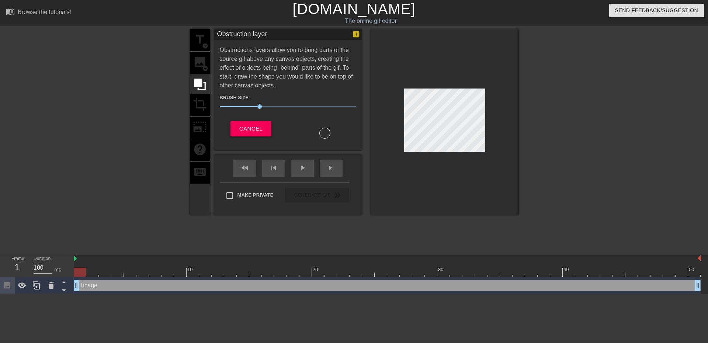
click at [204, 102] on div "title add_circle image add_circle crop photo_size_select_large help keyboard" at bounding box center [200, 122] width 20 height 186
click at [196, 65] on div "title add_circle image add_circle crop photo_size_select_large help keyboard" at bounding box center [200, 122] width 20 height 186
click at [200, 58] on div "title add_circle image add_circle crop photo_size_select_large help keyboard" at bounding box center [200, 122] width 20 height 186
click at [196, 70] on div "title add_circle image add_circle crop photo_size_select_large help keyboard" at bounding box center [200, 122] width 20 height 186
click at [205, 66] on div "title add_circle image add_circle crop photo_size_select_large help keyboard" at bounding box center [200, 122] width 20 height 186
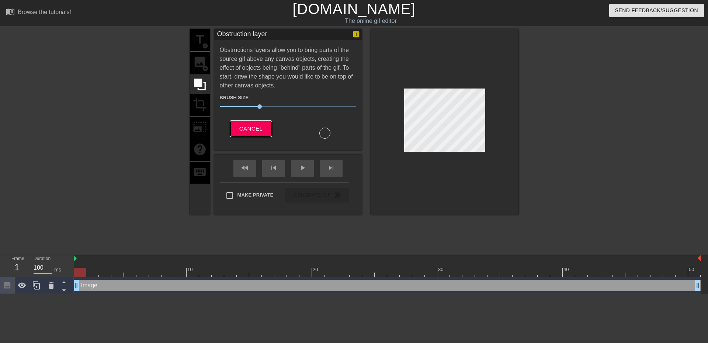
click at [242, 133] on button "Cancel" at bounding box center [251, 128] width 41 height 15
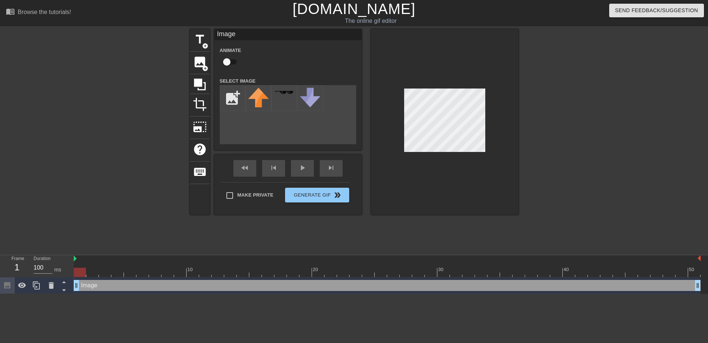
click at [469, 294] on html "menu_book Browse the tutorials! [DOMAIN_NAME] The online gif editor Send Feedba…" at bounding box center [354, 147] width 708 height 294
click at [202, 133] on div "photo_size_select_large" at bounding box center [200, 128] width 20 height 23
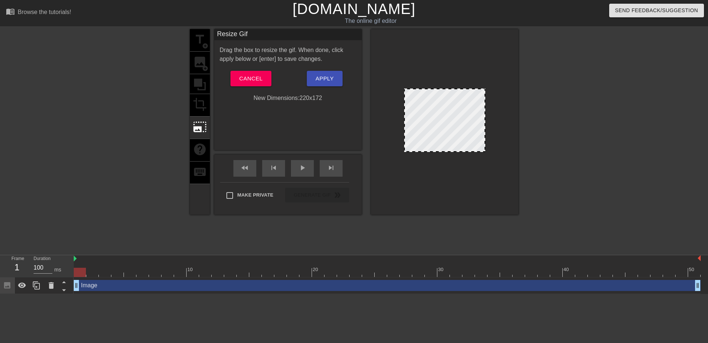
drag, startPoint x: 400, startPoint y: 90, endPoint x: 389, endPoint y: 79, distance: 16.4
click at [389, 79] on div at bounding box center [445, 122] width 148 height 186
drag, startPoint x: 407, startPoint y: 95, endPoint x: 385, endPoint y: 72, distance: 31.6
click at [385, 72] on div at bounding box center [445, 122] width 148 height 186
drag, startPoint x: 421, startPoint y: 121, endPoint x: 423, endPoint y: 125, distance: 3.8
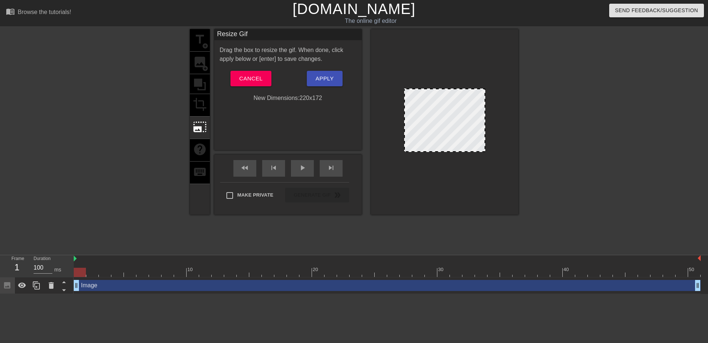
click at [423, 125] on div at bounding box center [445, 122] width 148 height 186
drag, startPoint x: 423, startPoint y: 125, endPoint x: 423, endPoint y: 138, distance: 13.3
click at [424, 128] on div at bounding box center [444, 120] width 81 height 63
drag, startPoint x: 400, startPoint y: 154, endPoint x: 220, endPoint y: 99, distance: 187.4
click at [361, 156] on div "title add_circle image add_circle crop photo_size_select_large help keyboard Re…" at bounding box center [354, 122] width 329 height 186
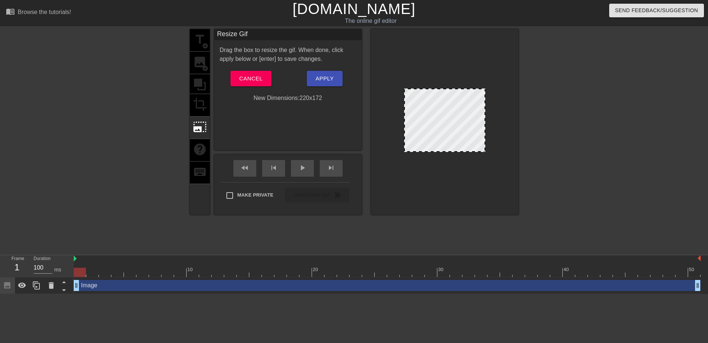
click at [275, 96] on div "New Dimensions: 220 x 172" at bounding box center [288, 98] width 148 height 9
drag, startPoint x: 431, startPoint y: 156, endPoint x: 452, endPoint y: 111, distance: 50.5
click at [457, 124] on div at bounding box center [445, 122] width 148 height 186
drag, startPoint x: 451, startPoint y: 116, endPoint x: 489, endPoint y: 154, distance: 53.2
click at [485, 169] on div at bounding box center [445, 122] width 148 height 186
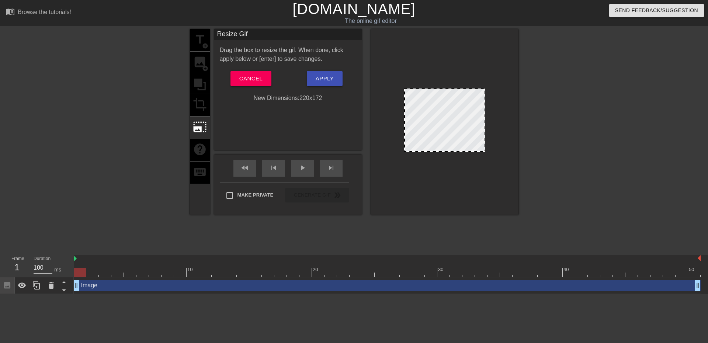
drag, startPoint x: 484, startPoint y: 148, endPoint x: 497, endPoint y: 155, distance: 14.4
click at [505, 161] on div at bounding box center [445, 122] width 148 height 186
drag, startPoint x: 485, startPoint y: 148, endPoint x: 674, endPoint y: 210, distance: 199.2
click at [674, 210] on div "title add_circle image add_circle crop photo_size_select_large help keyboard Re…" at bounding box center [354, 139] width 708 height 221
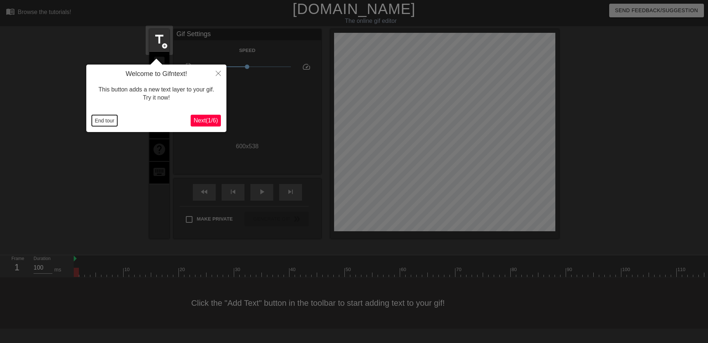
click at [103, 120] on button "End tour" at bounding box center [104, 120] width 25 height 11
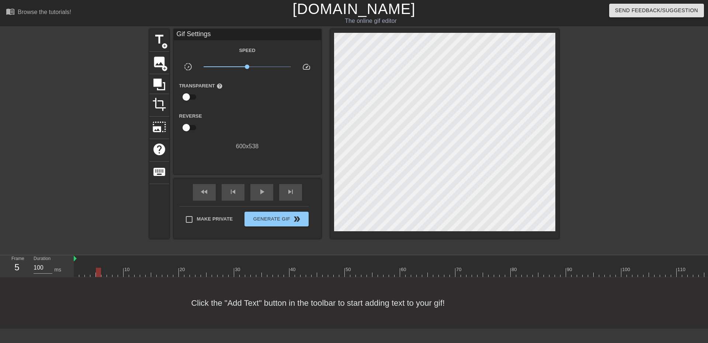
drag, startPoint x: 79, startPoint y: 272, endPoint x: 97, endPoint y: 274, distance: 18.1
click at [97, 274] on div at bounding box center [98, 272] width 5 height 9
click at [158, 58] on span "image" at bounding box center [159, 62] width 14 height 14
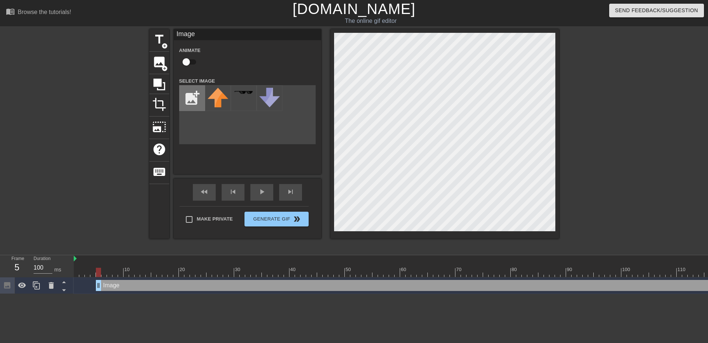
click at [190, 96] on input "file" at bounding box center [192, 98] width 25 height 25
type input "C:\fakepath\sam atttention.png"
click at [215, 99] on img at bounding box center [218, 97] width 21 height 18
drag, startPoint x: 93, startPoint y: 269, endPoint x: 56, endPoint y: 275, distance: 37.0
click at [57, 275] on div "Frame 3 Duration 100 ms 10 20 30 40 50 60 70 80 90 100 110 120 130 Image drag_h…" at bounding box center [354, 274] width 708 height 39
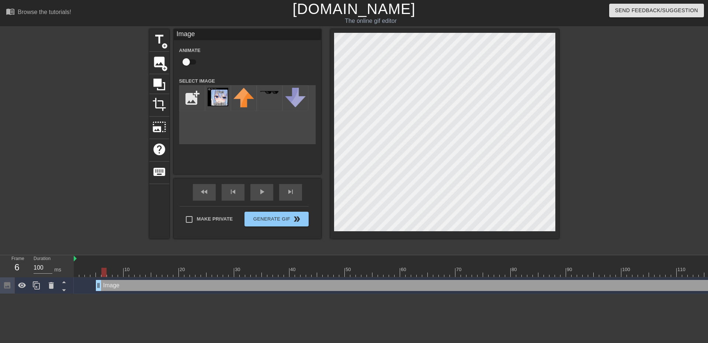
click at [52, 173] on div at bounding box center [85, 139] width 111 height 221
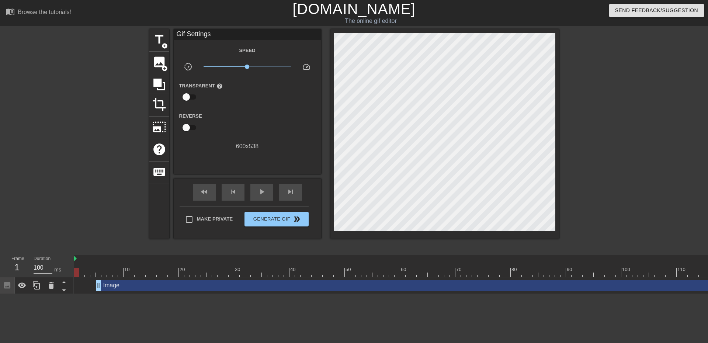
drag, startPoint x: 98, startPoint y: 270, endPoint x: 69, endPoint y: 266, distance: 29.4
click at [69, 267] on div "Frame 1 Duration 100 ms 10 20 30 40 50 60 70 80 90 100 110 120 130 Image drag_h…" at bounding box center [354, 274] width 708 height 39
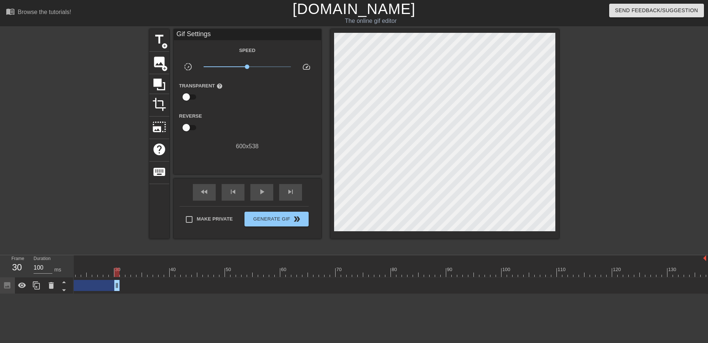
drag, startPoint x: 702, startPoint y: 284, endPoint x: 115, endPoint y: 282, distance: 587.4
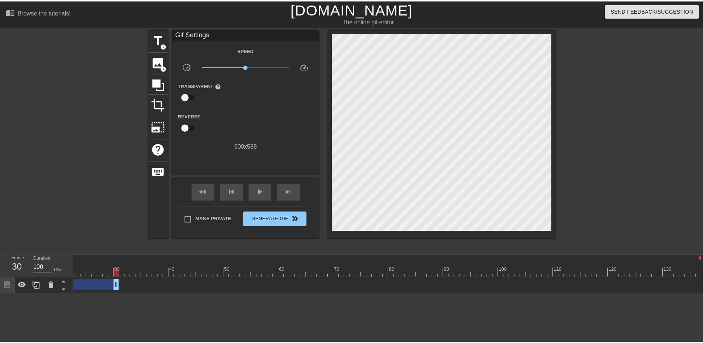
scroll to position [0, 0]
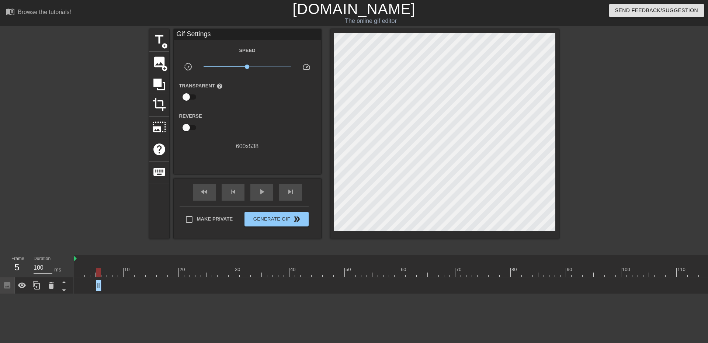
drag, startPoint x: 237, startPoint y: 286, endPoint x: 97, endPoint y: 271, distance: 141.3
click at [97, 271] on div "10 20 30 40 50 60 70 80 90 100 110 120 130 Image drag_handle drag_handle" at bounding box center [391, 274] width 635 height 39
click at [100, 273] on div at bounding box center [98, 272] width 5 height 9
click at [39, 282] on icon at bounding box center [36, 285] width 9 height 9
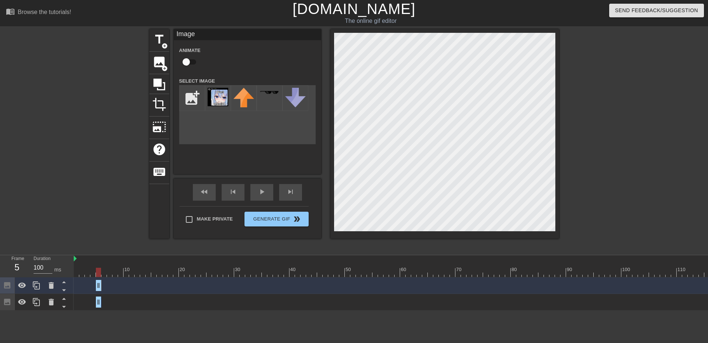
drag, startPoint x: 107, startPoint y: 272, endPoint x: 99, endPoint y: 270, distance: 8.3
click at [99, 270] on div at bounding box center [98, 272] width 5 height 9
click at [103, 273] on div at bounding box center [450, 272] width 753 height 9
drag, startPoint x: 97, startPoint y: 283, endPoint x: 102, endPoint y: 283, distance: 5.2
drag, startPoint x: 100, startPoint y: 273, endPoint x: 20, endPoint y: 278, distance: 79.8
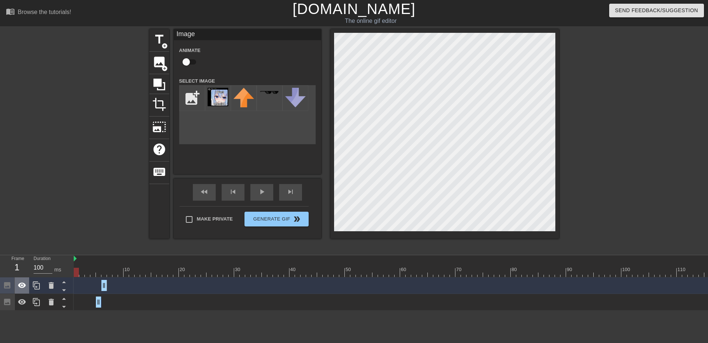
click at [20, 278] on div "Frame 1 Duration 100 ms 10 20 30 40 50 60 70 80 90 100 110 120 130 Image drag_h…" at bounding box center [354, 282] width 708 height 55
click at [107, 272] on div at bounding box center [450, 272] width 753 height 9
click at [64, 192] on div at bounding box center [85, 139] width 111 height 221
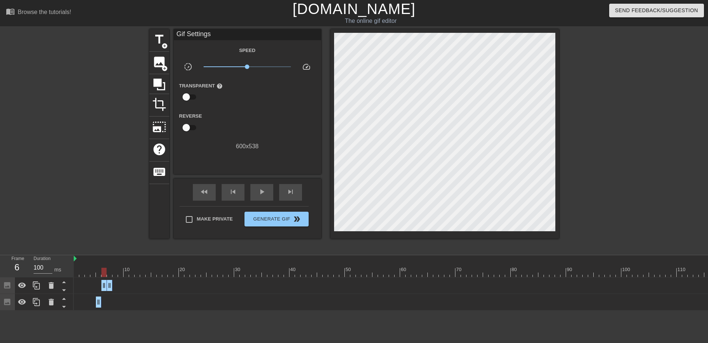
drag, startPoint x: 110, startPoint y: 270, endPoint x: 106, endPoint y: 270, distance: 3.7
click at [106, 270] on div at bounding box center [103, 272] width 5 height 9
drag, startPoint x: 111, startPoint y: 282, endPoint x: 107, endPoint y: 282, distance: 4.4
click at [103, 273] on div at bounding box center [103, 272] width 5 height 9
click at [42, 286] on div at bounding box center [36, 285] width 15 height 16
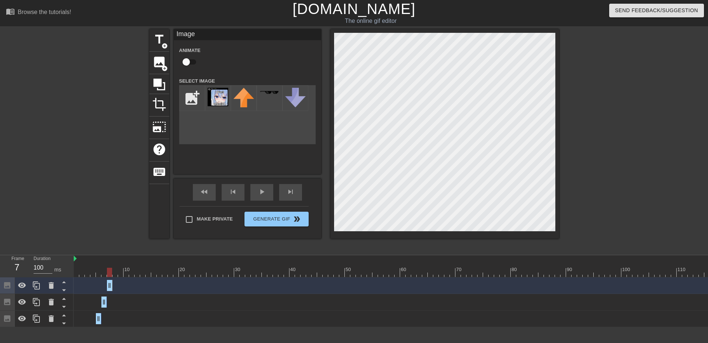
drag, startPoint x: 106, startPoint y: 287, endPoint x: 110, endPoint y: 287, distance: 4.1
click at [556, 249] on div "title add_circle image add_circle crop photo_size_select_large help keyboard Im…" at bounding box center [354, 139] width 410 height 221
click at [572, 175] on div at bounding box center [623, 139] width 111 height 221
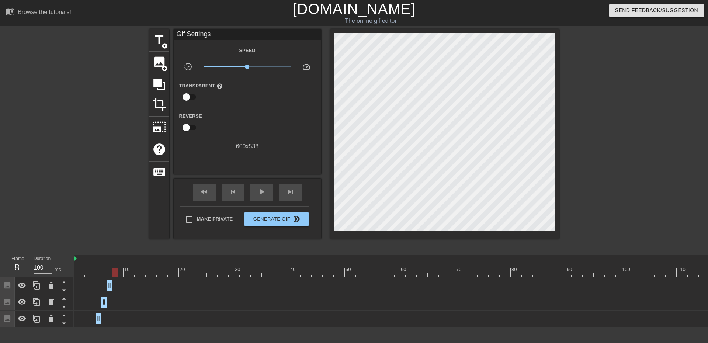
click at [111, 270] on div at bounding box center [450, 272] width 753 height 9
click at [38, 287] on icon at bounding box center [36, 285] width 9 height 9
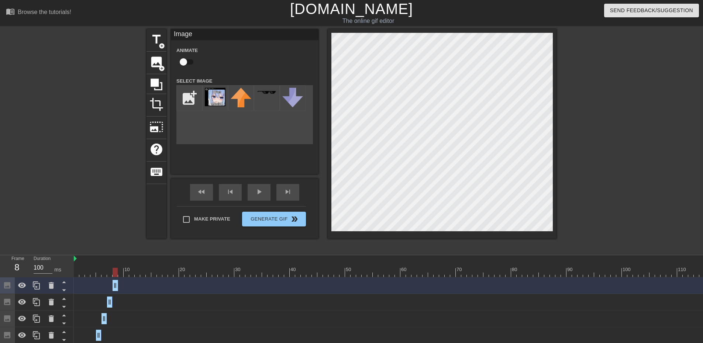
drag, startPoint x: 109, startPoint y: 285, endPoint x: 114, endPoint y: 286, distance: 4.5
click at [99, 170] on div at bounding box center [82, 139] width 111 height 221
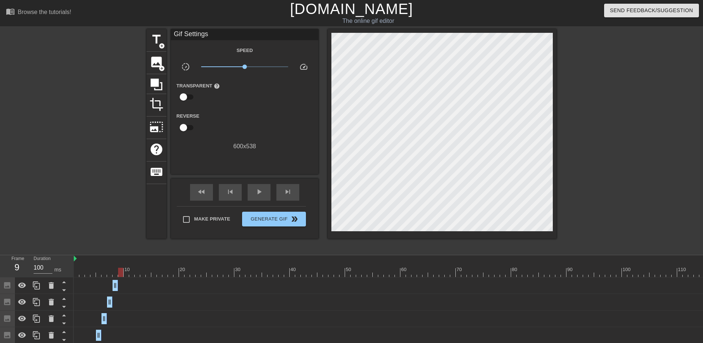
drag, startPoint x: 114, startPoint y: 271, endPoint x: 118, endPoint y: 270, distance: 4.5
click at [118, 270] on div at bounding box center [120, 272] width 5 height 9
click at [51, 284] on icon at bounding box center [51, 285] width 5 height 7
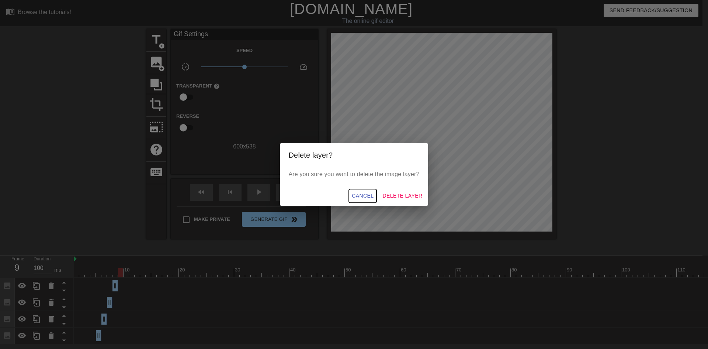
click at [366, 198] on span "Cancel" at bounding box center [363, 195] width 22 height 9
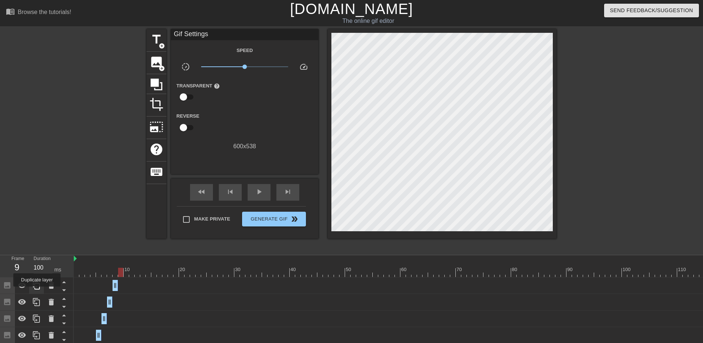
click at [34, 290] on icon at bounding box center [36, 285] width 9 height 9
click at [118, 284] on div "Image drag_handle drag_handle" at bounding box center [450, 285] width 753 height 11
click at [124, 273] on div at bounding box center [126, 272] width 5 height 9
click at [36, 286] on icon at bounding box center [36, 285] width 9 height 9
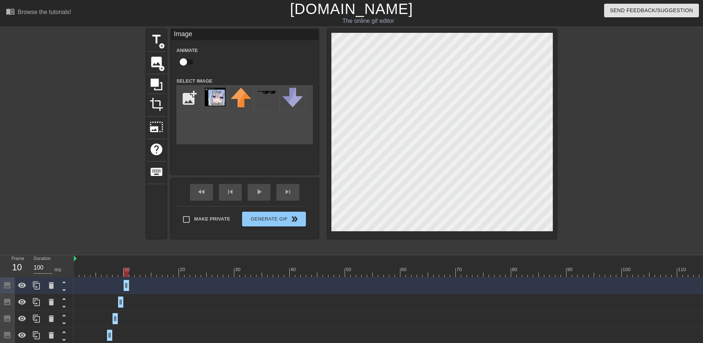
drag, startPoint x: 119, startPoint y: 286, endPoint x: 125, endPoint y: 286, distance: 5.9
drag, startPoint x: 129, startPoint y: 284, endPoint x: 124, endPoint y: 284, distance: 4.8
click at [126, 278] on div "Image drag_handle drag_handle" at bounding box center [450, 285] width 753 height 17
click at [125, 277] on div "Image drag_handle drag_handle" at bounding box center [450, 285] width 753 height 17
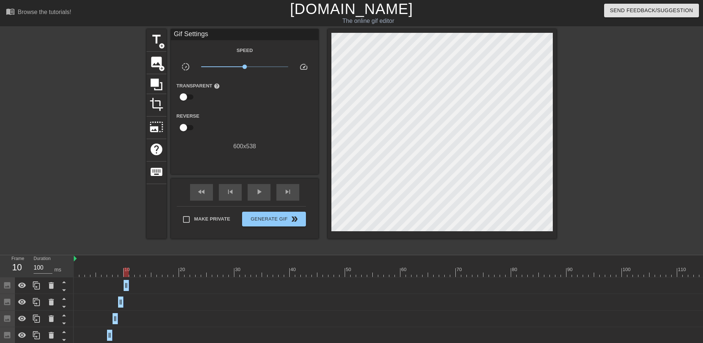
click at [125, 273] on div at bounding box center [126, 272] width 5 height 9
click at [35, 286] on icon at bounding box center [36, 286] width 7 height 8
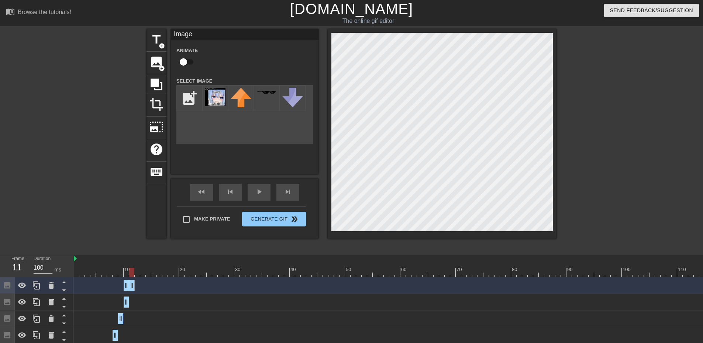
drag, startPoint x: 126, startPoint y: 285, endPoint x: 131, endPoint y: 285, distance: 4.4
click at [128, 286] on div "Image drag_handle drag_handle" at bounding box center [450, 285] width 753 height 11
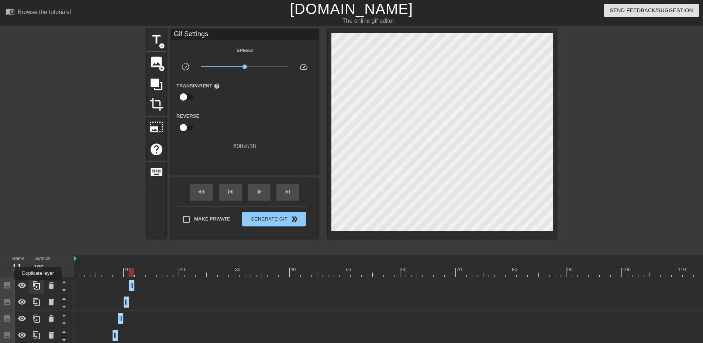
click at [38, 285] on icon at bounding box center [36, 285] width 9 height 9
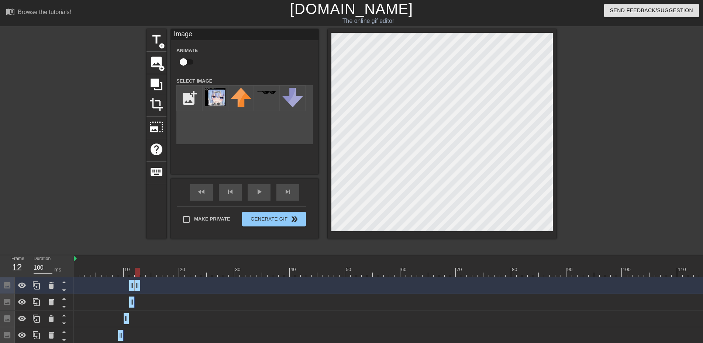
click at [128, 285] on div "Image drag_handle drag_handle" at bounding box center [450, 285] width 753 height 11
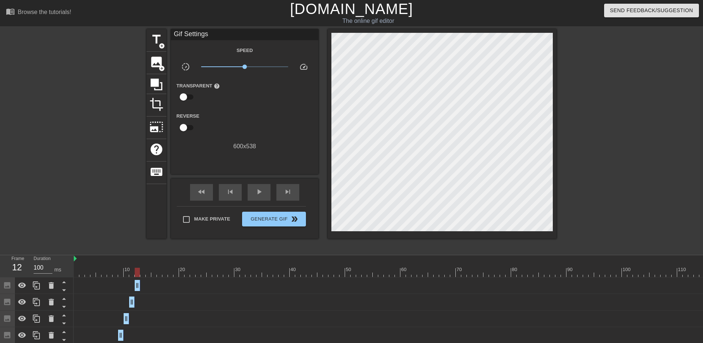
drag, startPoint x: 129, startPoint y: 285, endPoint x: 134, endPoint y: 285, distance: 5.2
click at [134, 285] on div "Image drag_handle drag_handle" at bounding box center [450, 285] width 753 height 11
click at [42, 286] on div at bounding box center [36, 285] width 15 height 16
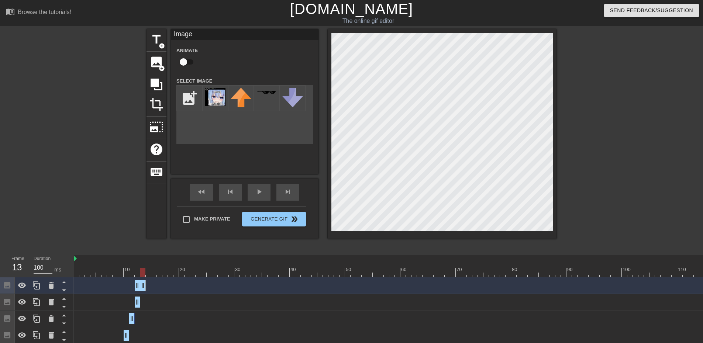
drag, startPoint x: 138, startPoint y: 283, endPoint x: 142, endPoint y: 283, distance: 4.5
drag, startPoint x: 136, startPoint y: 286, endPoint x: 143, endPoint y: 288, distance: 7.0
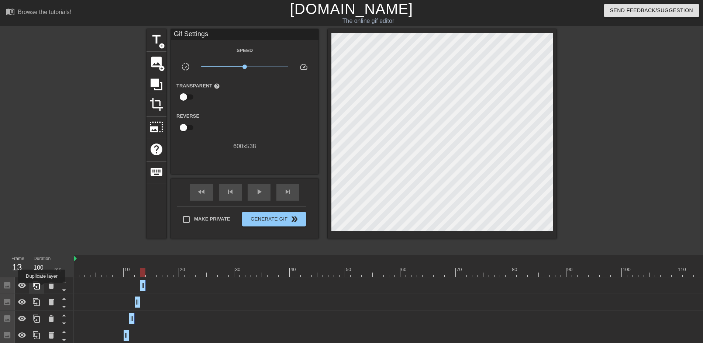
click at [39, 287] on icon at bounding box center [36, 286] width 7 height 8
click at [152, 287] on div "Image drag_handle drag_handle" at bounding box center [450, 285] width 753 height 11
drag, startPoint x: 145, startPoint y: 286, endPoint x: 149, endPoint y: 288, distance: 4.0
drag, startPoint x: 143, startPoint y: 288, endPoint x: 148, endPoint y: 288, distance: 4.8
drag, startPoint x: 154, startPoint y: 287, endPoint x: 148, endPoint y: 286, distance: 5.9
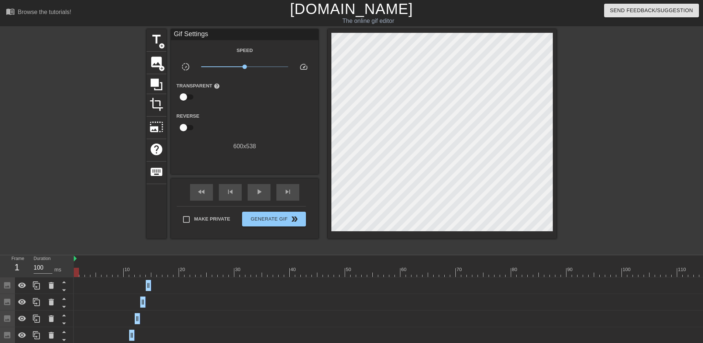
drag, startPoint x: 125, startPoint y: 270, endPoint x: 56, endPoint y: 266, distance: 69.1
click at [56, 266] on div "Frame 1 Duration 100 ms 10 20 30 40 50 60 70 80 90 100 110 120 130 Image drag_h…" at bounding box center [351, 349] width 703 height 188
drag, startPoint x: 155, startPoint y: 268, endPoint x: 149, endPoint y: 269, distance: 6.3
click at [149, 269] on div at bounding box center [450, 272] width 753 height 9
click at [152, 270] on div at bounding box center [153, 272] width 5 height 9
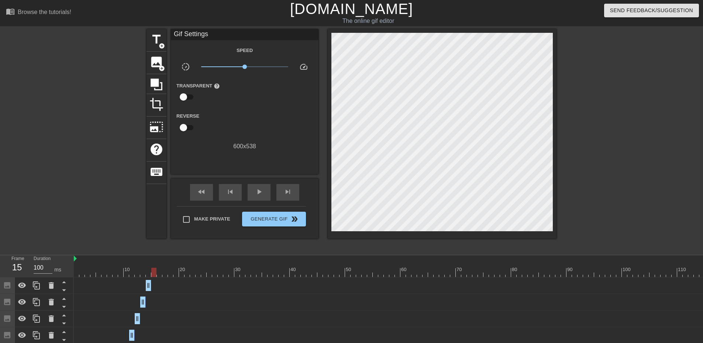
click at [152, 270] on div at bounding box center [153, 272] width 5 height 9
click at [39, 284] on icon at bounding box center [36, 286] width 7 height 8
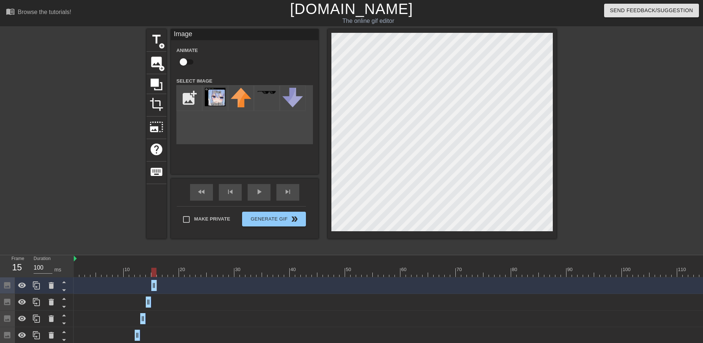
drag, startPoint x: 146, startPoint y: 283, endPoint x: 151, endPoint y: 284, distance: 5.3
click at [152, 273] on div at bounding box center [450, 272] width 753 height 9
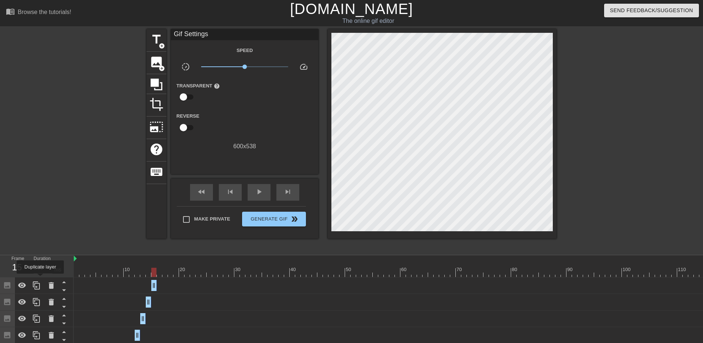
click at [40, 279] on div at bounding box center [36, 285] width 15 height 16
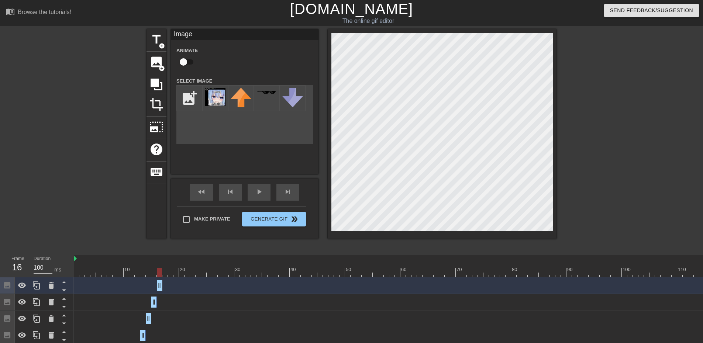
drag, startPoint x: 153, startPoint y: 284, endPoint x: 158, endPoint y: 285, distance: 4.9
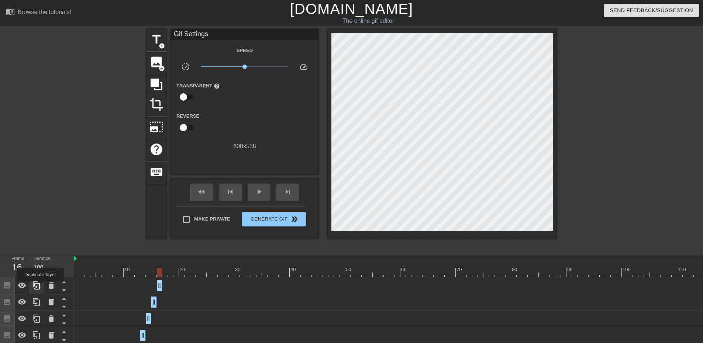
click at [40, 287] on icon at bounding box center [36, 285] width 9 height 9
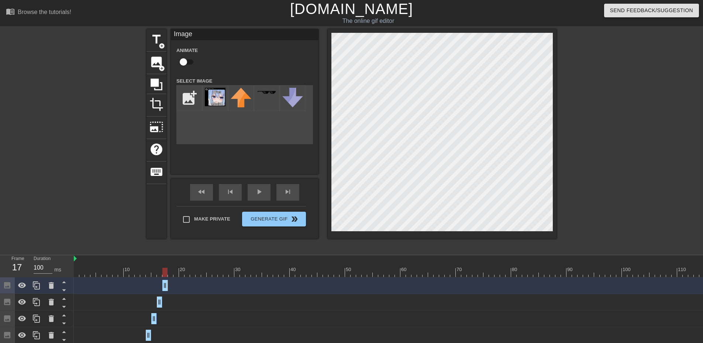
drag, startPoint x: 159, startPoint y: 284, endPoint x: 163, endPoint y: 285, distance: 4.5
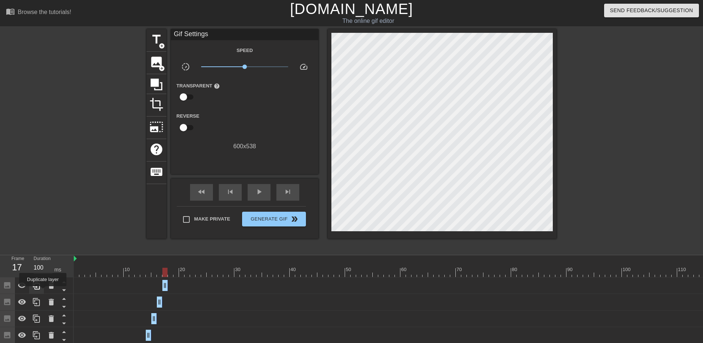
click at [41, 291] on div at bounding box center [36, 285] width 15 height 16
drag, startPoint x: 168, startPoint y: 281, endPoint x: 171, endPoint y: 282, distance: 3.9
drag, startPoint x: 163, startPoint y: 284, endPoint x: 169, endPoint y: 286, distance: 6.9
drag, startPoint x: 108, startPoint y: 285, endPoint x: 149, endPoint y: 335, distance: 64.8
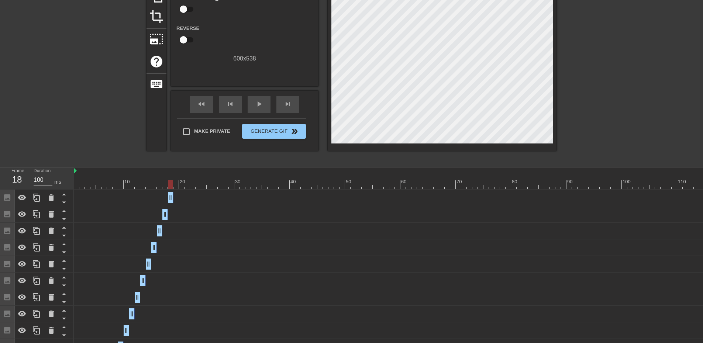
scroll to position [172, 0]
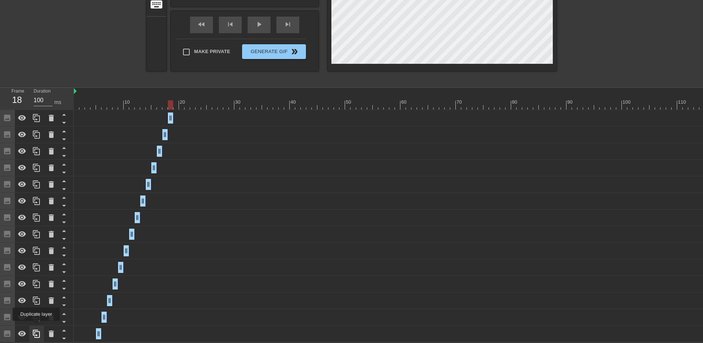
click at [36, 330] on icon at bounding box center [36, 334] width 7 height 8
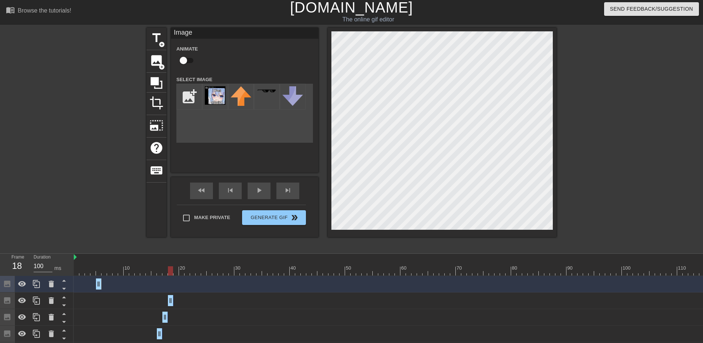
scroll to position [0, 0]
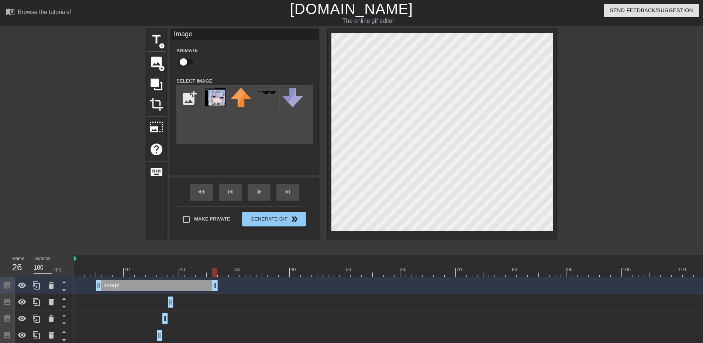
drag, startPoint x: 99, startPoint y: 286, endPoint x: 213, endPoint y: 289, distance: 113.7
drag, startPoint x: 101, startPoint y: 285, endPoint x: 178, endPoint y: 294, distance: 78.1
drag, startPoint x: 216, startPoint y: 285, endPoint x: 167, endPoint y: 286, distance: 48.7
click at [167, 286] on div "Image drag_handle drag_handle" at bounding box center [450, 285] width 753 height 11
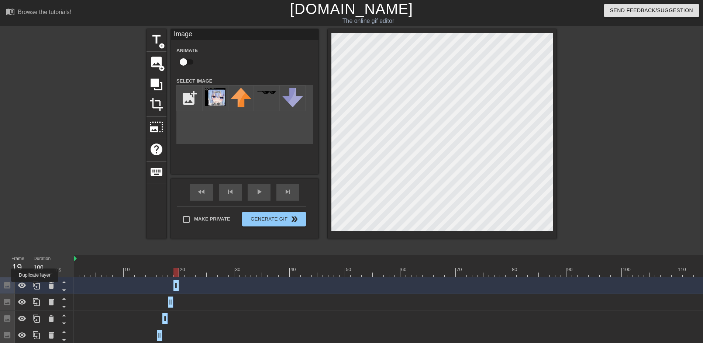
drag, startPoint x: 175, startPoint y: 288, endPoint x: 109, endPoint y: 285, distance: 65.7
click at [20, 287] on icon at bounding box center [22, 286] width 8 height 6
click at [172, 274] on div at bounding box center [170, 272] width 5 height 9
click at [315, 211] on div "fast_rewind skip_previous play_arrow skip_next Make Private Generate Gif double…" at bounding box center [245, 209] width 148 height 60
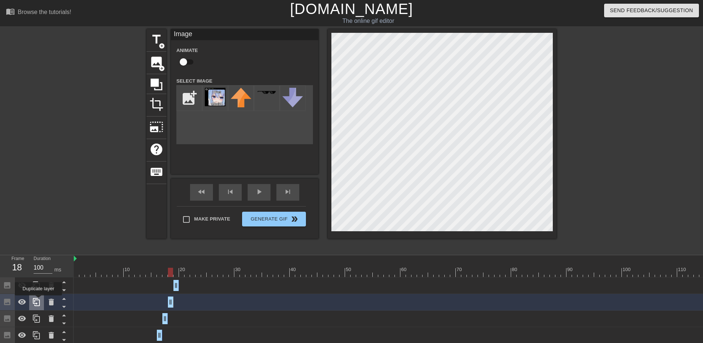
click at [38, 301] on icon at bounding box center [36, 302] width 7 height 8
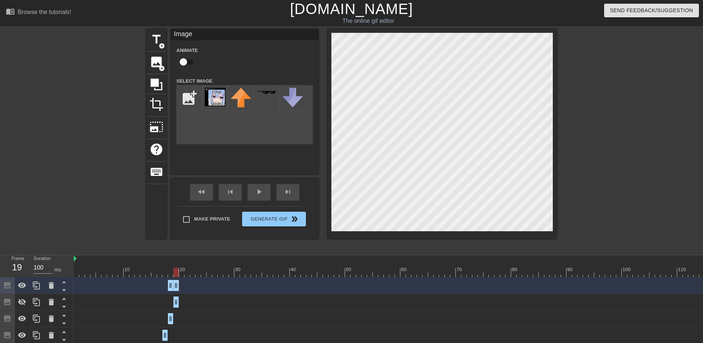
drag, startPoint x: 173, startPoint y: 284, endPoint x: 179, endPoint y: 284, distance: 5.9
click at [179, 284] on div "Image drag_handle drag_handle" at bounding box center [450, 285] width 753 height 11
drag, startPoint x: 169, startPoint y: 285, endPoint x: 175, endPoint y: 286, distance: 5.9
drag, startPoint x: 177, startPoint y: 270, endPoint x: 174, endPoint y: 273, distance: 5.2
click at [174, 273] on div at bounding box center [175, 272] width 5 height 9
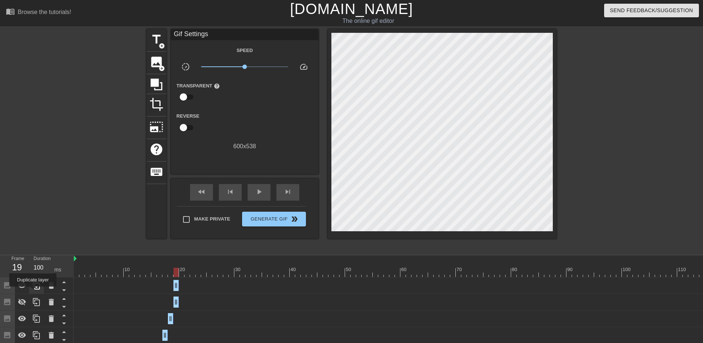
click at [33, 292] on div at bounding box center [36, 285] width 15 height 16
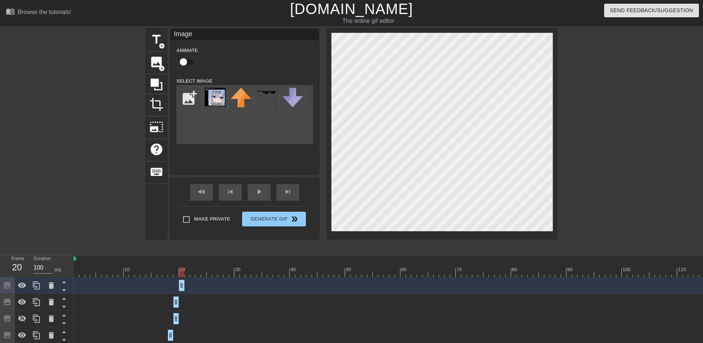
drag, startPoint x: 175, startPoint y: 286, endPoint x: 180, endPoint y: 287, distance: 5.7
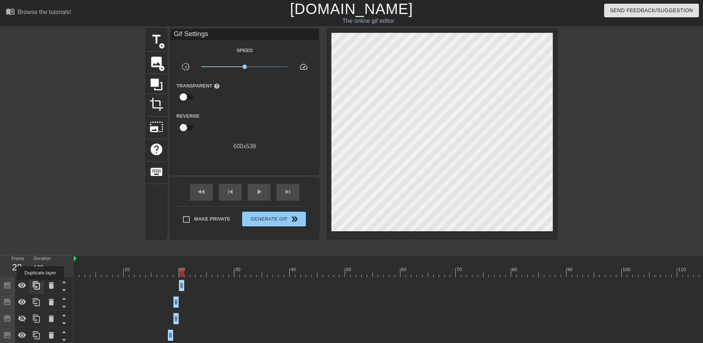
click at [39, 284] on icon at bounding box center [36, 285] width 9 height 9
drag, startPoint x: 36, startPoint y: 286, endPoint x: 73, endPoint y: 286, distance: 36.5
click at [36, 286] on icon at bounding box center [36, 285] width 9 height 9
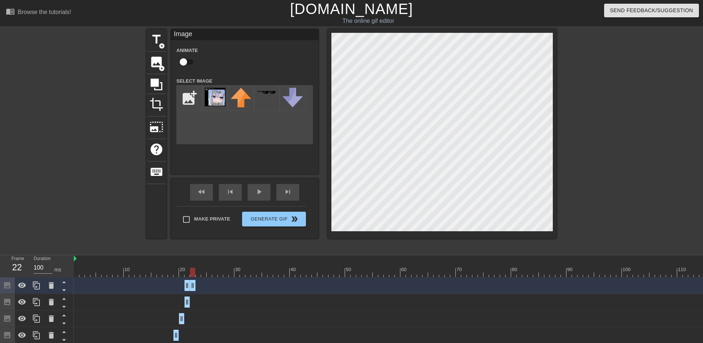
drag, startPoint x: 189, startPoint y: 286, endPoint x: 193, endPoint y: 286, distance: 3.7
drag, startPoint x: 186, startPoint y: 286, endPoint x: 197, endPoint y: 288, distance: 11.7
click at [197, 288] on div "Image drag_handle drag_handle" at bounding box center [450, 285] width 753 height 11
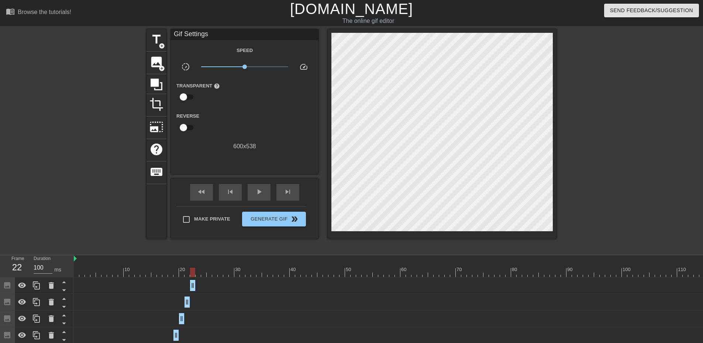
drag, startPoint x: 190, startPoint y: 272, endPoint x: 195, endPoint y: 274, distance: 6.0
click at [195, 274] on div at bounding box center [450, 272] width 753 height 9
drag, startPoint x: 38, startPoint y: 287, endPoint x: 56, endPoint y: 285, distance: 17.4
click at [39, 287] on icon at bounding box center [36, 285] width 9 height 9
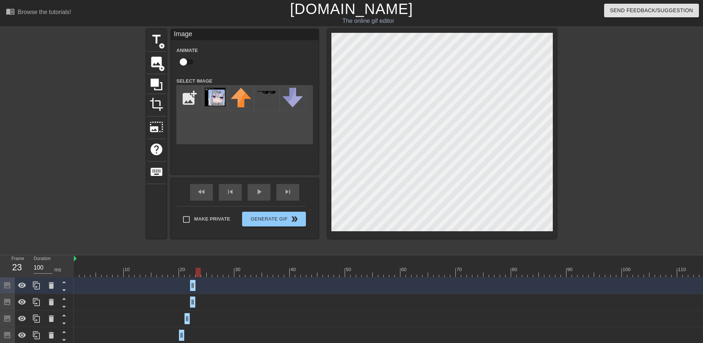
click at [198, 273] on div at bounding box center [450, 272] width 753 height 9
drag, startPoint x: 193, startPoint y: 281, endPoint x: 197, endPoint y: 283, distance: 4.0
drag, startPoint x: 190, startPoint y: 284, endPoint x: 195, endPoint y: 286, distance: 4.7
click at [195, 286] on div "Image drag_handle drag_handle" at bounding box center [450, 285] width 753 height 11
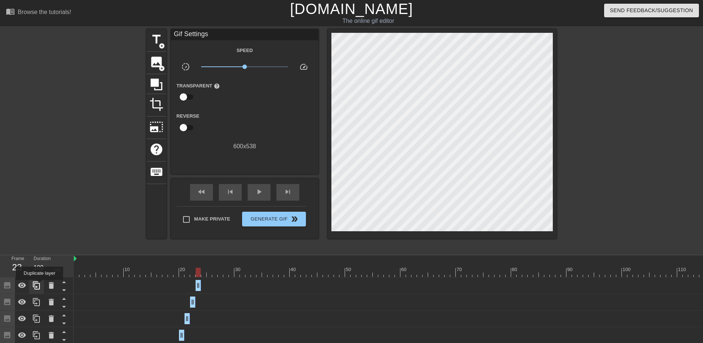
click at [39, 285] on icon at bounding box center [36, 286] width 7 height 8
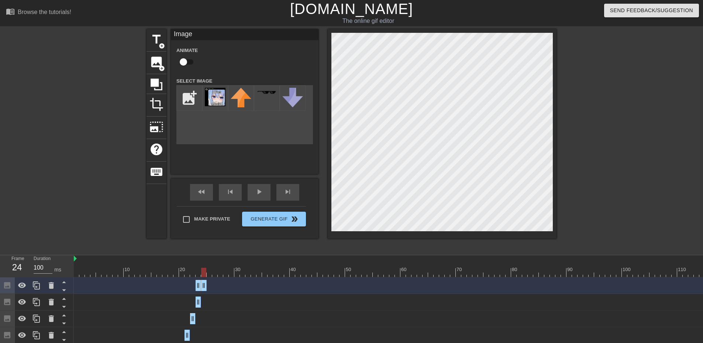
drag, startPoint x: 198, startPoint y: 284, endPoint x: 203, endPoint y: 285, distance: 4.5
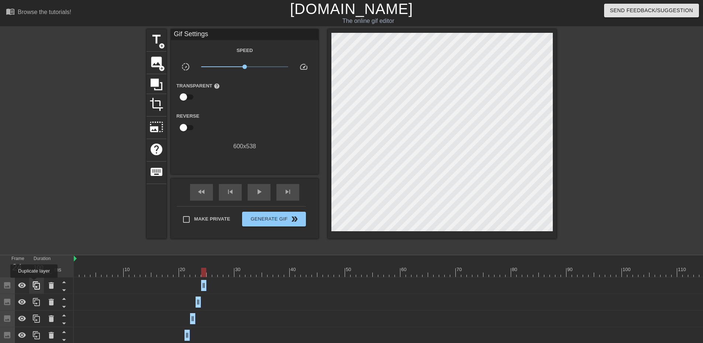
click at [34, 283] on icon at bounding box center [36, 285] width 9 height 9
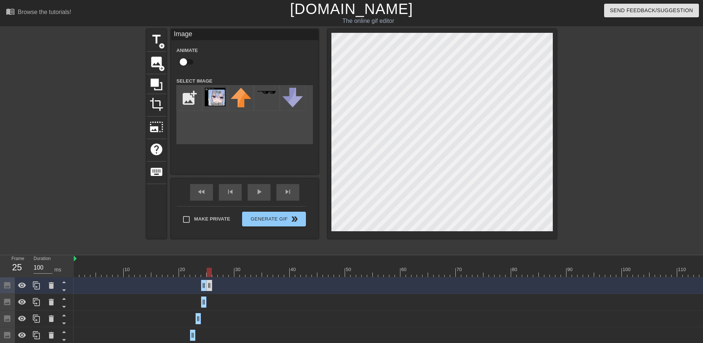
drag, startPoint x: 205, startPoint y: 283, endPoint x: 208, endPoint y: 284, distance: 3.8
drag, startPoint x: 203, startPoint y: 284, endPoint x: 209, endPoint y: 286, distance: 6.8
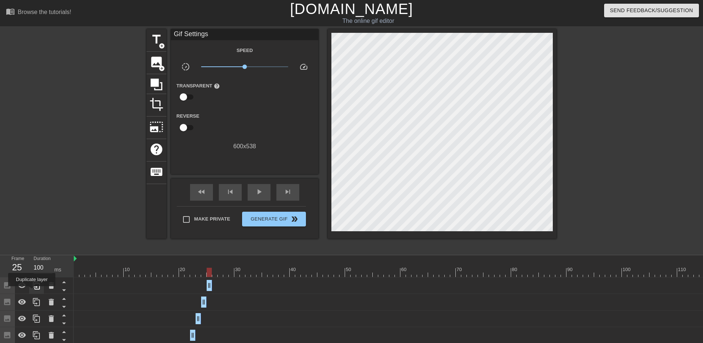
click at [32, 291] on div at bounding box center [36, 285] width 15 height 16
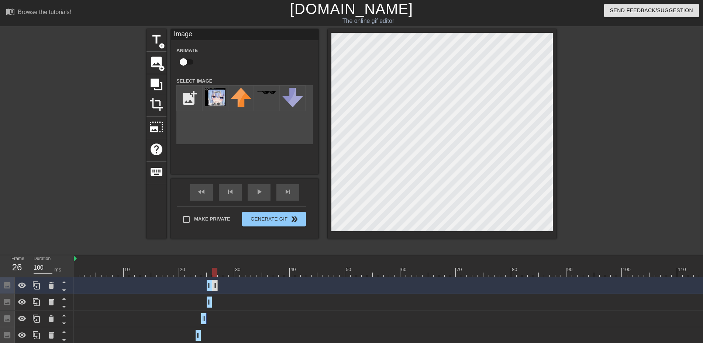
drag, startPoint x: 210, startPoint y: 284, endPoint x: 214, endPoint y: 286, distance: 4.3
drag, startPoint x: 209, startPoint y: 286, endPoint x: 215, endPoint y: 289, distance: 6.8
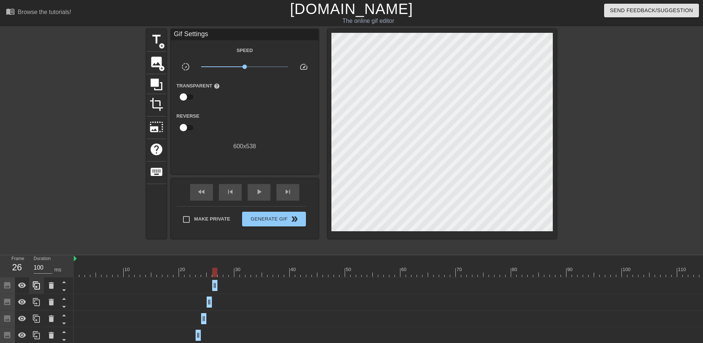
click at [38, 288] on icon at bounding box center [36, 285] width 9 height 9
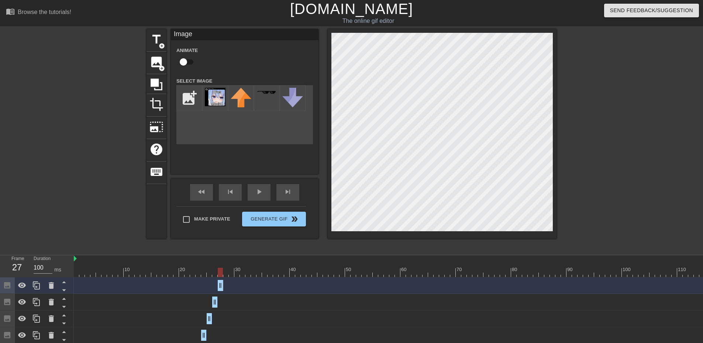
drag, startPoint x: 213, startPoint y: 288, endPoint x: 219, endPoint y: 289, distance: 5.7
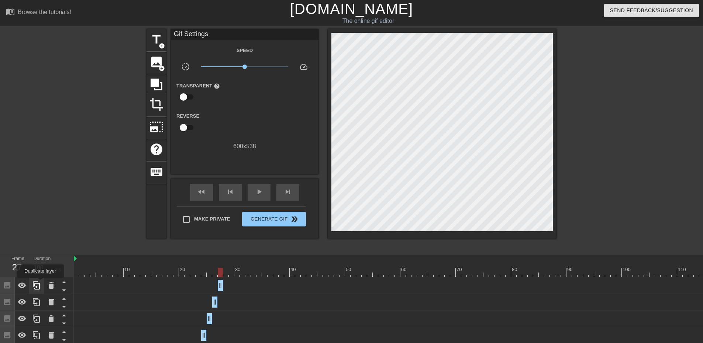
click at [40, 283] on icon at bounding box center [36, 285] width 9 height 9
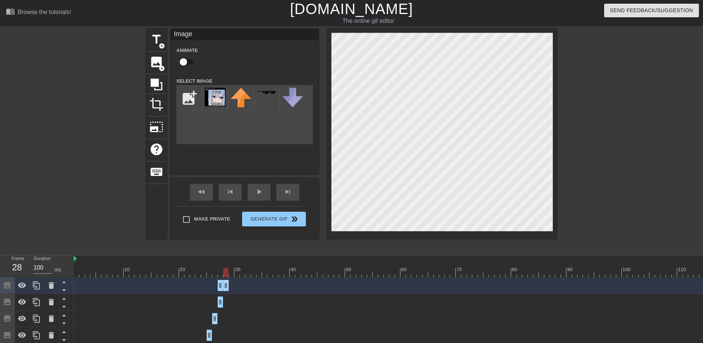
drag, startPoint x: 223, startPoint y: 284, endPoint x: 227, endPoint y: 284, distance: 4.1
drag, startPoint x: 220, startPoint y: 286, endPoint x: 231, endPoint y: 288, distance: 11.2
click at [230, 288] on div "Image drag_handle drag_handle" at bounding box center [450, 285] width 753 height 11
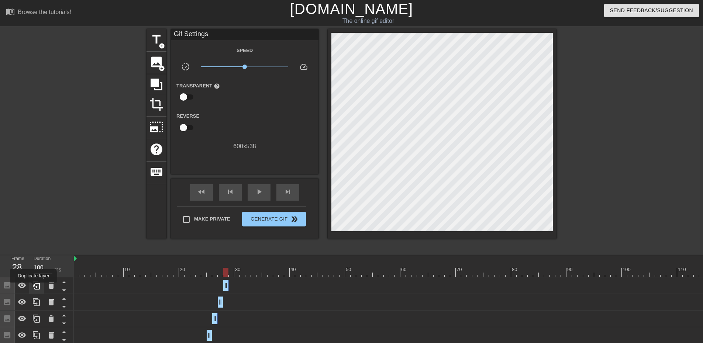
click at [34, 288] on icon at bounding box center [36, 285] width 9 height 9
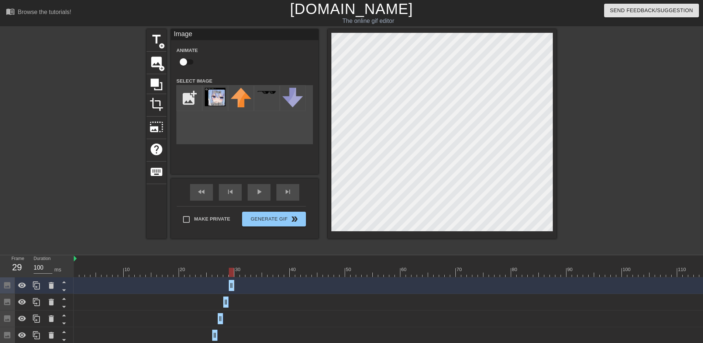
drag, startPoint x: 227, startPoint y: 288, endPoint x: 231, endPoint y: 288, distance: 3.7
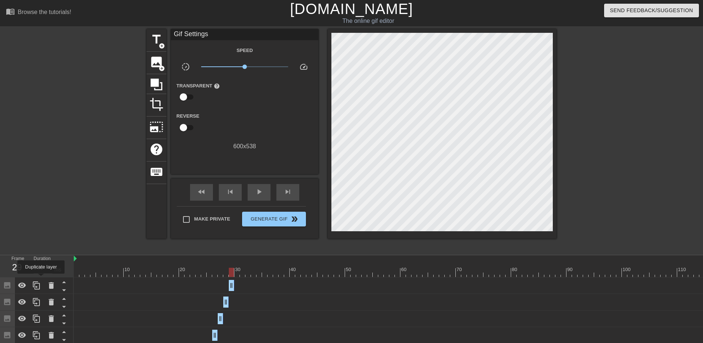
drag, startPoint x: 36, startPoint y: 286, endPoint x: 53, endPoint y: 283, distance: 17.5
click at [37, 286] on icon at bounding box center [36, 285] width 9 height 9
click at [236, 284] on div "Image drag_handle drag_handle" at bounding box center [450, 285] width 753 height 11
drag, startPoint x: 231, startPoint y: 284, endPoint x: 237, endPoint y: 285, distance: 6.1
drag, startPoint x: 134, startPoint y: 273, endPoint x: 60, endPoint y: 283, distance: 74.4
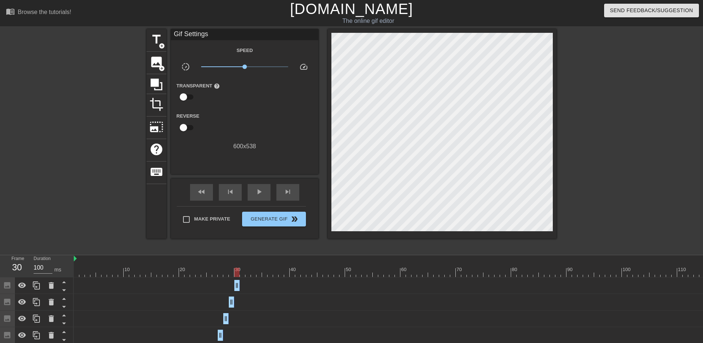
drag, startPoint x: 73, startPoint y: 277, endPoint x: 1, endPoint y: 287, distance: 72.3
drag, startPoint x: 211, startPoint y: 270, endPoint x: 240, endPoint y: 275, distance: 29.3
click at [240, 275] on div at bounding box center [450, 272] width 753 height 9
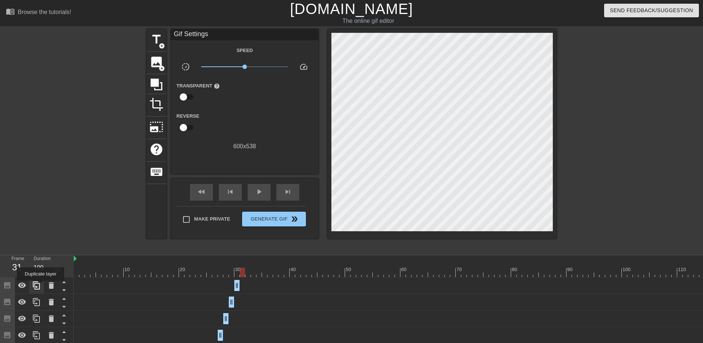
click at [41, 286] on icon at bounding box center [36, 285] width 9 height 9
click at [235, 287] on div "Image drag_handle drag_handle" at bounding box center [450, 285] width 753 height 11
drag, startPoint x: 237, startPoint y: 273, endPoint x: 241, endPoint y: 276, distance: 5.0
click at [241, 276] on div at bounding box center [242, 272] width 5 height 9
drag, startPoint x: 244, startPoint y: 282, endPoint x: 236, endPoint y: 283, distance: 8.2
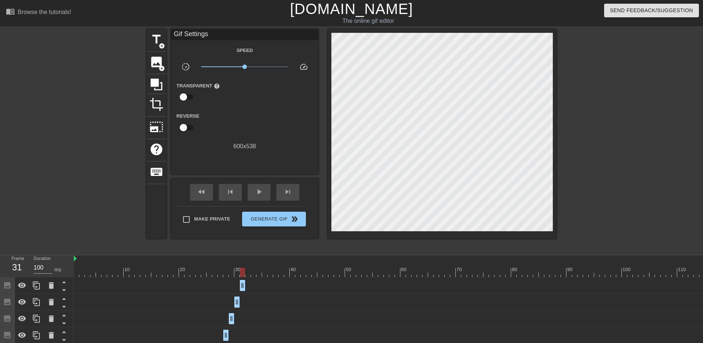
drag, startPoint x: 245, startPoint y: 273, endPoint x: 241, endPoint y: 275, distance: 4.3
click at [244, 274] on div at bounding box center [450, 272] width 753 height 9
click at [36, 287] on icon at bounding box center [36, 286] width 7 height 8
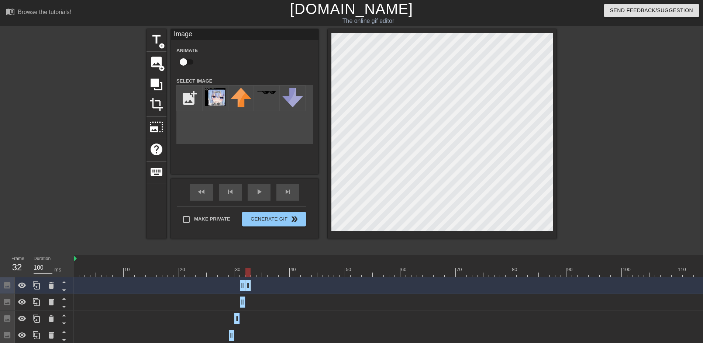
drag, startPoint x: 242, startPoint y: 285, endPoint x: 246, endPoint y: 286, distance: 4.6
drag, startPoint x: 241, startPoint y: 287, endPoint x: 247, endPoint y: 288, distance: 5.9
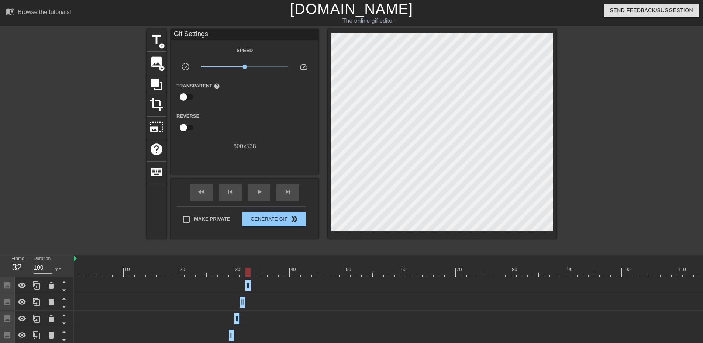
drag, startPoint x: 246, startPoint y: 275, endPoint x: 249, endPoint y: 275, distance: 3.8
click at [249, 275] on div at bounding box center [247, 272] width 5 height 9
click at [35, 286] on icon at bounding box center [36, 285] width 9 height 9
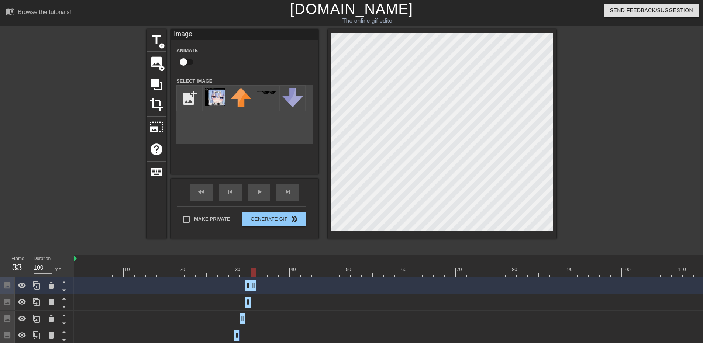
drag, startPoint x: 251, startPoint y: 285, endPoint x: 255, endPoint y: 286, distance: 5.0
drag, startPoint x: 248, startPoint y: 286, endPoint x: 253, endPoint y: 288, distance: 5.1
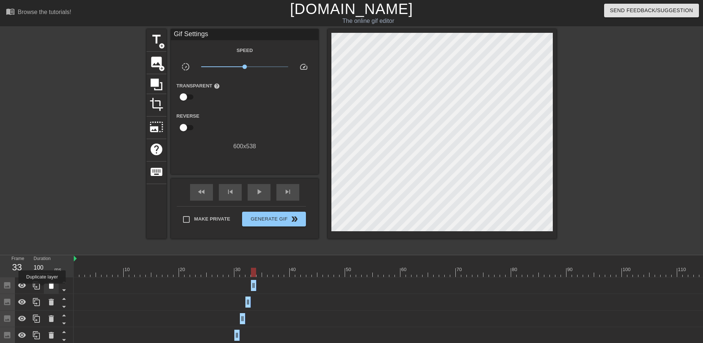
click at [44, 283] on div at bounding box center [51, 285] width 15 height 16
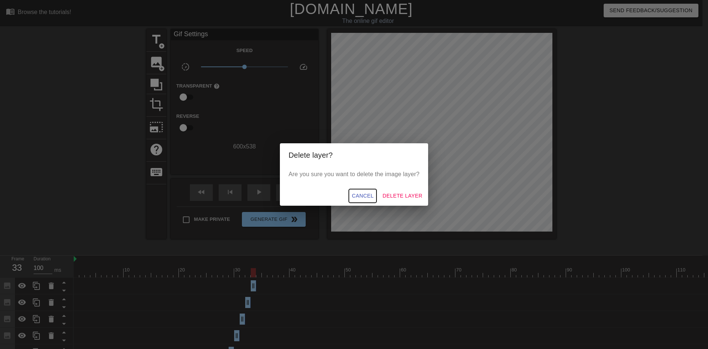
click at [356, 197] on span "Cancel" at bounding box center [363, 195] width 22 height 9
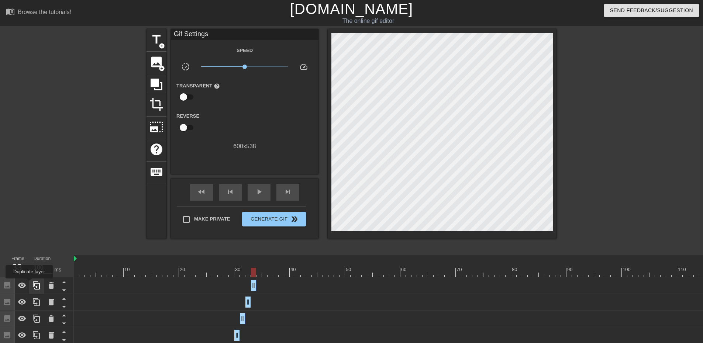
click at [35, 285] on icon at bounding box center [36, 286] width 7 height 8
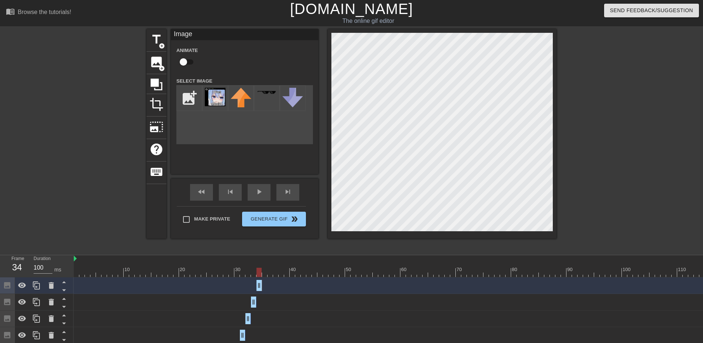
drag, startPoint x: 252, startPoint y: 284, endPoint x: 256, endPoint y: 285, distance: 4.3
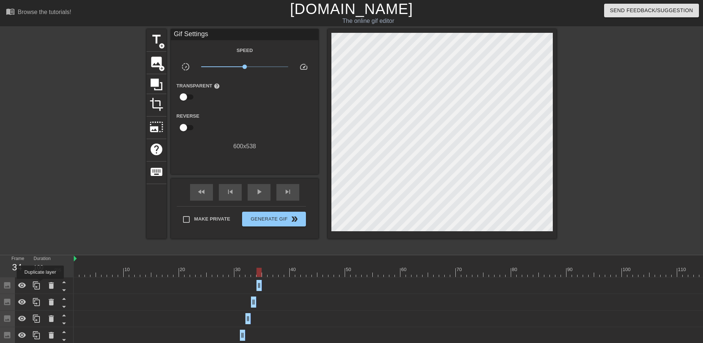
drag, startPoint x: 34, startPoint y: 285, endPoint x: 82, endPoint y: 283, distance: 47.6
click at [35, 285] on icon at bounding box center [36, 285] width 9 height 9
click at [265, 284] on div "Image drag_handle drag_handle" at bounding box center [450, 285] width 753 height 11
drag, startPoint x: 259, startPoint y: 284, endPoint x: 264, endPoint y: 286, distance: 4.6
drag, startPoint x: 259, startPoint y: 286, endPoint x: 265, endPoint y: 287, distance: 6.7
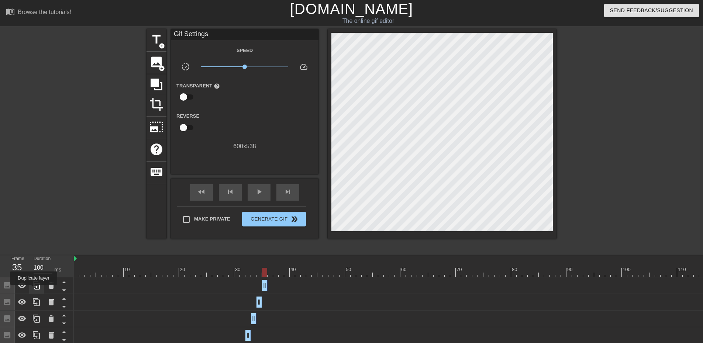
click at [34, 290] on icon at bounding box center [36, 285] width 9 height 9
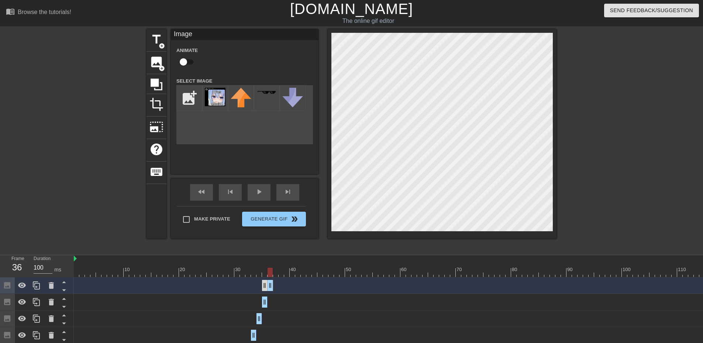
drag, startPoint x: 267, startPoint y: 284, endPoint x: 262, endPoint y: 286, distance: 5.1
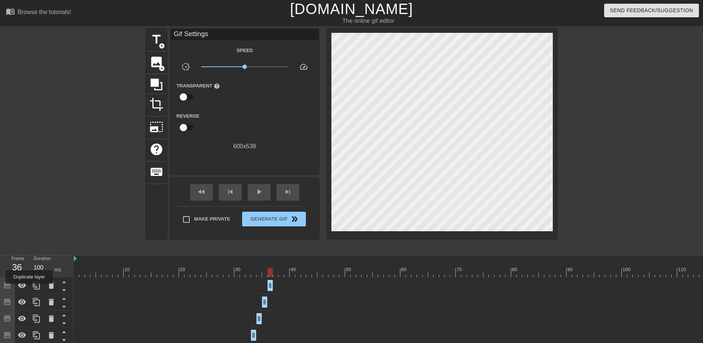
click at [38, 290] on icon at bounding box center [36, 285] width 9 height 9
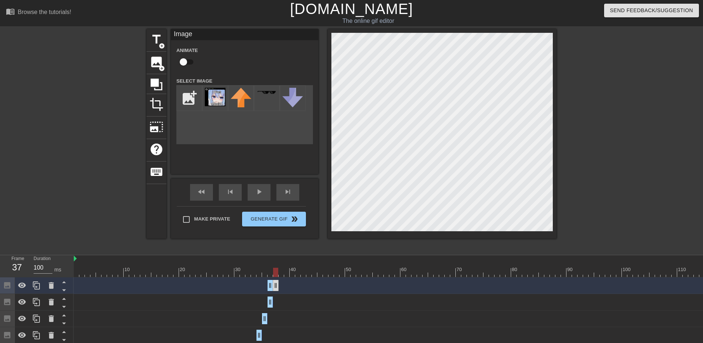
drag, startPoint x: 273, startPoint y: 286, endPoint x: 277, endPoint y: 287, distance: 4.1
drag, startPoint x: 271, startPoint y: 286, endPoint x: 289, endPoint y: 289, distance: 18.3
click at [289, 289] on div "Image drag_handle drag_handle" at bounding box center [450, 285] width 753 height 11
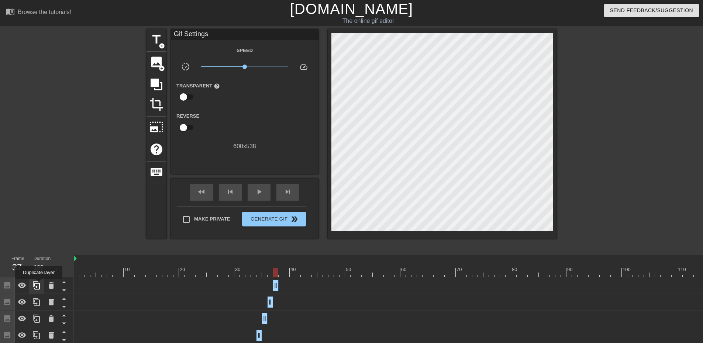
click at [39, 284] on icon at bounding box center [36, 285] width 9 height 9
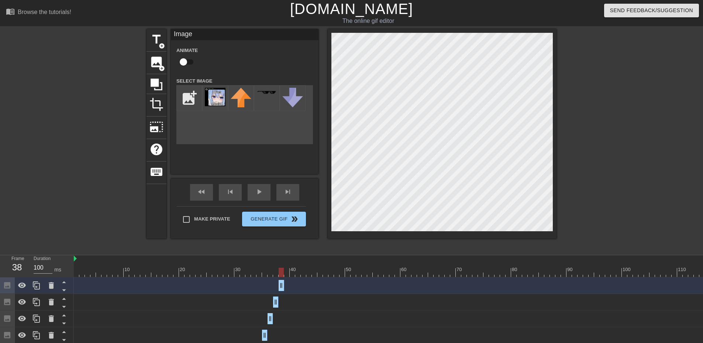
drag, startPoint x: 274, startPoint y: 286, endPoint x: 279, endPoint y: 287, distance: 5.5
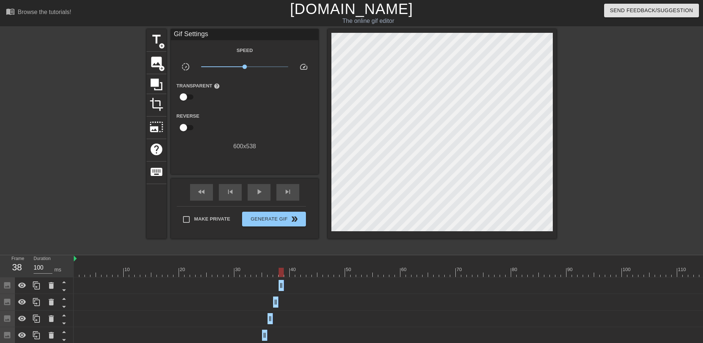
drag, startPoint x: 289, startPoint y: 274, endPoint x: 283, endPoint y: 278, distance: 7.5
click at [36, 284] on icon at bounding box center [36, 285] width 9 height 9
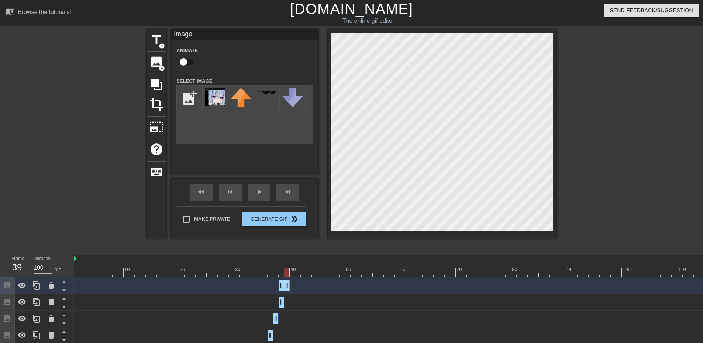
drag, startPoint x: 281, startPoint y: 283, endPoint x: 285, endPoint y: 284, distance: 4.2
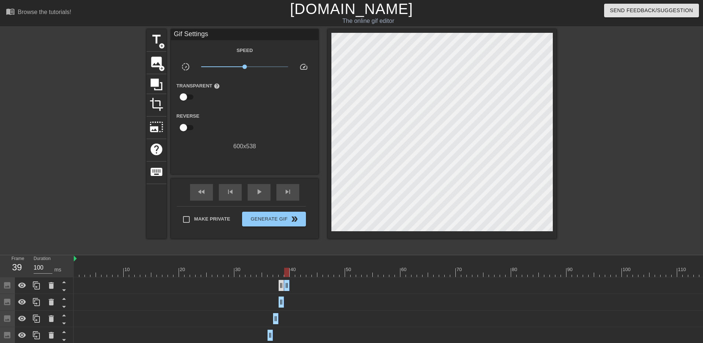
click at [279, 288] on div "Image drag_handle drag_handle" at bounding box center [450, 285] width 753 height 11
drag, startPoint x: 279, startPoint y: 288, endPoint x: 290, endPoint y: 290, distance: 11.0
click at [290, 290] on div "Image drag_handle drag_handle" at bounding box center [450, 285] width 753 height 11
click at [35, 284] on icon at bounding box center [36, 286] width 7 height 8
click at [290, 287] on div "Image drag_handle drag_handle" at bounding box center [450, 285] width 753 height 11
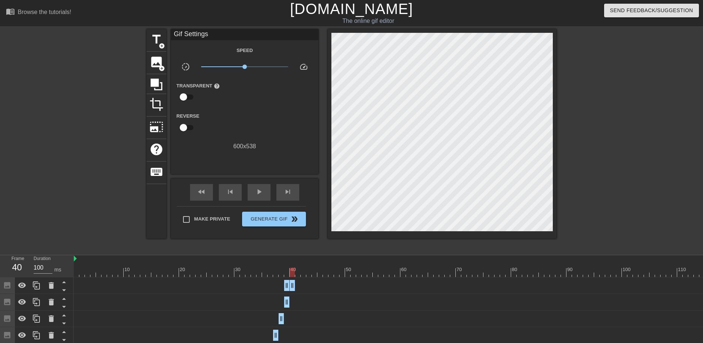
drag, startPoint x: 289, startPoint y: 286, endPoint x: 294, endPoint y: 286, distance: 4.4
drag, startPoint x: 289, startPoint y: 287, endPoint x: 295, endPoint y: 287, distance: 6.3
drag, startPoint x: 288, startPoint y: 289, endPoint x: 298, endPoint y: 289, distance: 10.0
drag, startPoint x: 299, startPoint y: 289, endPoint x: 292, endPoint y: 288, distance: 7.4
click at [291, 289] on div "Image drag_handle drag_handle" at bounding box center [450, 285] width 753 height 11
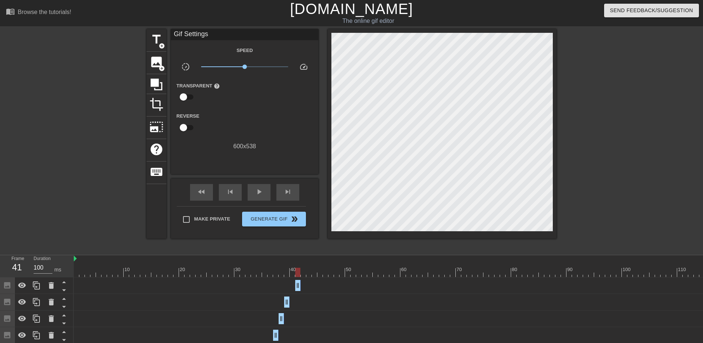
drag, startPoint x: 298, startPoint y: 286, endPoint x: 292, endPoint y: 286, distance: 5.9
click at [292, 286] on div "Image drag_handle drag_handle" at bounding box center [450, 285] width 753 height 11
drag, startPoint x: 299, startPoint y: 284, endPoint x: 290, endPoint y: 286, distance: 8.9
click at [289, 286] on div "Image drag_handle drag_handle" at bounding box center [450, 285] width 753 height 11
drag, startPoint x: 296, startPoint y: 286, endPoint x: 286, endPoint y: 286, distance: 10.0
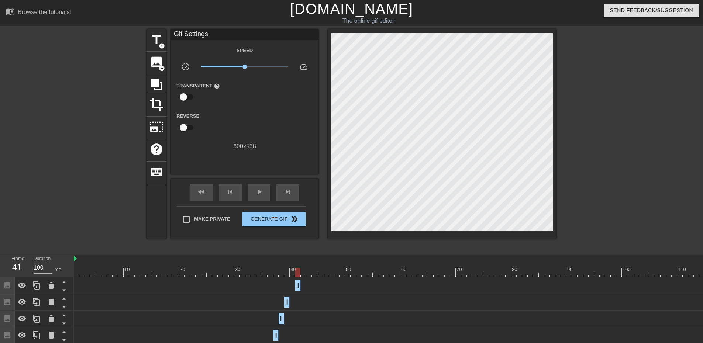
click at [286, 286] on div "Image drag_handle drag_handle" at bounding box center [450, 285] width 753 height 11
drag, startPoint x: 298, startPoint y: 283, endPoint x: 286, endPoint y: 283, distance: 12.5
click at [286, 283] on div "Image drag_handle drag_handle" at bounding box center [450, 285] width 753 height 11
click at [296, 286] on div "Image drag_handle drag_handle" at bounding box center [450, 285] width 753 height 11
drag, startPoint x: 296, startPoint y: 287, endPoint x: 287, endPoint y: 289, distance: 9.8
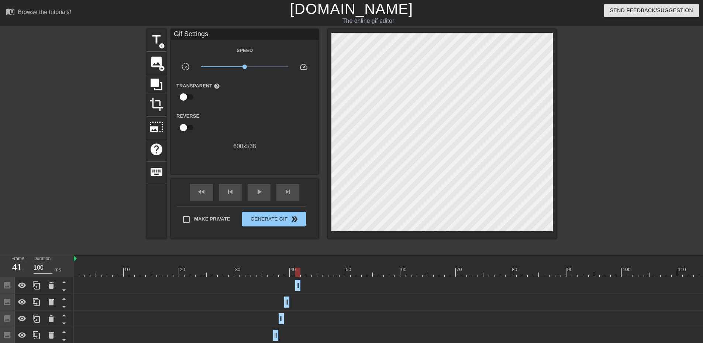
click at [287, 289] on div "Image drag_handle drag_handle" at bounding box center [450, 285] width 753 height 11
drag, startPoint x: 298, startPoint y: 289, endPoint x: 286, endPoint y: 290, distance: 11.9
click at [286, 290] on div "Image drag_handle drag_handle" at bounding box center [450, 285] width 753 height 11
drag, startPoint x: 299, startPoint y: 287, endPoint x: 288, endPoint y: 289, distance: 10.8
click at [288, 289] on div "Image drag_handle drag_handle" at bounding box center [450, 285] width 753 height 11
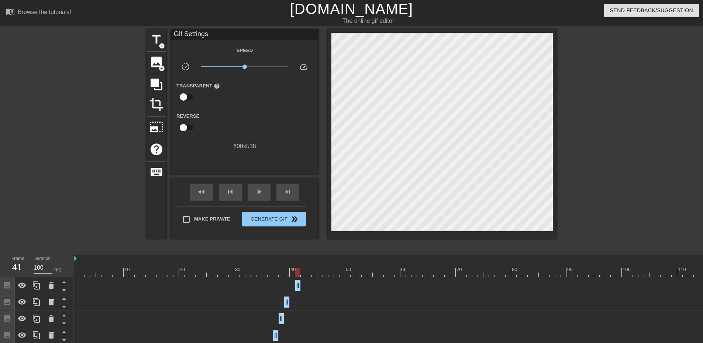
drag, startPoint x: 295, startPoint y: 288, endPoint x: 284, endPoint y: 287, distance: 10.7
click at [283, 287] on div "Image drag_handle drag_handle" at bounding box center [450, 285] width 753 height 11
drag, startPoint x: 299, startPoint y: 284, endPoint x: 291, endPoint y: 285, distance: 8.1
click at [286, 285] on div "Image drag_handle drag_handle" at bounding box center [450, 285] width 753 height 11
drag, startPoint x: 295, startPoint y: 273, endPoint x: 287, endPoint y: 272, distance: 8.5
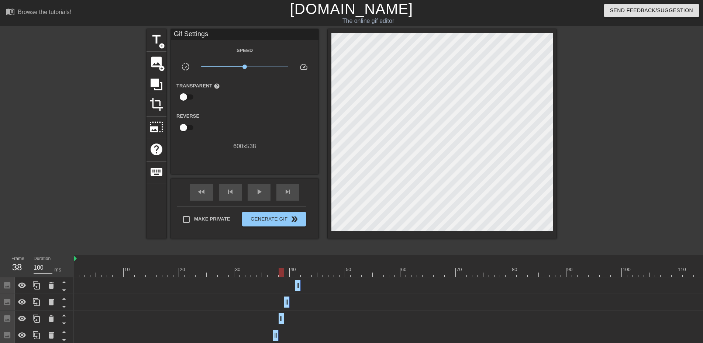
click at [287, 272] on div at bounding box center [450, 272] width 753 height 9
drag, startPoint x: 298, startPoint y: 284, endPoint x: 348, endPoint y: 289, distance: 50.0
drag, startPoint x: 297, startPoint y: 288, endPoint x: 290, endPoint y: 287, distance: 6.3
drag, startPoint x: 350, startPoint y: 285, endPoint x: 280, endPoint y: 288, distance: 70.2
click at [276, 289] on div "Image drag_handle drag_handle" at bounding box center [450, 285] width 753 height 11
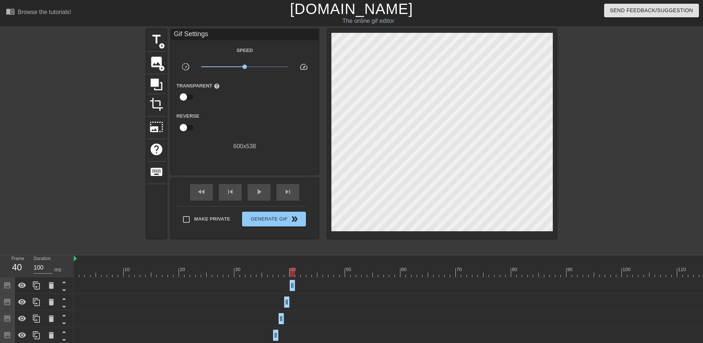
click at [290, 272] on div at bounding box center [292, 272] width 5 height 9
drag, startPoint x: 295, startPoint y: 268, endPoint x: 45, endPoint y: 297, distance: 251.8
drag, startPoint x: 392, startPoint y: 273, endPoint x: 385, endPoint y: 280, distance: 9.7
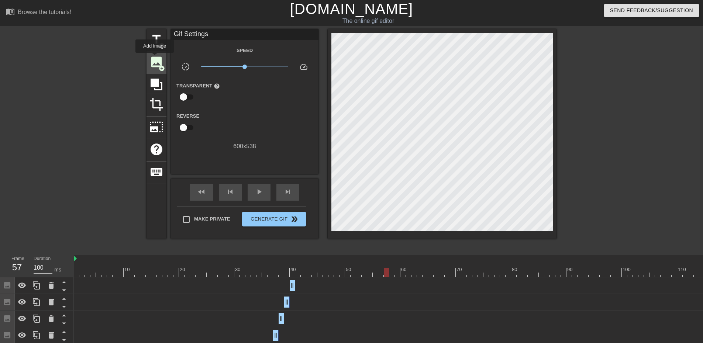
click at [155, 58] on span "image" at bounding box center [156, 62] width 14 height 14
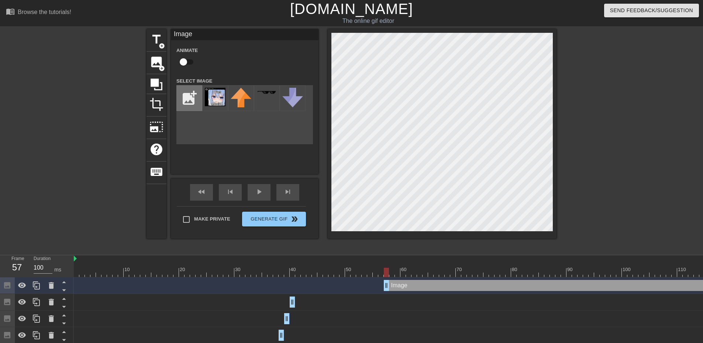
click at [187, 90] on input "file" at bounding box center [189, 98] width 25 height 25
click at [199, 89] on input "file" at bounding box center [189, 98] width 25 height 25
type input "C:\fakepath\sam fucking weird.png"
click at [217, 100] on img at bounding box center [215, 97] width 21 height 18
click at [554, 146] on div at bounding box center [442, 134] width 229 height 210
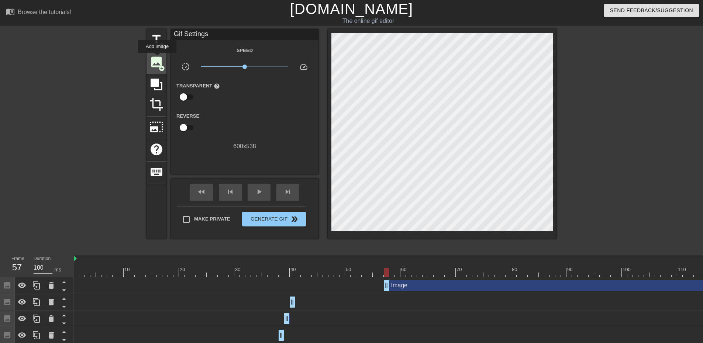
click at [157, 58] on span "image" at bounding box center [156, 62] width 14 height 14
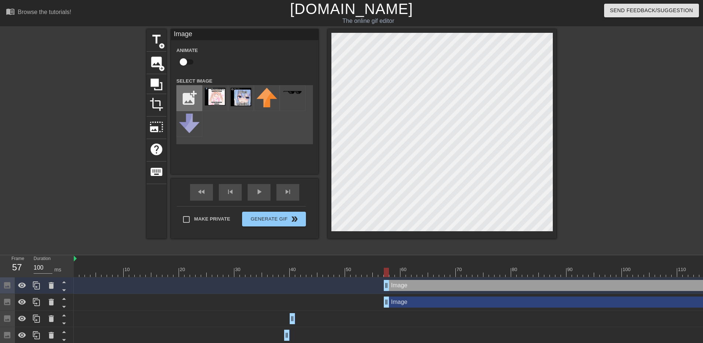
click at [189, 93] on input "file" at bounding box center [189, 98] width 25 height 25
drag, startPoint x: 402, startPoint y: 281, endPoint x: 618, endPoint y: 306, distance: 218.1
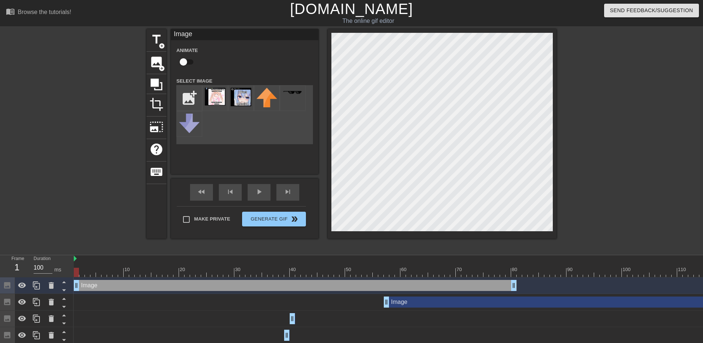
drag, startPoint x: 636, startPoint y: 286, endPoint x: 328, endPoint y: 266, distance: 309.5
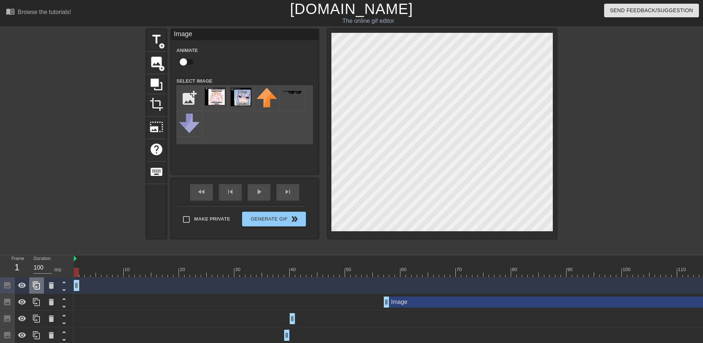
drag, startPoint x: 513, startPoint y: 287, endPoint x: 31, endPoint y: 290, distance: 482.2
drag, startPoint x: 74, startPoint y: 273, endPoint x: 387, endPoint y: 284, distance: 312.7
click at [197, 100] on input "file" at bounding box center [189, 98] width 25 height 25
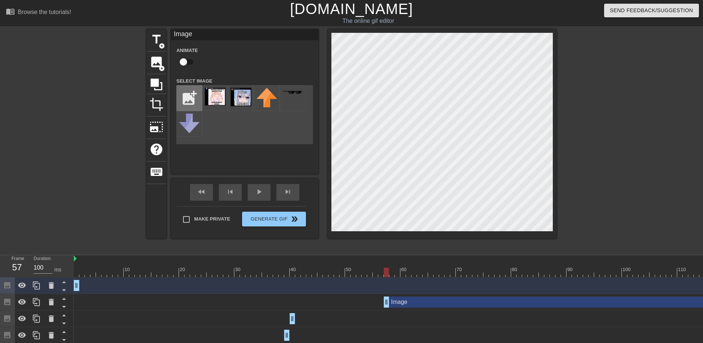
type input "C:\fakepath\fix of sam weird.png"
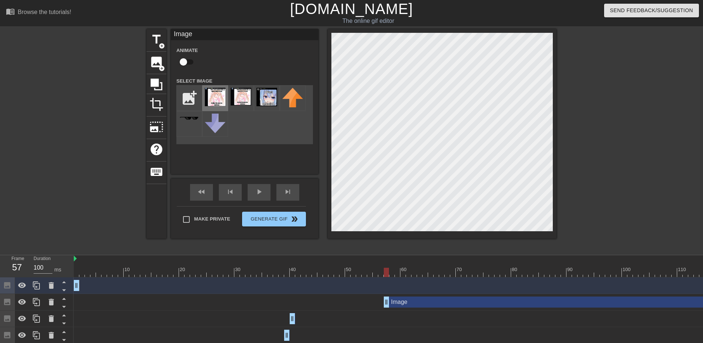
click at [219, 101] on img at bounding box center [215, 97] width 21 height 18
click at [211, 90] on img at bounding box center [215, 97] width 21 height 18
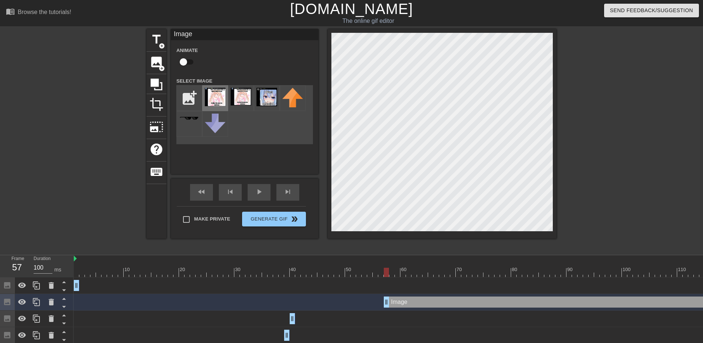
click at [209, 97] on img at bounding box center [215, 97] width 21 height 18
drag, startPoint x: 137, startPoint y: 272, endPoint x: 388, endPoint y: 277, distance: 251.7
click at [388, 277] on div "10 20 30 40 50 60 70 80 90 100 110 120 130" at bounding box center [450, 266] width 753 height 22
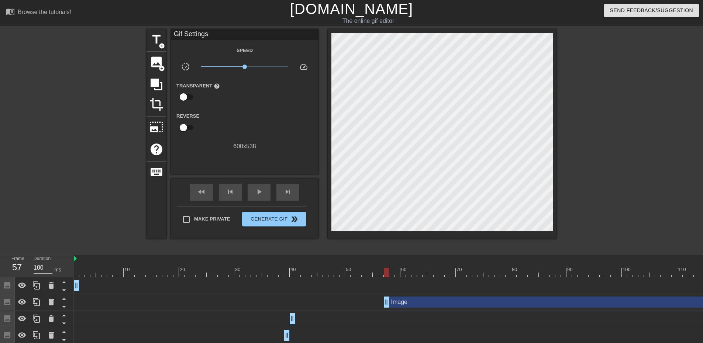
click at [568, 117] on div at bounding box center [620, 139] width 111 height 221
drag, startPoint x: 242, startPoint y: 270, endPoint x: 390, endPoint y: 285, distance: 148.7
click at [546, 314] on div "Image drag_handle drag_handle" at bounding box center [450, 318] width 753 height 11
click at [558, 305] on div "Image drag_handle drag_handle" at bounding box center [605, 302] width 443 height 11
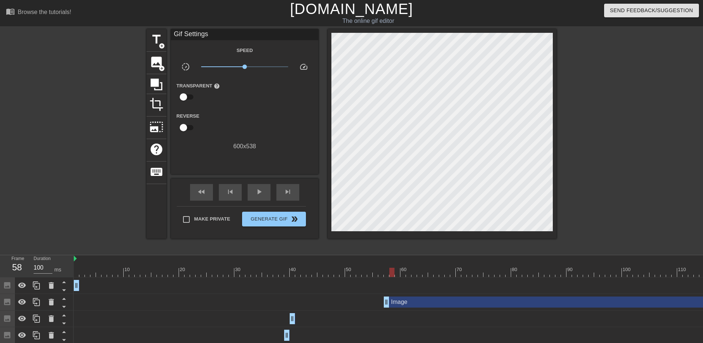
scroll to position [0, 6]
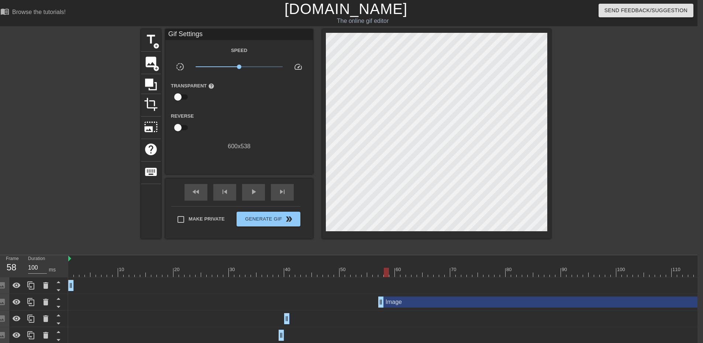
click at [685, 297] on div "Image drag_handle drag_handle" at bounding box center [599, 302] width 443 height 11
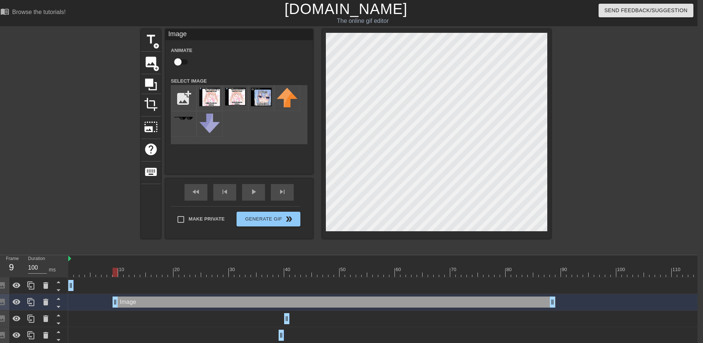
drag, startPoint x: 685, startPoint y: 299, endPoint x: 429, endPoint y: 310, distance: 255.9
click at [421, 309] on div "Image drag_handle drag_handle" at bounding box center [444, 302] width 753 height 17
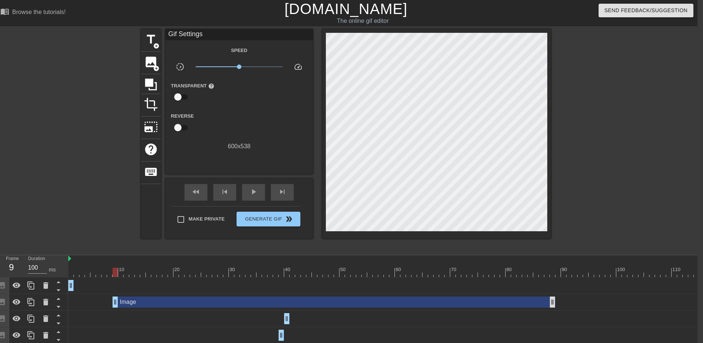
click at [555, 301] on div "Image drag_handle drag_handle" at bounding box center [444, 302] width 753 height 11
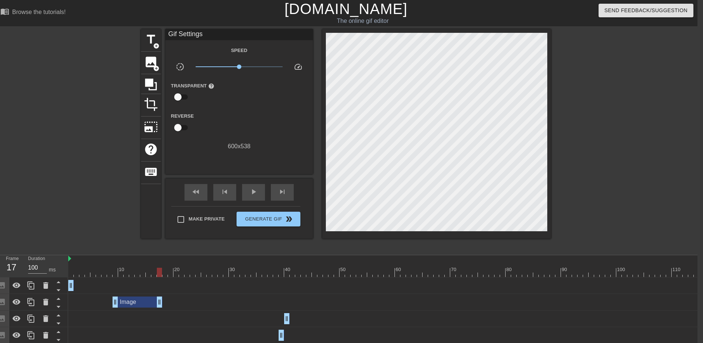
drag, startPoint x: 554, startPoint y: 301, endPoint x: 152, endPoint y: 317, distance: 402.5
drag, startPoint x: 137, startPoint y: 308, endPoint x: 166, endPoint y: 304, distance: 29.1
click at [166, 304] on div "Image drag_handle drag_handle" at bounding box center [444, 302] width 753 height 17
drag, startPoint x: 138, startPoint y: 299, endPoint x: 401, endPoint y: 306, distance: 263.2
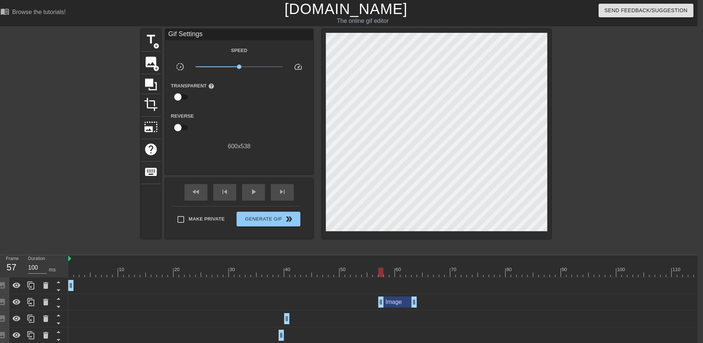
click at [401, 306] on div "Image drag_handle drag_handle" at bounding box center [397, 302] width 39 height 11
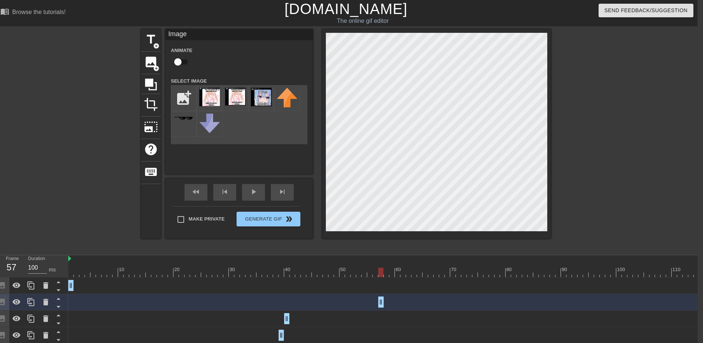
drag, startPoint x: 413, startPoint y: 301, endPoint x: 382, endPoint y: 300, distance: 31.4
click at [33, 285] on icon at bounding box center [31, 285] width 9 height 9
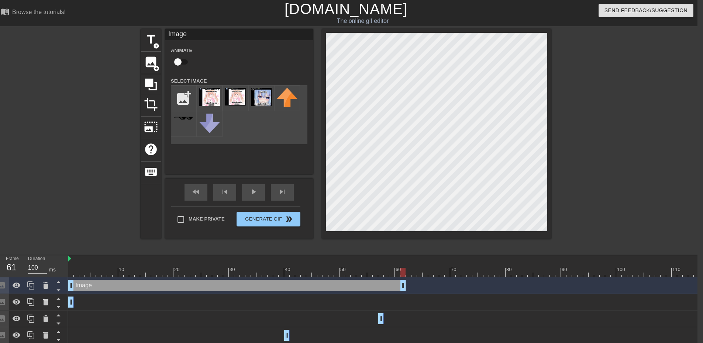
drag, startPoint x: 71, startPoint y: 285, endPoint x: 425, endPoint y: 296, distance: 354.7
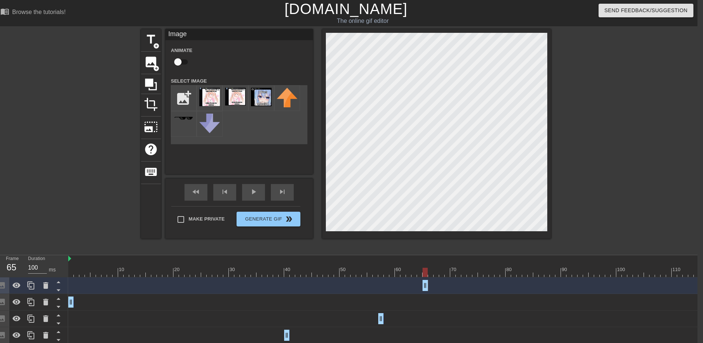
drag, startPoint x: 72, startPoint y: 284, endPoint x: 279, endPoint y: 312, distance: 208.1
click at [424, 275] on div at bounding box center [424, 272] width 5 height 9
drag, startPoint x: 423, startPoint y: 287, endPoint x: 82, endPoint y: 282, distance: 340.6
click at [82, 282] on div "Image drag_handle drag_handle" at bounding box center [444, 285] width 753 height 11
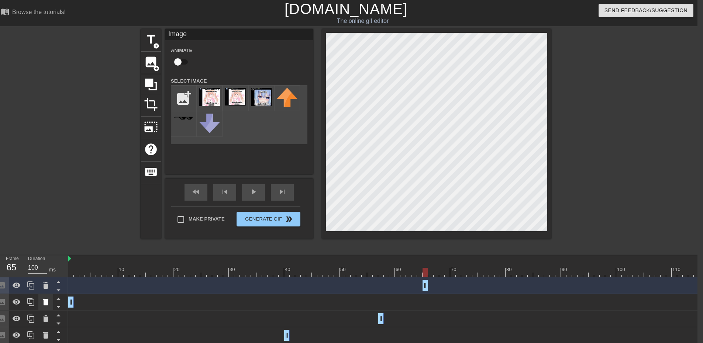
click at [48, 299] on icon at bounding box center [45, 302] width 9 height 9
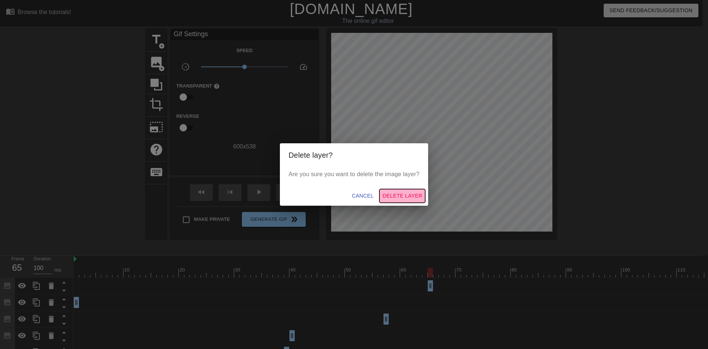
click at [411, 196] on span "Delete Layer" at bounding box center [403, 195] width 40 height 9
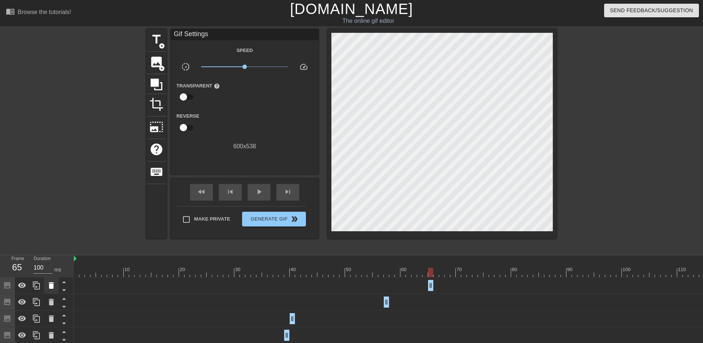
click at [50, 287] on icon at bounding box center [51, 285] width 5 height 7
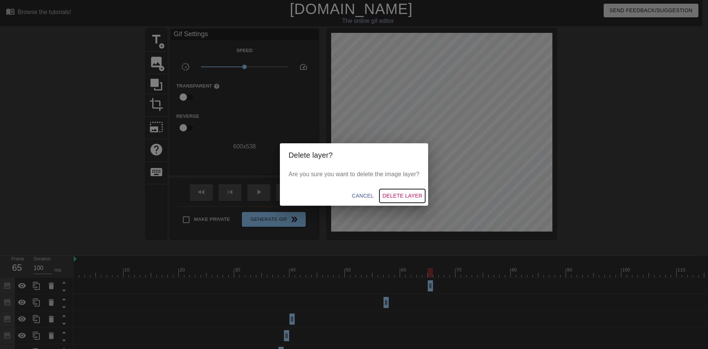
click at [410, 196] on span "Delete Layer" at bounding box center [403, 195] width 40 height 9
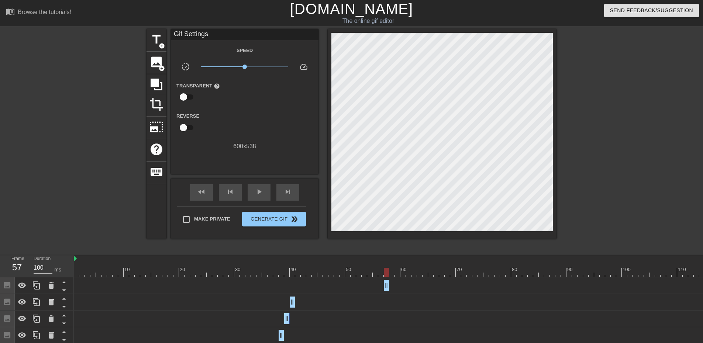
drag, startPoint x: 394, startPoint y: 269, endPoint x: 385, endPoint y: 268, distance: 9.2
click at [385, 268] on div at bounding box center [450, 272] width 753 height 9
click at [32, 289] on icon at bounding box center [36, 285] width 9 height 9
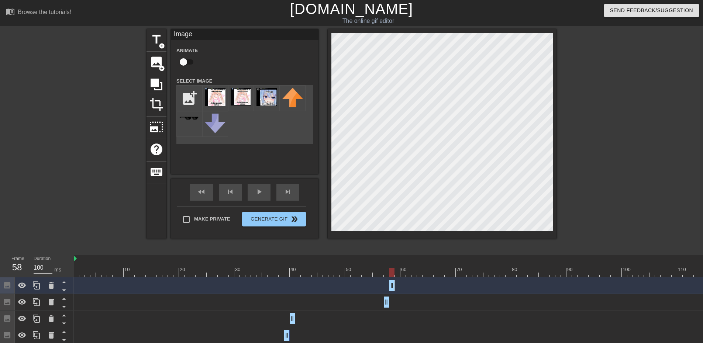
drag, startPoint x: 387, startPoint y: 283, endPoint x: 394, endPoint y: 284, distance: 6.3
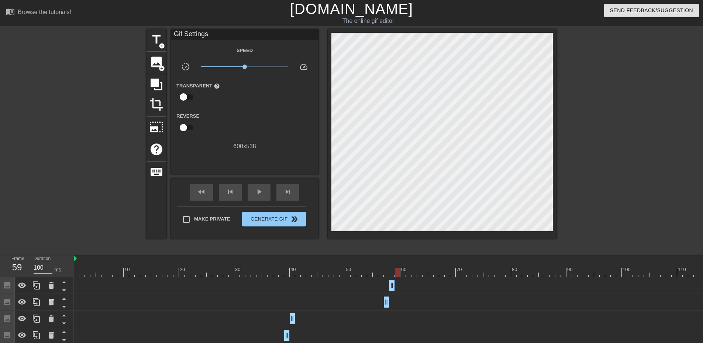
drag, startPoint x: 390, startPoint y: 272, endPoint x: 397, endPoint y: 272, distance: 6.6
click at [397, 272] on div at bounding box center [397, 272] width 5 height 9
click at [41, 285] on icon at bounding box center [36, 285] width 9 height 9
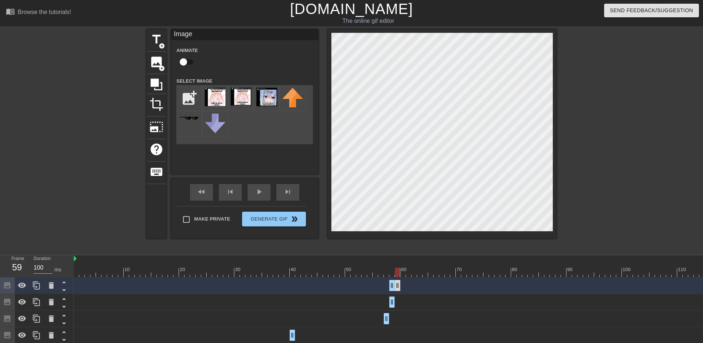
drag, startPoint x: 394, startPoint y: 283, endPoint x: 398, endPoint y: 285, distance: 4.5
click at [401, 284] on div "Image drag_handle drag_handle" at bounding box center [450, 285] width 753 height 11
drag, startPoint x: 392, startPoint y: 286, endPoint x: 400, endPoint y: 287, distance: 7.5
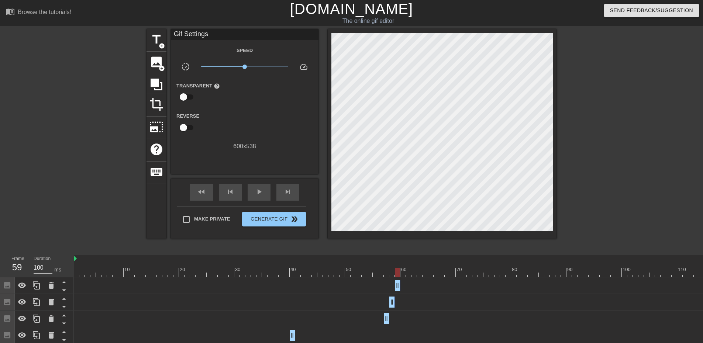
drag, startPoint x: 504, startPoint y: 275, endPoint x: 512, endPoint y: 273, distance: 8.3
drag, startPoint x: 512, startPoint y: 273, endPoint x: 401, endPoint y: 279, distance: 111.6
click at [31, 284] on div at bounding box center [36, 285] width 15 height 16
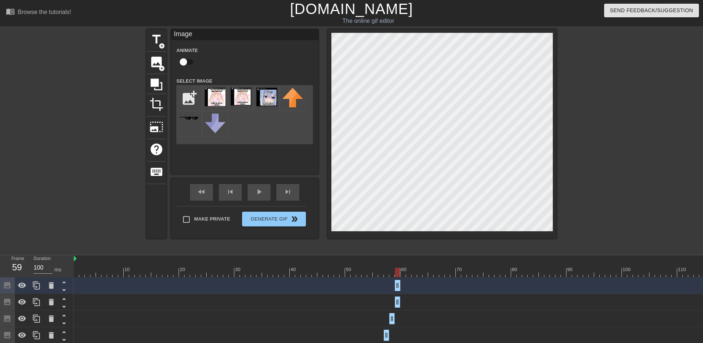
drag, startPoint x: 399, startPoint y: 284, endPoint x: 403, endPoint y: 285, distance: 4.4
drag, startPoint x: 397, startPoint y: 285, endPoint x: 407, endPoint y: 286, distance: 10.1
click at [407, 286] on div "Image drag_handle drag_handle" at bounding box center [450, 285] width 753 height 11
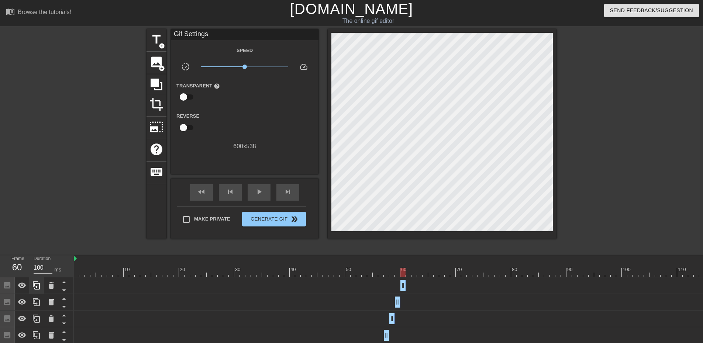
click at [38, 284] on icon at bounding box center [36, 286] width 7 height 8
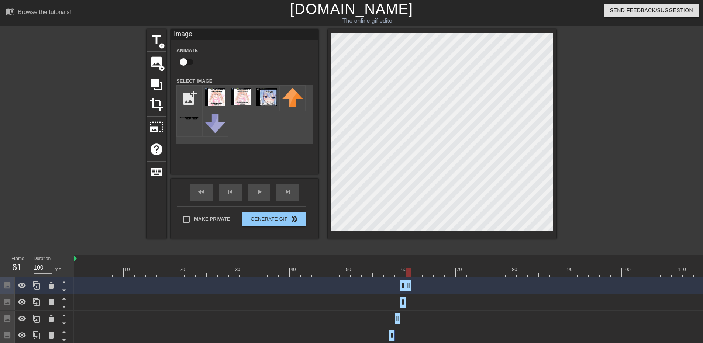
drag, startPoint x: 403, startPoint y: 287, endPoint x: 408, endPoint y: 287, distance: 5.2
drag, startPoint x: 404, startPoint y: 287, endPoint x: 411, endPoint y: 288, distance: 6.7
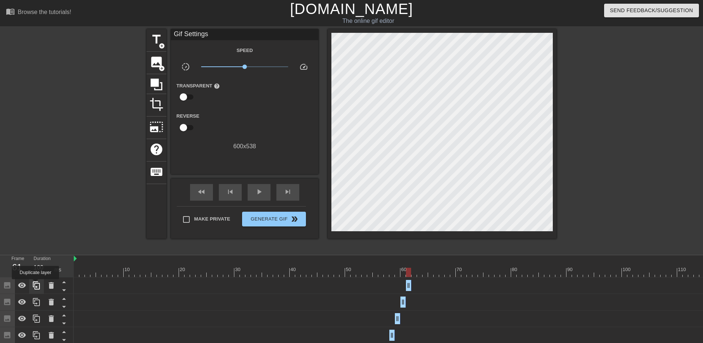
click at [35, 285] on icon at bounding box center [36, 285] width 9 height 9
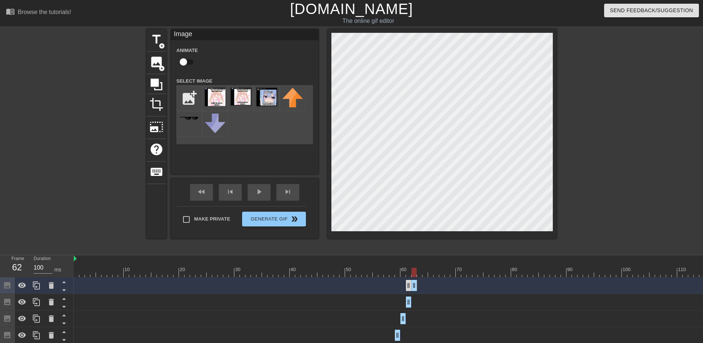
drag, startPoint x: 411, startPoint y: 284, endPoint x: 407, endPoint y: 284, distance: 4.1
drag, startPoint x: 407, startPoint y: 284, endPoint x: 414, endPoint y: 286, distance: 7.9
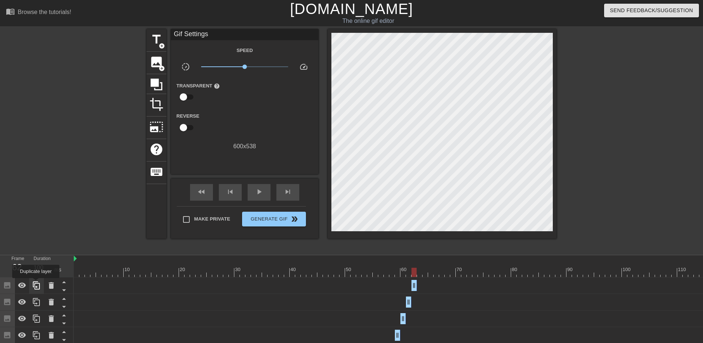
click at [36, 283] on icon at bounding box center [36, 285] width 9 height 9
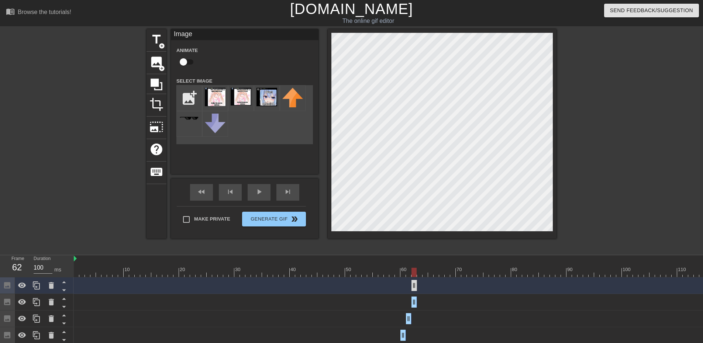
drag, startPoint x: 415, startPoint y: 286, endPoint x: 420, endPoint y: 286, distance: 5.5
drag, startPoint x: 414, startPoint y: 287, endPoint x: 446, endPoint y: 259, distance: 42.3
click at [429, 287] on div "Image drag_handle drag_handle" at bounding box center [450, 285] width 753 height 11
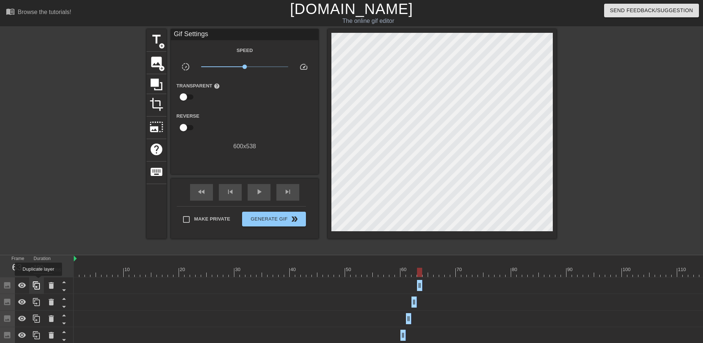
click at [38, 281] on div at bounding box center [36, 285] width 15 height 16
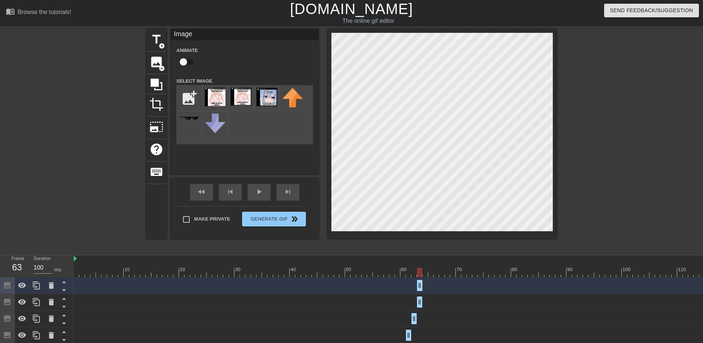
drag, startPoint x: 421, startPoint y: 286, endPoint x: 426, endPoint y: 287, distance: 5.6
drag, startPoint x: 419, startPoint y: 287, endPoint x: 431, endPoint y: 289, distance: 11.5
click at [431, 289] on div "Image drag_handle drag_handle" at bounding box center [450, 285] width 753 height 11
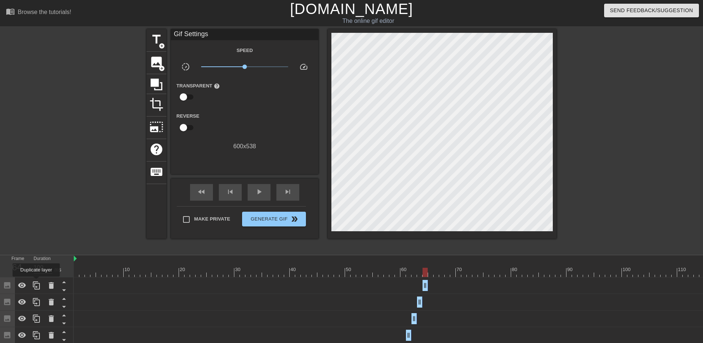
click at [35, 284] on icon at bounding box center [36, 286] width 7 height 8
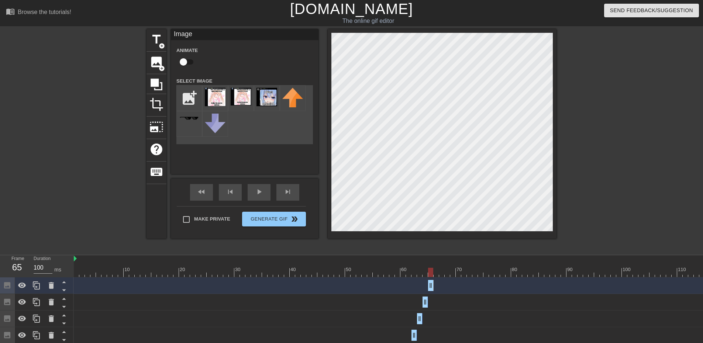
drag, startPoint x: 425, startPoint y: 286, endPoint x: 431, endPoint y: 286, distance: 5.9
click at [574, 176] on div at bounding box center [620, 139] width 111 height 221
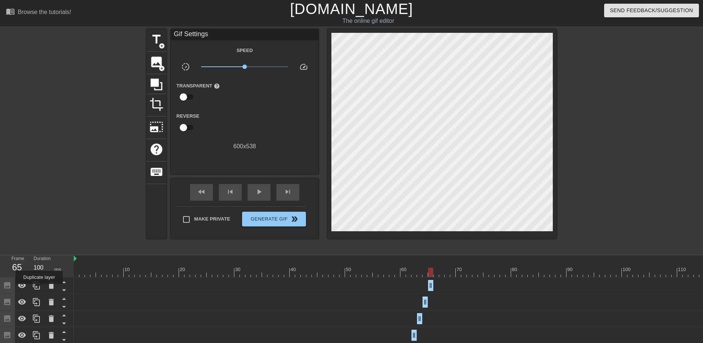
drag, startPoint x: 34, startPoint y: 289, endPoint x: 69, endPoint y: 283, distance: 35.2
click at [36, 289] on icon at bounding box center [36, 285] width 9 height 9
click at [433, 284] on div "Image drag_handle drag_handle" at bounding box center [450, 285] width 753 height 11
drag, startPoint x: 431, startPoint y: 284, endPoint x: 439, endPoint y: 285, distance: 8.9
click at [439, 285] on div "Image drag_handle drag_handle" at bounding box center [450, 285] width 753 height 11
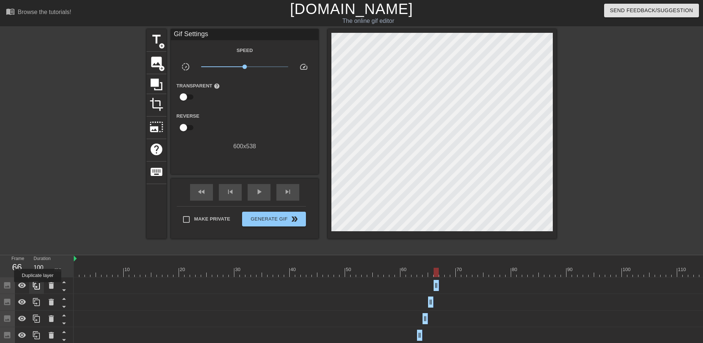
click at [38, 286] on icon at bounding box center [36, 285] width 9 height 9
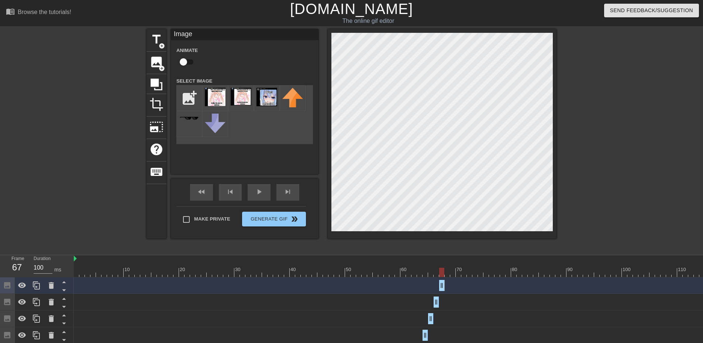
drag, startPoint x: 434, startPoint y: 284, endPoint x: 441, endPoint y: 285, distance: 7.0
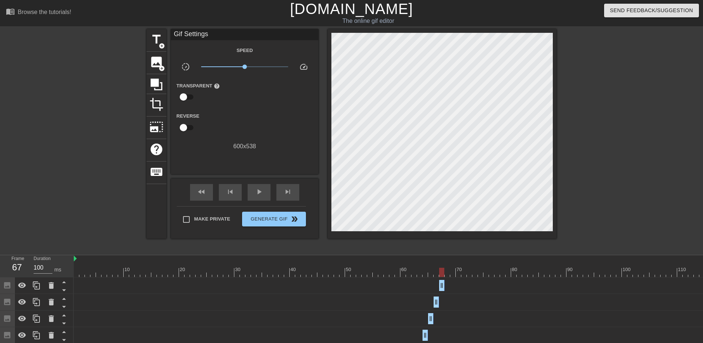
click at [556, 183] on div at bounding box center [442, 134] width 229 height 210
drag, startPoint x: 33, startPoint y: 289, endPoint x: 311, endPoint y: 228, distance: 284.3
click at [34, 289] on icon at bounding box center [36, 285] width 9 height 9
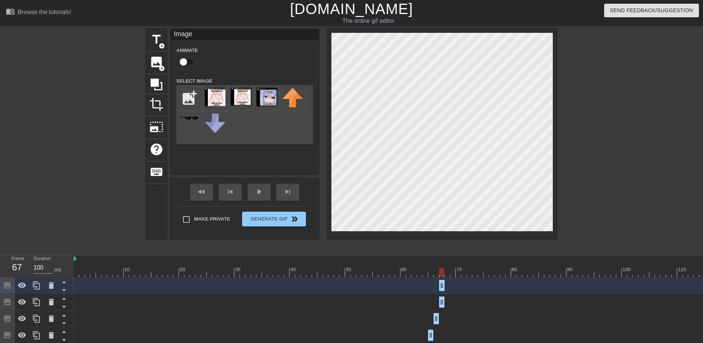
click at [446, 283] on div "Image drag_handle drag_handle" at bounding box center [450, 285] width 753 height 11
drag, startPoint x: 442, startPoint y: 285, endPoint x: 459, endPoint y: 282, distance: 17.2
click at [456, 285] on div "Image drag_handle drag_handle" at bounding box center [450, 285] width 753 height 11
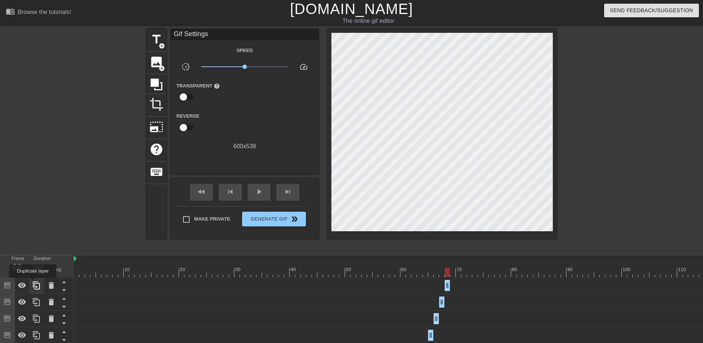
click at [36, 286] on icon at bounding box center [36, 285] width 9 height 9
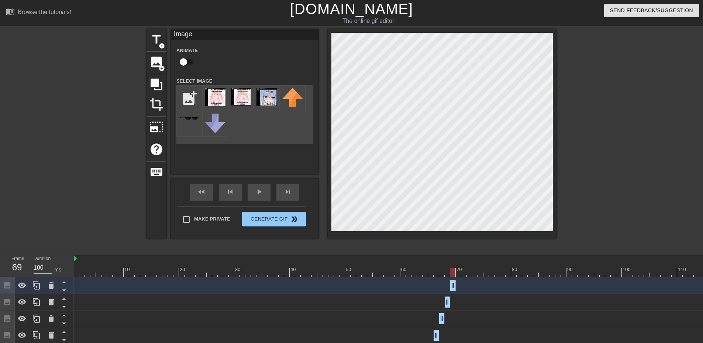
drag, startPoint x: 447, startPoint y: 287, endPoint x: 465, endPoint y: 288, distance: 17.7
click at [461, 288] on div "Image drag_handle drag_handle" at bounding box center [450, 285] width 753 height 11
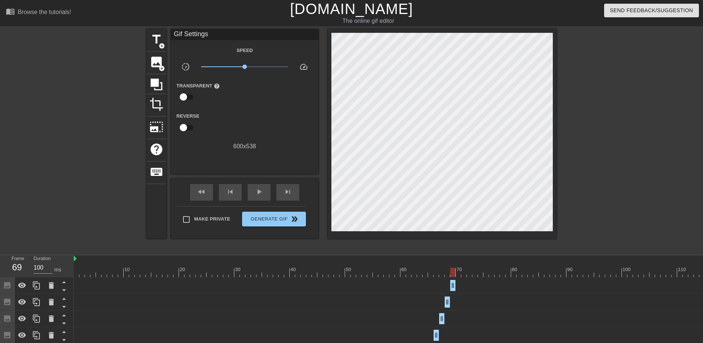
click at [553, 166] on div at bounding box center [442, 134] width 229 height 210
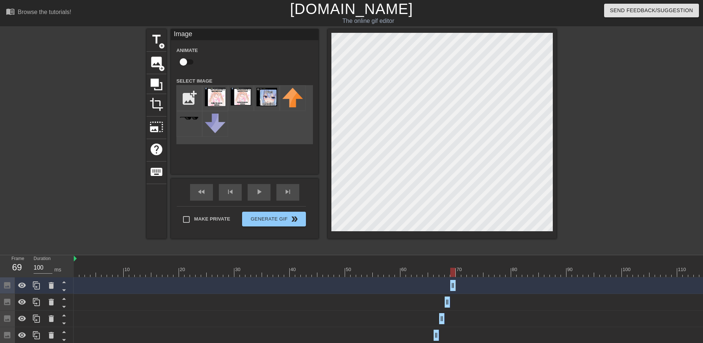
click at [566, 166] on div at bounding box center [620, 139] width 111 height 221
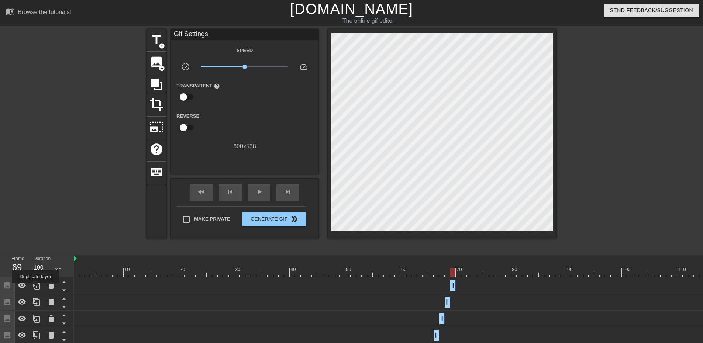
drag, startPoint x: 35, startPoint y: 289, endPoint x: 77, endPoint y: 288, distance: 41.7
click at [35, 288] on icon at bounding box center [36, 285] width 9 height 9
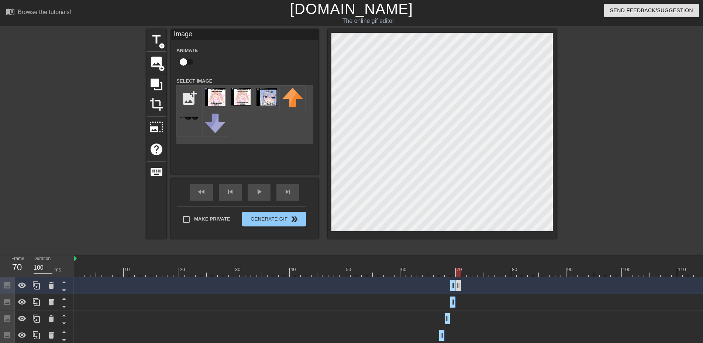
drag, startPoint x: 455, startPoint y: 283, endPoint x: 461, endPoint y: 283, distance: 5.9
click at [461, 283] on div "Image drag_handle drag_handle" at bounding box center [450, 285] width 753 height 11
drag, startPoint x: 452, startPoint y: 285, endPoint x: 470, endPoint y: 287, distance: 17.8
click at [470, 287] on div "Image drag_handle drag_handle" at bounding box center [450, 285] width 753 height 11
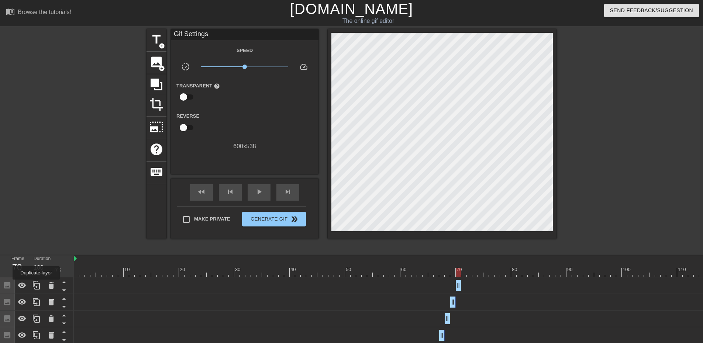
drag, startPoint x: 36, startPoint y: 285, endPoint x: 260, endPoint y: 297, distance: 224.7
click at [37, 285] on icon at bounding box center [36, 285] width 9 height 9
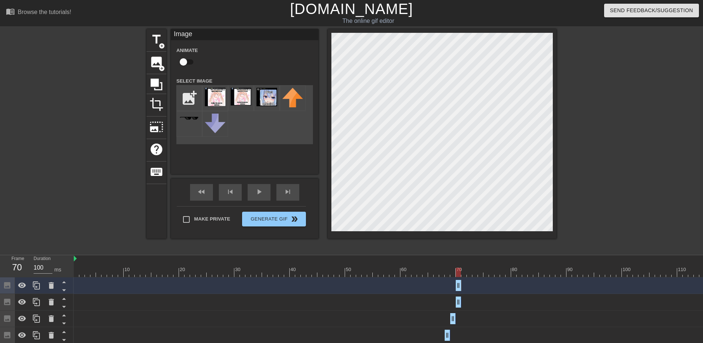
click at [462, 284] on div "Image drag_handle drag_handle" at bounding box center [450, 285] width 753 height 11
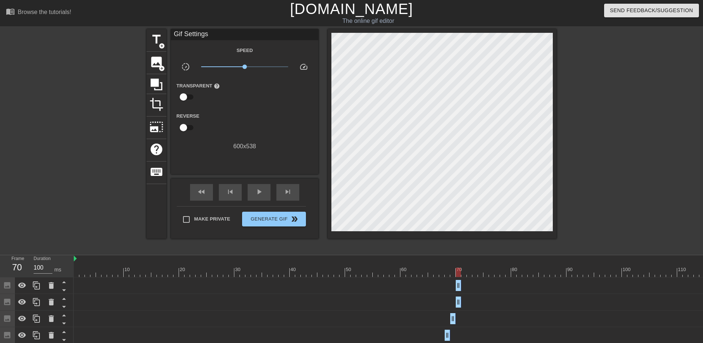
click at [462, 284] on div "Image drag_handle drag_handle" at bounding box center [450, 285] width 753 height 11
drag, startPoint x: 458, startPoint y: 285, endPoint x: 466, endPoint y: 289, distance: 8.4
click at [40, 286] on icon at bounding box center [36, 285] width 9 height 9
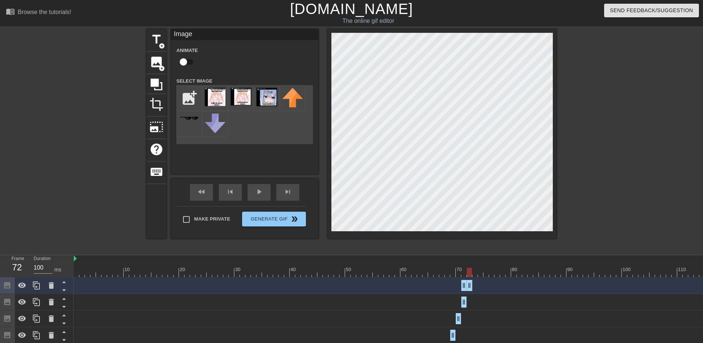
drag, startPoint x: 465, startPoint y: 286, endPoint x: 471, endPoint y: 286, distance: 5.5
drag, startPoint x: 465, startPoint y: 286, endPoint x: 472, endPoint y: 286, distance: 7.8
click at [472, 286] on div "Image drag_handle drag_handle" at bounding box center [450, 285] width 753 height 11
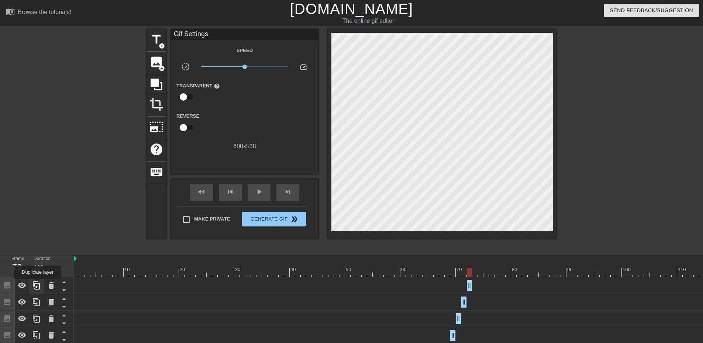
click at [33, 284] on icon at bounding box center [36, 285] width 9 height 9
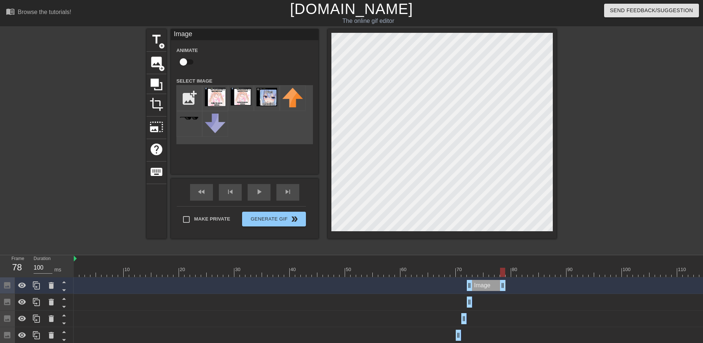
drag, startPoint x: 471, startPoint y: 286, endPoint x: 499, endPoint y: 308, distance: 35.4
drag, startPoint x: 502, startPoint y: 283, endPoint x: 462, endPoint y: 284, distance: 40.2
click at [462, 284] on div "Image drag_handle drag_handle" at bounding box center [450, 285] width 753 height 11
drag, startPoint x: 468, startPoint y: 285, endPoint x: 473, endPoint y: 285, distance: 5.5
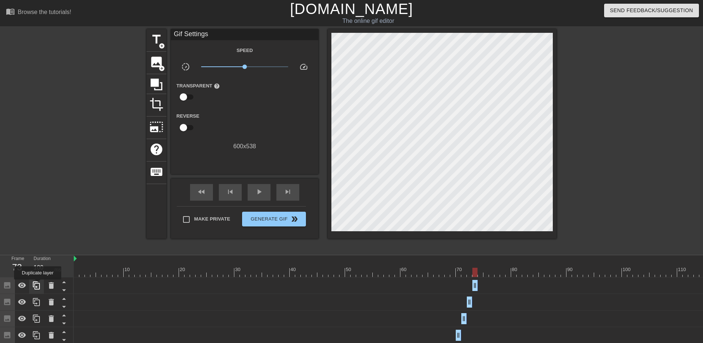
click at [37, 284] on icon at bounding box center [36, 285] width 9 height 9
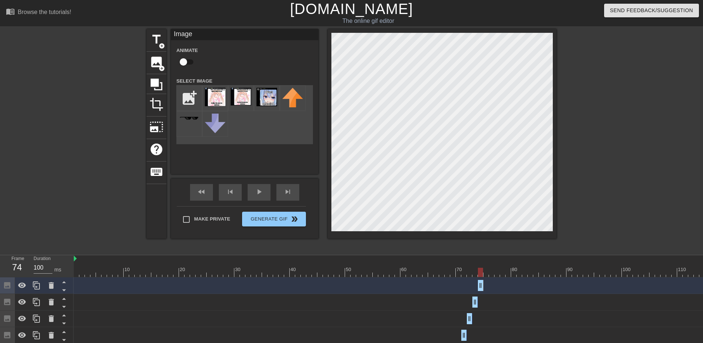
drag, startPoint x: 474, startPoint y: 287, endPoint x: 487, endPoint y: 287, distance: 12.2
click at [487, 287] on div "Image drag_handle drag_handle" at bounding box center [450, 285] width 753 height 11
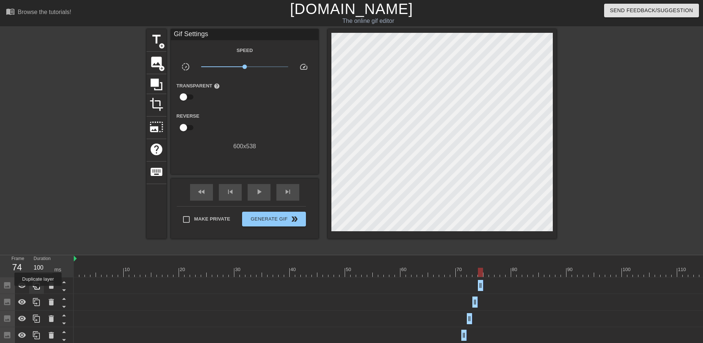
click at [37, 286] on icon at bounding box center [36, 285] width 9 height 9
click at [483, 285] on div "Image drag_handle drag_handle" at bounding box center [450, 285] width 753 height 11
drag, startPoint x: 482, startPoint y: 285, endPoint x: 501, endPoint y: 286, distance: 19.6
click at [500, 286] on div "Image drag_handle drag_handle" at bounding box center [450, 285] width 753 height 11
click at [556, 173] on div "title add_circle image add_circle crop photo_size_select_large help keyboard Gi…" at bounding box center [351, 139] width 703 height 221
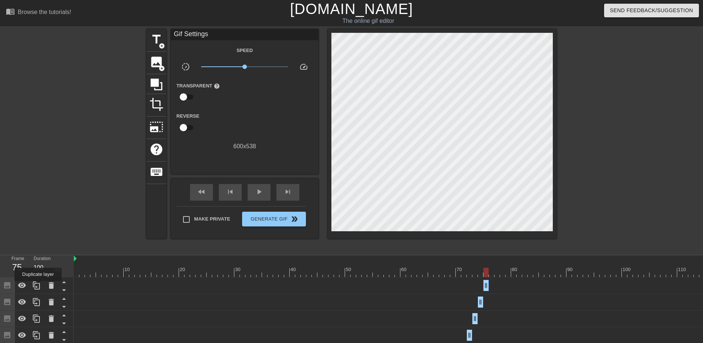
drag, startPoint x: 38, startPoint y: 286, endPoint x: 201, endPoint y: 286, distance: 162.7
click at [38, 286] on icon at bounding box center [36, 285] width 9 height 9
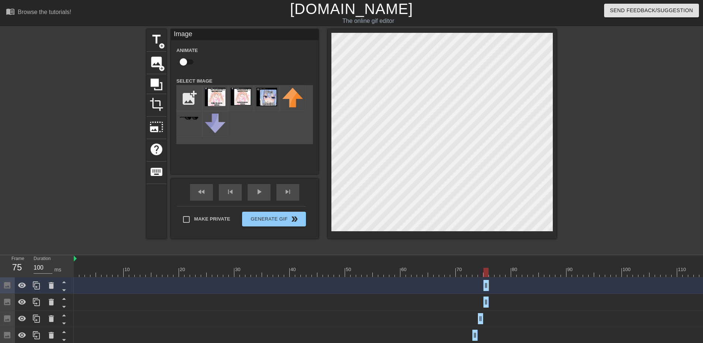
click at [489, 283] on div "Image drag_handle drag_handle" at bounding box center [450, 285] width 753 height 11
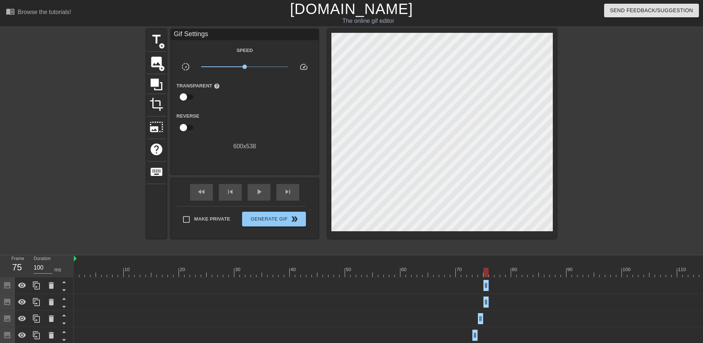
click at [489, 283] on div "Image drag_handle drag_handle" at bounding box center [450, 285] width 753 height 11
drag, startPoint x: 487, startPoint y: 283, endPoint x: 492, endPoint y: 283, distance: 4.8
drag, startPoint x: 488, startPoint y: 283, endPoint x: 496, endPoint y: 283, distance: 7.4
click at [589, 191] on div at bounding box center [620, 139] width 111 height 221
click at [38, 291] on div at bounding box center [36, 285] width 15 height 16
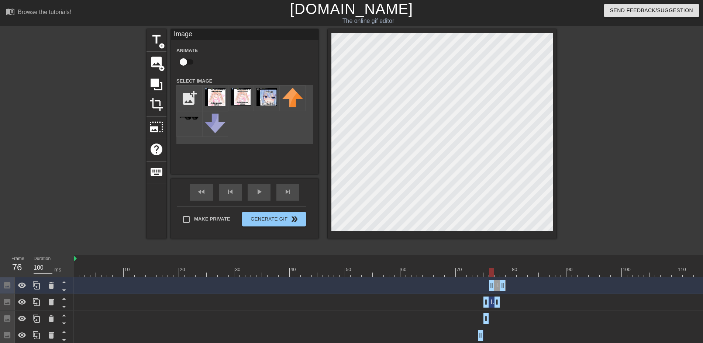
drag, startPoint x: 486, startPoint y: 286, endPoint x: 497, endPoint y: 292, distance: 12.2
drag, startPoint x: 496, startPoint y: 302, endPoint x: 492, endPoint y: 303, distance: 4.5
drag, startPoint x: 487, startPoint y: 275, endPoint x: 496, endPoint y: 288, distance: 16.2
click at [496, 301] on div "Image drag_handle drag_handle" at bounding box center [450, 302] width 753 height 11
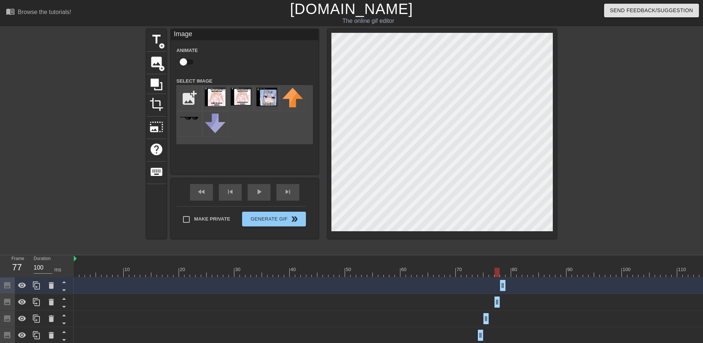
drag, startPoint x: 492, startPoint y: 301, endPoint x: 497, endPoint y: 301, distance: 4.8
drag, startPoint x: 504, startPoint y: 283, endPoint x: 482, endPoint y: 286, distance: 22.0
click at [481, 286] on div "Image drag_handle drag_handle" at bounding box center [450, 285] width 753 height 11
drag, startPoint x: 501, startPoint y: 284, endPoint x: 490, endPoint y: 284, distance: 10.7
click at [490, 284] on div "Image drag_handle drag_handle" at bounding box center [450, 285] width 753 height 11
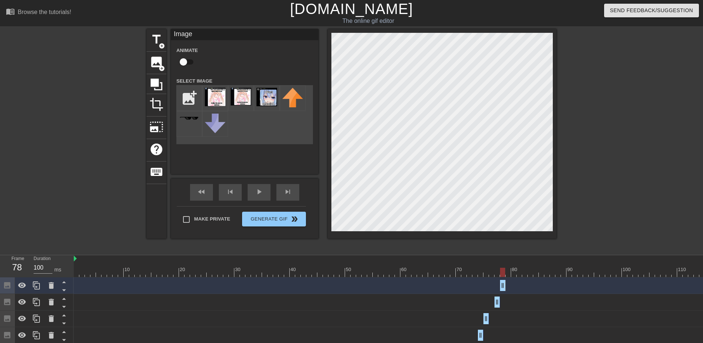
drag, startPoint x: 501, startPoint y: 284, endPoint x: 493, endPoint y: 283, distance: 8.5
click at [490, 283] on div "Image drag_handle drag_handle" at bounding box center [450, 285] width 753 height 11
click at [497, 287] on div "Image drag_handle drag_handle" at bounding box center [450, 285] width 753 height 11
drag, startPoint x: 504, startPoint y: 287, endPoint x: 511, endPoint y: 289, distance: 7.2
drag, startPoint x: 503, startPoint y: 289, endPoint x: 490, endPoint y: 288, distance: 13.3
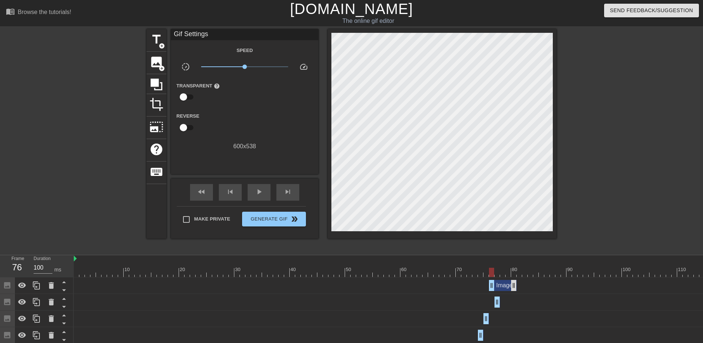
click at [514, 287] on div "Image drag_handle drag_handle" at bounding box center [450, 285] width 753 height 11
drag, startPoint x: 514, startPoint y: 287, endPoint x: 487, endPoint y: 284, distance: 27.5
click at [486, 287] on div "Image drag_handle drag_handle" at bounding box center [450, 285] width 753 height 11
drag, startPoint x: 480, startPoint y: 270, endPoint x: 489, endPoint y: 271, distance: 9.2
click at [489, 272] on div at bounding box center [450, 272] width 753 height 9
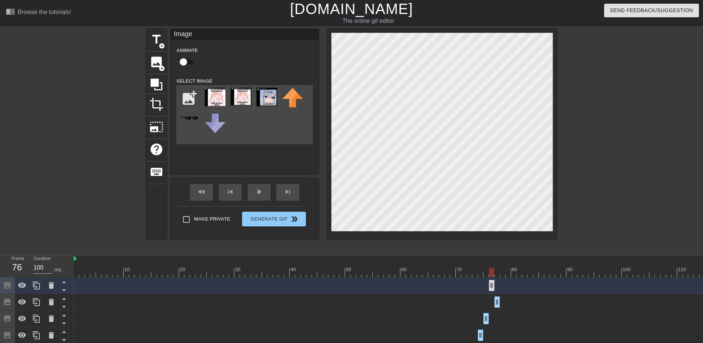
click at [565, 198] on div "title add_circle image add_circle crop photo_size_select_large help keyboard Im…" at bounding box center [351, 139] width 703 height 221
click at [500, 273] on div at bounding box center [450, 272] width 753 height 9
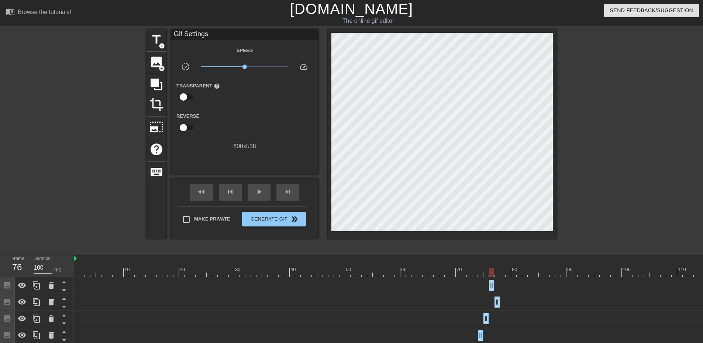
click at [494, 275] on div at bounding box center [491, 272] width 5 height 9
click at [33, 289] on icon at bounding box center [36, 285] width 9 height 9
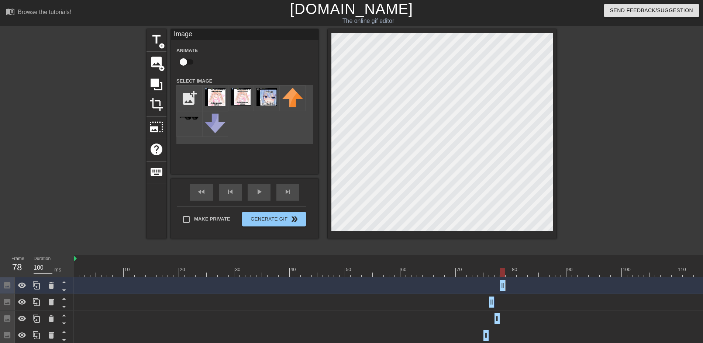
drag, startPoint x: 491, startPoint y: 286, endPoint x: 507, endPoint y: 290, distance: 16.6
click at [507, 290] on div "Image drag_handle drag_handle" at bounding box center [450, 285] width 753 height 11
click at [459, 273] on div at bounding box center [450, 272] width 753 height 9
drag, startPoint x: 483, startPoint y: 274, endPoint x: 501, endPoint y: 279, distance: 19.5
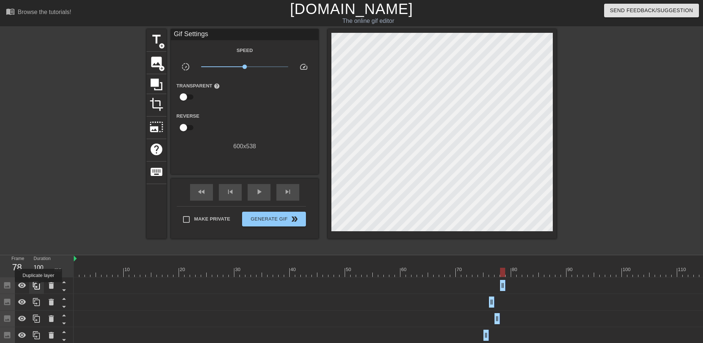
click at [38, 287] on icon at bounding box center [36, 285] width 9 height 9
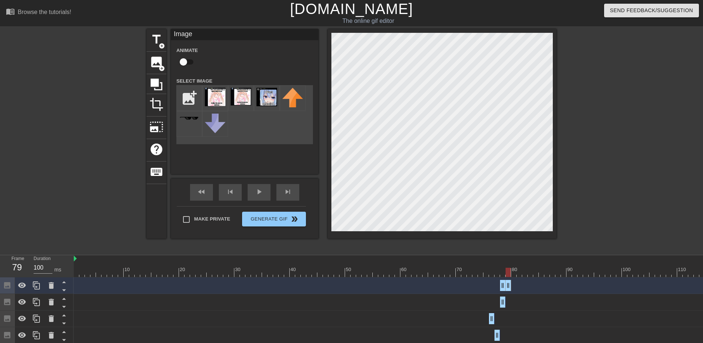
drag, startPoint x: 505, startPoint y: 284, endPoint x: 509, endPoint y: 284, distance: 4.4
drag, startPoint x: 502, startPoint y: 285, endPoint x: 512, endPoint y: 286, distance: 9.7
click at [512, 286] on div "Image drag_handle drag_handle" at bounding box center [450, 285] width 753 height 11
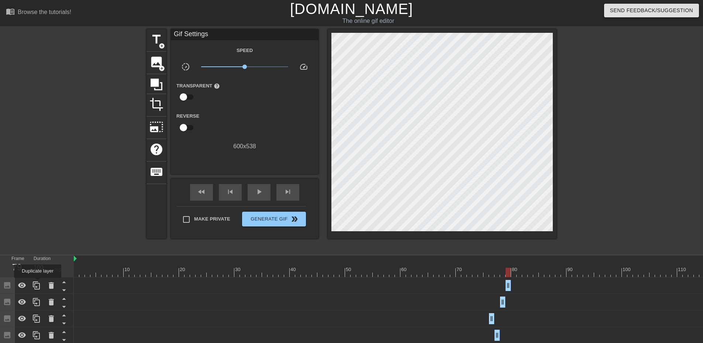
click at [37, 286] on icon at bounding box center [36, 285] width 9 height 9
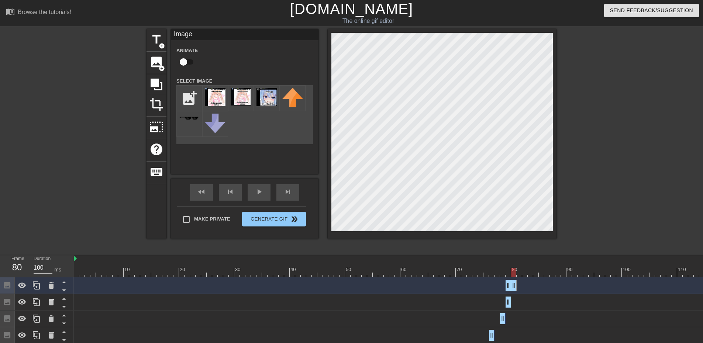
drag, startPoint x: 510, startPoint y: 287, endPoint x: 515, endPoint y: 287, distance: 5.2
drag, startPoint x: 508, startPoint y: 287, endPoint x: 517, endPoint y: 287, distance: 8.9
click at [517, 287] on div "Image drag_handle drag_handle" at bounding box center [450, 285] width 753 height 11
click at [566, 186] on div at bounding box center [620, 139] width 111 height 221
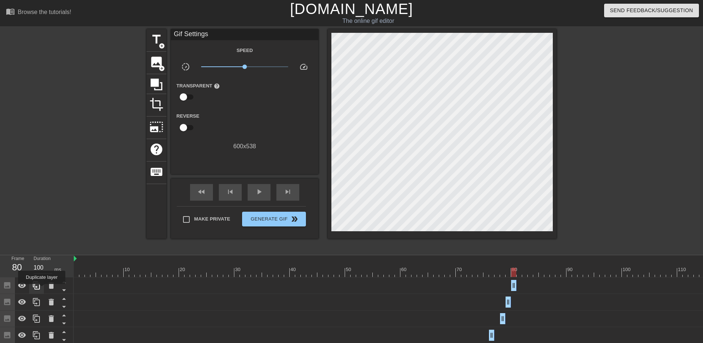
click at [35, 287] on icon at bounding box center [36, 286] width 7 height 8
drag, startPoint x: 517, startPoint y: 286, endPoint x: 521, endPoint y: 286, distance: 4.1
click at [521, 286] on div "Image drag_handle drag_handle" at bounding box center [450, 285] width 753 height 11
drag, startPoint x: 515, startPoint y: 286, endPoint x: 519, endPoint y: 286, distance: 4.1
drag, startPoint x: 511, startPoint y: 287, endPoint x: 520, endPoint y: 289, distance: 9.3
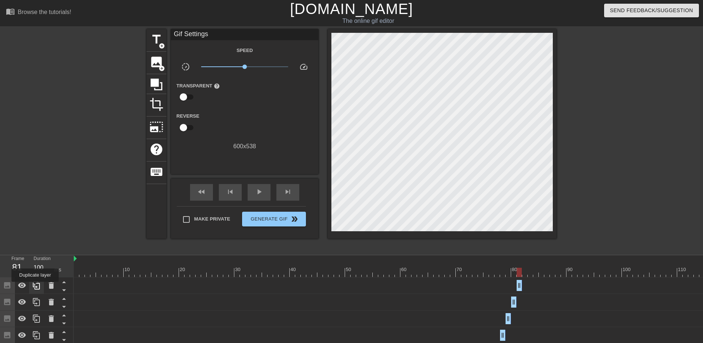
click at [35, 287] on icon at bounding box center [36, 286] width 7 height 8
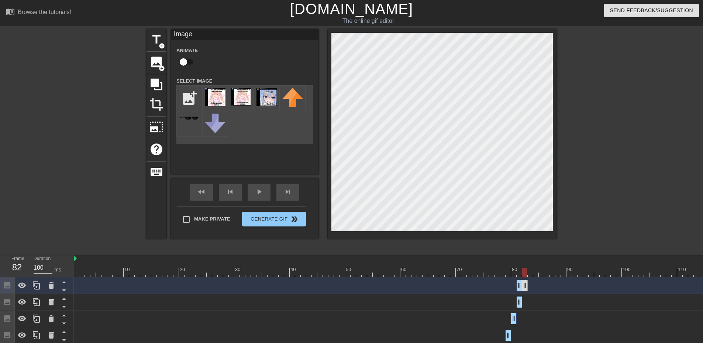
drag, startPoint x: 521, startPoint y: 285, endPoint x: 526, endPoint y: 287, distance: 5.0
drag, startPoint x: 518, startPoint y: 288, endPoint x: 531, endPoint y: 290, distance: 13.1
click at [531, 290] on div "Image drag_handle drag_handle" at bounding box center [450, 285] width 753 height 11
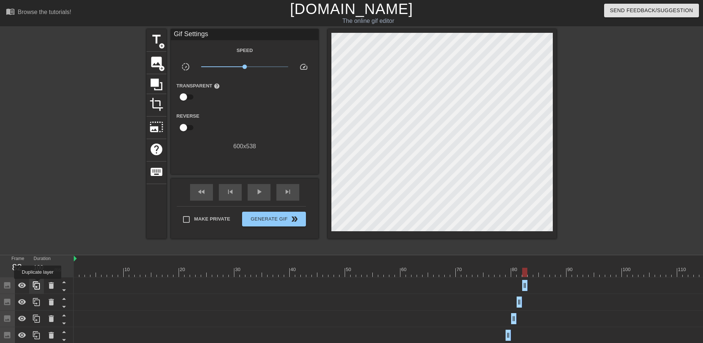
click at [36, 284] on icon at bounding box center [36, 286] width 7 height 8
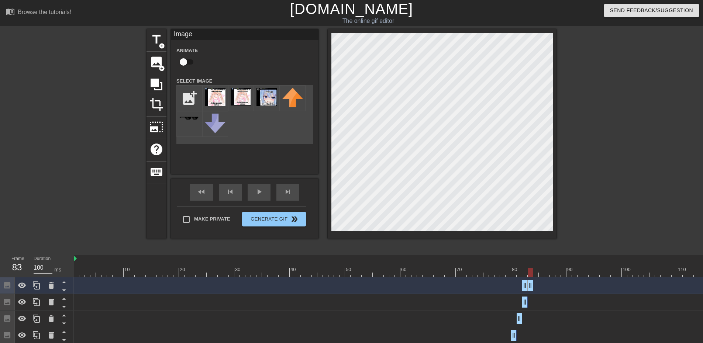
drag, startPoint x: 525, startPoint y: 285, endPoint x: 529, endPoint y: 286, distance: 3.9
drag, startPoint x: 526, startPoint y: 287, endPoint x: 536, endPoint y: 290, distance: 9.9
click at [536, 289] on div "Image drag_handle drag_handle" at bounding box center [450, 285] width 753 height 11
click at [582, 203] on div at bounding box center [620, 139] width 111 height 221
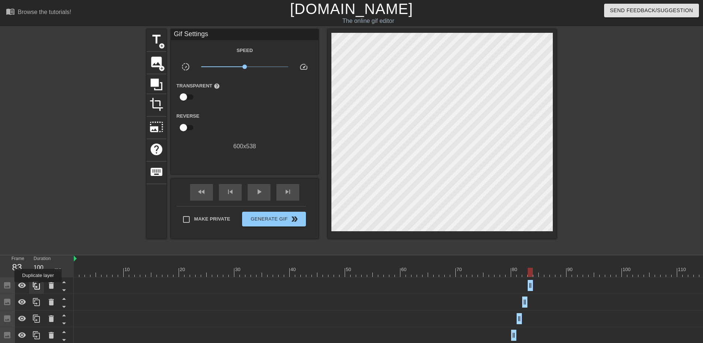
click at [38, 287] on icon at bounding box center [36, 285] width 9 height 9
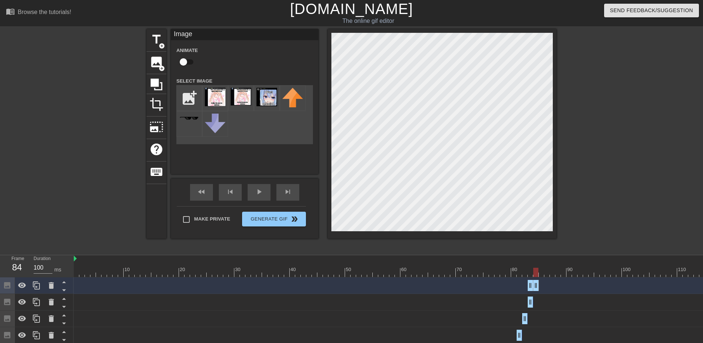
drag, startPoint x: 532, startPoint y: 284, endPoint x: 537, endPoint y: 285, distance: 5.3
drag, startPoint x: 529, startPoint y: 287, endPoint x: 553, endPoint y: 305, distance: 30.5
click at [549, 289] on div "Image drag_handle drag_handle" at bounding box center [450, 285] width 753 height 11
click at [558, 151] on div "title add_circle image add_circle crop photo_size_select_large help keyboard Im…" at bounding box center [351, 139] width 703 height 221
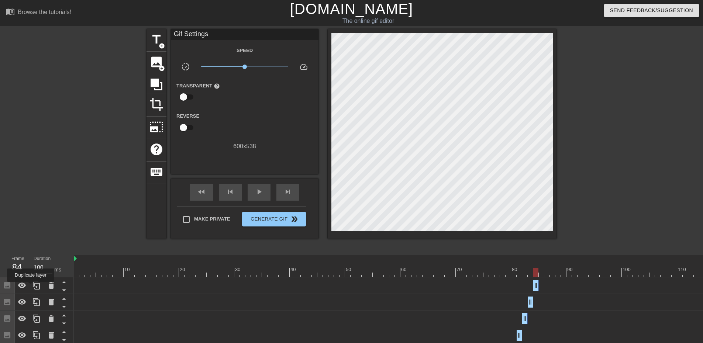
drag, startPoint x: 32, startPoint y: 286, endPoint x: 109, endPoint y: 277, distance: 77.7
click at [34, 286] on div at bounding box center [36, 285] width 15 height 16
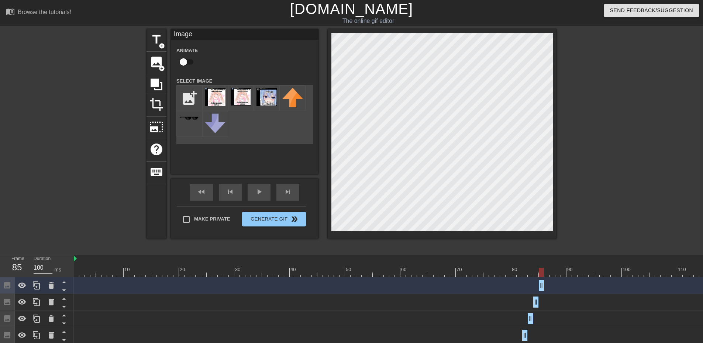
drag, startPoint x: 535, startPoint y: 287, endPoint x: 545, endPoint y: 288, distance: 9.6
click at [545, 288] on div "Image drag_handle drag_handle" at bounding box center [450, 285] width 753 height 11
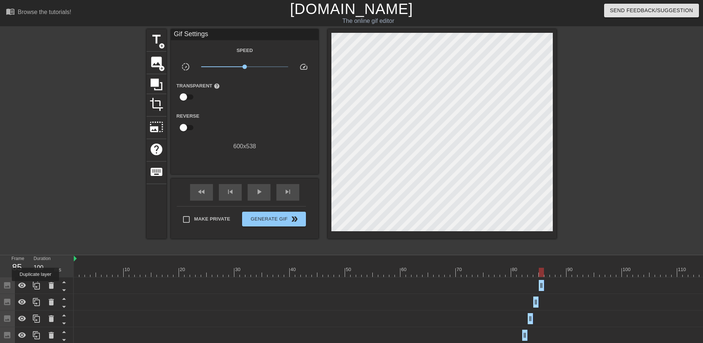
drag, startPoint x: 35, startPoint y: 286, endPoint x: 57, endPoint y: 285, distance: 21.8
click at [36, 286] on icon at bounding box center [36, 285] width 9 height 9
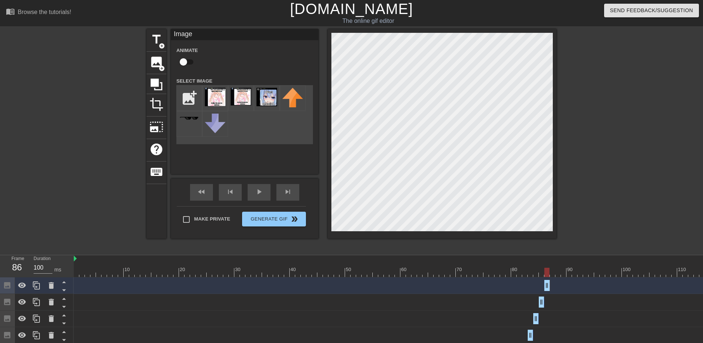
drag, startPoint x: 542, startPoint y: 286, endPoint x: 554, endPoint y: 288, distance: 12.7
click at [554, 288] on div "Image drag_handle drag_handle" at bounding box center [450, 285] width 753 height 11
click at [39, 287] on icon at bounding box center [36, 285] width 9 height 9
click at [557, 175] on div "title add_circle image add_circle crop photo_size_select_large help keyboard Im…" at bounding box center [351, 139] width 703 height 221
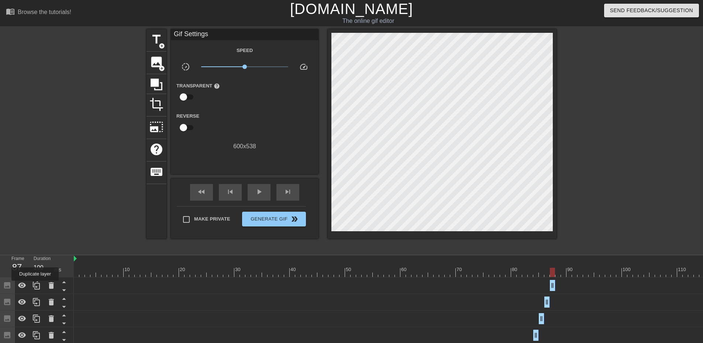
drag, startPoint x: 35, startPoint y: 286, endPoint x: 48, endPoint y: 284, distance: 13.5
click at [35, 286] on icon at bounding box center [36, 286] width 7 height 8
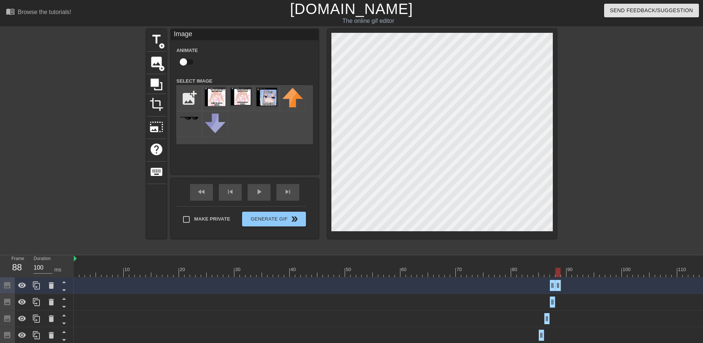
drag, startPoint x: 554, startPoint y: 284, endPoint x: 557, endPoint y: 285, distance: 3.7
drag, startPoint x: 551, startPoint y: 285, endPoint x: 559, endPoint y: 286, distance: 7.4
drag, startPoint x: 553, startPoint y: 270, endPoint x: 557, endPoint y: 271, distance: 4.6
click at [557, 271] on div at bounding box center [450, 272] width 753 height 9
click at [41, 283] on icon at bounding box center [36, 285] width 9 height 9
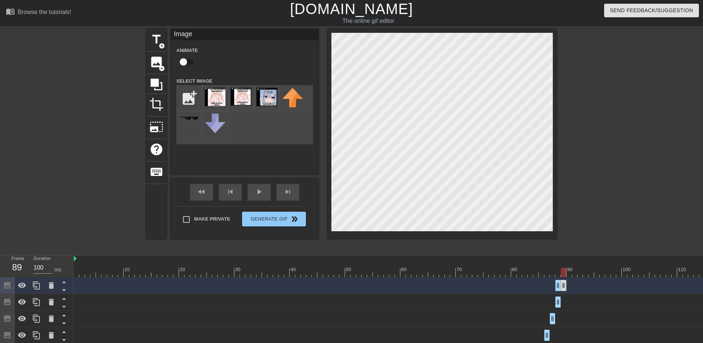
drag, startPoint x: 558, startPoint y: 287, endPoint x: 562, endPoint y: 287, distance: 4.1
drag, startPoint x: 559, startPoint y: 286, endPoint x: 566, endPoint y: 286, distance: 6.3
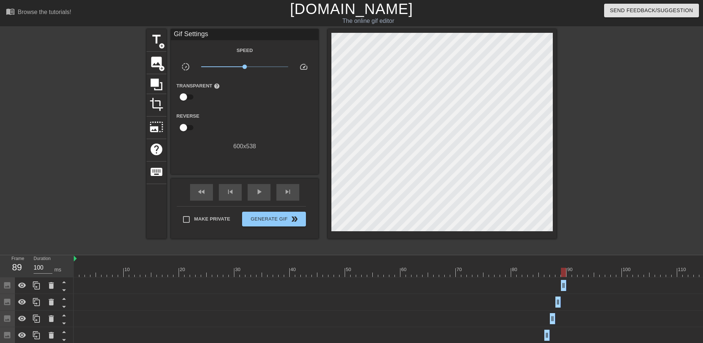
click at [594, 229] on div at bounding box center [620, 139] width 111 height 221
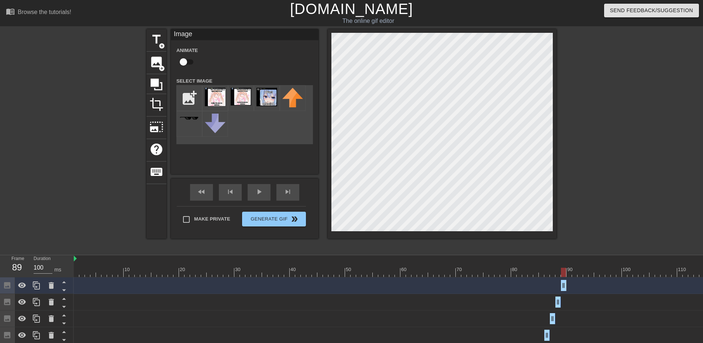
click at [562, 173] on div "title add_circle image add_circle crop photo_size_select_large help keyboard Im…" at bounding box center [351, 139] width 703 height 221
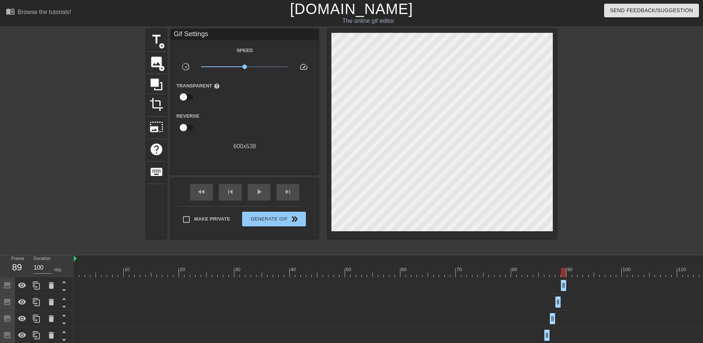
click at [565, 272] on div at bounding box center [563, 272] width 5 height 9
click at [39, 287] on icon at bounding box center [36, 286] width 7 height 8
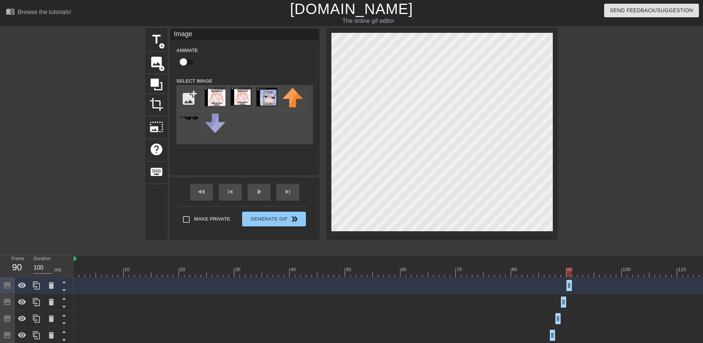
drag, startPoint x: 563, startPoint y: 287, endPoint x: 570, endPoint y: 287, distance: 7.4
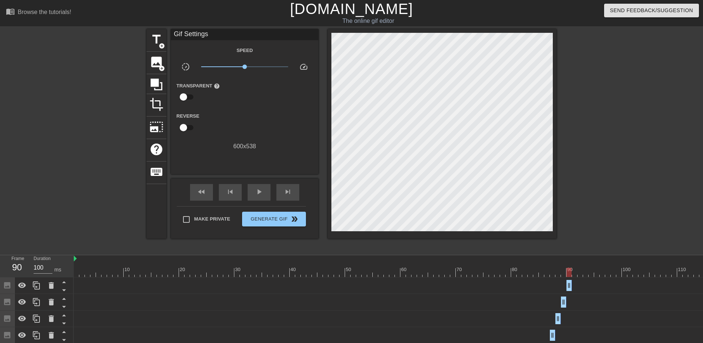
click at [553, 241] on div "title add_circle image add_circle crop photo_size_select_large help keyboard Gi…" at bounding box center [351, 139] width 410 height 221
drag, startPoint x: 571, startPoint y: 273, endPoint x: 0, endPoint y: 289, distance: 571.4
click at [292, 222] on span "double_arrow" at bounding box center [294, 219] width 9 height 9
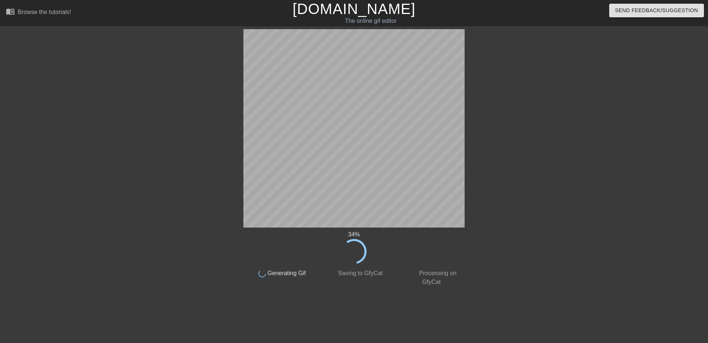
drag, startPoint x: 242, startPoint y: 82, endPoint x: 480, endPoint y: 211, distance: 270.4
click at [480, 211] on div at bounding box center [529, 139] width 111 height 221
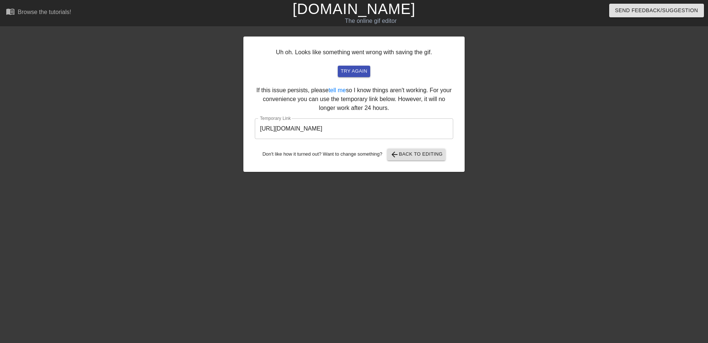
click at [362, 124] on input "https://www.gifntext.com/temp_generations/5kCSN5j0.gif" at bounding box center [354, 128] width 198 height 21
click at [397, 151] on span "arrow_back" at bounding box center [394, 154] width 9 height 9
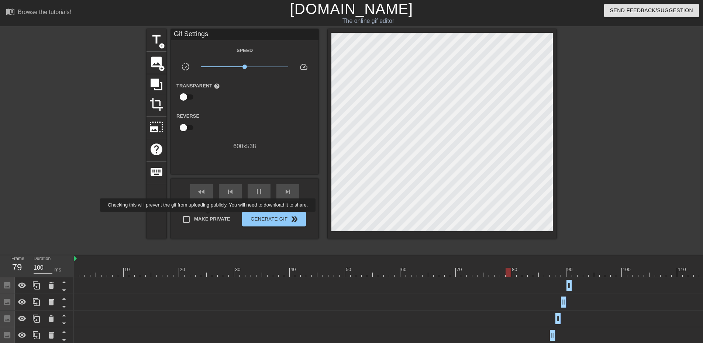
click at [208, 217] on span "Make Private" at bounding box center [212, 218] width 36 height 7
click at [194, 217] on input "Make Private" at bounding box center [186, 219] width 15 height 15
checkbox input "true"
click at [292, 220] on span "double_arrow" at bounding box center [294, 219] width 9 height 9
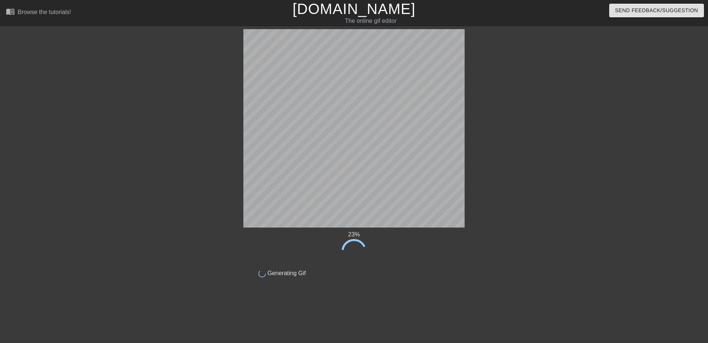
click at [582, 263] on div "23 % done Generating Gif title add_circle image add_circle crop photo_size_sele…" at bounding box center [354, 153] width 708 height 249
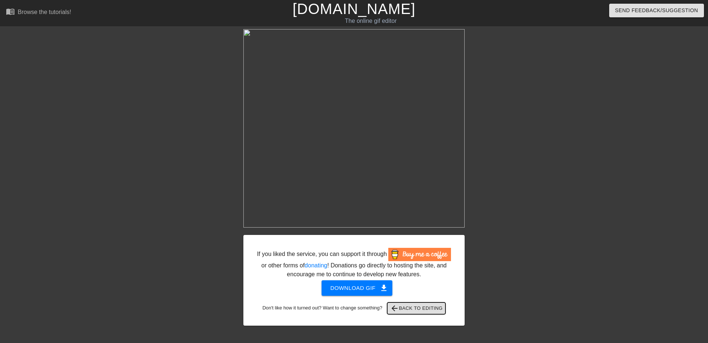
click at [404, 308] on span "arrow_back Back to Editing" at bounding box center [416, 308] width 53 height 9
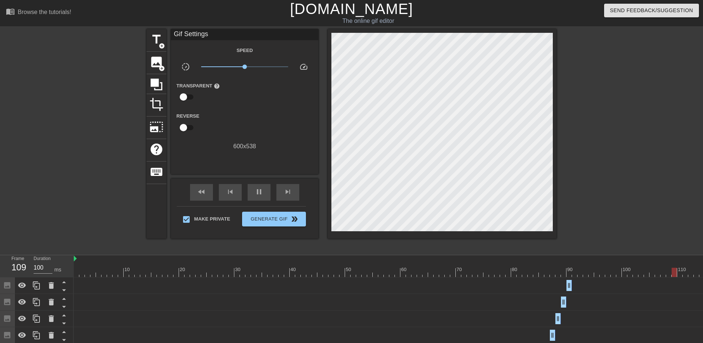
click at [360, 21] on div "The online gif editor" at bounding box center [368, 21] width 260 height 9
click at [365, 13] on link "[DOMAIN_NAME]" at bounding box center [351, 9] width 123 height 16
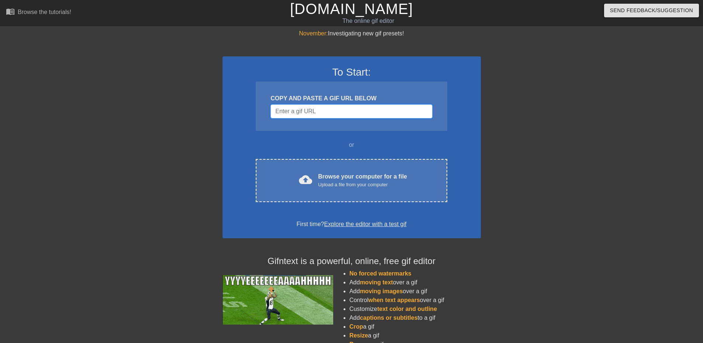
click at [303, 115] on input "Username" at bounding box center [351, 111] width 162 height 14
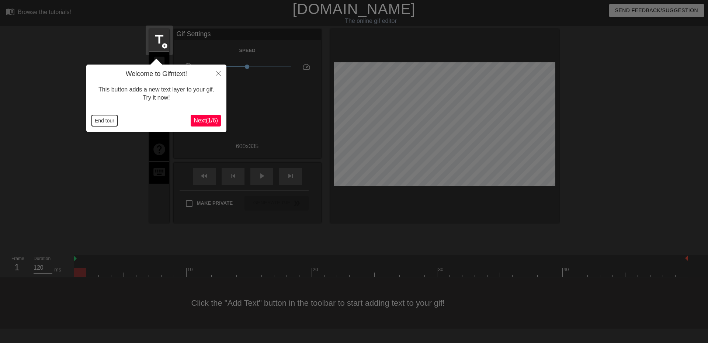
click at [96, 118] on button "End tour" at bounding box center [104, 120] width 25 height 11
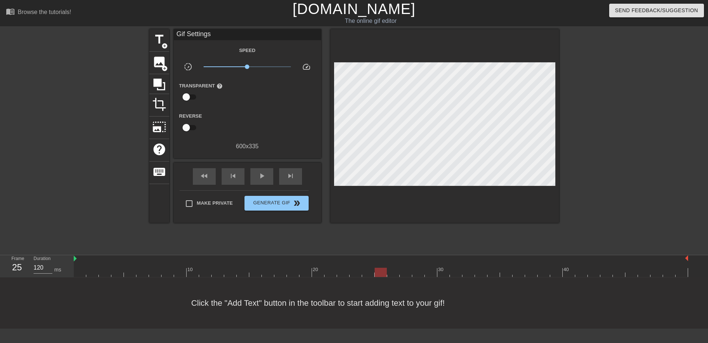
drag, startPoint x: 91, startPoint y: 272, endPoint x: 385, endPoint y: 273, distance: 294.4
click at [385, 273] on div at bounding box center [381, 272] width 615 height 9
click at [157, 65] on span "image" at bounding box center [159, 62] width 14 height 14
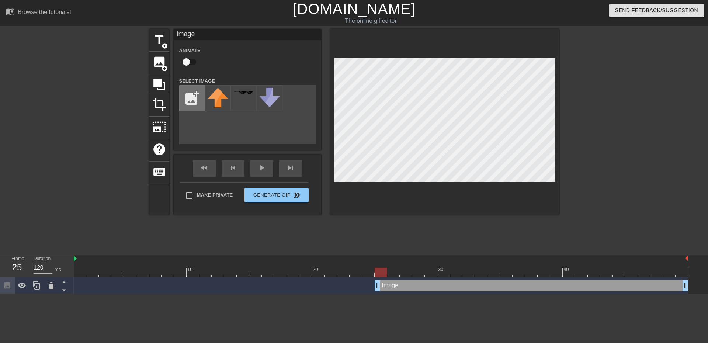
click at [191, 100] on input "file" at bounding box center [192, 98] width 25 height 25
type input "C:\fakepath\test3333.jpg"
click at [214, 98] on img at bounding box center [218, 94] width 21 height 13
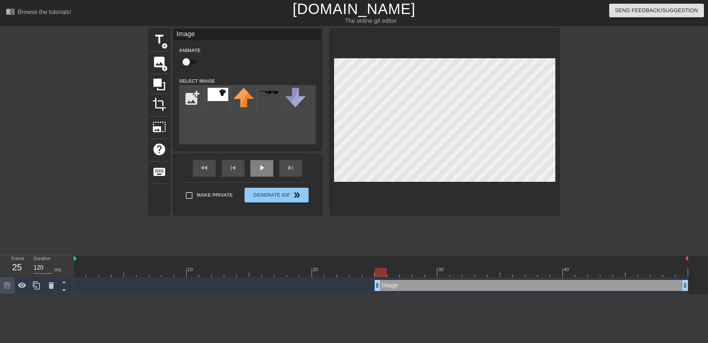
click at [272, 173] on div "title add_circle image add_circle crop photo_size_select_large help keyboard Im…" at bounding box center [354, 122] width 410 height 186
click at [305, 238] on div "title add_circle image add_circle crop photo_size_select_large help keyboard Im…" at bounding box center [354, 139] width 410 height 221
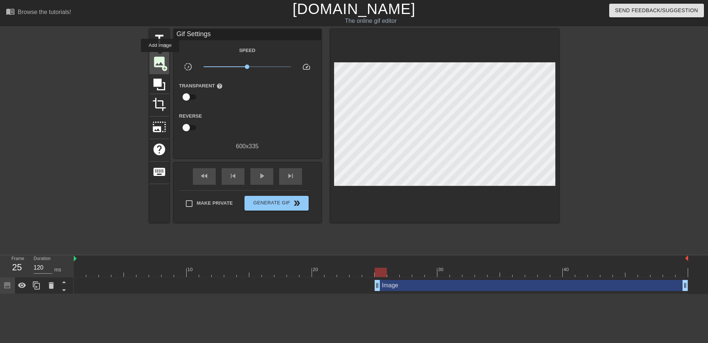
click at [160, 57] on span "image" at bounding box center [159, 62] width 14 height 14
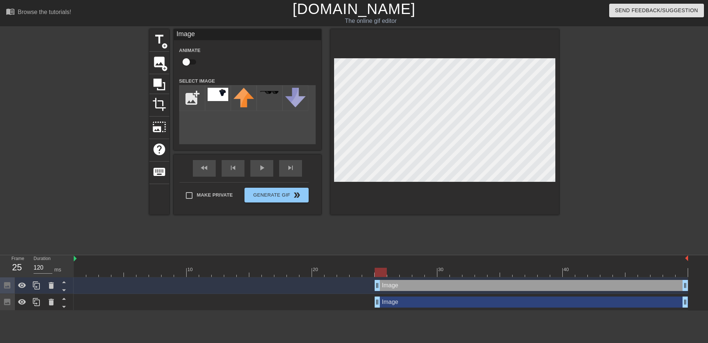
click at [452, 311] on html "menu_book Browse the tutorials! Gifntext.com The online gif editor Send Feedbac…" at bounding box center [354, 155] width 708 height 311
click at [48, 284] on icon at bounding box center [51, 285] width 9 height 9
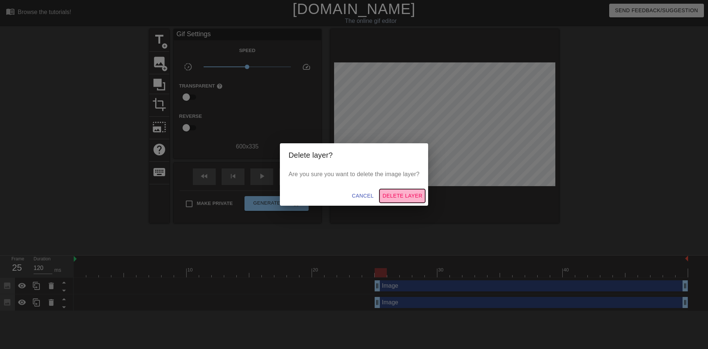
click at [400, 196] on span "Delete Layer" at bounding box center [403, 195] width 40 height 9
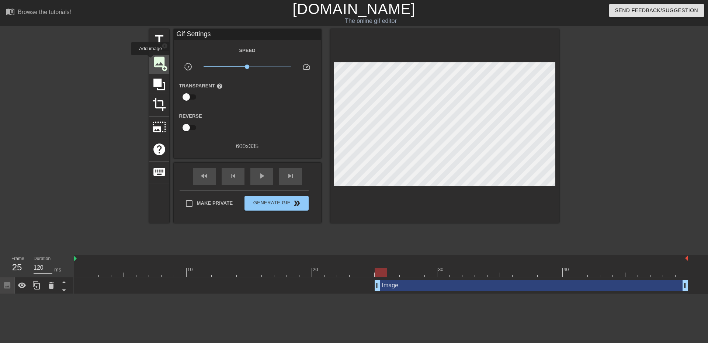
click at [151, 61] on div "image add_circle" at bounding box center [159, 63] width 20 height 23
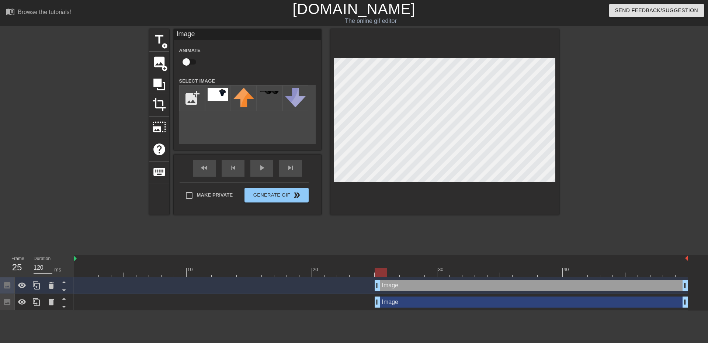
click at [8, 297] on div at bounding box center [7, 302] width 15 height 16
click at [131, 301] on div "Image drag_handle drag_handle" at bounding box center [381, 302] width 615 height 11
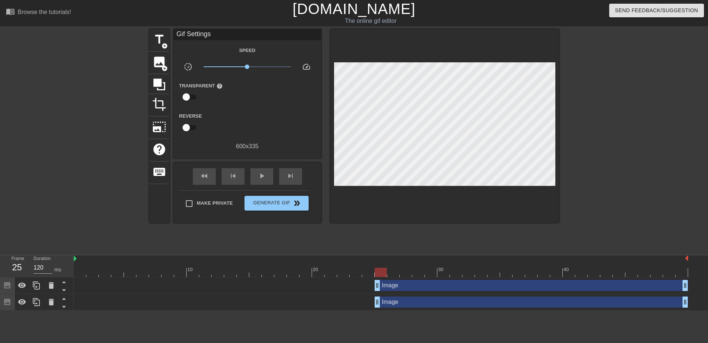
click at [114, 301] on div "Image drag_handle drag_handle" at bounding box center [381, 302] width 615 height 11
click at [389, 299] on div "Image drag_handle drag_handle" at bounding box center [532, 302] width 314 height 11
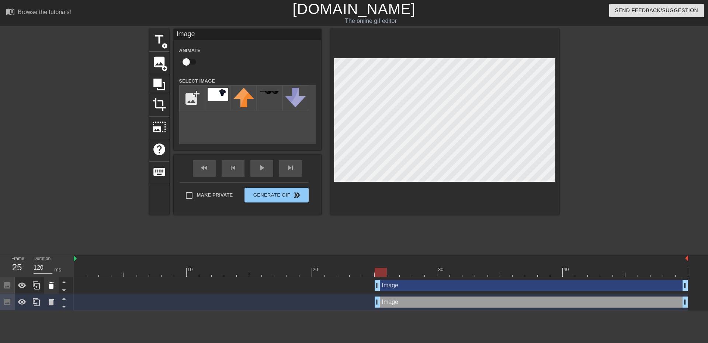
click at [50, 288] on icon at bounding box center [51, 285] width 5 height 7
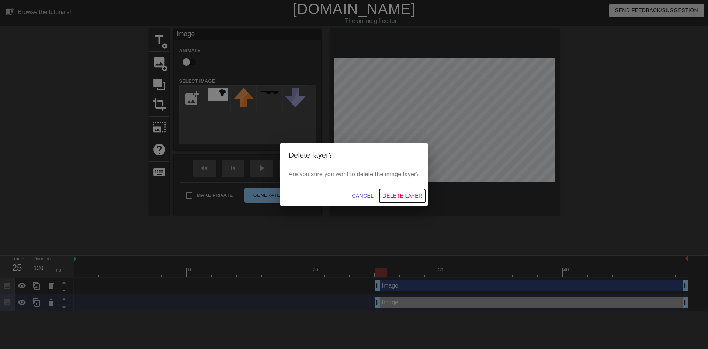
click at [405, 200] on span "Delete Layer" at bounding box center [403, 195] width 40 height 9
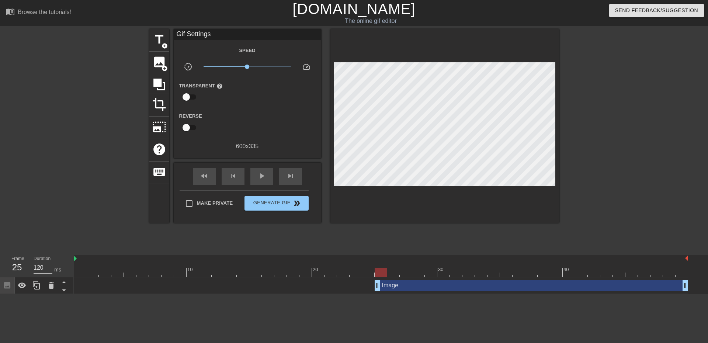
click at [406, 281] on div "Image drag_handle drag_handle" at bounding box center [532, 285] width 314 height 11
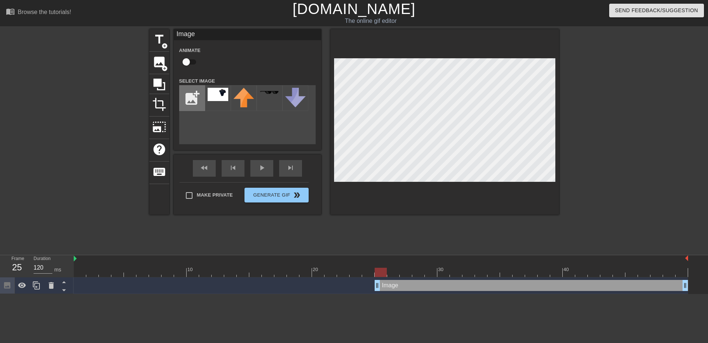
click at [199, 93] on input "file" at bounding box center [192, 98] width 25 height 25
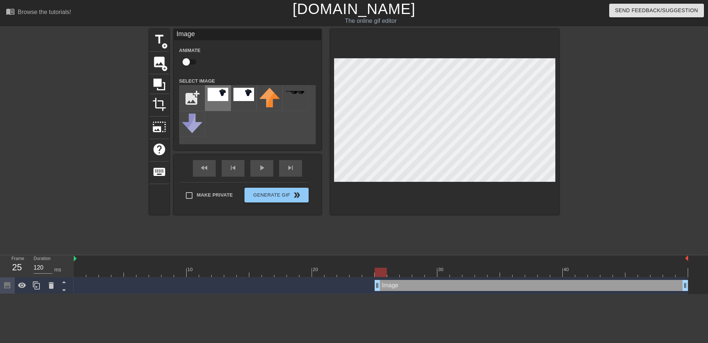
click at [216, 97] on img at bounding box center [218, 94] width 21 height 13
click at [216, 98] on img at bounding box center [218, 94] width 21 height 13
click at [187, 100] on input "file" at bounding box center [192, 98] width 25 height 25
type input "C:\fakepath\perefecti test.png"
click at [220, 96] on img at bounding box center [218, 97] width 21 height 18
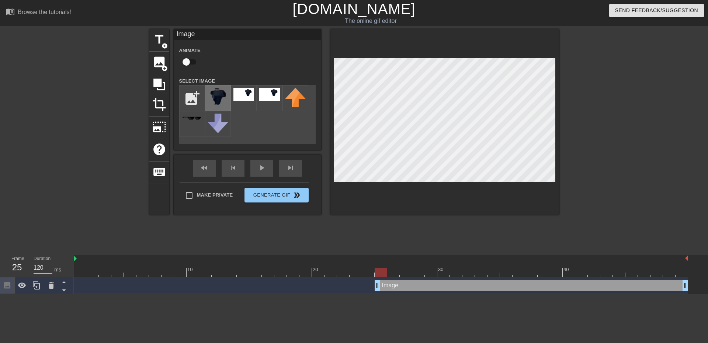
click at [226, 98] on img at bounding box center [218, 97] width 21 height 18
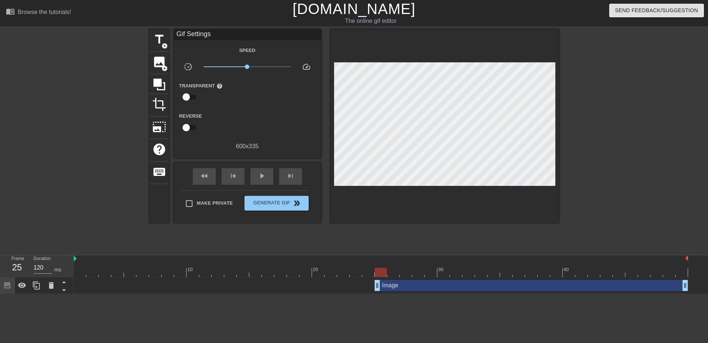
click at [442, 288] on div "Image drag_handle drag_handle" at bounding box center [532, 285] width 314 height 11
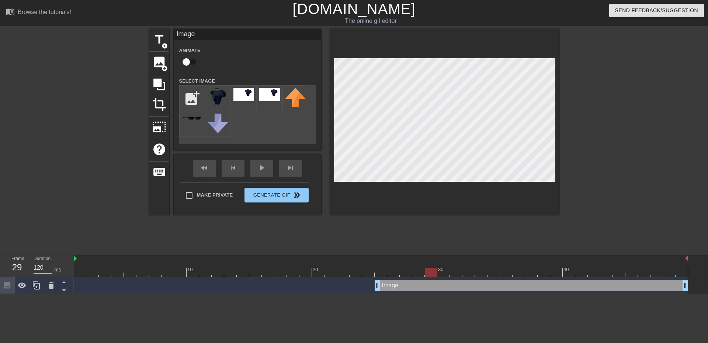
drag, startPoint x: 402, startPoint y: 275, endPoint x: 534, endPoint y: 284, distance: 131.6
click at [569, 281] on div "10 20 30 40 Image drag_handle drag_handle" at bounding box center [391, 274] width 635 height 39
drag, startPoint x: 427, startPoint y: 270, endPoint x: 415, endPoint y: 266, distance: 12.6
click at [431, 273] on div at bounding box center [431, 272] width 12 height 9
click at [248, 96] on img at bounding box center [244, 94] width 21 height 13
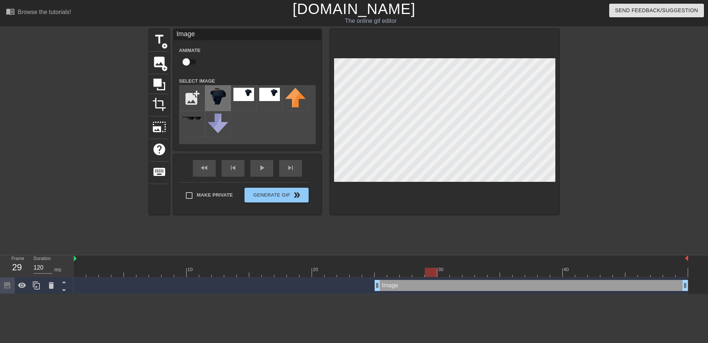
click at [227, 101] on img at bounding box center [218, 97] width 21 height 18
click at [348, 186] on div at bounding box center [445, 122] width 229 height 186
click at [567, 164] on div "title add_circle image add_circle crop photo_size_select_large help keyboard Im…" at bounding box center [354, 139] width 708 height 221
click at [611, 176] on div at bounding box center [623, 139] width 111 height 221
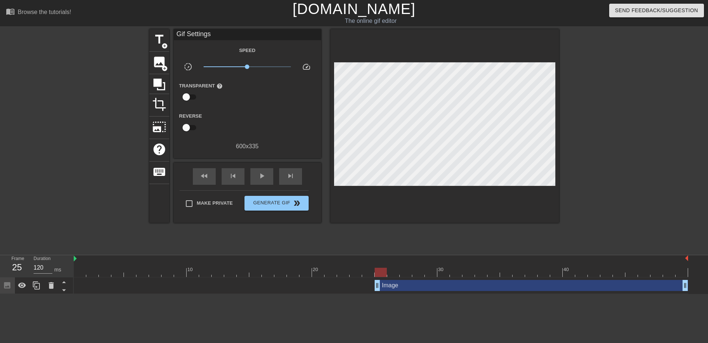
drag, startPoint x: 430, startPoint y: 271, endPoint x: 383, endPoint y: 270, distance: 46.5
click at [383, 270] on div at bounding box center [381, 272] width 12 height 9
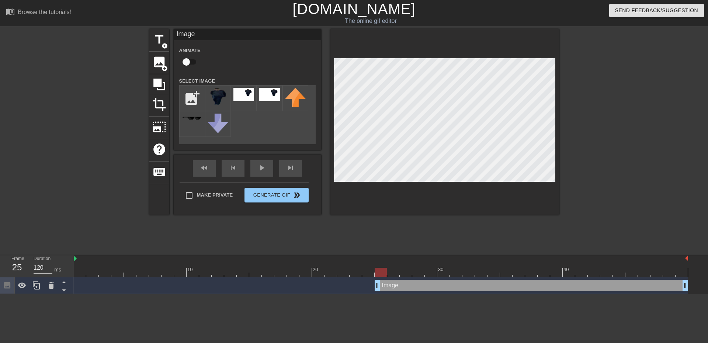
click at [615, 119] on div at bounding box center [623, 139] width 111 height 221
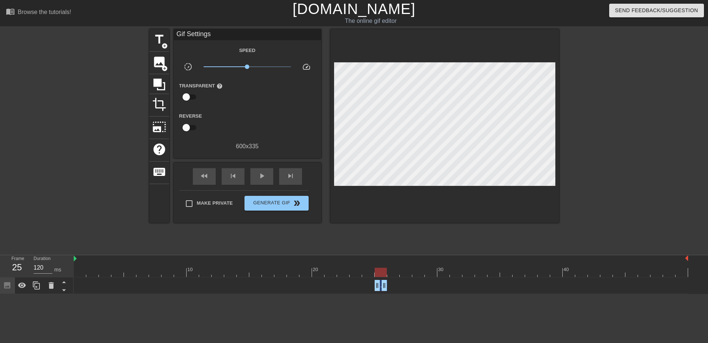
drag, startPoint x: 683, startPoint y: 285, endPoint x: 384, endPoint y: 288, distance: 298.9
click at [37, 286] on icon at bounding box center [36, 285] width 9 height 9
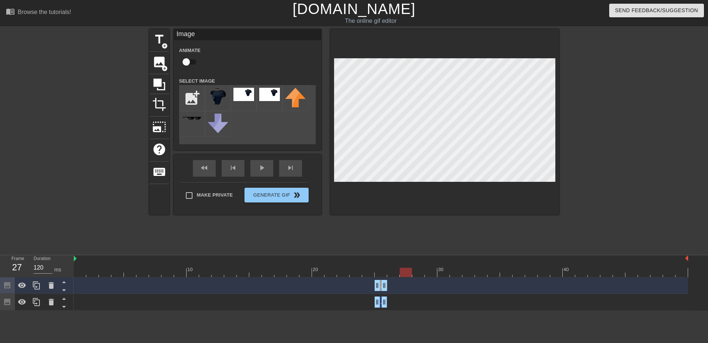
drag, startPoint x: 382, startPoint y: 274, endPoint x: 388, endPoint y: 274, distance: 6.3
click at [388, 274] on div at bounding box center [381, 272] width 615 height 9
drag, startPoint x: 379, startPoint y: 287, endPoint x: 387, endPoint y: 286, distance: 7.8
click at [387, 286] on div "Image drag_handle drag_handle" at bounding box center [381, 285] width 615 height 11
drag, startPoint x: 388, startPoint y: 275, endPoint x: 400, endPoint y: 274, distance: 12.2
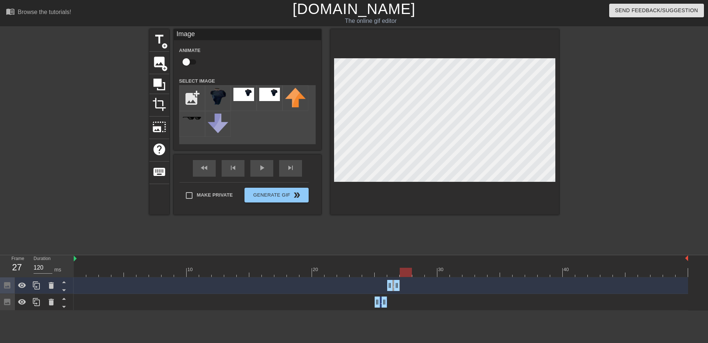
click at [400, 274] on div at bounding box center [406, 272] width 12 height 9
drag, startPoint x: 33, startPoint y: 284, endPoint x: 206, endPoint y: 284, distance: 173.0
click at [37, 284] on icon at bounding box center [36, 285] width 9 height 9
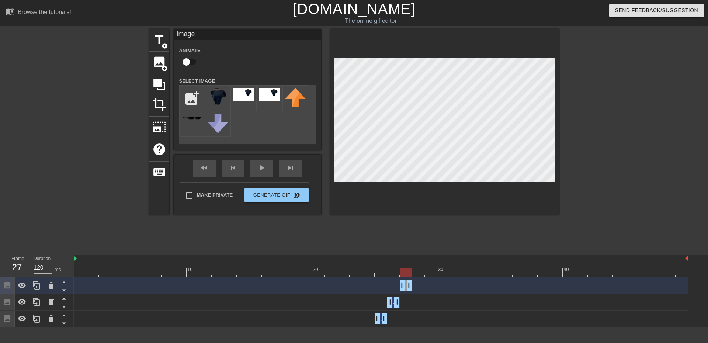
drag, startPoint x: 391, startPoint y: 284, endPoint x: 403, endPoint y: 288, distance: 12.8
drag, startPoint x: 409, startPoint y: 270, endPoint x: 420, endPoint y: 277, distance: 12.8
click at [420, 277] on div "10 20 30 40 Image drag_handle drag_handle Image drag_handle drag_handle Image d…" at bounding box center [391, 291] width 635 height 72
drag, startPoint x: 410, startPoint y: 290, endPoint x: 452, endPoint y: 290, distance: 42.1
click at [452, 290] on div "Image drag_handle drag_handle" at bounding box center [381, 285] width 615 height 11
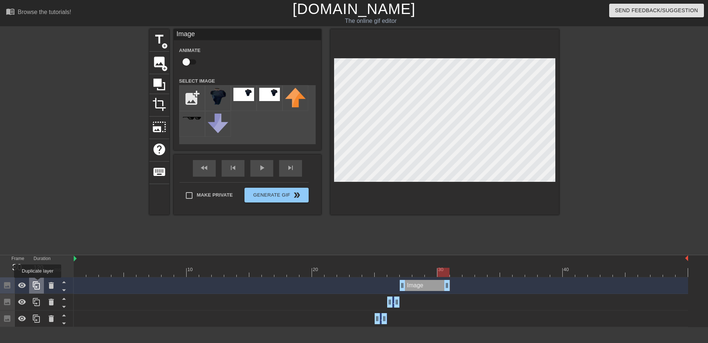
click at [38, 283] on icon at bounding box center [36, 285] width 9 height 9
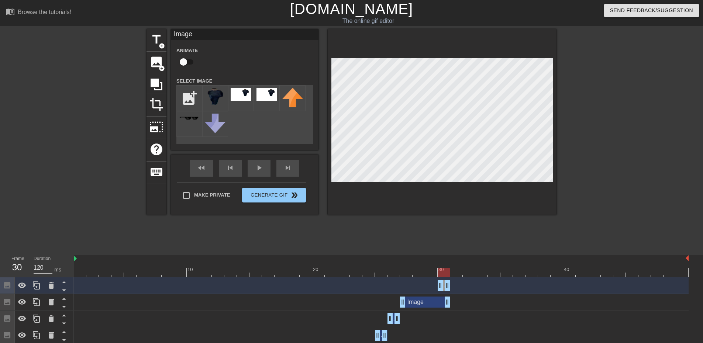
drag, startPoint x: 400, startPoint y: 286, endPoint x: 438, endPoint y: 289, distance: 37.8
drag, startPoint x: 448, startPoint y: 289, endPoint x: 503, endPoint y: 290, distance: 55.0
click at [503, 290] on div "Image drag_handle drag_handle" at bounding box center [381, 285] width 615 height 11
drag, startPoint x: 439, startPoint y: 284, endPoint x: 451, endPoint y: 284, distance: 12.2
drag, startPoint x: 452, startPoint y: 270, endPoint x: 494, endPoint y: 273, distance: 42.2
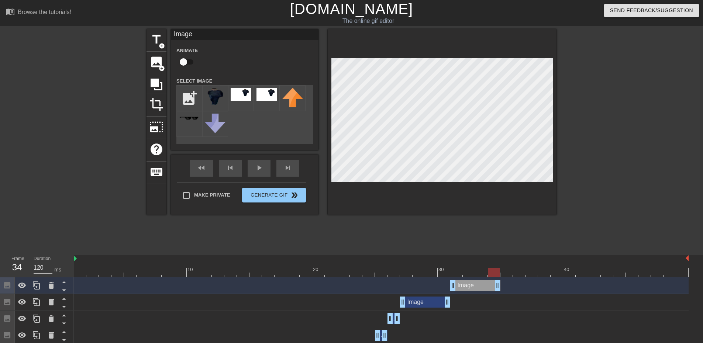
click at [494, 273] on div at bounding box center [494, 272] width 12 height 9
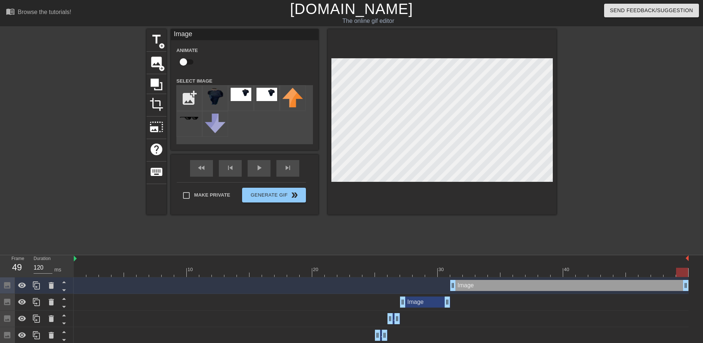
drag, startPoint x: 499, startPoint y: 289, endPoint x: 705, endPoint y: 294, distance: 205.9
click at [702, 297] on html "menu_book Browse the tutorials! Gifntext.com The online gif editor Send Feedbac…" at bounding box center [351, 172] width 703 height 344
drag, startPoint x: 487, startPoint y: 270, endPoint x: 702, endPoint y: 280, distance: 214.9
click at [702, 280] on div "10 20 30 40 Image drag_handle drag_handle Image drag_handle drag_handle Image d…" at bounding box center [388, 299] width 629 height 89
drag, startPoint x: 190, startPoint y: 271, endPoint x: 0, endPoint y: 281, distance: 189.9
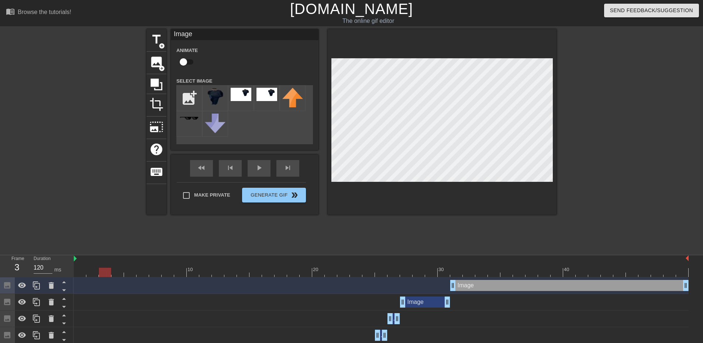
click at [0, 281] on div "Frame 3 Duration 120 ms 10 20 30 40 Image drag_handle drag_handle Image drag_ha…" at bounding box center [351, 299] width 703 height 89
drag, startPoint x: 128, startPoint y: 269, endPoint x: 237, endPoint y: 278, distance: 108.4
click at [237, 278] on div "10 20 30 40 Image drag_handle drag_handle Image drag_handle drag_handle Image d…" at bounding box center [388, 299] width 629 height 89
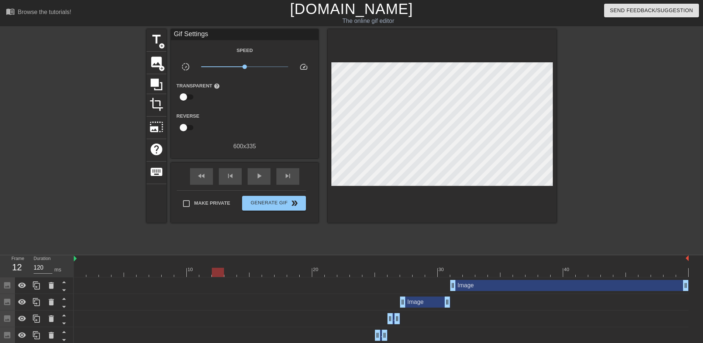
drag, startPoint x: 222, startPoint y: 270, endPoint x: 215, endPoint y: 274, distance: 8.1
click at [215, 274] on div at bounding box center [381, 272] width 615 height 9
click at [157, 62] on span "image" at bounding box center [156, 62] width 14 height 14
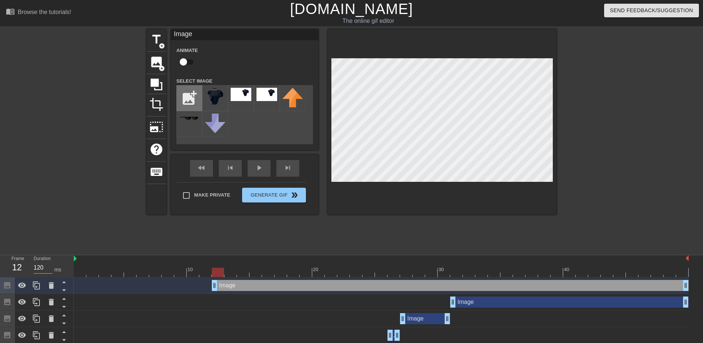
click at [193, 92] on input "file" at bounding box center [189, 98] width 25 height 25
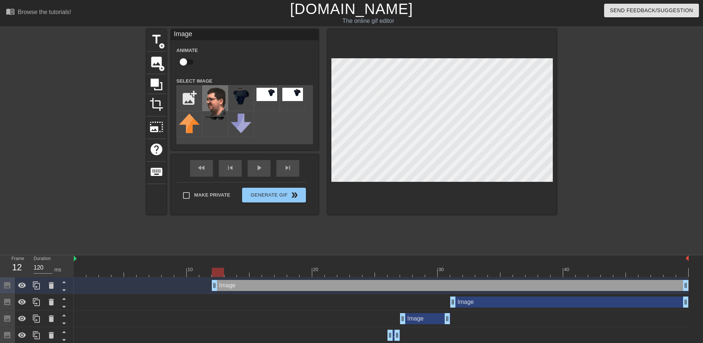
click at [227, 104] on div at bounding box center [215, 98] width 26 height 26
click at [549, 53] on div at bounding box center [442, 122] width 229 height 186
click at [557, 114] on div "title add_circle image add_circle crop photo_size_select_large help keyboard Im…" at bounding box center [351, 139] width 703 height 221
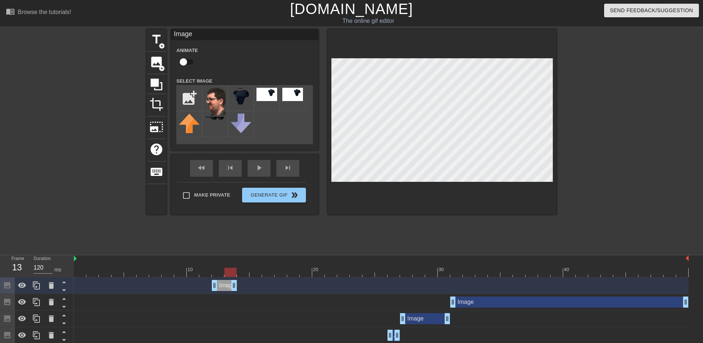
drag, startPoint x: 683, startPoint y: 284, endPoint x: 228, endPoint y: 288, distance: 454.9
drag, startPoint x: 231, startPoint y: 275, endPoint x: 238, endPoint y: 278, distance: 7.1
click at [238, 278] on div "10 20 30 40 Image drag_handle drag_handle Image drag_handle drag_handle Image d…" at bounding box center [388, 307] width 629 height 105
drag, startPoint x: 238, startPoint y: 287, endPoint x: 273, endPoint y: 289, distance: 34.3
drag, startPoint x: 268, startPoint y: 276, endPoint x: 280, endPoint y: 277, distance: 12.2
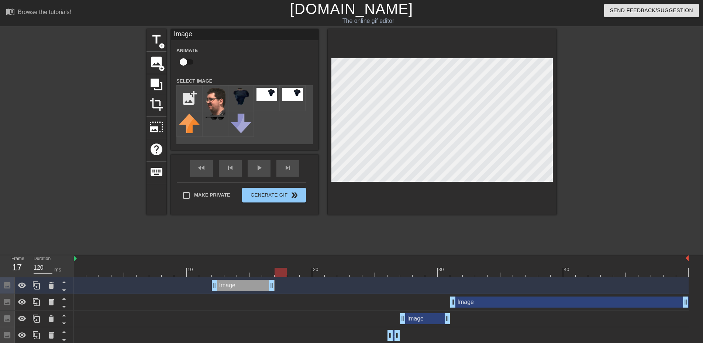
click at [280, 277] on div "10 20 30 40" at bounding box center [381, 266] width 615 height 22
click at [188, 96] on input "file" at bounding box center [189, 98] width 25 height 25
type input "C:\fakepath\sam tongue.png"
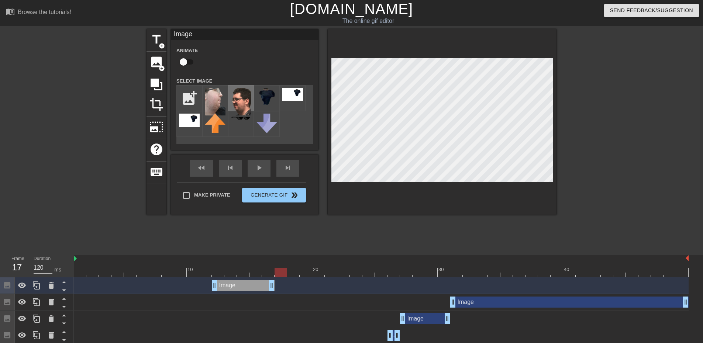
click at [244, 108] on img at bounding box center [241, 102] width 21 height 28
drag, startPoint x: 267, startPoint y: 270, endPoint x: 277, endPoint y: 272, distance: 10.6
click at [277, 272] on div at bounding box center [381, 272] width 615 height 9
click at [160, 62] on span "image" at bounding box center [156, 62] width 14 height 14
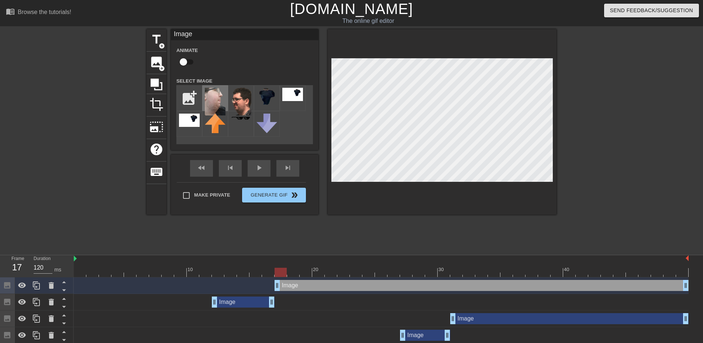
click at [218, 102] on img at bounding box center [215, 102] width 21 height 28
click at [434, 231] on div "title add_circle image add_circle crop photo_size_select_large help keyboard Im…" at bounding box center [351, 139] width 410 height 221
click at [643, 173] on div "title add_circle image add_circle crop photo_size_select_large help keyboard Im…" at bounding box center [351, 139] width 703 height 221
click at [564, 175] on div "title add_circle image add_circle crop photo_size_select_large help keyboard Im…" at bounding box center [351, 139] width 703 height 221
drag, startPoint x: 282, startPoint y: 269, endPoint x: 275, endPoint y: 271, distance: 7.4
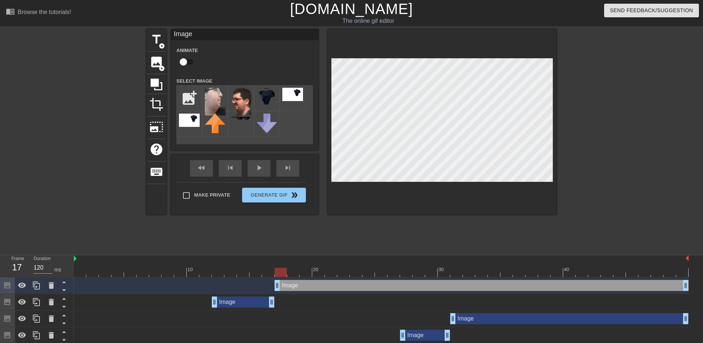
click at [275, 271] on div at bounding box center [281, 272] width 12 height 9
click at [465, 55] on div at bounding box center [442, 122] width 229 height 186
click at [555, 144] on div at bounding box center [442, 122] width 229 height 186
click at [628, 175] on div at bounding box center [620, 139] width 111 height 221
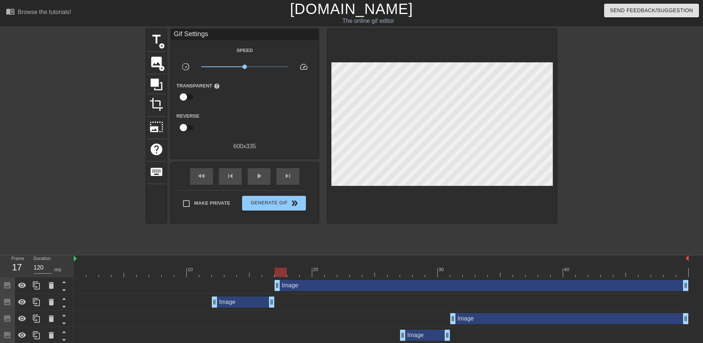
drag, startPoint x: 242, startPoint y: 272, endPoint x: 387, endPoint y: 283, distance: 145.4
click at [393, 285] on div "10 20 30 40 Image drag_handle drag_handle Image drag_handle drag_handle Image d…" at bounding box center [388, 316] width 629 height 122
drag, startPoint x: 369, startPoint y: 276, endPoint x: 328, endPoint y: 275, distance: 40.6
click at [327, 275] on div at bounding box center [381, 272] width 615 height 9
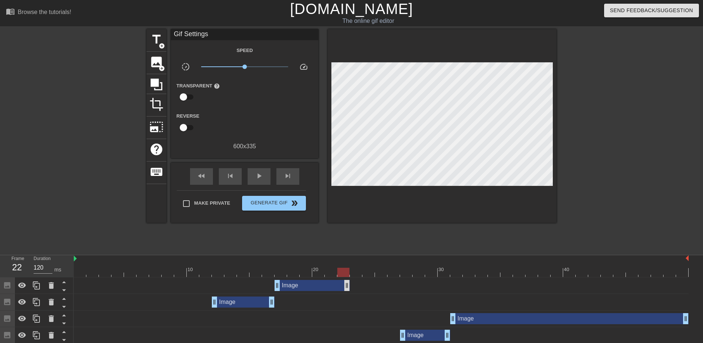
drag, startPoint x: 687, startPoint y: 285, endPoint x: 344, endPoint y: 287, distance: 342.8
click at [352, 271] on div at bounding box center [356, 272] width 12 height 9
drag, startPoint x: 348, startPoint y: 288, endPoint x: 361, endPoint y: 284, distance: 13.7
click at [364, 272] on div at bounding box center [368, 272] width 12 height 9
drag, startPoint x: 364, startPoint y: 273, endPoint x: 369, endPoint y: 288, distance: 16.1
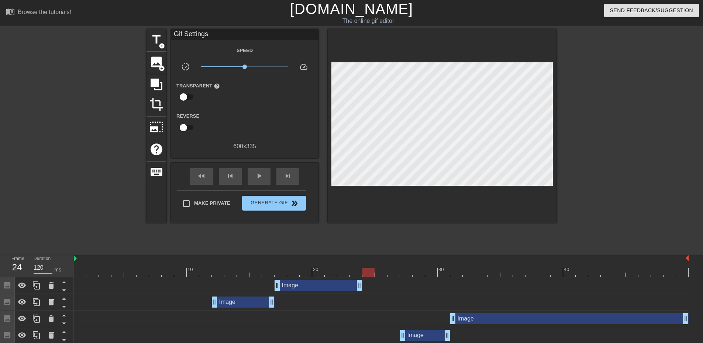
click at [369, 288] on div "10 20 30 40 Image drag_handle drag_handle Image drag_handle drag_handle Image d…" at bounding box center [388, 316] width 629 height 122
drag, startPoint x: 368, startPoint y: 276, endPoint x: 372, endPoint y: 277, distance: 3.7
click at [372, 277] on div at bounding box center [368, 272] width 12 height 9
drag, startPoint x: 307, startPoint y: 275, endPoint x: 0, endPoint y: 304, distance: 308.8
click at [0, 304] on div "Frame 12 Duration 120 ms 10 20 30 40 Image drag_handle drag_handle Image drag_h…" at bounding box center [351, 316] width 703 height 122
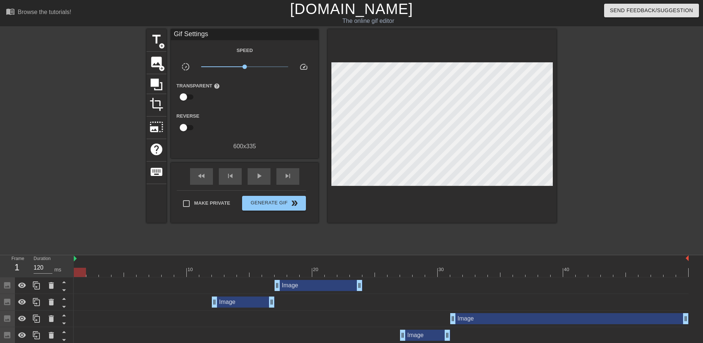
drag, startPoint x: 137, startPoint y: 268, endPoint x: 0, endPoint y: 285, distance: 138.3
click at [0, 285] on div "Frame 1 Duration 120 ms 10 20 30 40 Image drag_handle drag_handle Image drag_ha…" at bounding box center [351, 316] width 703 height 122
drag, startPoint x: 311, startPoint y: 261, endPoint x: 319, endPoint y: 265, distance: 8.9
click at [319, 264] on div "10 20 30 40" at bounding box center [381, 266] width 615 height 22
drag, startPoint x: 326, startPoint y: 270, endPoint x: 387, endPoint y: 292, distance: 64.5
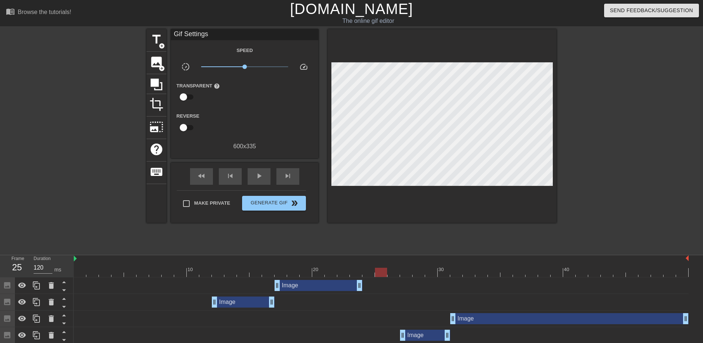
click at [386, 289] on div "10 20 30 40 Image drag_handle drag_handle Image drag_handle drag_handle Image d…" at bounding box center [388, 316] width 629 height 122
drag, startPoint x: 379, startPoint y: 273, endPoint x: 365, endPoint y: 272, distance: 14.8
click at [365, 272] on div at bounding box center [368, 272] width 12 height 9
click at [160, 63] on span "image" at bounding box center [156, 62] width 14 height 14
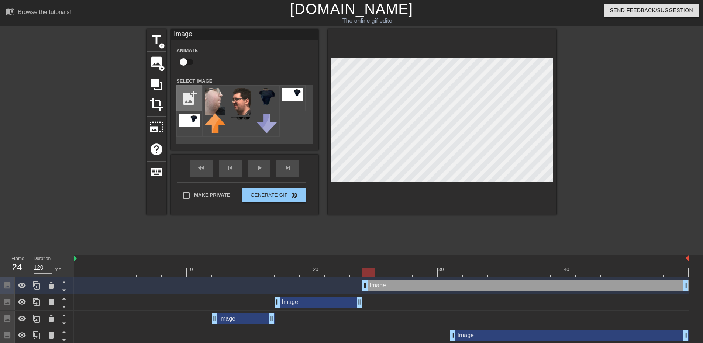
click at [188, 96] on input "file" at bounding box center [189, 98] width 25 height 25
type input "C:\fakepath\theo blank deer.png"
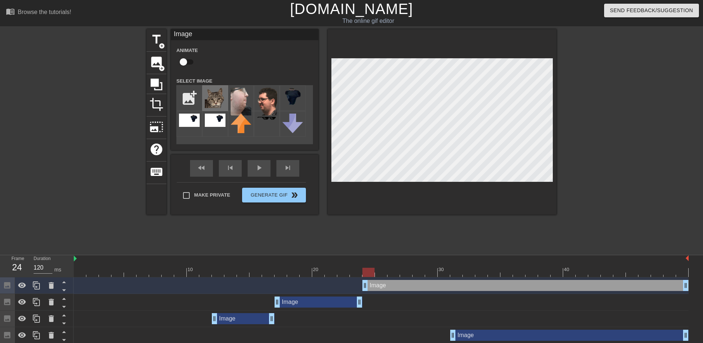
click at [222, 100] on img at bounding box center [215, 98] width 21 height 20
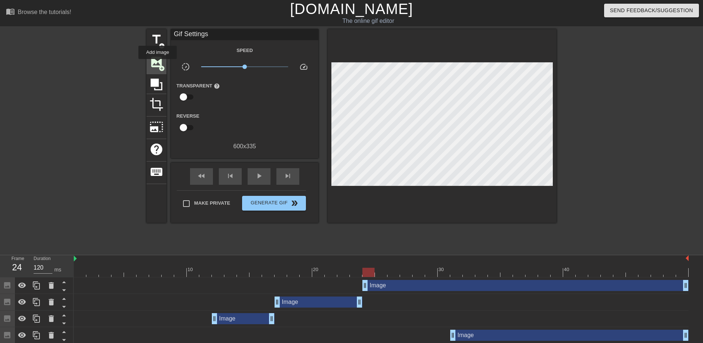
click at [158, 64] on span "image" at bounding box center [156, 62] width 14 height 14
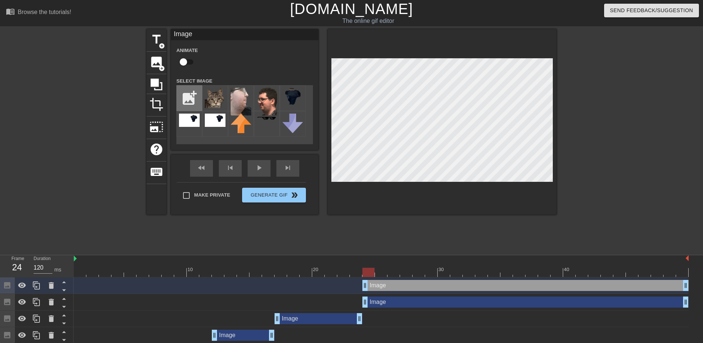
click at [189, 92] on input "file" at bounding box center [189, 98] width 25 height 25
click at [272, 97] on img at bounding box center [266, 102] width 21 height 28
click at [193, 94] on input "file" at bounding box center [189, 98] width 25 height 25
type input "C:\fakepath\small.png"
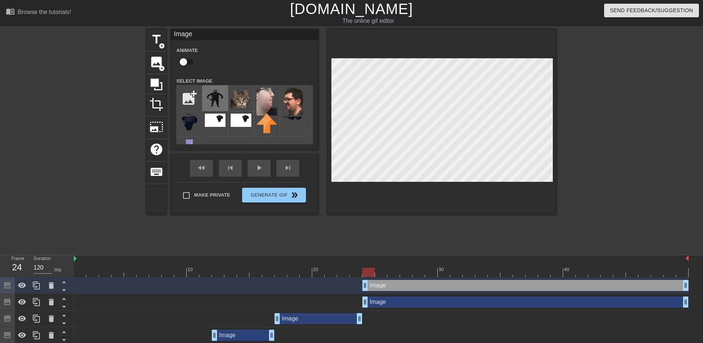
click at [221, 97] on img at bounding box center [215, 98] width 21 height 21
click at [429, 210] on div at bounding box center [442, 122] width 229 height 186
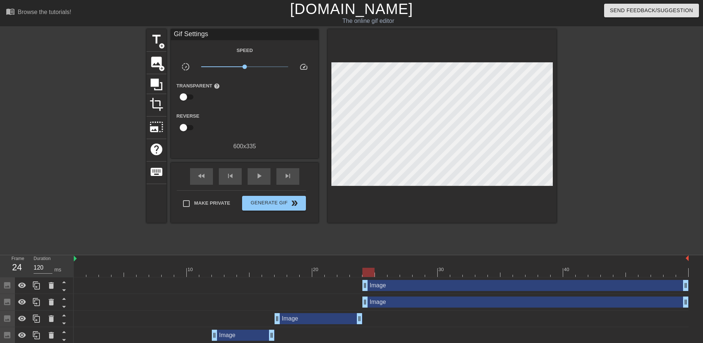
click at [479, 142] on div at bounding box center [442, 126] width 229 height 194
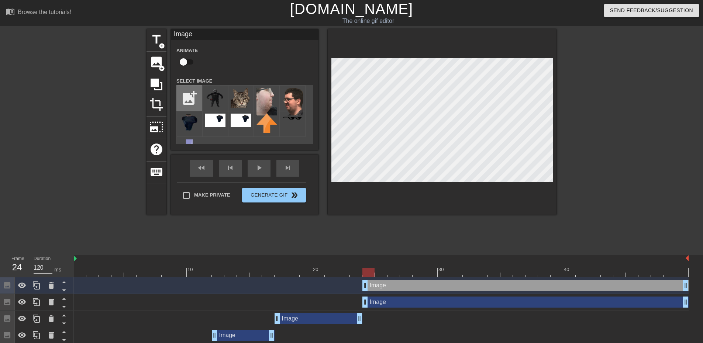
click at [191, 95] on input "file" at bounding box center [189, 98] width 25 height 25
type input "C:\fakepath\weckeless wonder.png"
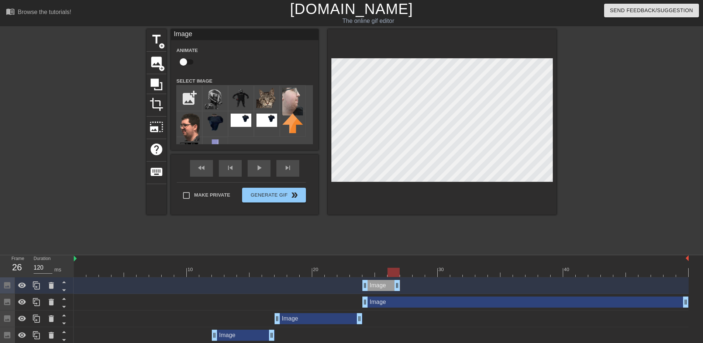
drag, startPoint x: 687, startPoint y: 284, endPoint x: 395, endPoint y: 288, distance: 291.5
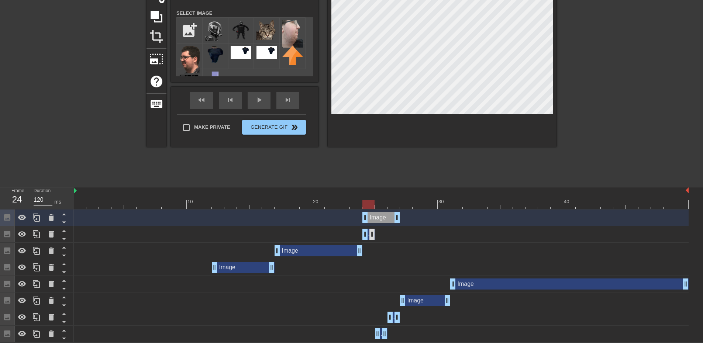
drag, startPoint x: 683, startPoint y: 234, endPoint x: 370, endPoint y: 234, distance: 312.5
drag, startPoint x: 399, startPoint y: 217, endPoint x: 387, endPoint y: 217, distance: 11.8
click at [387, 217] on div "Image drag_handle drag_handle" at bounding box center [381, 217] width 615 height 11
drag, startPoint x: 373, startPoint y: 230, endPoint x: 382, endPoint y: 233, distance: 9.3
drag, startPoint x: 403, startPoint y: 204, endPoint x: 251, endPoint y: 244, distance: 156.4
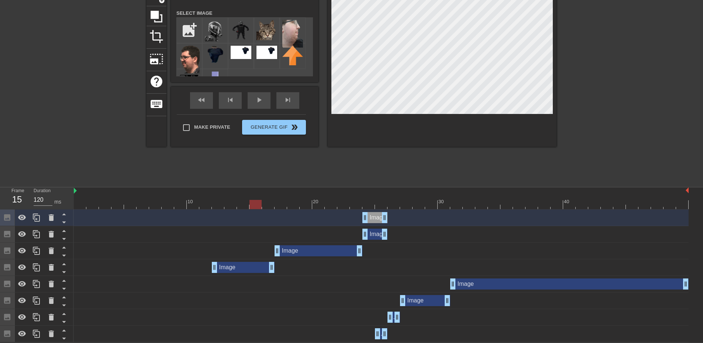
click at [251, 244] on div "10 20 30 40 Image drag_handle drag_handle Image drag_handle drag_handle Image d…" at bounding box center [388, 264] width 629 height 155
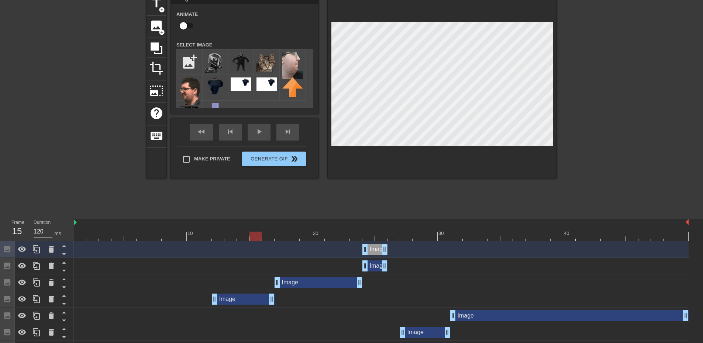
scroll to position [0, 0]
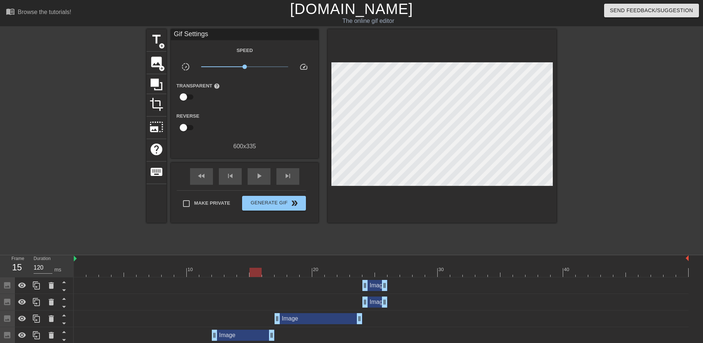
drag, startPoint x: 308, startPoint y: 284, endPoint x: 313, endPoint y: 285, distance: 5.0
click at [313, 285] on div "Image drag_handle drag_handle" at bounding box center [381, 285] width 615 height 11
drag, startPoint x: 304, startPoint y: 280, endPoint x: 288, endPoint y: 277, distance: 16.5
click at [288, 277] on div "10 20 30 40 Image drag_handle drag_handle Image drag_handle drag_handle Image d…" at bounding box center [388, 332] width 629 height 155
drag, startPoint x: 294, startPoint y: 276, endPoint x: 298, endPoint y: 274, distance: 4.5
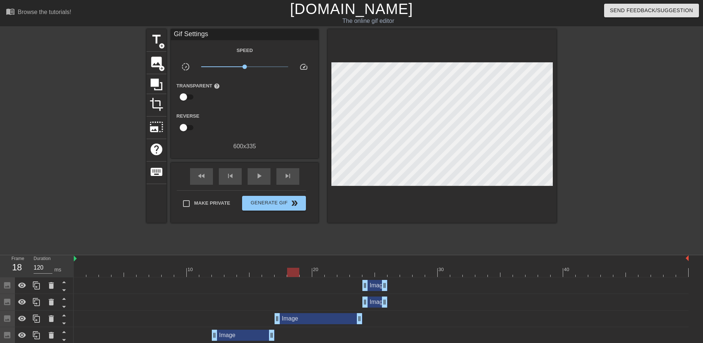
click at [298, 274] on div at bounding box center [381, 272] width 615 height 9
drag, startPoint x: 296, startPoint y: 269, endPoint x: 238, endPoint y: 273, distance: 58.8
click at [238, 273] on div at bounding box center [243, 272] width 12 height 9
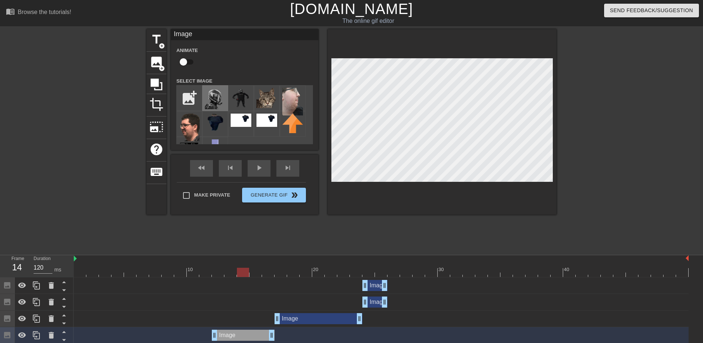
click at [213, 99] on img at bounding box center [215, 98] width 21 height 21
click at [626, 134] on div "title add_circle image add_circle crop photo_size_select_large help keyboard Im…" at bounding box center [351, 139] width 703 height 221
click at [339, 38] on div at bounding box center [442, 122] width 229 height 186
click at [292, 21] on div "menu_book Browse the tutorials! Gifntext.com The online gif editor Send Feedbac…" at bounding box center [351, 205] width 703 height 410
click at [451, 195] on div at bounding box center [442, 122] width 229 height 186
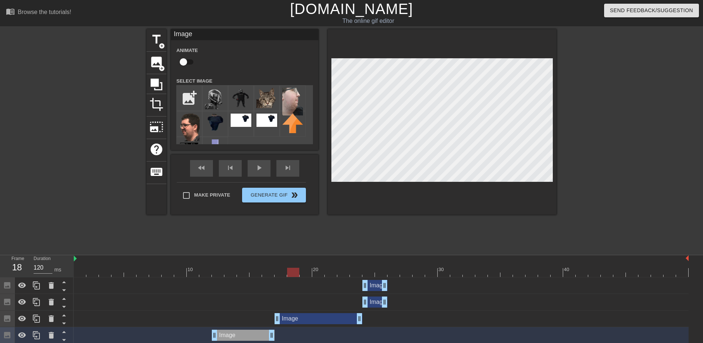
drag, startPoint x: 244, startPoint y: 270, endPoint x: 288, endPoint y: 275, distance: 43.8
click at [288, 275] on div at bounding box center [293, 272] width 12 height 9
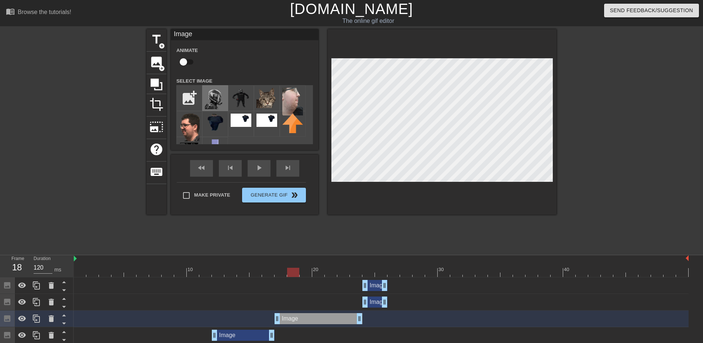
click at [217, 97] on img at bounding box center [215, 98] width 21 height 21
click at [574, 39] on div "title add_circle image add_circle crop photo_size_select_large help keyboard Im…" at bounding box center [351, 139] width 703 height 221
drag, startPoint x: 258, startPoint y: 272, endPoint x: 239, endPoint y: 274, distance: 18.6
click at [239, 274] on div at bounding box center [381, 272] width 615 height 9
click at [301, 317] on div "Image drag_handle drag_handle" at bounding box center [319, 318] width 88 height 11
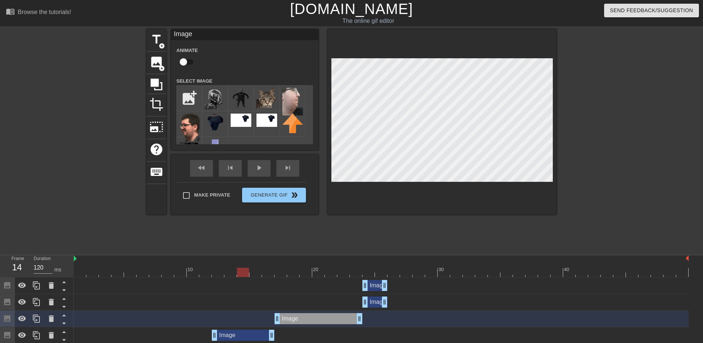
click at [294, 318] on div "Image drag_handle drag_handle" at bounding box center [319, 318] width 88 height 11
click at [51, 318] on icon at bounding box center [51, 318] width 5 height 7
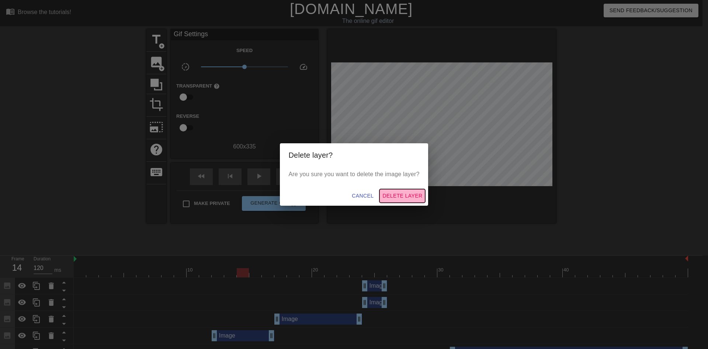
click at [391, 192] on span "Delete Layer" at bounding box center [403, 195] width 40 height 9
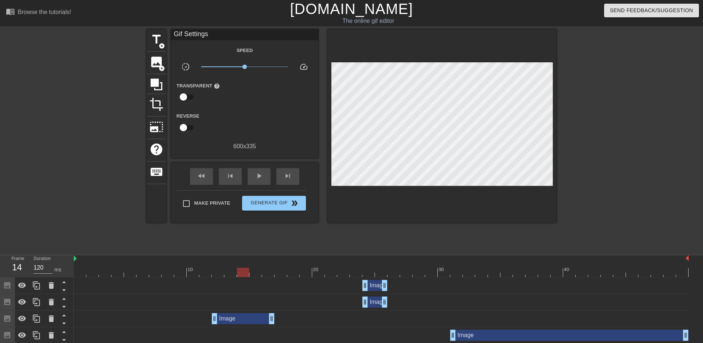
drag, startPoint x: 245, startPoint y: 276, endPoint x: 246, endPoint y: 292, distance: 15.9
click at [246, 292] on div "10 20 30 40 Image drag_handle drag_handle Image drag_handle drag_handle Image d…" at bounding box center [388, 324] width 629 height 138
drag, startPoint x: 291, startPoint y: 319, endPoint x: 356, endPoint y: 321, distance: 65.4
drag, startPoint x: 309, startPoint y: 258, endPoint x: 247, endPoint y: 257, distance: 61.6
click at [247, 257] on div at bounding box center [381, 258] width 615 height 7
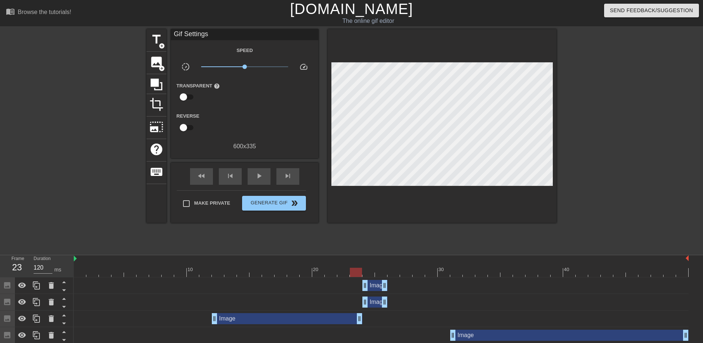
click at [248, 257] on div at bounding box center [381, 258] width 615 height 7
drag, startPoint x: 249, startPoint y: 273, endPoint x: 216, endPoint y: 273, distance: 32.5
click at [213, 281] on div "10 20 30 40 Image drag_handle drag_handle Image drag_handle drag_handle Image d…" at bounding box center [388, 324] width 629 height 138
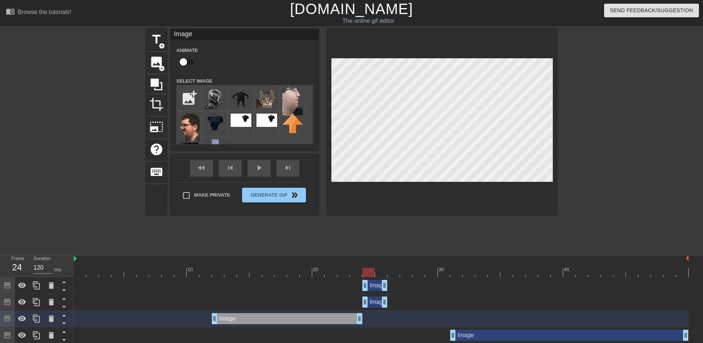
drag, startPoint x: 292, startPoint y: 273, endPoint x: 372, endPoint y: 284, distance: 80.8
click at [372, 284] on div "10 20 30 40 Image drag_handle drag_handle Image drag_handle drag_handle Image d…" at bounding box center [388, 324] width 629 height 138
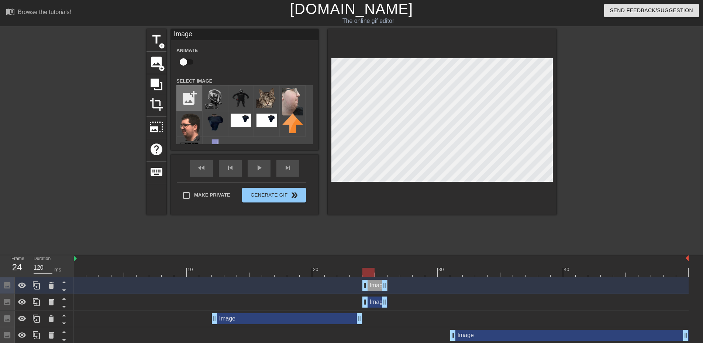
click at [197, 101] on input "file" at bounding box center [189, 98] width 25 height 25
type input "C:\fakepath\rimworld png.png"
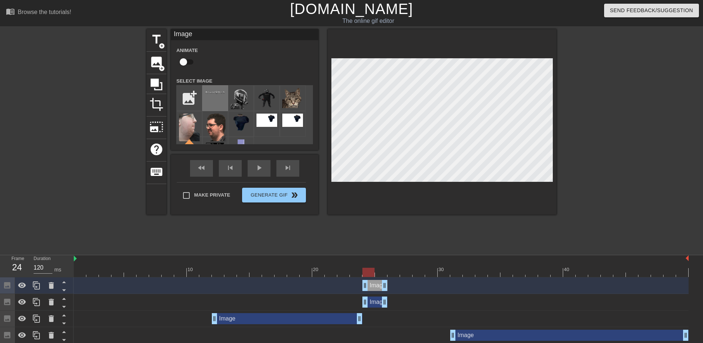
click at [213, 94] on img at bounding box center [215, 93] width 21 height 4
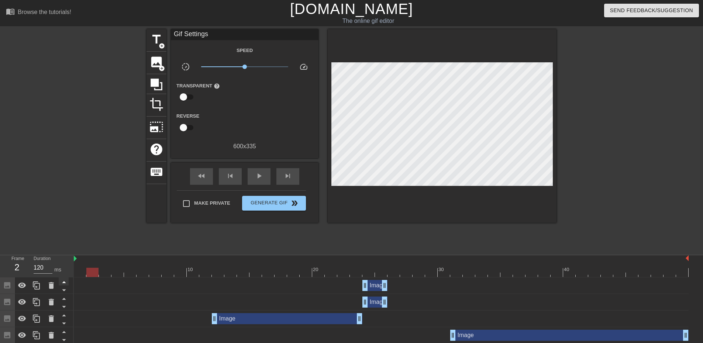
drag, startPoint x: 377, startPoint y: 270, endPoint x: 61, endPoint y: 279, distance: 316.7
click at [61, 279] on div "Frame 2 Duration 120 ms 10 20 30 40 Image drag_handle drag_handle Image drag_ha…" at bounding box center [351, 324] width 703 height 138
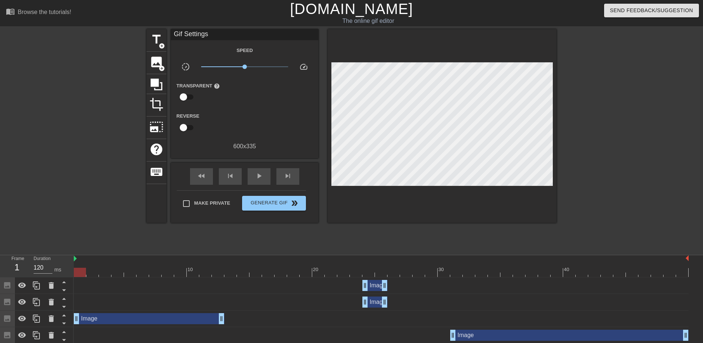
drag, startPoint x: 246, startPoint y: 315, endPoint x: 73, endPoint y: 310, distance: 172.4
click at [73, 310] on div "Frame 1 Duration 120 ms 10 20 30 40 Image drag_handle drag_handle Image drag_ha…" at bounding box center [351, 324] width 703 height 138
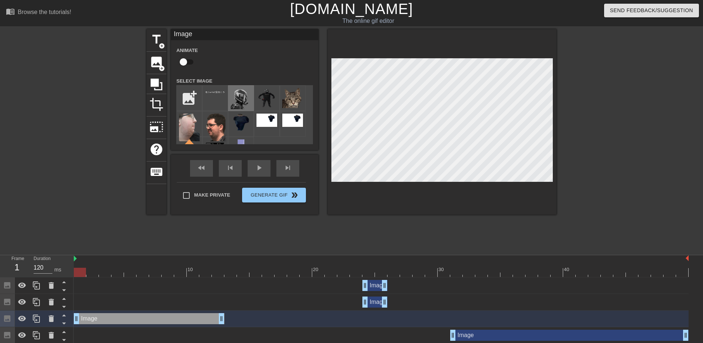
click at [245, 101] on img at bounding box center [241, 98] width 21 height 21
click at [247, 101] on img at bounding box center [241, 98] width 21 height 21
click at [280, 101] on div at bounding box center [293, 98] width 26 height 26
click at [243, 100] on img at bounding box center [241, 98] width 21 height 21
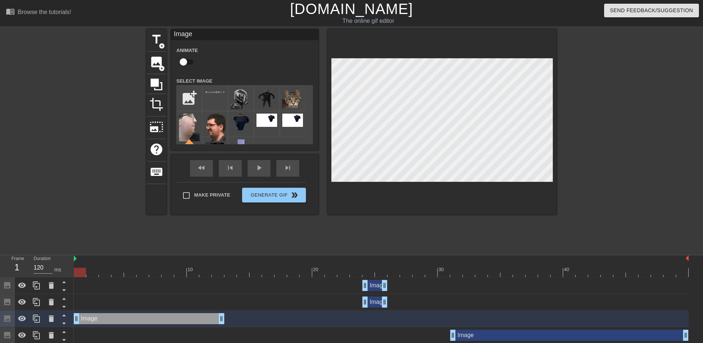
click at [689, 113] on div "title add_circle image add_circle crop photo_size_select_large help keyboard Im…" at bounding box center [351, 139] width 703 height 221
click at [47, 321] on icon at bounding box center [51, 318] width 9 height 9
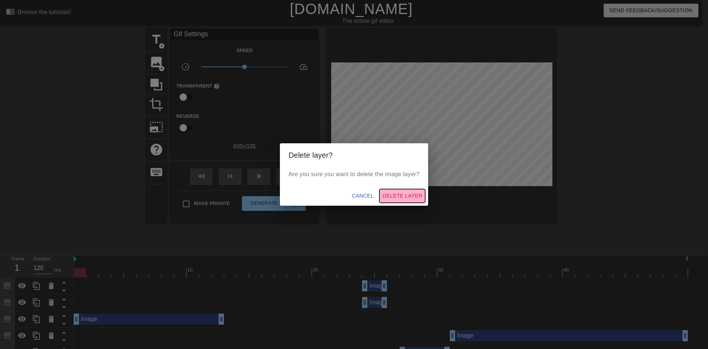
click at [406, 196] on span "Delete Layer" at bounding box center [403, 195] width 40 height 9
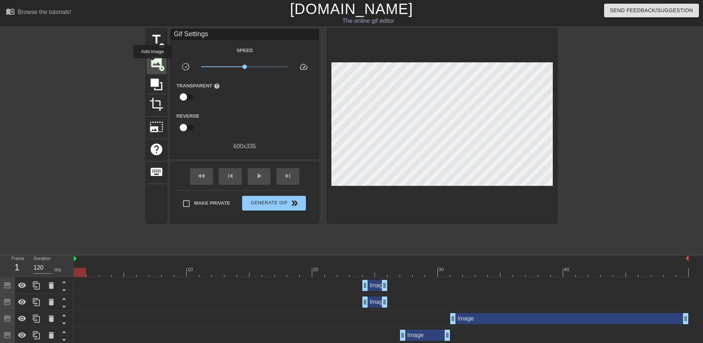
click at [153, 62] on span "image" at bounding box center [156, 62] width 14 height 14
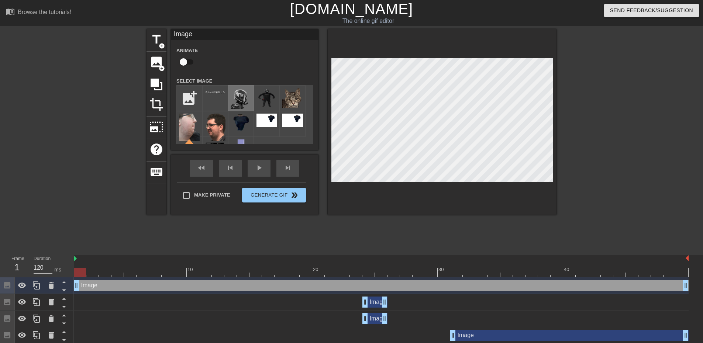
click at [240, 105] on img at bounding box center [241, 98] width 21 height 21
click at [560, 114] on div "title add_circle image add_circle crop photo_size_select_large help keyboard Im…" at bounding box center [351, 139] width 703 height 221
click at [439, 43] on div at bounding box center [442, 122] width 229 height 186
click at [427, 54] on div at bounding box center [442, 122] width 229 height 186
click at [213, 96] on div at bounding box center [215, 98] width 26 height 26
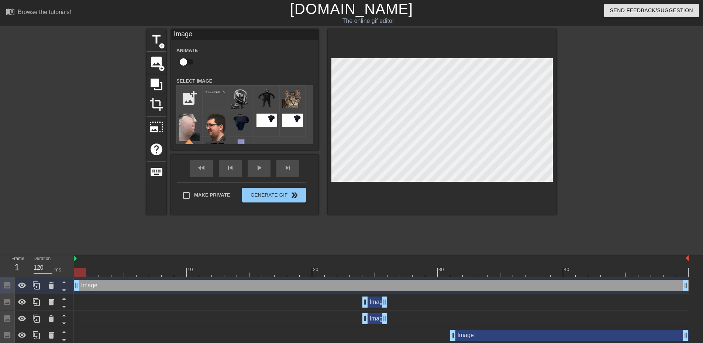
drag, startPoint x: 147, startPoint y: 284, endPoint x: 173, endPoint y: 284, distance: 25.8
click at [173, 284] on div "Image drag_handle drag_handle" at bounding box center [381, 285] width 615 height 11
click at [246, 90] on img at bounding box center [241, 98] width 21 height 21
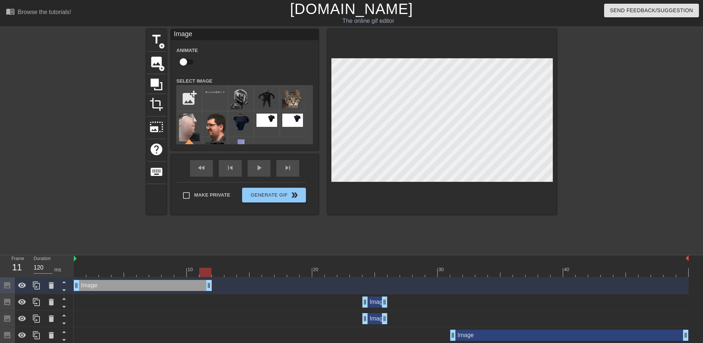
drag, startPoint x: 686, startPoint y: 281, endPoint x: 211, endPoint y: 290, distance: 474.6
drag, startPoint x: 115, startPoint y: 273, endPoint x: 116, endPoint y: 242, distance: 30.6
click at [59, 274] on div "Frame 1 Duration 120 ms 10 20 30 40 Image drag_handle drag_handle Image drag_ha…" at bounding box center [351, 324] width 703 height 138
click at [158, 67] on span "image" at bounding box center [156, 62] width 14 height 14
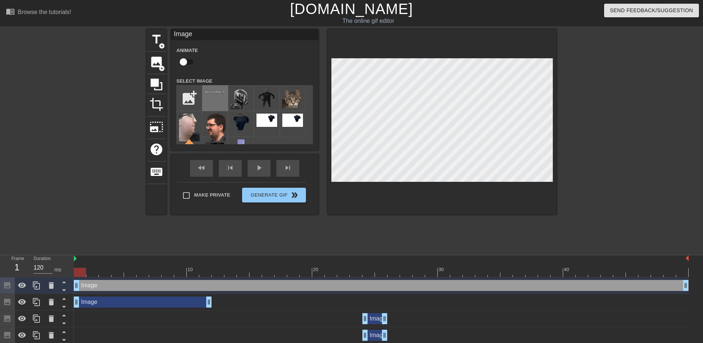
click at [218, 95] on div at bounding box center [215, 98] width 26 height 26
click at [317, 257] on div at bounding box center [381, 258] width 615 height 7
drag, startPoint x: 110, startPoint y: 269, endPoint x: 152, endPoint y: 275, distance: 42.6
click at [152, 275] on div at bounding box center [381, 272] width 615 height 9
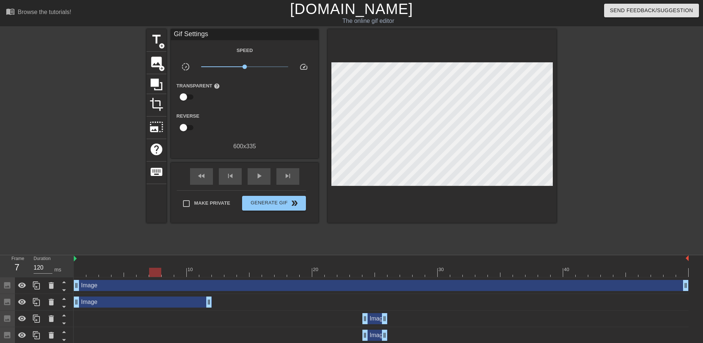
click at [410, 227] on div "title add_circle image add_circle crop photo_size_select_large help keyboard Gi…" at bounding box center [351, 139] width 410 height 221
drag, startPoint x: 155, startPoint y: 273, endPoint x: 157, endPoint y: 280, distance: 7.2
click at [192, 272] on div at bounding box center [193, 272] width 12 height 9
drag, startPoint x: 155, startPoint y: 290, endPoint x: 21, endPoint y: 272, distance: 134.4
click at [21, 272] on div "Frame 1 Duration 120 ms 10 20 30 40 Image drag_handle drag_handle Image drag_ha…" at bounding box center [351, 332] width 703 height 155
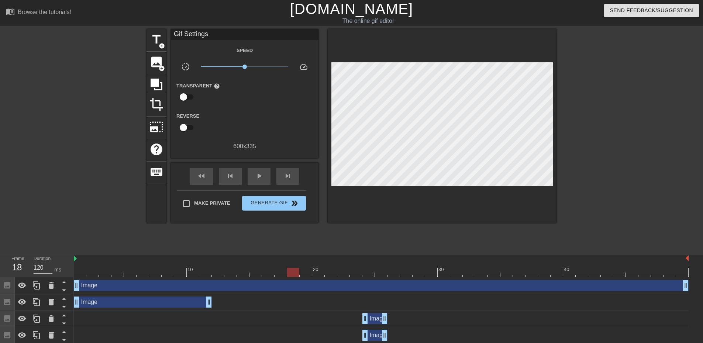
click at [408, 290] on div "Image drag_handle drag_handle" at bounding box center [381, 285] width 615 height 11
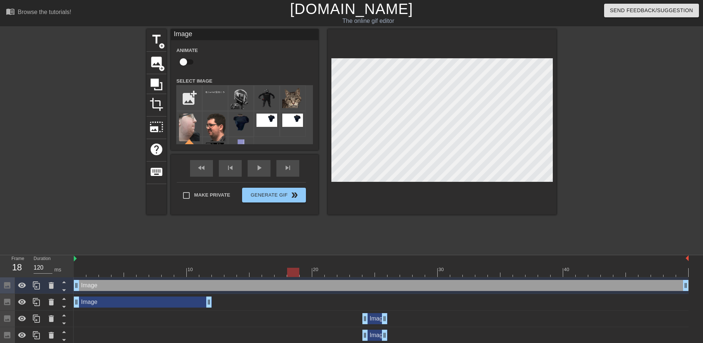
click at [681, 284] on div "Image drag_handle drag_handle" at bounding box center [381, 285] width 615 height 11
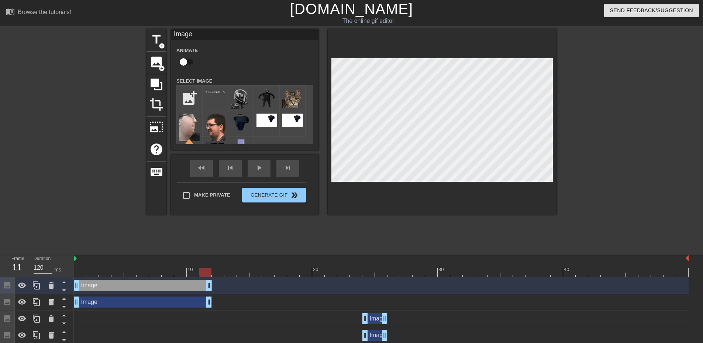
drag, startPoint x: 686, startPoint y: 285, endPoint x: 211, endPoint y: 307, distance: 475.0
click at [211, 307] on div "Image drag_handle drag_handle Image drag_handle drag_handle Image drag_handle d…" at bounding box center [388, 343] width 629 height 133
drag, startPoint x: 205, startPoint y: 275, endPoint x: 42, endPoint y: 273, distance: 162.7
click at [41, 273] on div "Frame 1 Duration 120 ms 10 20 30 40 Image drag_handle drag_handle Image drag_ha…" at bounding box center [351, 332] width 703 height 155
click at [302, 319] on div "Image drag_handle drag_handle" at bounding box center [381, 318] width 615 height 11
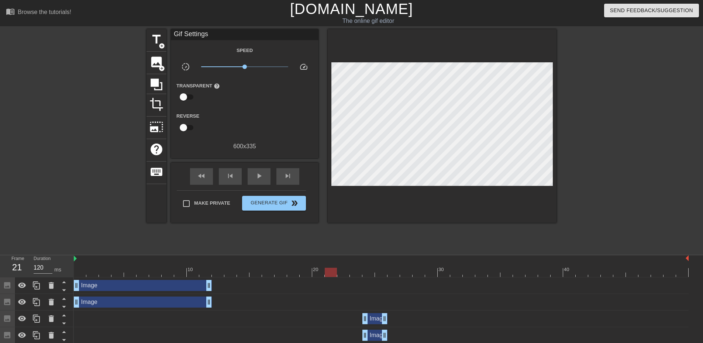
drag, startPoint x: 366, startPoint y: 270, endPoint x: 330, endPoint y: 273, distance: 36.2
click at [330, 273] on div at bounding box center [381, 272] width 615 height 9
drag, startPoint x: 132, startPoint y: 267, endPoint x: 378, endPoint y: 287, distance: 246.5
click at [378, 287] on div "10 20 30 40 Image drag_handle drag_handle Image drag_handle drag_handle Image d…" at bounding box center [388, 332] width 629 height 155
click at [154, 66] on span "image" at bounding box center [156, 62] width 14 height 14
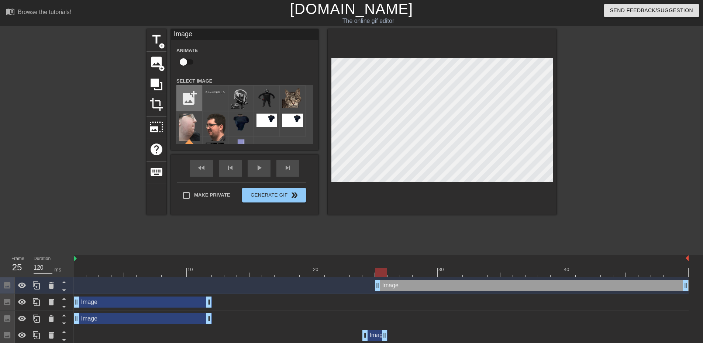
click at [195, 100] on input "file" at bounding box center [189, 98] width 25 height 25
type input "C:\fakepath\kye walking cane bad version.png"
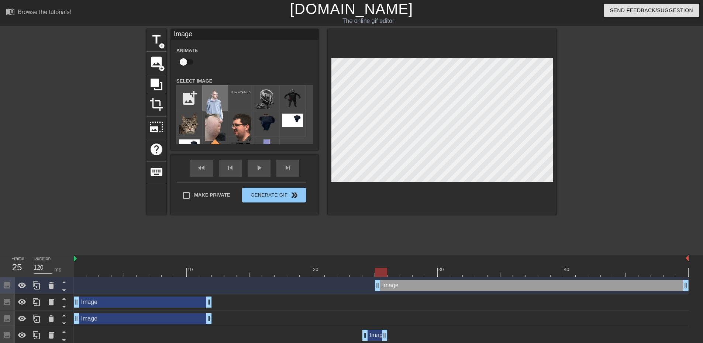
click at [217, 104] on img at bounding box center [215, 121] width 21 height 66
click at [327, 138] on div "title add_circle image add_circle crop photo_size_select_large help keyboard Im…" at bounding box center [351, 122] width 410 height 186
click at [488, 226] on div "title add_circle image add_circle crop photo_size_select_large help keyboard Im…" at bounding box center [351, 139] width 410 height 221
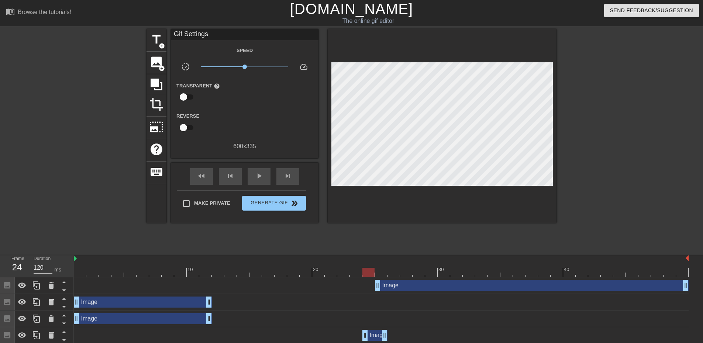
drag, startPoint x: 368, startPoint y: 276, endPoint x: 373, endPoint y: 289, distance: 14.0
click at [373, 289] on div "10 20 30 40 Image drag_handle drag_handle Image drag_handle drag_handle Image d…" at bounding box center [388, 341] width 629 height 172
drag, startPoint x: 380, startPoint y: 276, endPoint x: 384, endPoint y: 281, distance: 6.8
click at [384, 281] on div "10 20 30 40 Image drag_handle drag_handle Image drag_handle drag_handle Image d…" at bounding box center [388, 341] width 629 height 172
drag, startPoint x: 384, startPoint y: 337, endPoint x: 376, endPoint y: 335, distance: 8.6
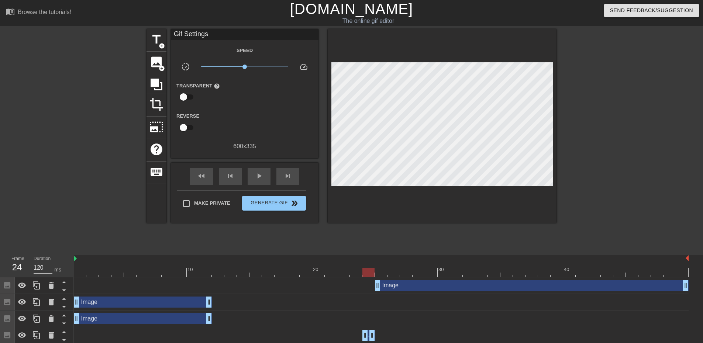
click at [376, 335] on div "Image drag_handle drag_handle" at bounding box center [381, 335] width 615 height 11
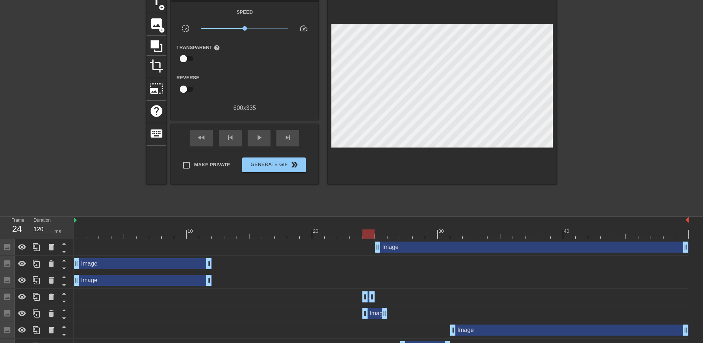
scroll to position [85, 0]
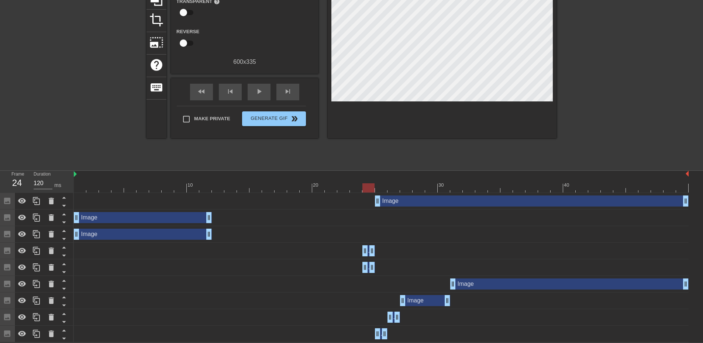
drag, startPoint x: 386, startPoint y: 269, endPoint x: 376, endPoint y: 270, distance: 9.3
click at [376, 270] on div "Image drag_handle drag_handle" at bounding box center [381, 267] width 615 height 11
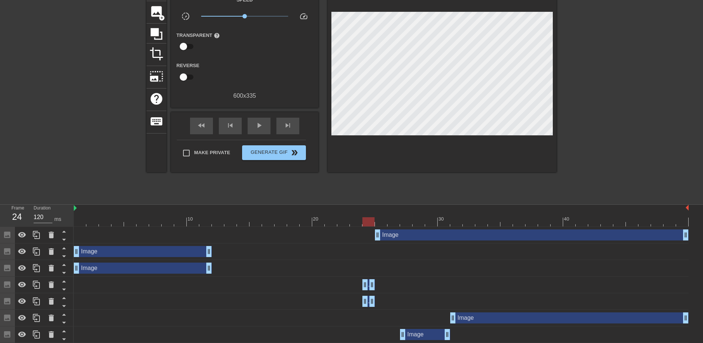
scroll to position [11, 0]
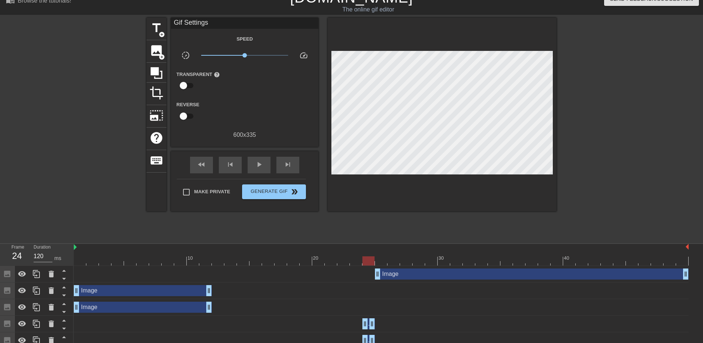
drag, startPoint x: 369, startPoint y: 263, endPoint x: 373, endPoint y: 266, distance: 6.1
click at [373, 266] on div "10 20 30 40 Image drag_handle drag_handle Image drag_handle drag_handle Image d…" at bounding box center [388, 330] width 629 height 172
drag, startPoint x: 343, startPoint y: 258, endPoint x: 23, endPoint y: 288, distance: 321.3
click at [23, 288] on div "Frame 1 Duration 120 ms 10 20 30 40 Image drag_handle drag_handle Image drag_ha…" at bounding box center [351, 330] width 703 height 172
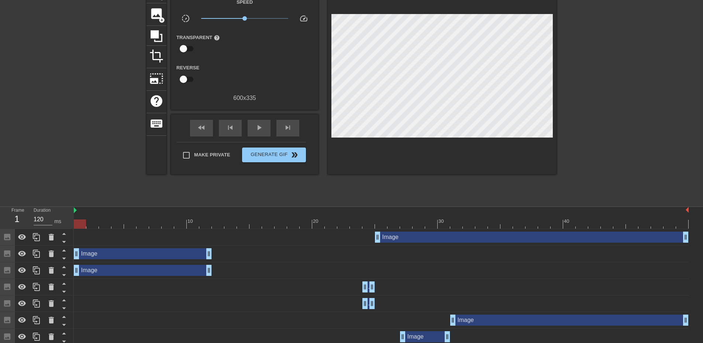
scroll to position [0, 0]
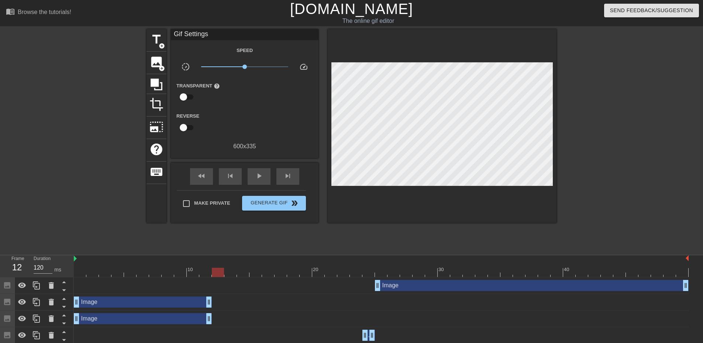
drag, startPoint x: 82, startPoint y: 270, endPoint x: 221, endPoint y: 286, distance: 139.6
click at [221, 286] on div "10 20 30 40 Image drag_handle drag_handle Image drag_handle drag_handle Image d…" at bounding box center [388, 341] width 629 height 172
click at [149, 63] on div "image add_circle" at bounding box center [156, 63] width 20 height 23
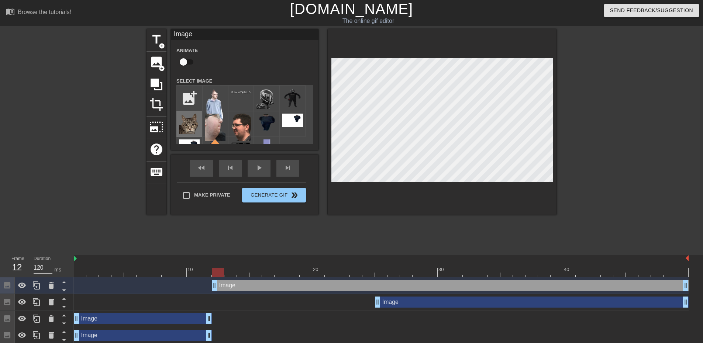
click at [190, 119] on img at bounding box center [189, 124] width 21 height 20
click at [570, 138] on div "title add_circle image add_circle crop photo_size_select_large help keyboard Im…" at bounding box center [351, 139] width 703 height 221
click at [355, 55] on div at bounding box center [442, 122] width 229 height 186
click at [476, 30] on div at bounding box center [442, 122] width 229 height 186
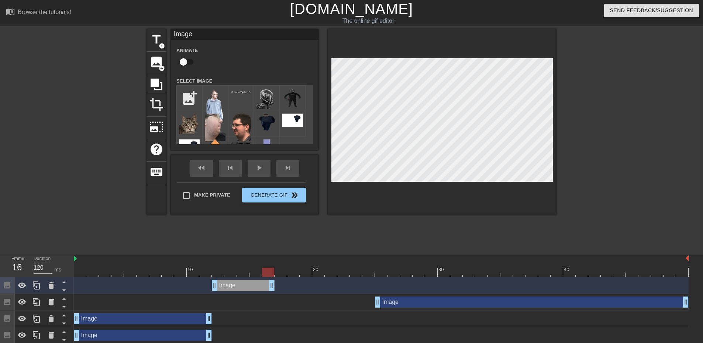
drag, startPoint x: 687, startPoint y: 285, endPoint x: 271, endPoint y: 269, distance: 416.1
click at [273, 267] on div "10 20 30 40 Image drag_handle drag_handle Image drag_handle drag_handle Image d…" at bounding box center [388, 349] width 629 height 188
drag, startPoint x: 273, startPoint y: 270, endPoint x: 279, endPoint y: 270, distance: 5.9
click at [279, 270] on div at bounding box center [281, 272] width 12 height 9
click at [186, 100] on input "file" at bounding box center [189, 98] width 25 height 25
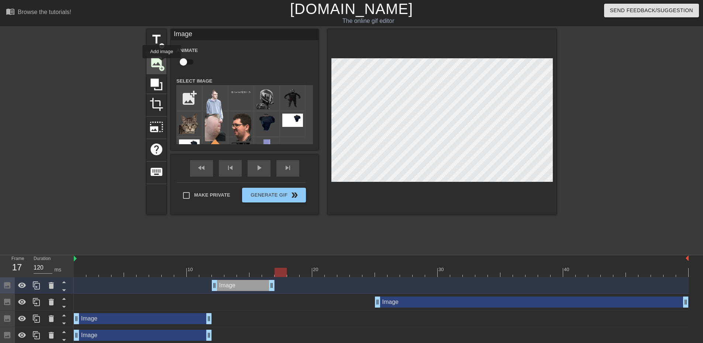
click at [162, 63] on span "image" at bounding box center [156, 62] width 14 height 14
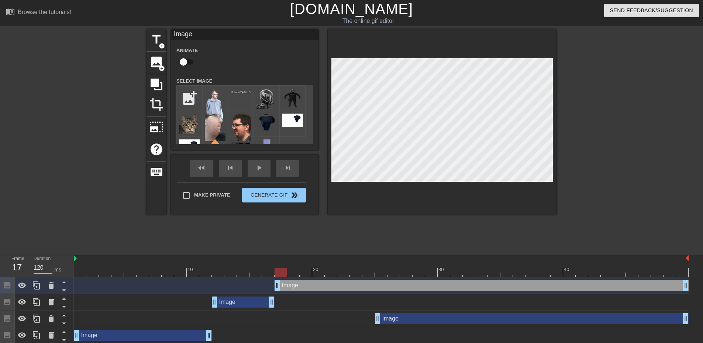
click at [280, 271] on div at bounding box center [281, 272] width 12 height 9
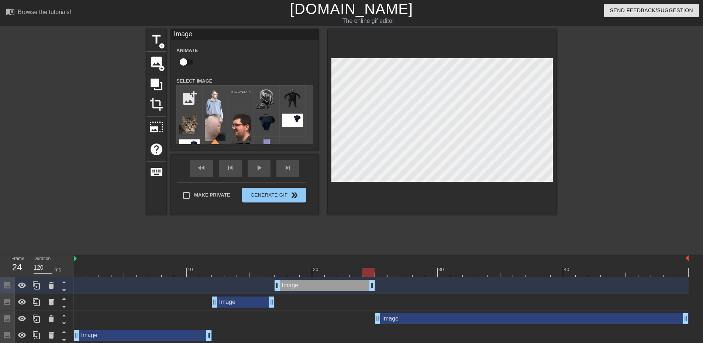
drag, startPoint x: 688, startPoint y: 284, endPoint x: 372, endPoint y: 301, distance: 316.7
drag, startPoint x: 373, startPoint y: 287, endPoint x: 365, endPoint y: 290, distance: 8.4
click at [365, 290] on div "Image drag_handle drag_handle" at bounding box center [381, 285] width 615 height 11
click at [352, 326] on div "Image drag_handle drag_handle" at bounding box center [381, 319] width 615 height 17
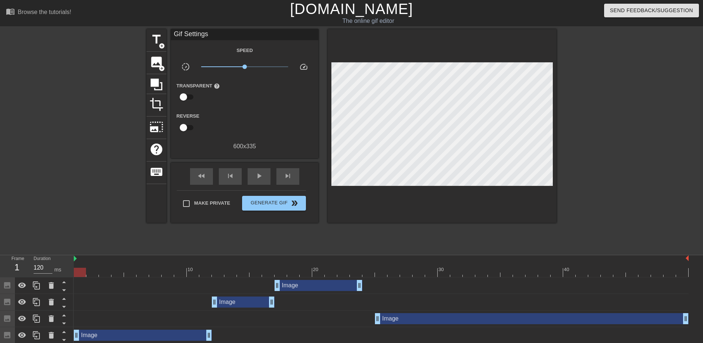
drag, startPoint x: 360, startPoint y: 273, endPoint x: 0, endPoint y: 248, distance: 360.6
click at [0, 248] on div "menu_book Browse the tutorials! Gifntext.com The online gif editor Send Feedbac…" at bounding box center [351, 230] width 703 height 460
drag, startPoint x: 484, startPoint y: 265, endPoint x: 474, endPoint y: 277, distance: 15.7
click at [478, 273] on div "10 20 30 40" at bounding box center [381, 266] width 615 height 22
drag, startPoint x: 474, startPoint y: 277, endPoint x: 442, endPoint y: 282, distance: 31.7
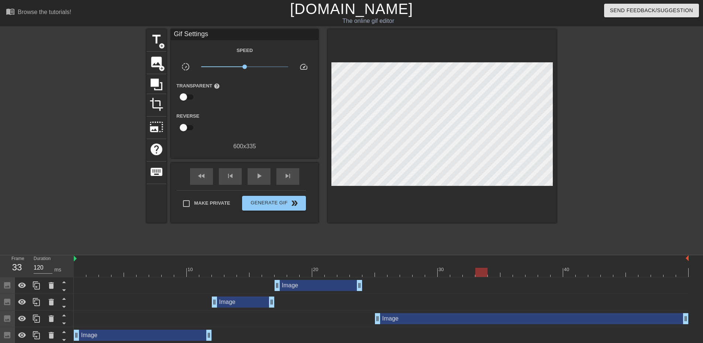
drag, startPoint x: 449, startPoint y: 277, endPoint x: 479, endPoint y: 270, distance: 31.1
drag, startPoint x: 503, startPoint y: 269, endPoint x: 463, endPoint y: 277, distance: 40.7
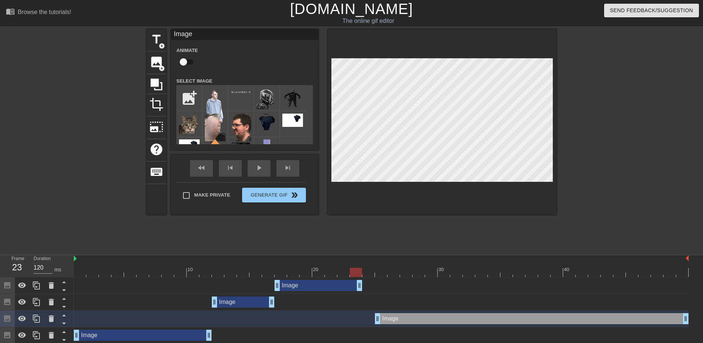
drag, startPoint x: 449, startPoint y: 275, endPoint x: 360, endPoint y: 279, distance: 88.3
click at [76, 181] on div at bounding box center [82, 139] width 111 height 221
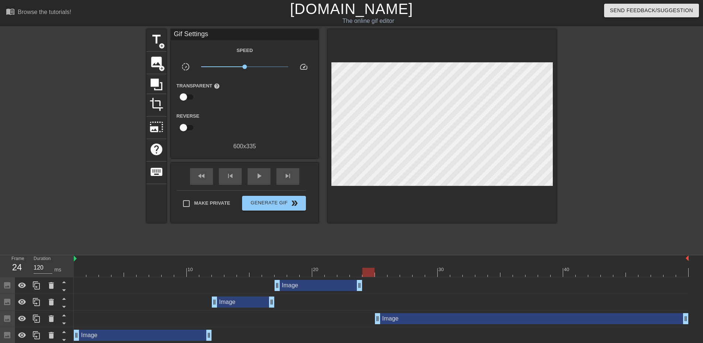
drag, startPoint x: 422, startPoint y: 274, endPoint x: 366, endPoint y: 275, distance: 56.1
click at [366, 275] on div at bounding box center [381, 272] width 615 height 9
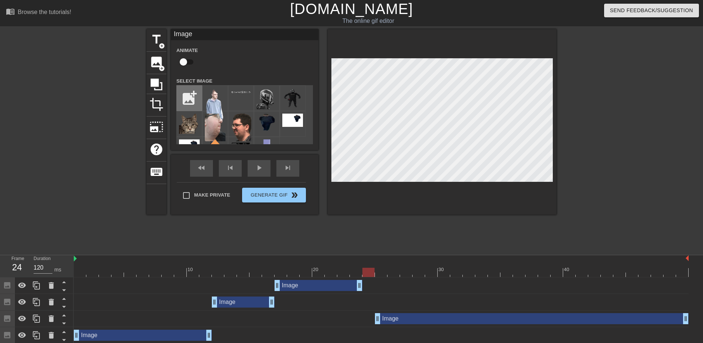
click at [200, 90] on input "file" at bounding box center [189, 98] width 25 height 25
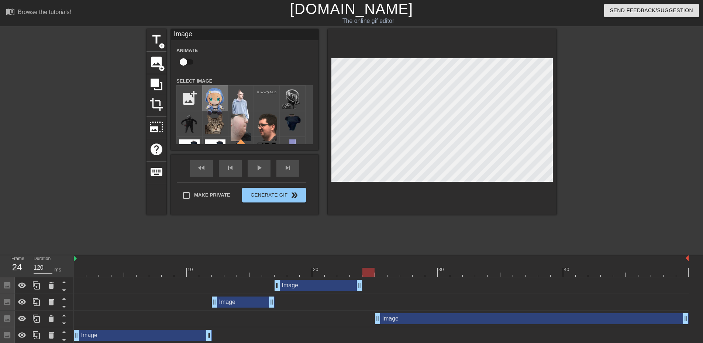
click at [217, 99] on img at bounding box center [215, 101] width 21 height 27
click at [185, 100] on input "file" at bounding box center [189, 98] width 25 height 25
type input "C:\fakepath\test3434443.png"
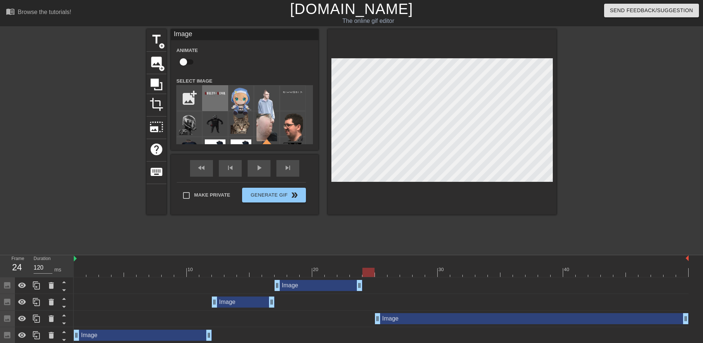
click at [209, 99] on img at bounding box center [215, 94] width 21 height 13
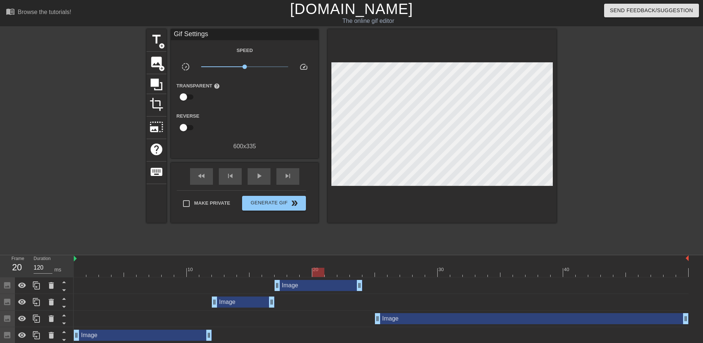
drag, startPoint x: 349, startPoint y: 268, endPoint x: 414, endPoint y: 263, distance: 65.8
click at [427, 262] on div "10 20 30 40" at bounding box center [381, 266] width 615 height 22
drag, startPoint x: 419, startPoint y: 272, endPoint x: 372, endPoint y: 277, distance: 47.1
click at [372, 277] on div at bounding box center [381, 272] width 615 height 9
drag, startPoint x: 297, startPoint y: 272, endPoint x: 280, endPoint y: 276, distance: 18.3
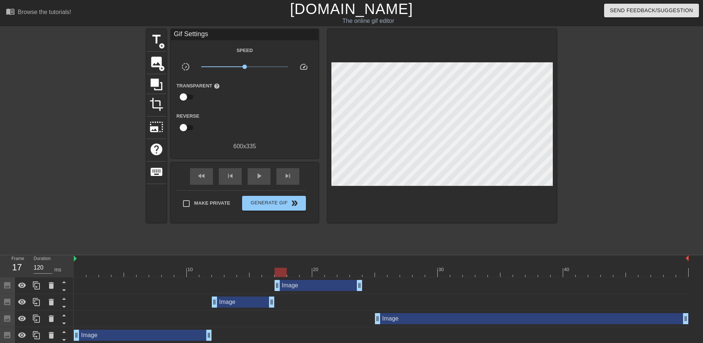
click at [280, 276] on div at bounding box center [381, 272] width 615 height 9
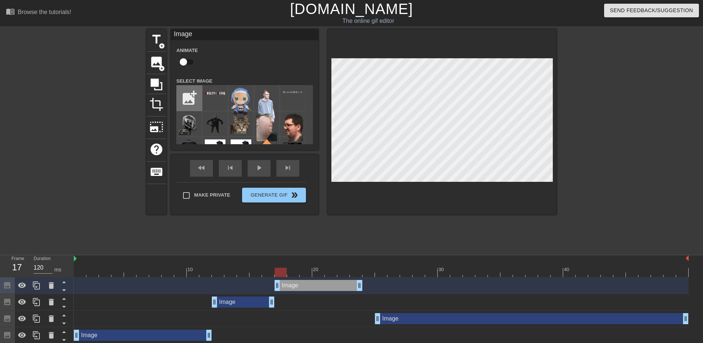
click at [191, 92] on input "file" at bounding box center [189, 98] width 25 height 25
type input "C:\fakepath\theo angry.png"
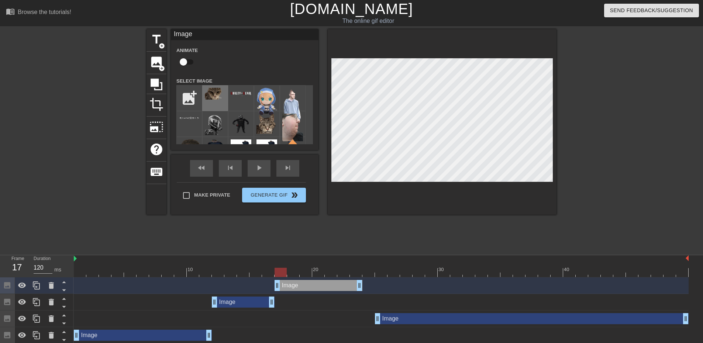
click at [218, 99] on img at bounding box center [215, 94] width 21 height 12
click at [214, 94] on img at bounding box center [215, 94] width 21 height 12
click at [367, 215] on div "title add_circle image add_circle crop photo_size_select_large help keyboard Im…" at bounding box center [351, 139] width 410 height 221
click at [408, 240] on div "title add_circle image add_circle crop photo_size_select_large help keyboard Im…" at bounding box center [351, 139] width 410 height 221
click at [301, 126] on div "title add_circle image add_circle crop photo_size_select_large help keyboard Im…" at bounding box center [351, 122] width 410 height 186
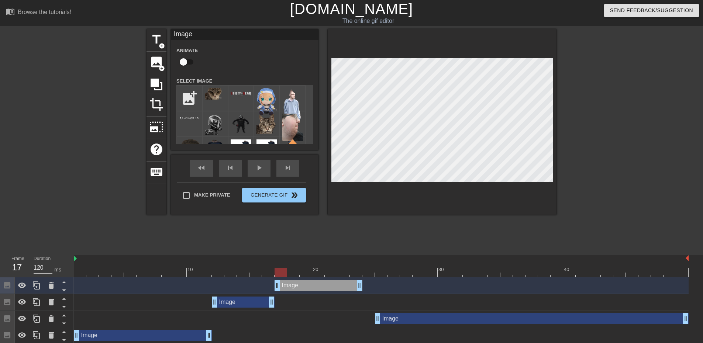
click at [569, 113] on div "title add_circle image add_circle crop photo_size_select_large help keyboard Im…" at bounding box center [351, 139] width 703 height 221
click at [459, 28] on div "menu_book Browse the tutorials! Gifntext.com The online gif editor Send Feedbac…" at bounding box center [351, 230] width 703 height 460
click at [567, 125] on div "title add_circle image add_circle crop photo_size_select_large help keyboard Im…" at bounding box center [351, 139] width 703 height 221
click at [469, 51] on div at bounding box center [442, 122] width 229 height 186
drag, startPoint x: 283, startPoint y: 271, endPoint x: 242, endPoint y: 272, distance: 41.0
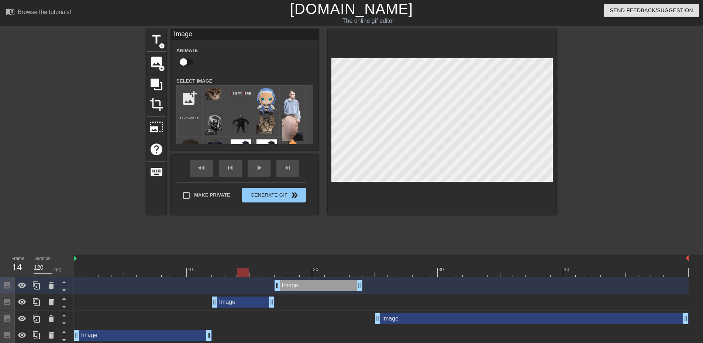
click at [242, 272] on div at bounding box center [243, 272] width 12 height 9
drag, startPoint x: 334, startPoint y: 266, endPoint x: 277, endPoint y: 273, distance: 56.6
click at [277, 273] on div "10 20 30 40" at bounding box center [381, 266] width 615 height 22
drag, startPoint x: 260, startPoint y: 277, endPoint x: 9, endPoint y: 281, distance: 251.7
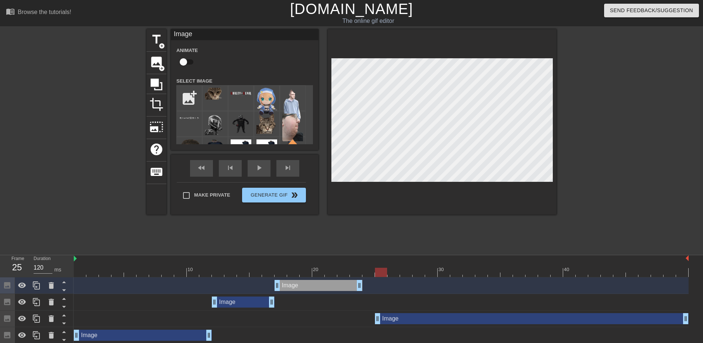
drag, startPoint x: 371, startPoint y: 269, endPoint x: 375, endPoint y: 271, distance: 4.6
click at [375, 271] on div at bounding box center [381, 272] width 615 height 9
click at [185, 92] on input "file" at bounding box center [189, 98] width 25 height 25
click at [154, 59] on span "image" at bounding box center [156, 62] width 14 height 14
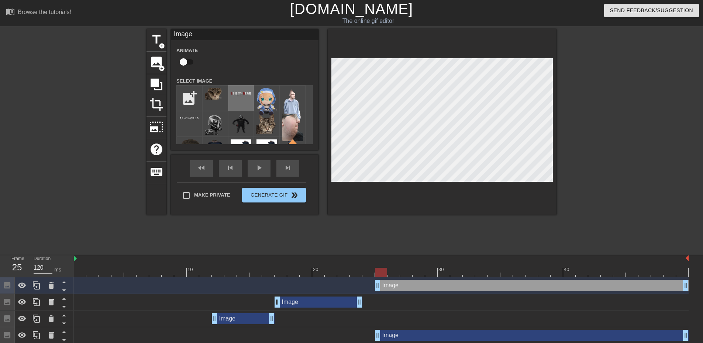
click at [239, 102] on div at bounding box center [241, 98] width 26 height 26
click at [327, 149] on div "title add_circle image add_circle crop photo_size_select_large help keyboard Im…" at bounding box center [351, 122] width 410 height 186
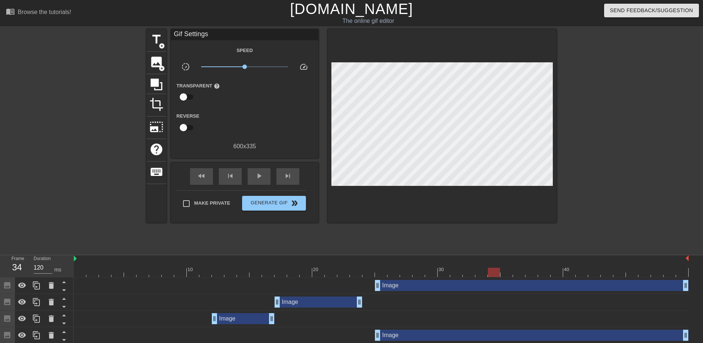
drag, startPoint x: 447, startPoint y: 273, endPoint x: 490, endPoint y: 265, distance: 44.3
click at [498, 271] on div at bounding box center [494, 272] width 12 height 9
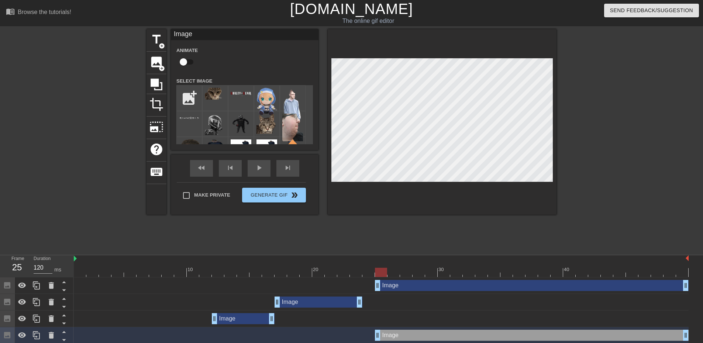
drag, startPoint x: 455, startPoint y: 267, endPoint x: 379, endPoint y: 266, distance: 76.0
click at [379, 266] on div "10 20 30 40" at bounding box center [381, 269] width 615 height 12
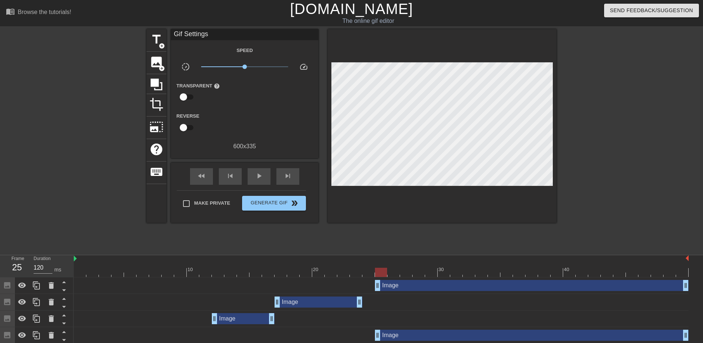
click at [348, 187] on div at bounding box center [442, 126] width 229 height 194
click at [152, 63] on span "image" at bounding box center [156, 62] width 14 height 14
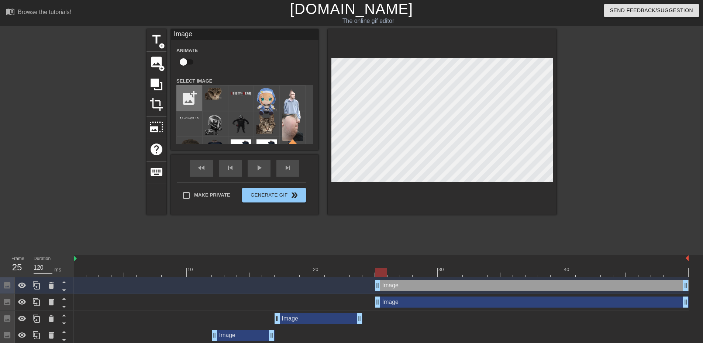
click at [183, 95] on input "file" at bounding box center [189, 98] width 25 height 25
click at [182, 124] on div at bounding box center [189, 124] width 26 height 26
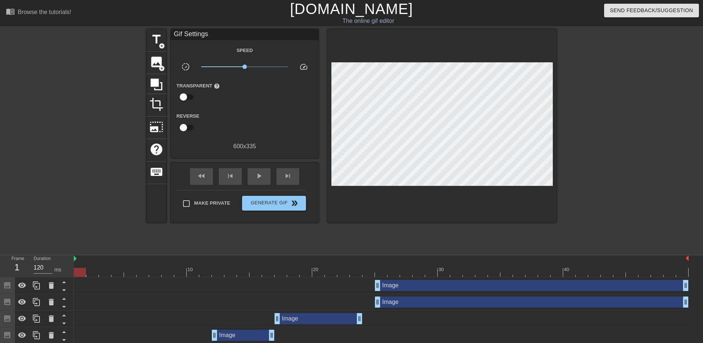
drag, startPoint x: 382, startPoint y: 270, endPoint x: 63, endPoint y: 277, distance: 318.5
click at [267, 206] on span "Generate Gif double_arrow" at bounding box center [274, 203] width 58 height 9
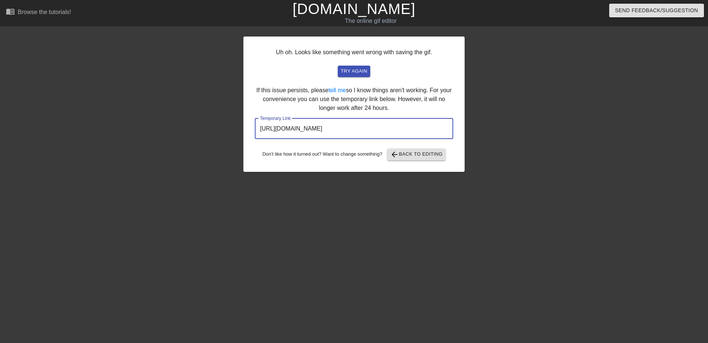
drag, startPoint x: 432, startPoint y: 131, endPoint x: 162, endPoint y: 134, distance: 270.1
click at [162, 134] on div "Uh oh. Looks like something went wrong with saving the gif. try again If this i…" at bounding box center [354, 139] width 708 height 221
click at [398, 155] on span "arrow_back" at bounding box center [394, 154] width 9 height 9
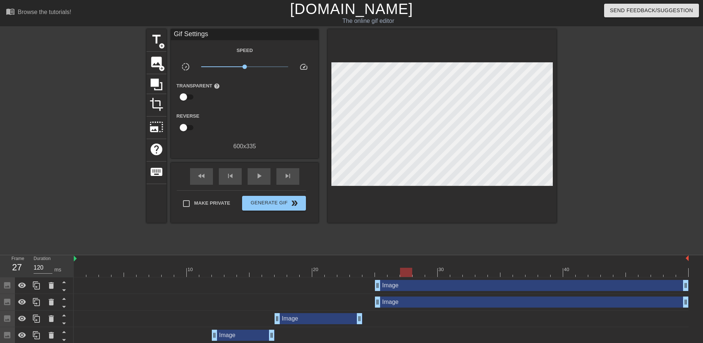
drag, startPoint x: 183, startPoint y: 272, endPoint x: 410, endPoint y: 276, distance: 226.9
click at [410, 276] on div at bounding box center [381, 272] width 615 height 9
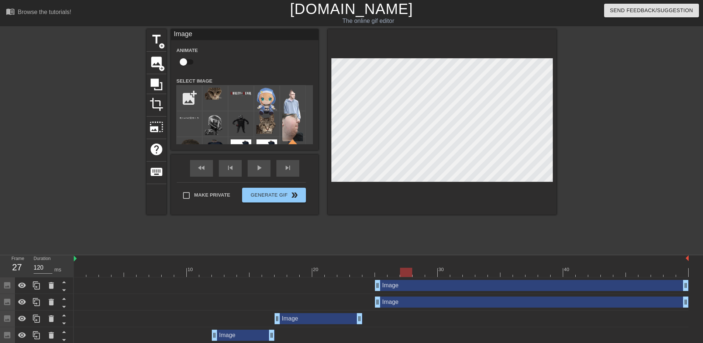
click at [541, 221] on div "title add_circle image add_circle crop photo_size_select_large help keyboard Im…" at bounding box center [351, 139] width 410 height 221
click at [566, 112] on div "title add_circle image add_circle crop photo_size_select_large help keyboard Im…" at bounding box center [351, 139] width 703 height 221
click at [625, 157] on div "title add_circle image add_circle crop photo_size_select_large help keyboard Im…" at bounding box center [351, 139] width 703 height 221
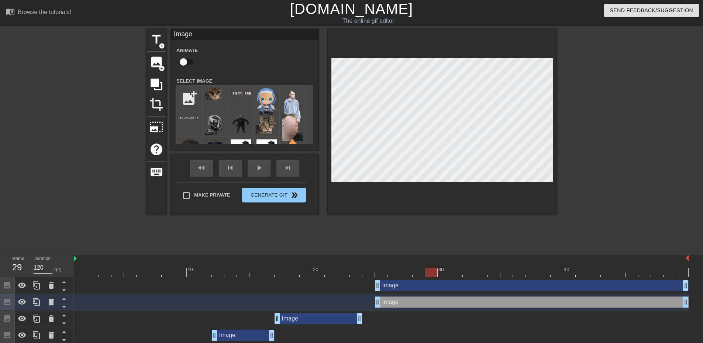
drag, startPoint x: 275, startPoint y: 275, endPoint x: 432, endPoint y: 278, distance: 156.8
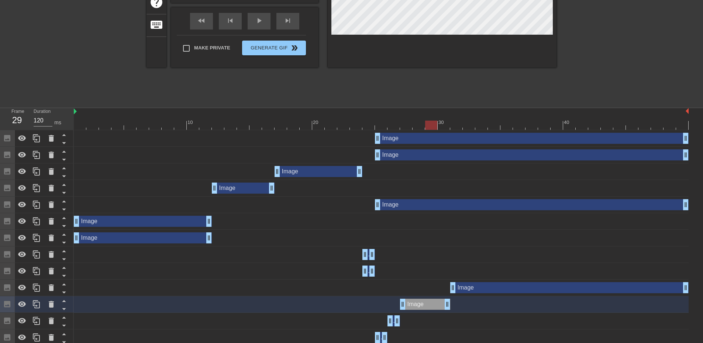
scroll to position [152, 0]
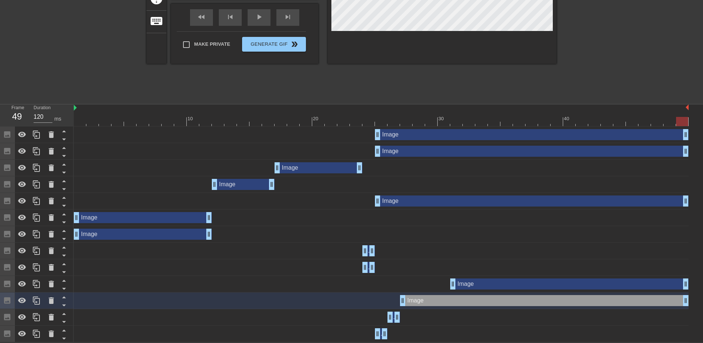
drag, startPoint x: 448, startPoint y: 298, endPoint x: 685, endPoint y: 305, distance: 237.7
click at [686, 305] on div "Image drag_handle drag_handle" at bounding box center [381, 301] width 615 height 17
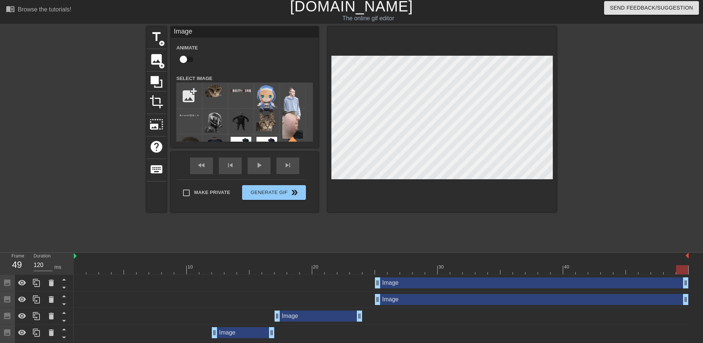
scroll to position [0, 0]
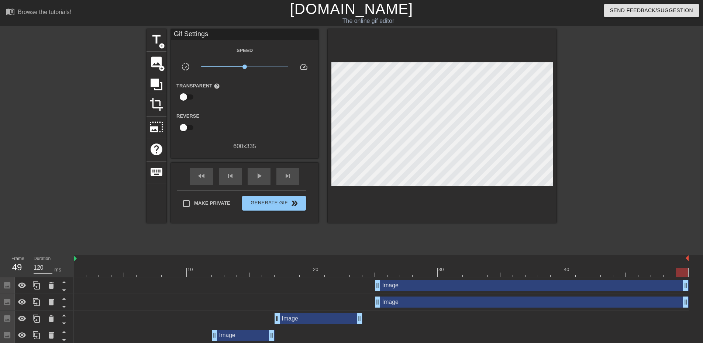
drag, startPoint x: 407, startPoint y: 277, endPoint x: 375, endPoint y: 274, distance: 32.2
click at [375, 274] on div "10 20 30 40" at bounding box center [381, 266] width 615 height 22
drag, startPoint x: 380, startPoint y: 274, endPoint x: 410, endPoint y: 275, distance: 30.6
click at [410, 275] on div at bounding box center [381, 272] width 615 height 9
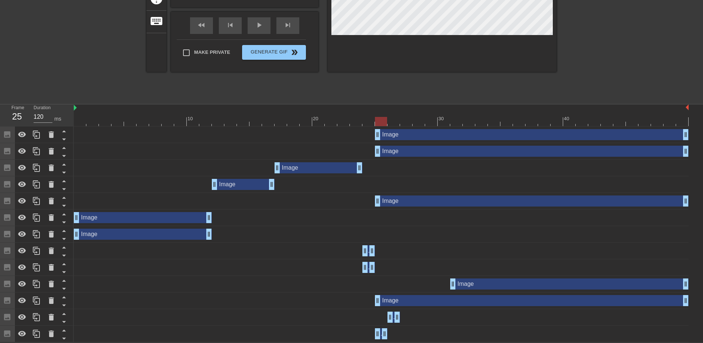
drag, startPoint x: 404, startPoint y: 300, endPoint x: 379, endPoint y: 296, distance: 25.4
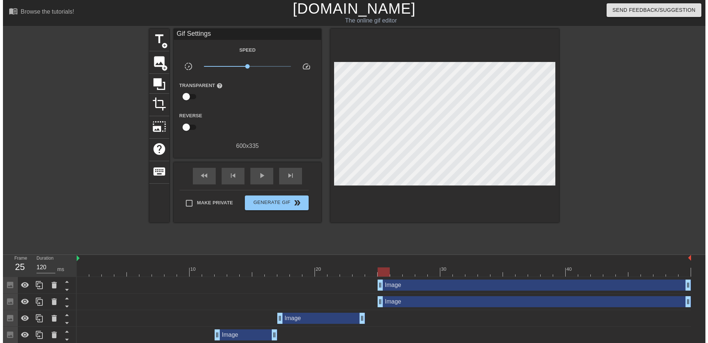
scroll to position [0, 0]
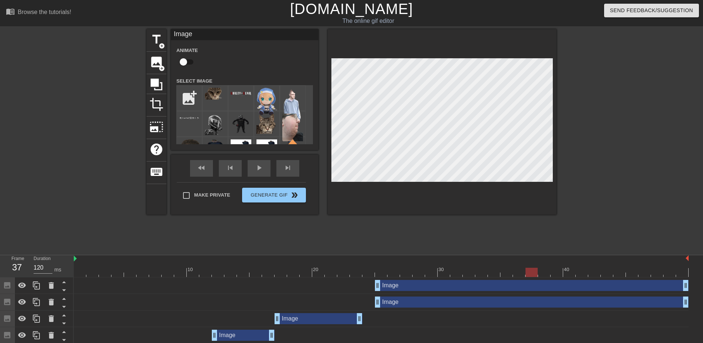
drag, startPoint x: 404, startPoint y: 271, endPoint x: 535, endPoint y: 276, distance: 131.1
click at [535, 276] on div at bounding box center [531, 272] width 12 height 9
click at [480, 196] on div at bounding box center [442, 122] width 229 height 186
click at [649, 249] on div "title add_circle image add_circle crop photo_size_select_large help keyboard Im…" at bounding box center [351, 139] width 703 height 221
drag, startPoint x: 508, startPoint y: 269, endPoint x: 481, endPoint y: 272, distance: 26.4
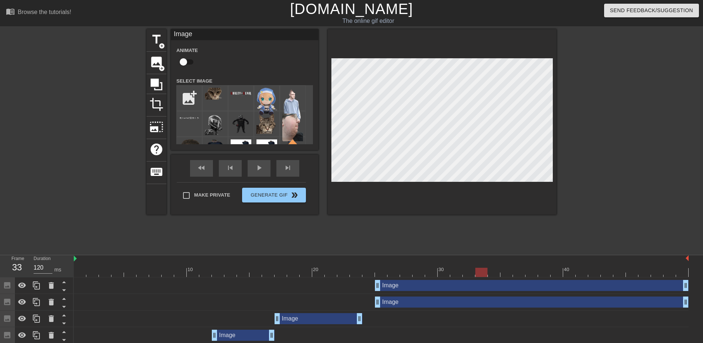
click at [481, 272] on div at bounding box center [481, 272] width 12 height 9
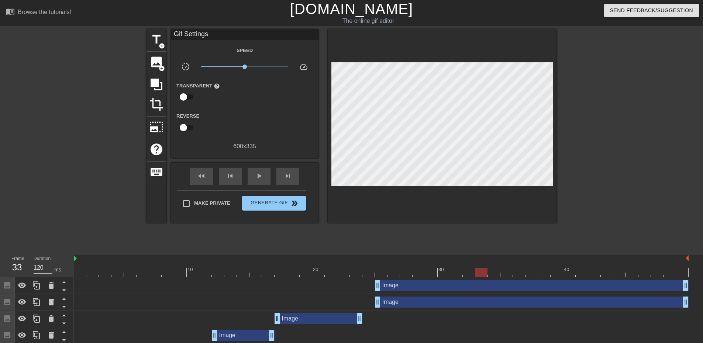
click at [623, 190] on div at bounding box center [620, 139] width 111 height 221
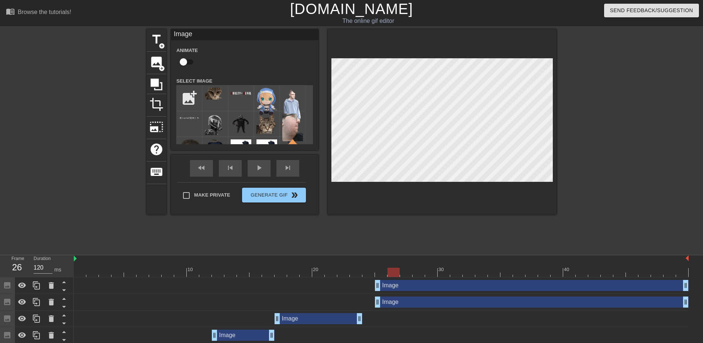
drag, startPoint x: 358, startPoint y: 289, endPoint x: 391, endPoint y: 285, distance: 33.5
click at [605, 188] on div "title add_circle image add_circle crop photo_size_select_large help keyboard Im…" at bounding box center [351, 139] width 703 height 221
drag, startPoint x: 376, startPoint y: 269, endPoint x: 379, endPoint y: 272, distance: 4.3
click at [379, 272] on div at bounding box center [381, 272] width 615 height 9
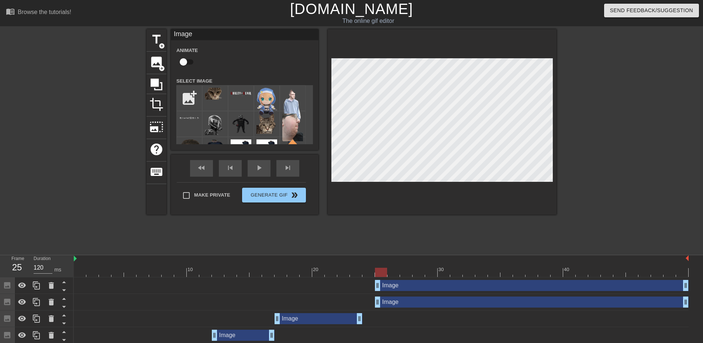
click at [702, 343] on html "menu_book Browse the tutorials! Gifntext.com The online gif editor Send Feedbac…" at bounding box center [351, 246] width 703 height 493
drag, startPoint x: 379, startPoint y: 270, endPoint x: 387, endPoint y: 273, distance: 9.0
click at [387, 273] on div at bounding box center [381, 272] width 615 height 9
click at [522, 182] on div at bounding box center [442, 122] width 229 height 186
drag, startPoint x: 386, startPoint y: 272, endPoint x: 208, endPoint y: 203, distance: 190.1
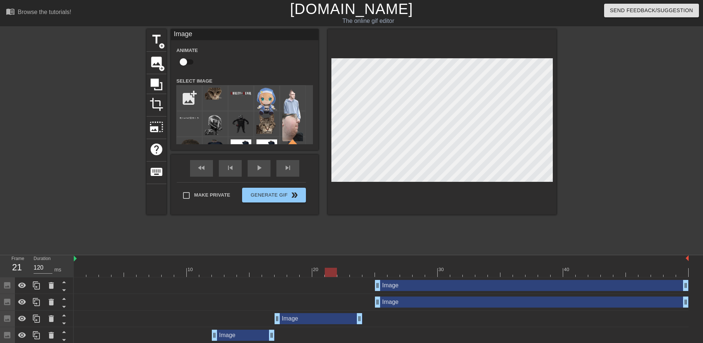
click at [325, 276] on div at bounding box center [331, 272] width 12 height 9
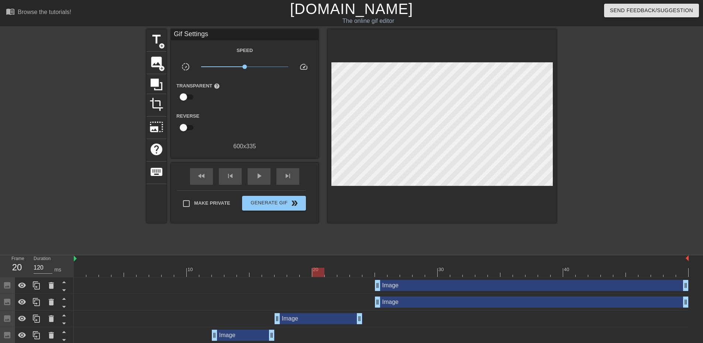
click at [201, 194] on div "Make Private Generate Gif double_arrow" at bounding box center [241, 204] width 129 height 29
click at [191, 205] on input "Make Private" at bounding box center [186, 203] width 15 height 15
checkbox input "true"
drag, startPoint x: 274, startPoint y: 267, endPoint x: 476, endPoint y: 265, distance: 201.8
click at [476, 265] on div "10 20 30 40" at bounding box center [381, 269] width 615 height 12
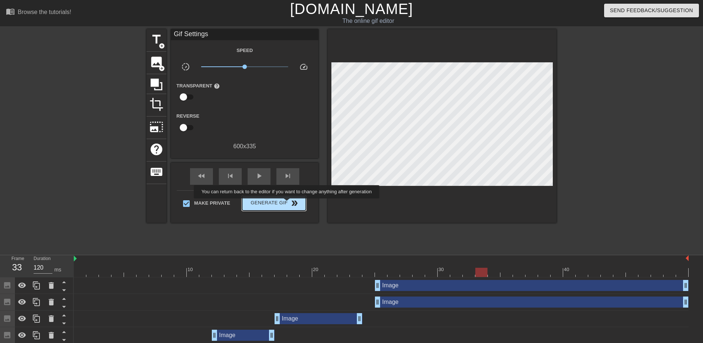
click at [287, 204] on span "Generate Gif double_arrow" at bounding box center [274, 203] width 58 height 9
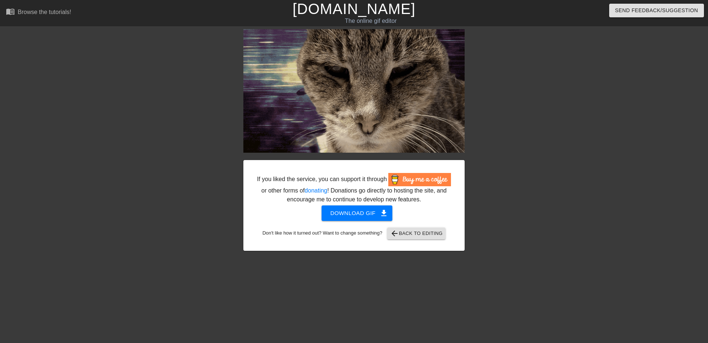
click at [402, 150] on img at bounding box center [354, 91] width 221 height 124
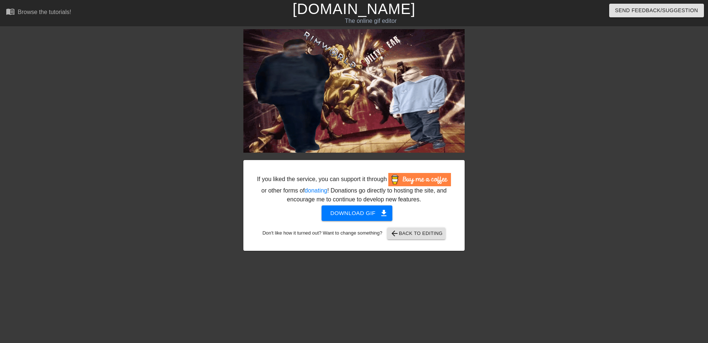
click at [342, 6] on link "[DOMAIN_NAME]" at bounding box center [354, 9] width 123 height 16
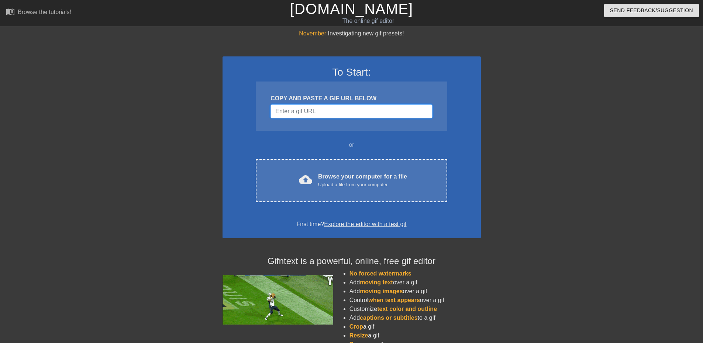
click at [327, 117] on input "Username" at bounding box center [351, 111] width 162 height 14
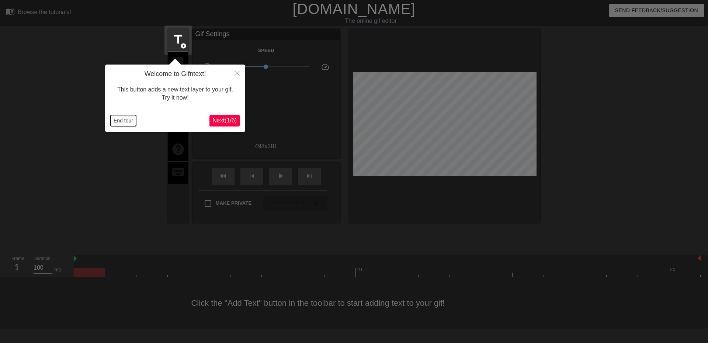
click at [126, 120] on button "End tour" at bounding box center [123, 120] width 25 height 11
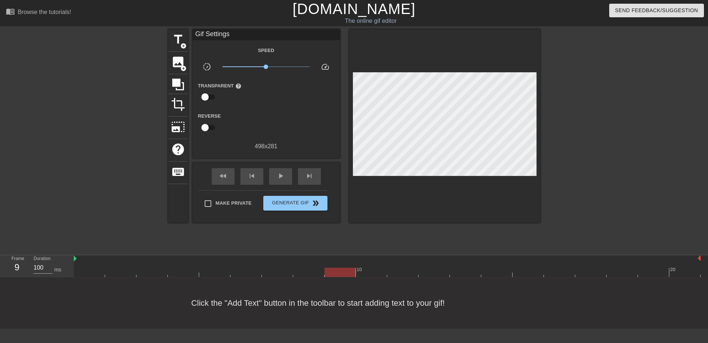
drag, startPoint x: 96, startPoint y: 273, endPoint x: 353, endPoint y: 294, distance: 258.0
click at [353, 294] on div "menu_book Browse the tutorials! [DOMAIN_NAME] The online gif editor Send Feedba…" at bounding box center [354, 164] width 708 height 329
drag, startPoint x: 329, startPoint y: 271, endPoint x: 331, endPoint y: 285, distance: 14.5
click at [331, 285] on div "menu_book Browse the tutorials! [DOMAIN_NAME] The online gif editor Send Feedba…" at bounding box center [354, 164] width 708 height 329
click at [177, 58] on span "image" at bounding box center [178, 62] width 14 height 14
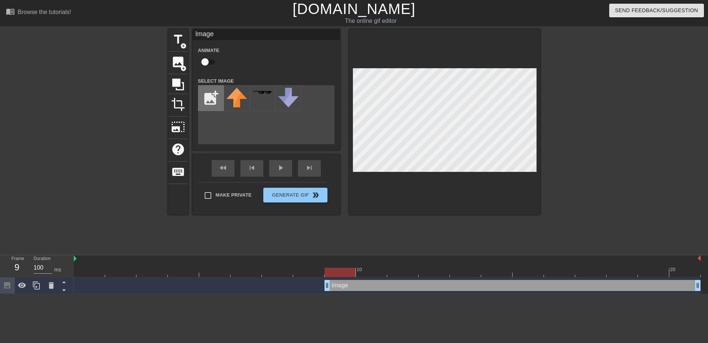
click at [214, 97] on input "file" at bounding box center [210, 98] width 25 height 25
type input "C:\fakepath\test raccoon png.png"
click at [228, 101] on img at bounding box center [237, 98] width 21 height 21
click at [492, 208] on div at bounding box center [444, 122] width 191 height 186
click at [507, 198] on div at bounding box center [444, 122] width 191 height 186
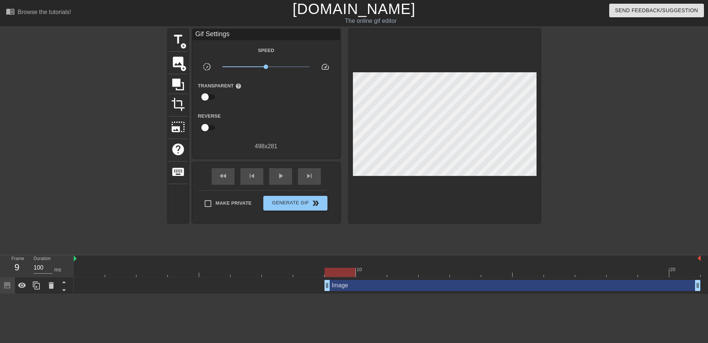
click at [511, 162] on div at bounding box center [444, 126] width 191 height 194
click at [393, 287] on div "Image drag_handle drag_handle" at bounding box center [513, 285] width 376 height 11
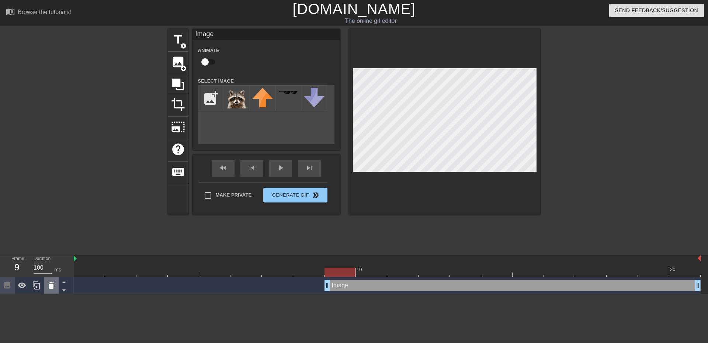
click at [51, 287] on icon at bounding box center [51, 285] width 5 height 7
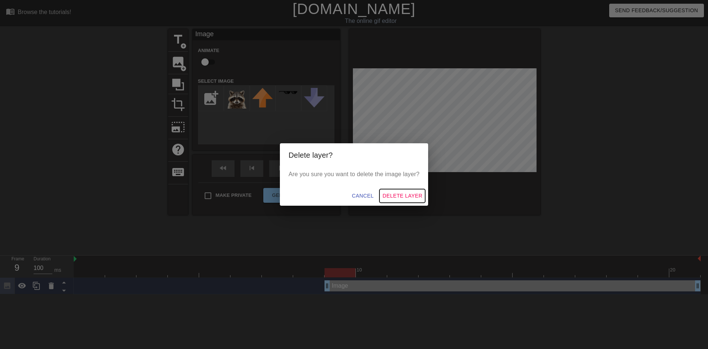
click at [404, 198] on span "Delete Layer" at bounding box center [403, 195] width 40 height 9
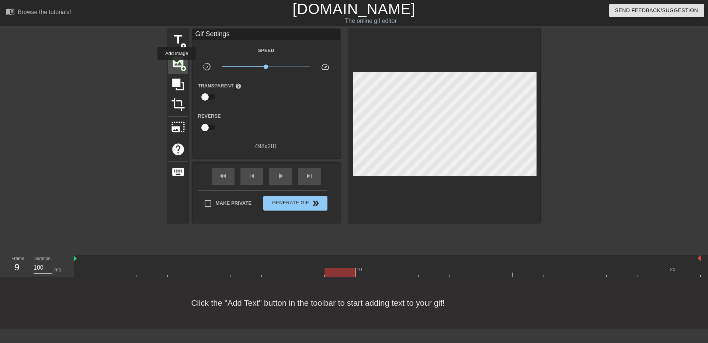
click at [177, 65] on span "image" at bounding box center [178, 62] width 14 height 14
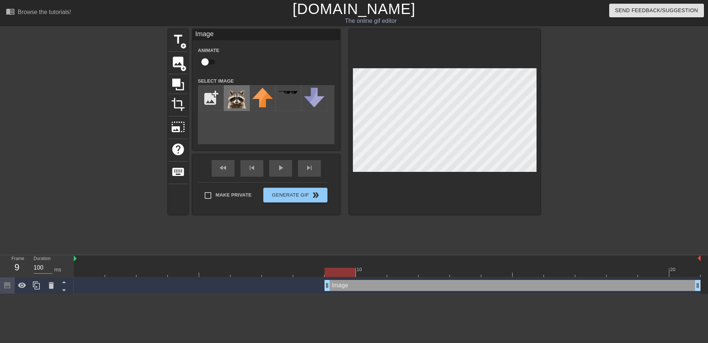
click at [239, 101] on img at bounding box center [237, 98] width 21 height 21
click at [522, 205] on div at bounding box center [444, 122] width 191 height 186
click at [486, 191] on div at bounding box center [444, 122] width 191 height 186
click at [372, 34] on div at bounding box center [444, 122] width 191 height 186
click at [453, 173] on div at bounding box center [444, 122] width 191 height 186
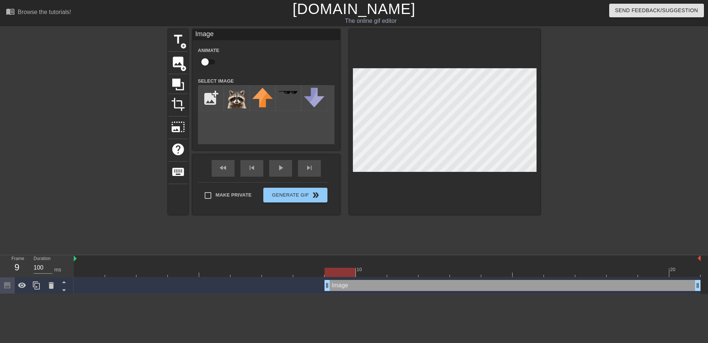
click at [382, 67] on div at bounding box center [444, 122] width 191 height 186
click at [369, 67] on div at bounding box center [444, 122] width 191 height 186
click at [211, 92] on input "file" at bounding box center [210, 98] width 25 height 25
click at [214, 102] on input "file" at bounding box center [210, 98] width 25 height 25
click at [217, 91] on input "file" at bounding box center [210, 98] width 25 height 25
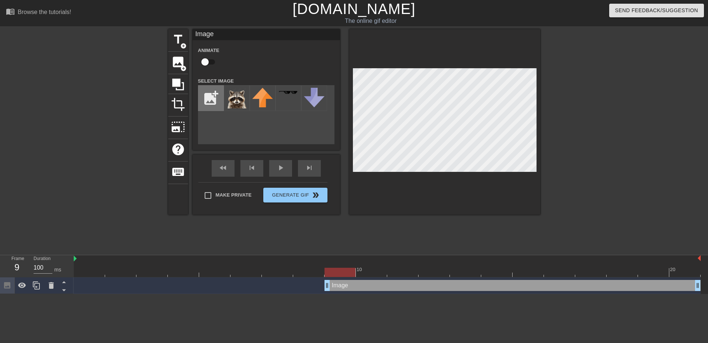
type input "C:\fakepath\raccoon png stand.png"
click at [234, 99] on img at bounding box center [237, 94] width 21 height 12
click at [459, 194] on div at bounding box center [444, 122] width 191 height 186
click at [557, 76] on div "title add_circle image add_circle crop photo_size_select_large help keyboard Im…" at bounding box center [354, 139] width 708 height 221
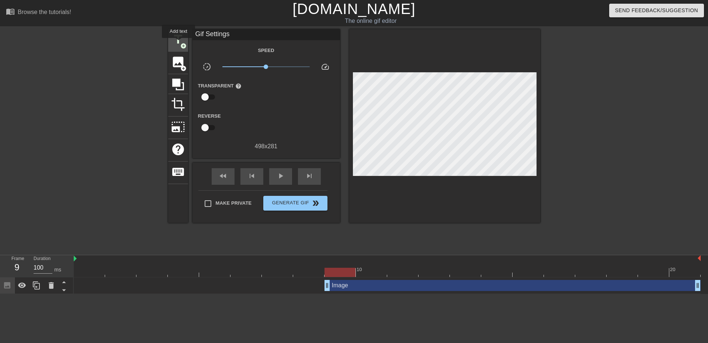
click at [179, 43] on span "title" at bounding box center [178, 39] width 14 height 14
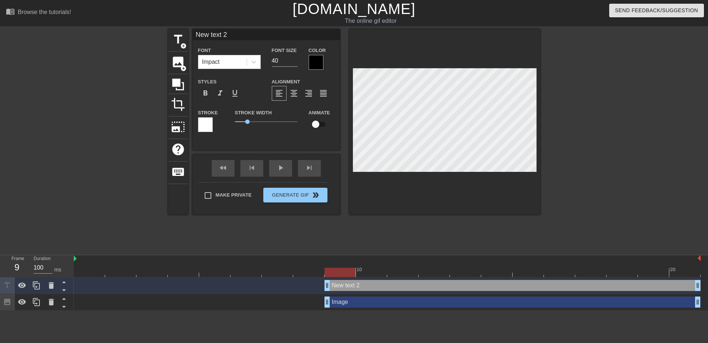
type input "H"
type textarea "H"
type input "He"
type textarea "He"
type input "Hey"
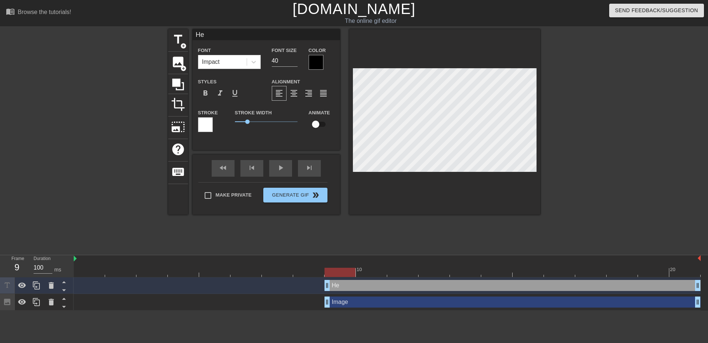
type textarea "Hey"
type input "Hey"
type textarea "Hey"
type input "Hey B"
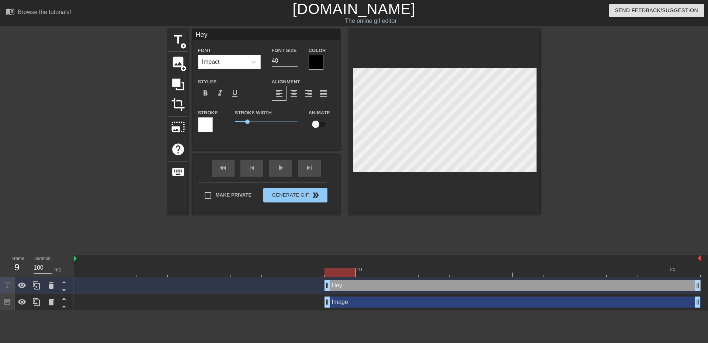
type textarea "Hey B"
type input "Hey Bw"
type textarea "Hey Bw"
type input "Hey B"
type textarea "Hey Be"
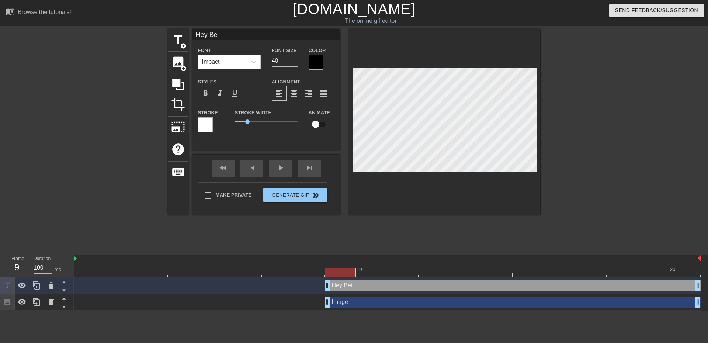
type input "Hey Bet"
type textarea "Hey Bet"
type input "Hey Beta"
type textarea "Hey Beta"
type input "Hey Beta,"
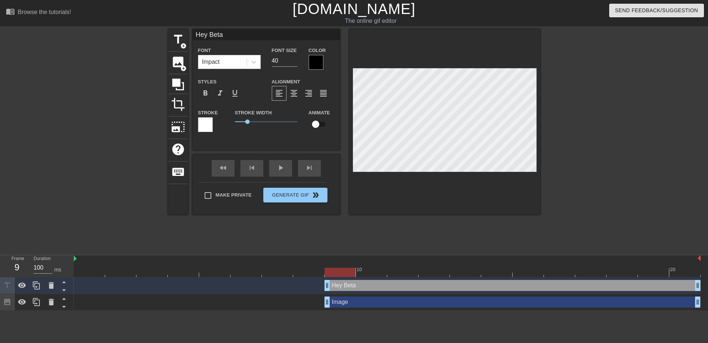
type textarea "Hey Beta,"
type input "Hey Beta,"
type textarea "Hey Beta,"
type input "Hey Beta, h"
type textarea "Hey Beta, h"
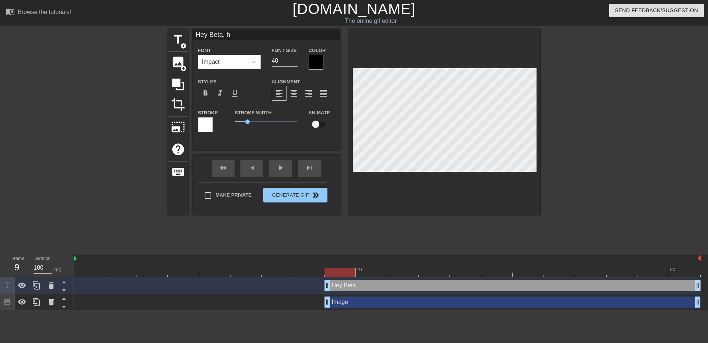
type input "Hey Beta, ho"
type textarea "Hey Beta, ho"
type input "Hey Beta, hop"
type textarea "Hey Beta, hop"
type input "Hey Beta, hop"
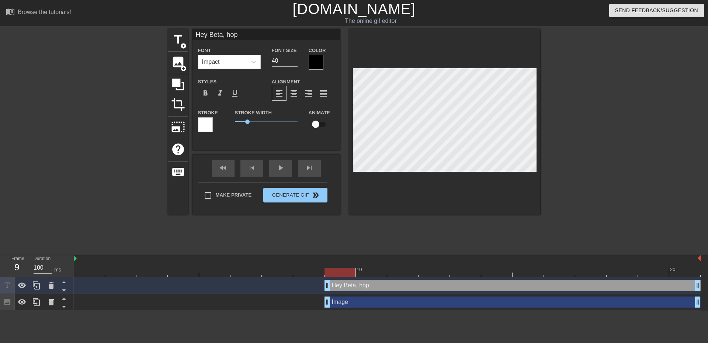
type textarea "Hey Beta, hop"
type input "Hey Beta, hop o"
type textarea "Hey Beta, hop o"
type input "Hey Beta, hop on"
type textarea "Hey Beta, hop on"
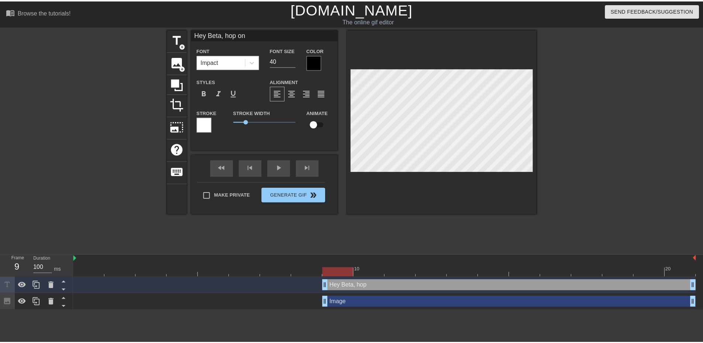
scroll to position [1, 3]
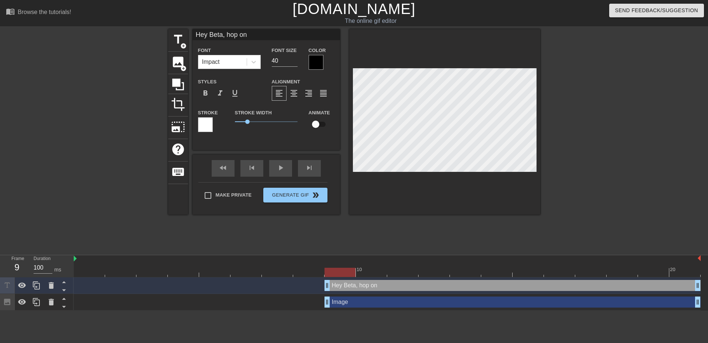
click at [635, 186] on div at bounding box center [604, 139] width 111 height 221
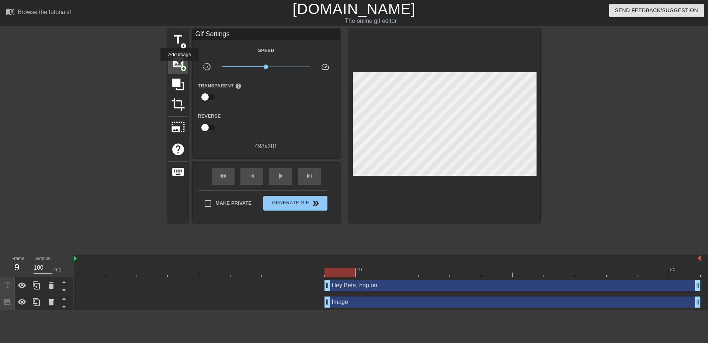
click at [180, 66] on span "image" at bounding box center [178, 62] width 14 height 14
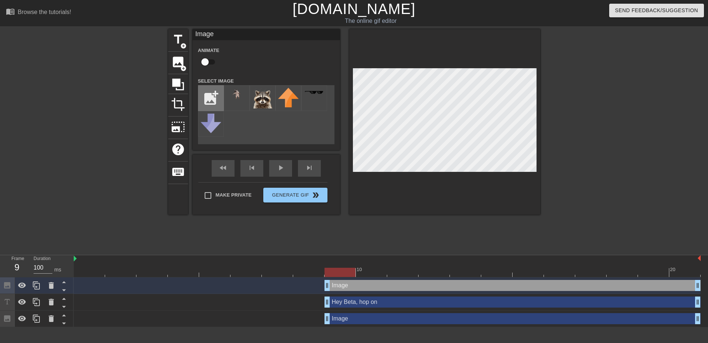
click at [203, 98] on input "file" at bounding box center [210, 98] width 25 height 25
type input "C:\fakepath\rimworld png.png"
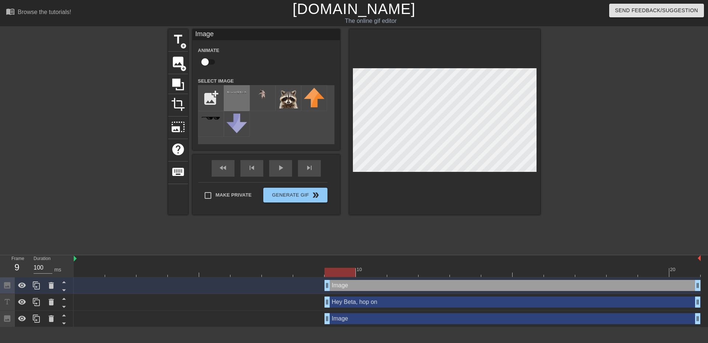
click at [236, 97] on div at bounding box center [237, 98] width 26 height 26
click at [646, 152] on div at bounding box center [604, 139] width 111 height 221
click at [602, 139] on div at bounding box center [604, 139] width 111 height 221
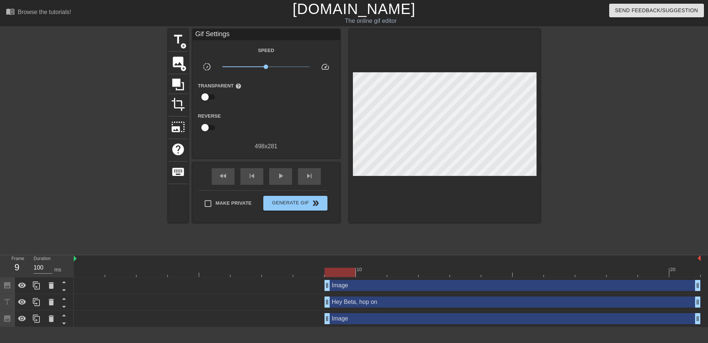
click at [604, 114] on div at bounding box center [604, 139] width 111 height 221
drag, startPoint x: 254, startPoint y: 274, endPoint x: 338, endPoint y: 272, distance: 83.8
click at [338, 272] on div at bounding box center [387, 272] width 627 height 9
drag, startPoint x: 325, startPoint y: 283, endPoint x: 320, endPoint y: 277, distance: 7.3
click at [320, 277] on div "10 20 Image drag_handle drag_handle Hey Beta, hop on drag_handle drag_handle Im…" at bounding box center [391, 291] width 635 height 72
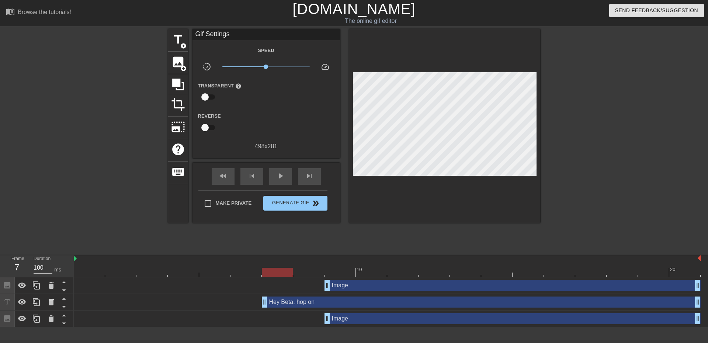
drag, startPoint x: 331, startPoint y: 301, endPoint x: 271, endPoint y: 299, distance: 59.8
drag, startPoint x: 278, startPoint y: 272, endPoint x: 286, endPoint y: 273, distance: 7.5
click at [286, 273] on div at bounding box center [277, 272] width 31 height 9
drag, startPoint x: 325, startPoint y: 321, endPoint x: 255, endPoint y: 313, distance: 70.5
click at [255, 313] on div "Image drag_handle drag_handle" at bounding box center [387, 318] width 627 height 11
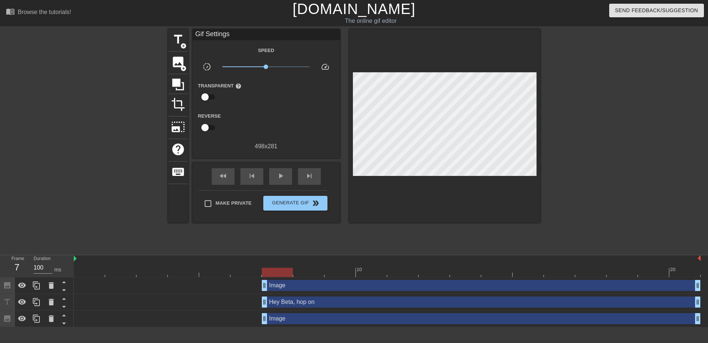
drag, startPoint x: 320, startPoint y: 286, endPoint x: 259, endPoint y: 283, distance: 61.0
click at [259, 283] on div "Image drag_handle drag_handle" at bounding box center [387, 285] width 627 height 11
drag, startPoint x: 272, startPoint y: 271, endPoint x: 253, endPoint y: 271, distance: 19.2
click at [253, 271] on div at bounding box center [246, 272] width 31 height 9
drag, startPoint x: 265, startPoint y: 284, endPoint x: 241, endPoint y: 282, distance: 24.1
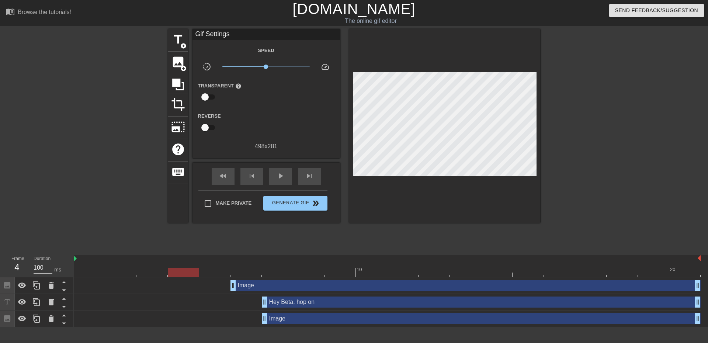
drag, startPoint x: 247, startPoint y: 271, endPoint x: 172, endPoint y: 276, distance: 75.4
click at [172, 276] on div at bounding box center [183, 272] width 31 height 9
drag, startPoint x: 263, startPoint y: 303, endPoint x: 236, endPoint y: 300, distance: 27.5
drag, startPoint x: 265, startPoint y: 319, endPoint x: 235, endPoint y: 317, distance: 30.3
drag, startPoint x: 233, startPoint y: 272, endPoint x: 189, endPoint y: 266, distance: 45.0
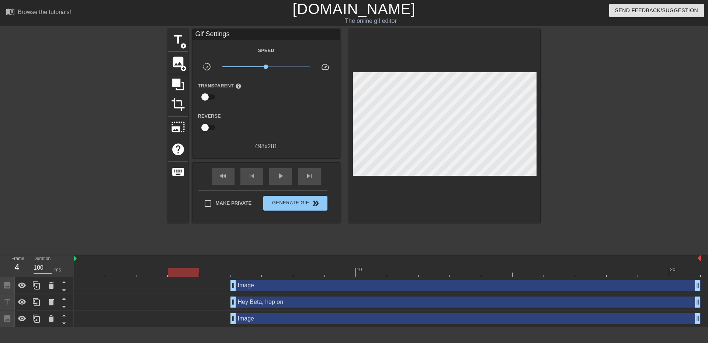
click at [189, 266] on div "10 20" at bounding box center [387, 266] width 627 height 22
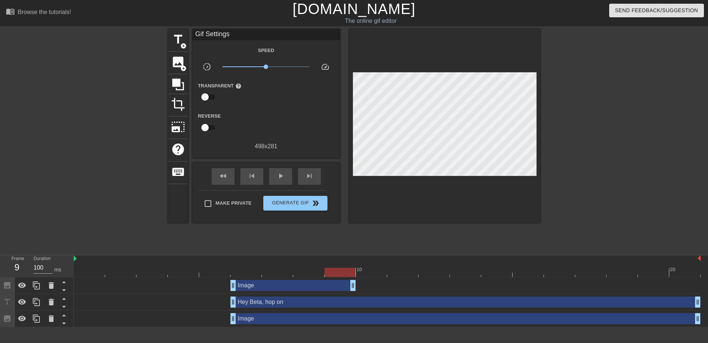
drag, startPoint x: 699, startPoint y: 284, endPoint x: 363, endPoint y: 291, distance: 335.8
click at [363, 291] on div "Image drag_handle drag_handle" at bounding box center [387, 285] width 627 height 17
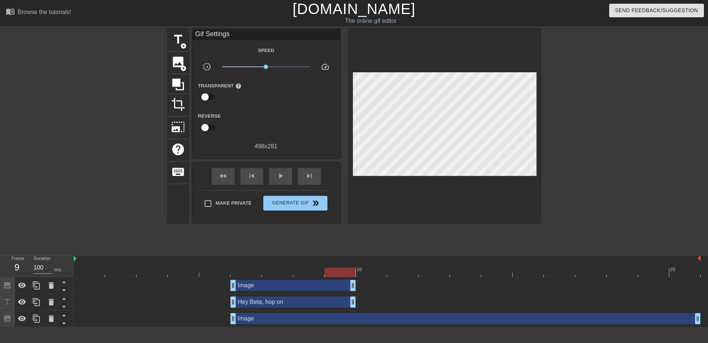
drag, startPoint x: 698, startPoint y: 303, endPoint x: 347, endPoint y: 306, distance: 350.5
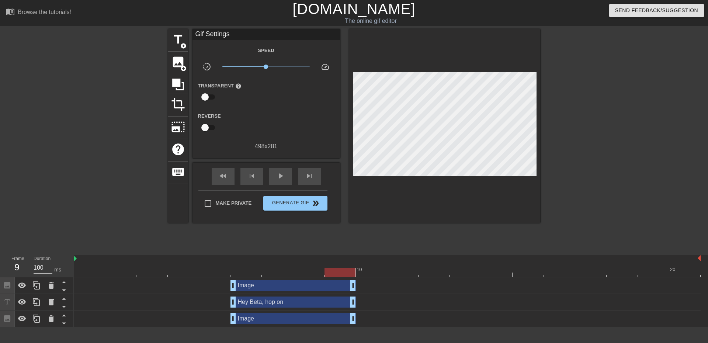
drag, startPoint x: 698, startPoint y: 320, endPoint x: 358, endPoint y: 315, distance: 340.2
click at [358, 315] on div "Image drag_handle drag_handle" at bounding box center [387, 318] width 627 height 11
drag, startPoint x: 352, startPoint y: 306, endPoint x: 426, endPoint y: 303, distance: 73.9
click at [426, 303] on div "Hey Beta, hop on drag_handle drag_handle" at bounding box center [387, 302] width 627 height 11
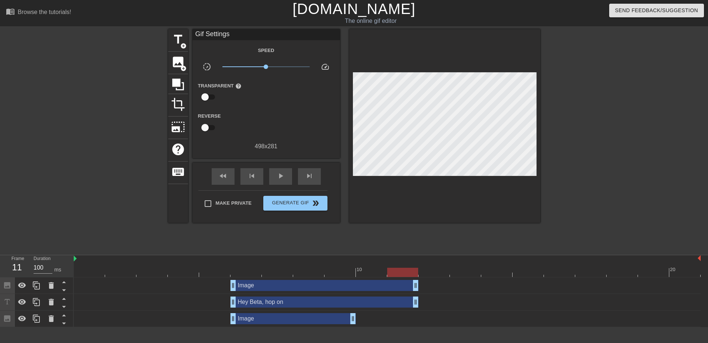
drag, startPoint x: 354, startPoint y: 281, endPoint x: 405, endPoint y: 296, distance: 53.2
click at [343, 315] on div "Image drag_handle drag_handle" at bounding box center [293, 318] width 125 height 11
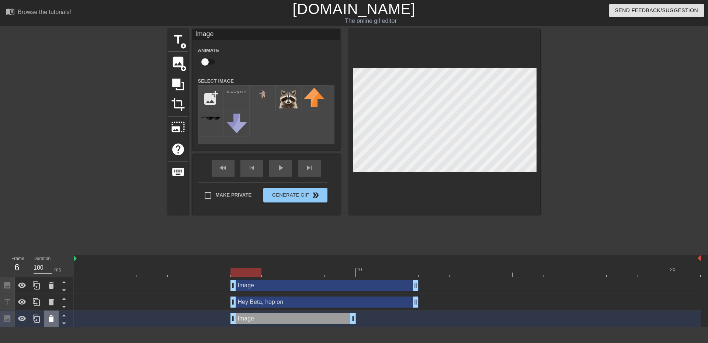
click at [48, 321] on icon at bounding box center [51, 318] width 9 height 9
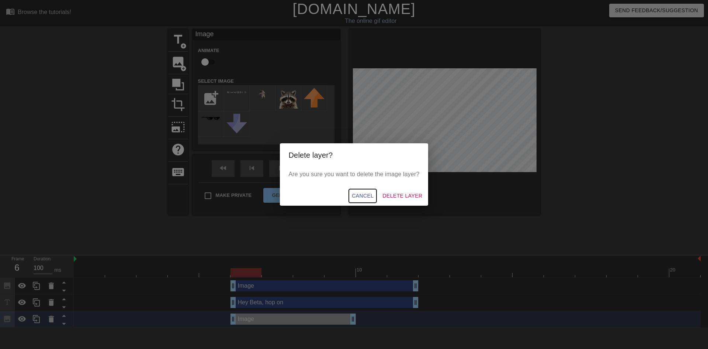
click at [367, 196] on span "Cancel" at bounding box center [363, 195] width 22 height 9
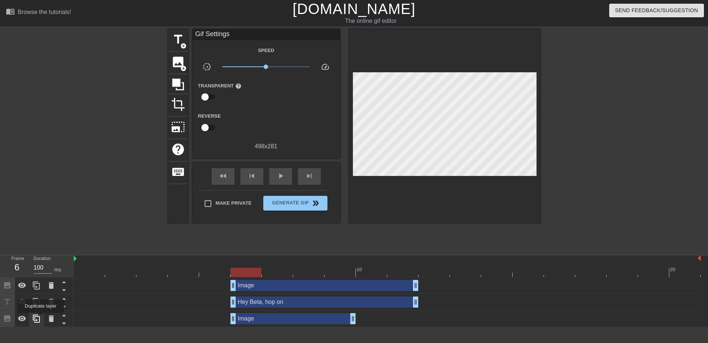
click at [36, 321] on icon at bounding box center [36, 319] width 7 height 8
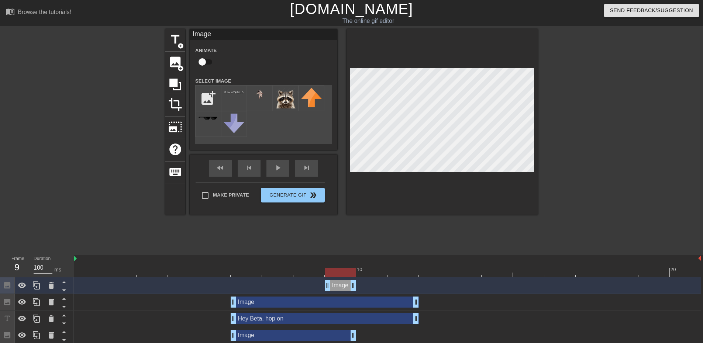
drag, startPoint x: 233, startPoint y: 287, endPoint x: 344, endPoint y: 287, distance: 110.7
drag, startPoint x: 357, startPoint y: 287, endPoint x: 346, endPoint y: 288, distance: 10.4
drag, startPoint x: 326, startPoint y: 287, endPoint x: 353, endPoint y: 287, distance: 26.9
click at [353, 287] on div "Image drag_handle drag_handle" at bounding box center [387, 285] width 627 height 11
drag, startPoint x: 383, startPoint y: 286, endPoint x: 353, endPoint y: 286, distance: 30.3
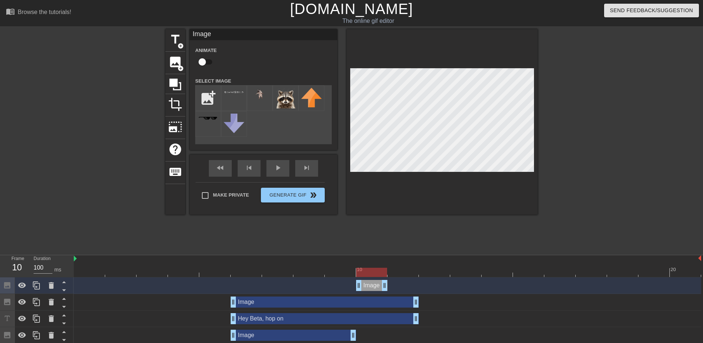
click at [334, 289] on div "Image drag_handle drag_handle" at bounding box center [387, 285] width 627 height 11
drag, startPoint x: 386, startPoint y: 286, endPoint x: 335, endPoint y: 287, distance: 50.2
click at [335, 287] on div "Image drag_handle drag_handle" at bounding box center [387, 285] width 627 height 11
drag, startPoint x: 386, startPoint y: 284, endPoint x: 376, endPoint y: 286, distance: 10.0
drag, startPoint x: 379, startPoint y: 286, endPoint x: 393, endPoint y: 286, distance: 14.8
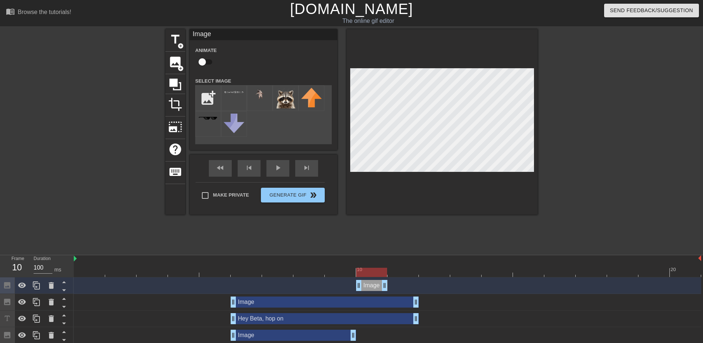
click at [393, 286] on div "Image drag_handle drag_handle" at bounding box center [387, 285] width 627 height 11
drag, startPoint x: 386, startPoint y: 286, endPoint x: 370, endPoint y: 287, distance: 15.5
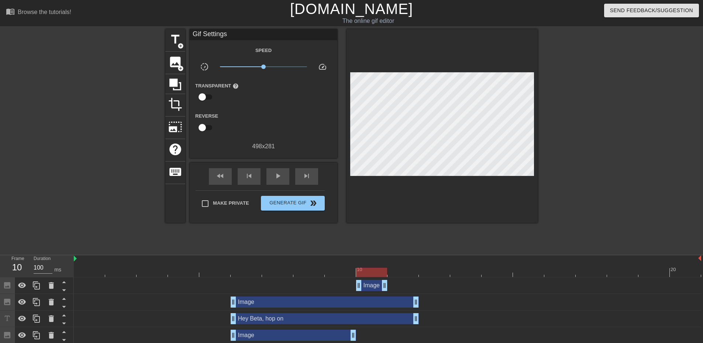
drag, startPoint x: 354, startPoint y: 285, endPoint x: 345, endPoint y: 286, distance: 9.3
click at [345, 286] on div "Image drag_handle drag_handle" at bounding box center [387, 285] width 627 height 11
drag, startPoint x: 358, startPoint y: 286, endPoint x: 331, endPoint y: 287, distance: 27.3
drag, startPoint x: 383, startPoint y: 287, endPoint x: 289, endPoint y: 287, distance: 94.1
click at [278, 287] on div "Image drag_handle drag_handle" at bounding box center [387, 285] width 627 height 11
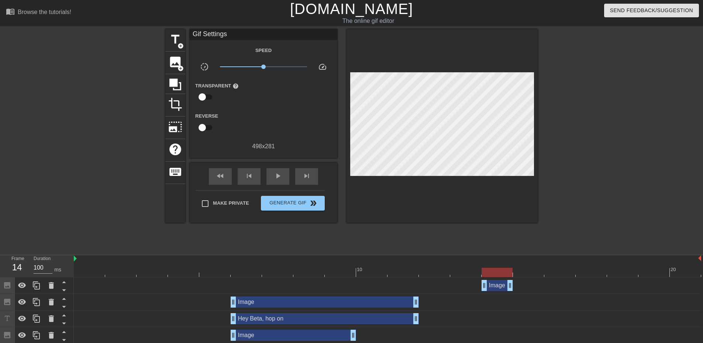
drag, startPoint x: 356, startPoint y: 285, endPoint x: 505, endPoint y: 287, distance: 148.7
click at [505, 287] on div "Image drag_handle drag_handle" at bounding box center [496, 285] width 31 height 11
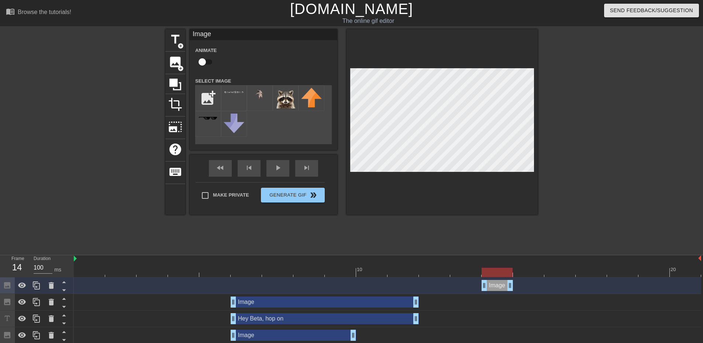
drag, startPoint x: 484, startPoint y: 286, endPoint x: 504, endPoint y: 278, distance: 21.3
click at [504, 275] on div at bounding box center [496, 272] width 31 height 9
drag, startPoint x: 511, startPoint y: 275, endPoint x: 432, endPoint y: 277, distance: 79.3
click at [432, 277] on div "10 20" at bounding box center [387, 266] width 627 height 22
drag, startPoint x: 484, startPoint y: 286, endPoint x: 505, endPoint y: 287, distance: 20.7
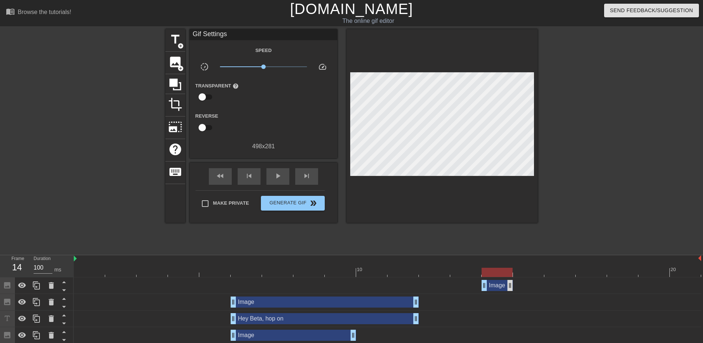
click at [511, 287] on div "Image drag_handle drag_handle" at bounding box center [387, 285] width 627 height 11
drag, startPoint x: 511, startPoint y: 287, endPoint x: 500, endPoint y: 286, distance: 11.1
drag, startPoint x: 500, startPoint y: 286, endPoint x: 366, endPoint y: 295, distance: 134.6
click at [366, 295] on div "Image drag_handle drag_handle Image drag_handle drag_handle Hey Beta, hop on dr…" at bounding box center [388, 310] width 629 height 66
drag, startPoint x: 354, startPoint y: 264, endPoint x: 376, endPoint y: 272, distance: 23.3
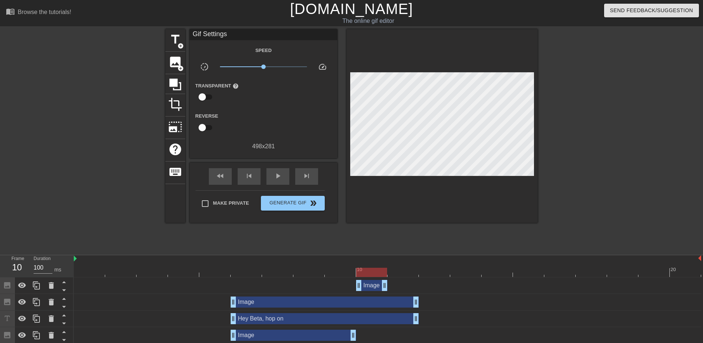
click at [376, 272] on div "10 20" at bounding box center [387, 266] width 627 height 22
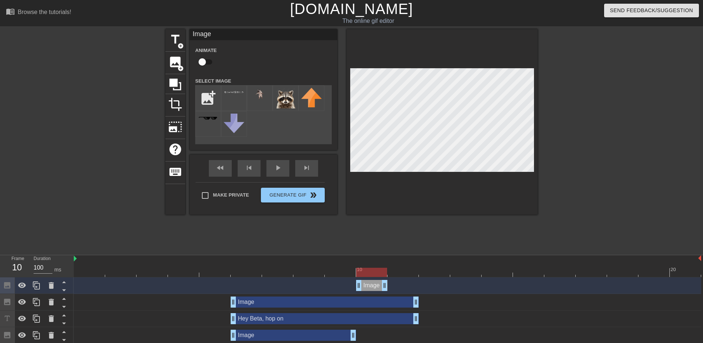
click at [442, 270] on div at bounding box center [387, 272] width 627 height 9
drag, startPoint x: 344, startPoint y: 270, endPoint x: 262, endPoint y: 262, distance: 82.7
click at [262, 262] on div "10 20" at bounding box center [387, 266] width 627 height 22
drag, startPoint x: 332, startPoint y: 273, endPoint x: 424, endPoint y: 274, distance: 91.1
click at [424, 274] on div at bounding box center [387, 272] width 627 height 9
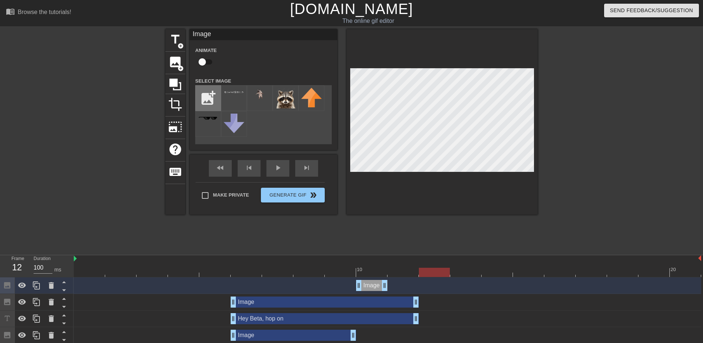
click at [210, 98] on input "file" at bounding box center [208, 98] width 25 height 25
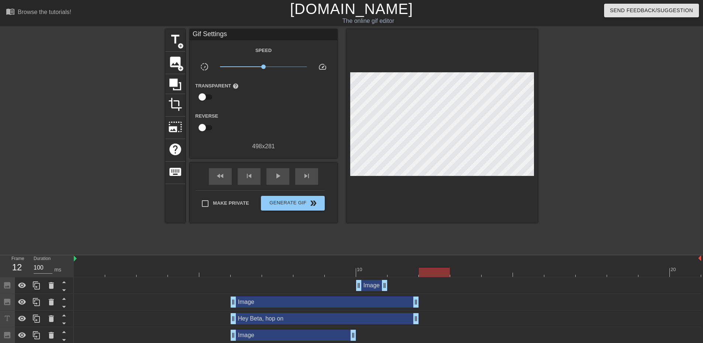
click at [568, 195] on div at bounding box center [601, 139] width 111 height 221
click at [169, 71] on div "image add_circle" at bounding box center [175, 63] width 20 height 23
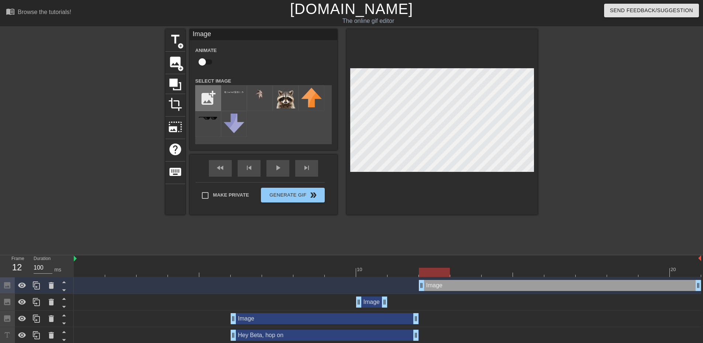
click at [213, 97] on input "file" at bounding box center [208, 98] width 25 height 25
type input "C:\fakepath\test raccoon.png"
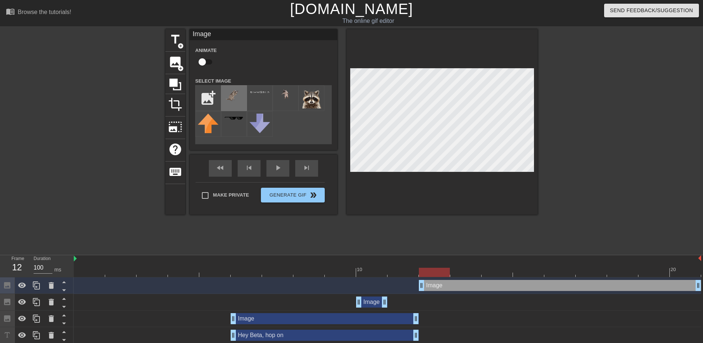
click at [237, 96] on img at bounding box center [234, 95] width 21 height 14
click at [589, 136] on div "title add_circle image add_circle crop photo_size_select_large help keyboard Im…" at bounding box center [351, 139] width 703 height 221
click at [541, 143] on div "title add_circle image add_circle crop photo_size_select_large help keyboard Im…" at bounding box center [351, 139] width 703 height 221
click at [560, 147] on div at bounding box center [601, 139] width 111 height 221
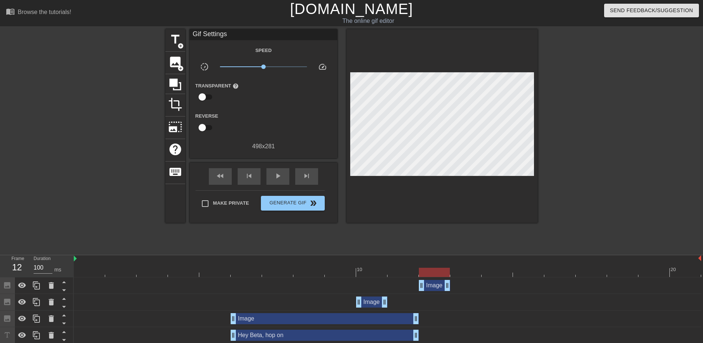
drag, startPoint x: 697, startPoint y: 284, endPoint x: 458, endPoint y: 282, distance: 239.8
click at [458, 282] on div "Image drag_handle drag_handle" at bounding box center [387, 285] width 627 height 11
drag, startPoint x: 423, startPoint y: 260, endPoint x: 435, endPoint y: 263, distance: 12.3
click at [435, 263] on div "10 20" at bounding box center [387, 266] width 627 height 22
drag, startPoint x: 435, startPoint y: 268, endPoint x: 459, endPoint y: 273, distance: 24.8
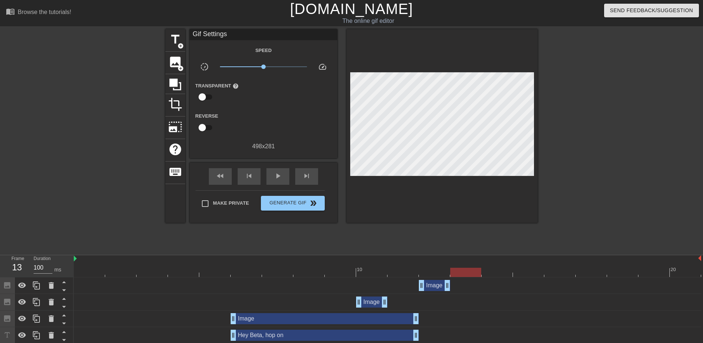
click at [459, 273] on div at bounding box center [465, 272] width 31 height 9
drag, startPoint x: 459, startPoint y: 273, endPoint x: 484, endPoint y: 272, distance: 25.5
click at [484, 272] on div at bounding box center [496, 272] width 31 height 9
drag, startPoint x: 505, startPoint y: 268, endPoint x: 474, endPoint y: 269, distance: 30.3
click at [474, 269] on div at bounding box center [465, 272] width 31 height 9
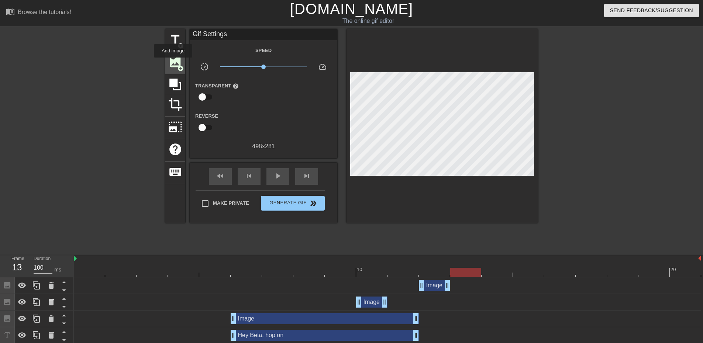
click at [173, 63] on span "image" at bounding box center [175, 62] width 14 height 14
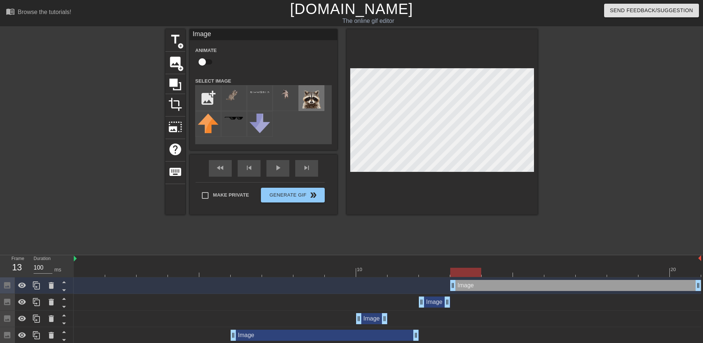
click at [308, 101] on img at bounding box center [311, 98] width 21 height 21
click at [204, 90] on input "file" at bounding box center [208, 98] width 25 height 25
type input "C:\fakepath\raccoonagain.png"
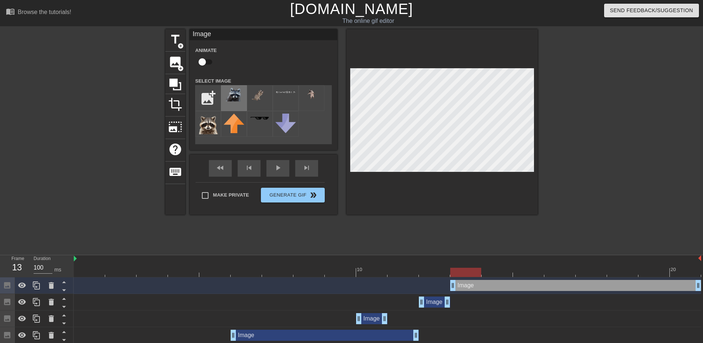
click at [229, 96] on img at bounding box center [234, 95] width 21 height 14
click at [465, 203] on div at bounding box center [441, 122] width 191 height 186
drag, startPoint x: 428, startPoint y: 262, endPoint x: 536, endPoint y: 265, distance: 107.8
click at [536, 265] on div "10 20" at bounding box center [387, 266] width 627 height 22
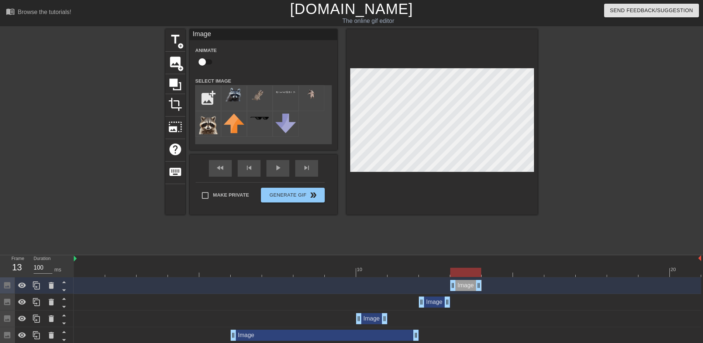
drag, startPoint x: 698, startPoint y: 284, endPoint x: 463, endPoint y: 294, distance: 234.9
click at [463, 294] on div "Image drag_handle drag_handle" at bounding box center [387, 285] width 627 height 17
drag, startPoint x: 86, startPoint y: 276, endPoint x: 58, endPoint y: 280, distance: 29.0
click at [58, 280] on div "Frame 1 Duration 100 ms 10 20 Image drag_handle drag_handle Image drag_handle d…" at bounding box center [351, 316] width 703 height 122
click at [178, 63] on span "image" at bounding box center [175, 62] width 14 height 14
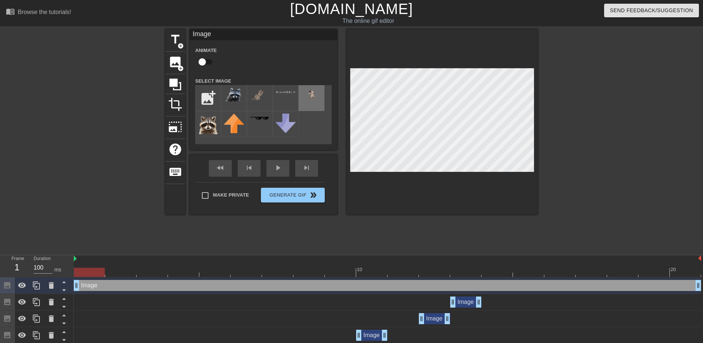
click at [303, 99] on img at bounding box center [311, 94] width 21 height 12
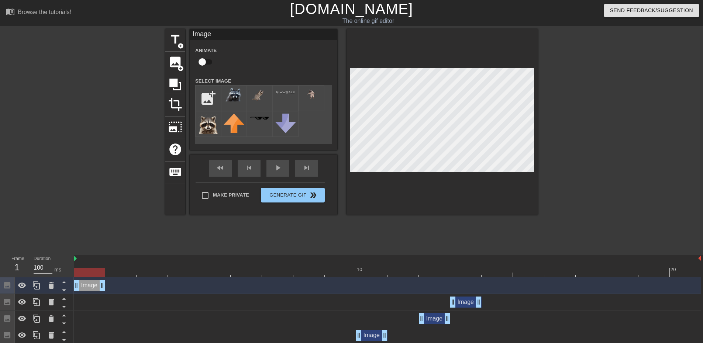
drag, startPoint x: 696, startPoint y: 285, endPoint x: 80, endPoint y: 285, distance: 615.8
click at [54, 287] on div "Frame 1 Duration 100 ms 10 20 Image drag_handle drag_handle Image drag_handle d…" at bounding box center [351, 324] width 703 height 138
drag, startPoint x: 96, startPoint y: 270, endPoint x: 115, endPoint y: 273, distance: 20.2
click at [115, 273] on div at bounding box center [120, 272] width 31 height 9
drag, startPoint x: 101, startPoint y: 286, endPoint x: 114, endPoint y: 287, distance: 12.6
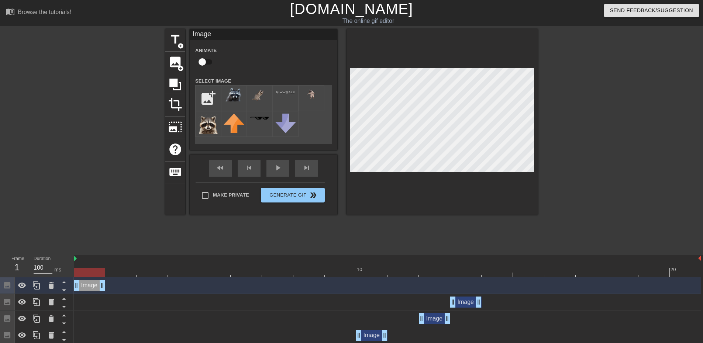
click at [114, 287] on div "Image drag_handle drag_handle" at bounding box center [387, 285] width 627 height 11
drag, startPoint x: 106, startPoint y: 285, endPoint x: 110, endPoint y: 286, distance: 3.9
click at [110, 286] on div "Image drag_handle drag_handle" at bounding box center [387, 285] width 627 height 11
drag, startPoint x: 103, startPoint y: 286, endPoint x: 107, endPoint y: 289, distance: 5.0
click at [118, 289] on div "Image drag_handle drag_handle" at bounding box center [387, 285] width 627 height 11
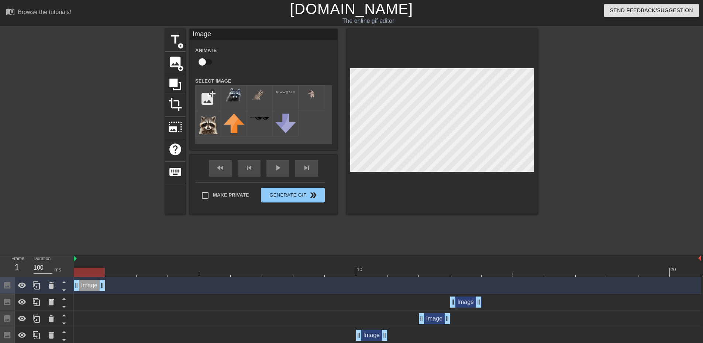
click at [105, 288] on div "Image drag_handle drag_handle" at bounding box center [387, 285] width 627 height 11
click at [52, 285] on icon at bounding box center [51, 285] width 5 height 7
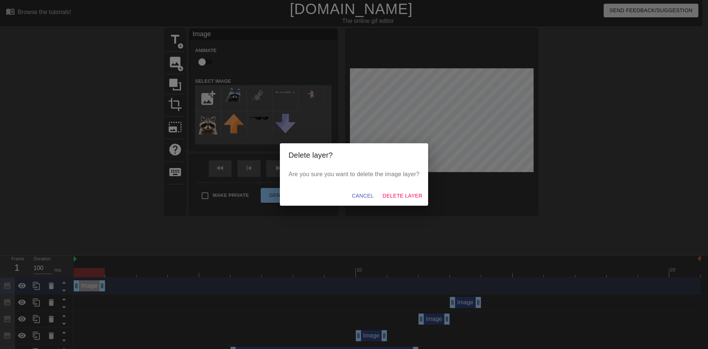
drag, startPoint x: 350, startPoint y: 197, endPoint x: 345, endPoint y: 200, distance: 5.6
click at [356, 198] on div "Cancel Delete Layer" at bounding box center [354, 196] width 149 height 20
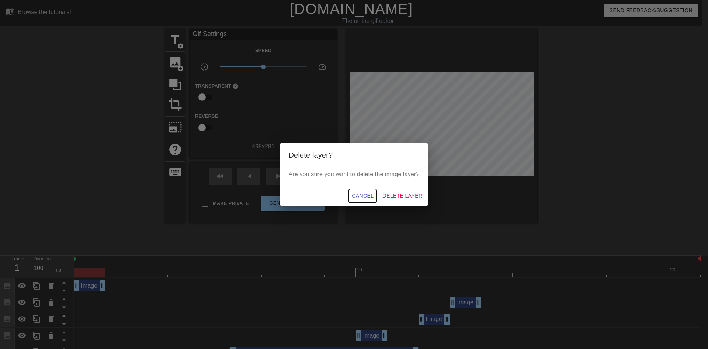
click at [365, 198] on span "Cancel" at bounding box center [363, 195] width 22 height 9
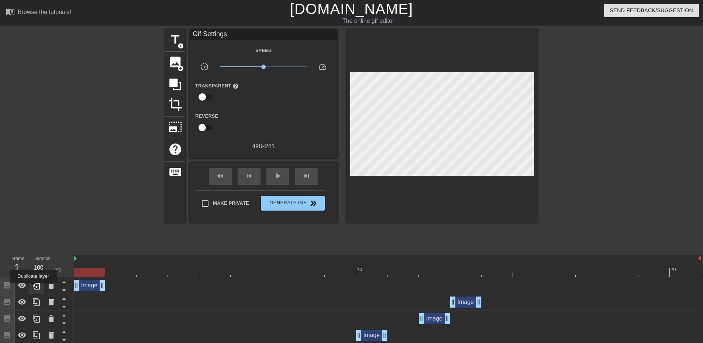
click at [34, 287] on icon at bounding box center [36, 286] width 7 height 8
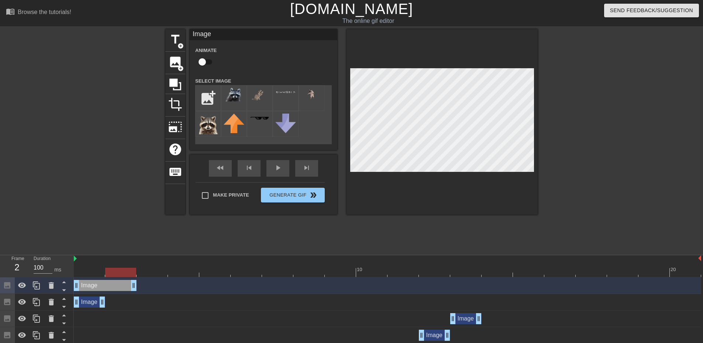
drag, startPoint x: 104, startPoint y: 284, endPoint x: 92, endPoint y: 287, distance: 11.7
drag, startPoint x: 76, startPoint y: 286, endPoint x: 150, endPoint y: 266, distance: 76.4
click at [98, 288] on div "Image drag_handle drag_handle" at bounding box center [387, 285] width 627 height 11
drag, startPoint x: 115, startPoint y: 275, endPoint x: 140, endPoint y: 276, distance: 25.1
click at [140, 276] on div at bounding box center [152, 272] width 31 height 9
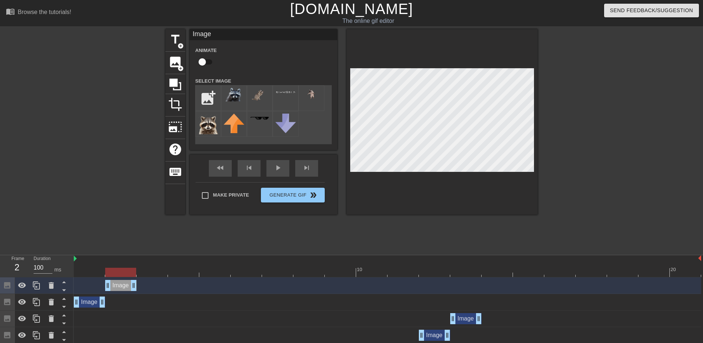
drag, startPoint x: 130, startPoint y: 290, endPoint x: 140, endPoint y: 289, distance: 10.3
click at [143, 290] on div "Image drag_handle drag_handle" at bounding box center [387, 285] width 627 height 11
click at [137, 284] on div "Image drag_handle drag_handle" at bounding box center [387, 285] width 627 height 11
click at [41, 284] on div at bounding box center [36, 285] width 15 height 16
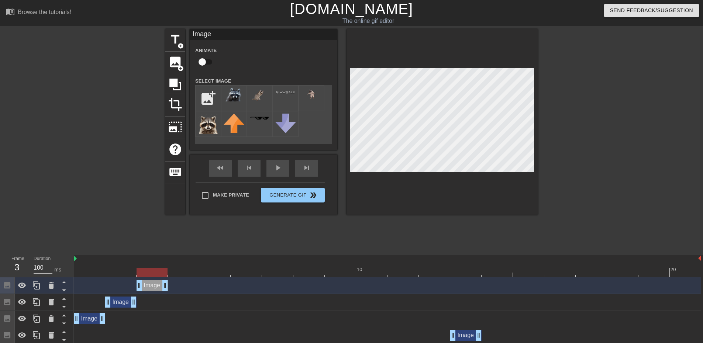
drag, startPoint x: 122, startPoint y: 287, endPoint x: 148, endPoint y: 288, distance: 25.1
click at [148, 288] on div "Image drag_handle drag_handle" at bounding box center [152, 285] width 31 height 11
drag, startPoint x: 164, startPoint y: 270, endPoint x: 173, endPoint y: 270, distance: 8.5
click at [173, 270] on div at bounding box center [183, 272] width 31 height 9
click at [148, 289] on div "Image drag_handle drag_handle" at bounding box center [152, 285] width 31 height 11
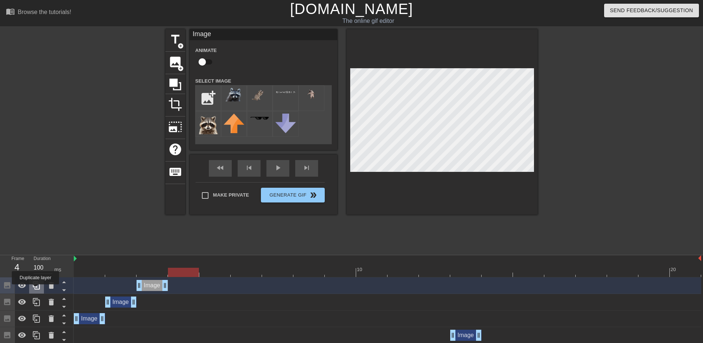
click at [35, 290] on icon at bounding box center [36, 286] width 7 height 8
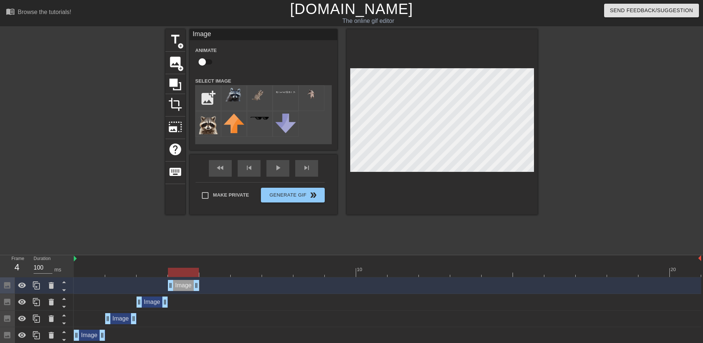
drag, startPoint x: 158, startPoint y: 284, endPoint x: 181, endPoint y: 286, distance: 23.3
click at [180, 285] on div "Image drag_handle drag_handle" at bounding box center [183, 285] width 31 height 11
drag, startPoint x: 188, startPoint y: 273, endPoint x: 203, endPoint y: 278, distance: 15.9
click at [203, 278] on div "10 20 Image drag_handle drag_handle Image drag_handle drag_handle Image drag_ha…" at bounding box center [388, 349] width 629 height 188
click at [40, 287] on icon at bounding box center [36, 285] width 9 height 9
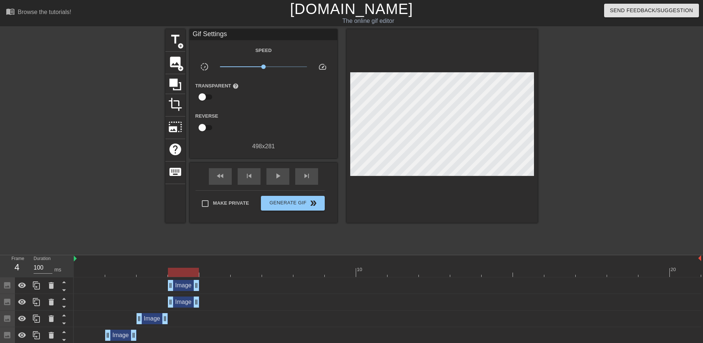
click at [215, 288] on div "Image drag_handle drag_handle" at bounding box center [387, 285] width 627 height 11
drag, startPoint x: 193, startPoint y: 286, endPoint x: 202, endPoint y: 288, distance: 9.8
click at [208, 289] on div "Image drag_handle drag_handle" at bounding box center [387, 285] width 627 height 11
drag, startPoint x: 199, startPoint y: 287, endPoint x: 209, endPoint y: 287, distance: 9.6
click at [209, 287] on div "Image drag_handle drag_handle" at bounding box center [387, 285] width 627 height 11
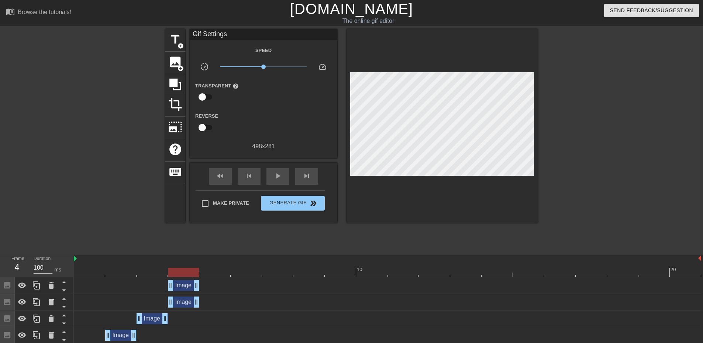
drag, startPoint x: 199, startPoint y: 285, endPoint x: 208, endPoint y: 285, distance: 8.5
click at [208, 285] on div "Image drag_handle drag_handle" at bounding box center [387, 285] width 627 height 11
click at [203, 284] on div "Image drag_handle drag_handle" at bounding box center [387, 285] width 627 height 11
drag, startPoint x: 199, startPoint y: 284, endPoint x: 204, endPoint y: 284, distance: 4.9
click at [208, 284] on div "Image drag_handle drag_handle" at bounding box center [387, 285] width 627 height 11
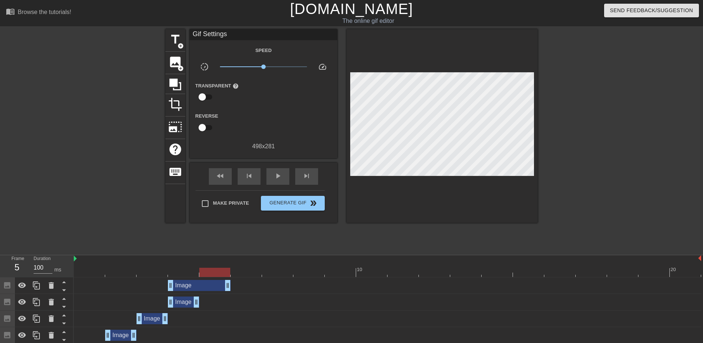
drag, startPoint x: 197, startPoint y: 284, endPoint x: 207, endPoint y: 285, distance: 10.0
drag, startPoint x: 173, startPoint y: 284, endPoint x: 208, endPoint y: 286, distance: 35.1
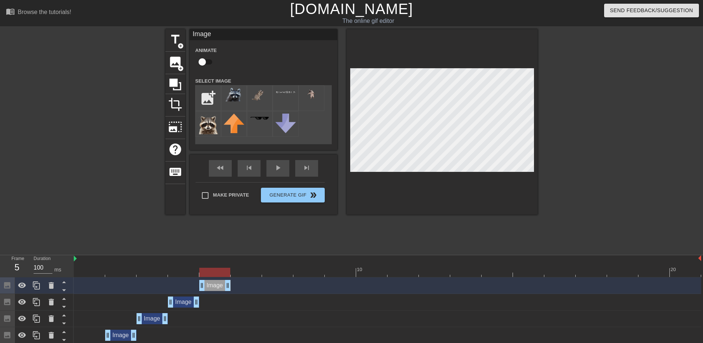
drag, startPoint x: 218, startPoint y: 275, endPoint x: 231, endPoint y: 274, distance: 13.0
click at [230, 275] on div at bounding box center [214, 272] width 31 height 9
drag, startPoint x: 246, startPoint y: 272, endPoint x: 208, endPoint y: 270, distance: 38.0
click at [208, 270] on div at bounding box center [214, 272] width 31 height 9
drag, startPoint x: 212, startPoint y: 270, endPoint x: 2, endPoint y: 299, distance: 211.6
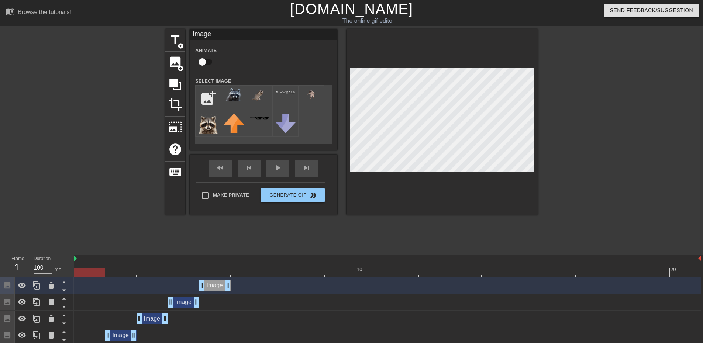
drag, startPoint x: 265, startPoint y: 270, endPoint x: 449, endPoint y: 275, distance: 184.6
click at [450, 275] on div at bounding box center [387, 272] width 627 height 9
drag, startPoint x: 461, startPoint y: 273, endPoint x: 435, endPoint y: 277, distance: 26.9
click at [435, 277] on div "10 20" at bounding box center [387, 266] width 627 height 22
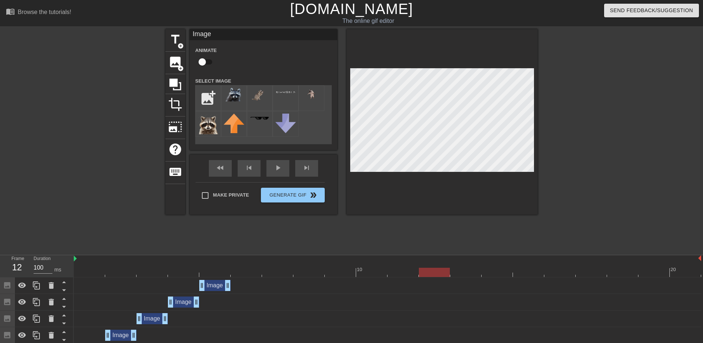
click at [560, 207] on div at bounding box center [601, 139] width 111 height 221
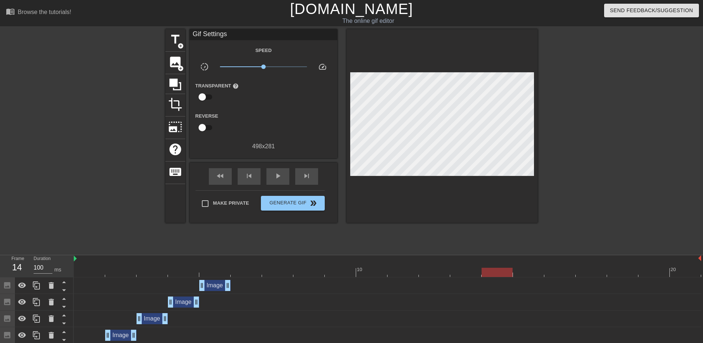
drag, startPoint x: 433, startPoint y: 275, endPoint x: 493, endPoint y: 275, distance: 60.1
click at [493, 275] on div at bounding box center [496, 272] width 31 height 9
click at [170, 65] on span "image" at bounding box center [175, 62] width 14 height 14
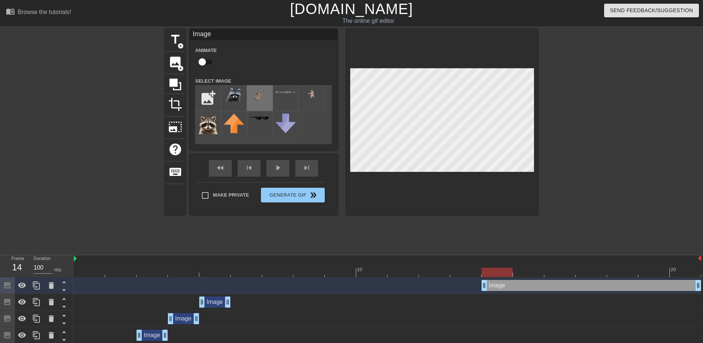
click at [263, 99] on img at bounding box center [259, 95] width 21 height 14
click at [313, 108] on div at bounding box center [311, 98] width 26 height 26
click at [460, 265] on div at bounding box center [465, 267] width 31 height 9
drag, startPoint x: 472, startPoint y: 276, endPoint x: 493, endPoint y: 277, distance: 20.7
click at [493, 277] on div at bounding box center [496, 272] width 31 height 9
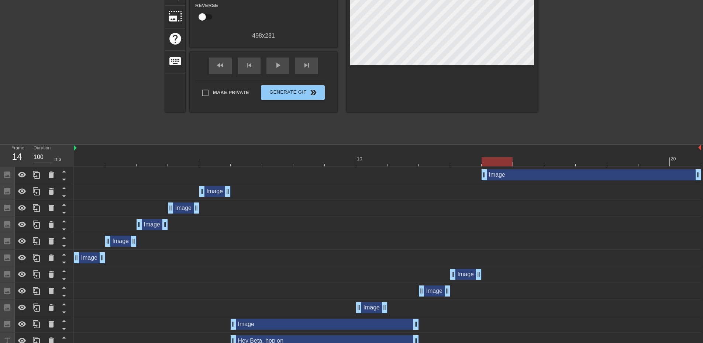
scroll to position [111, 6]
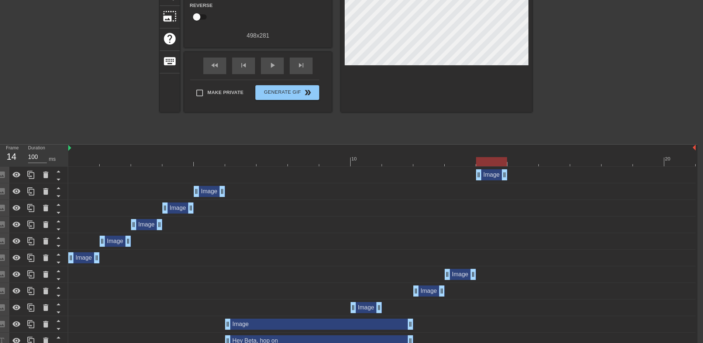
drag, startPoint x: 691, startPoint y: 172, endPoint x: 490, endPoint y: 179, distance: 201.6
drag, startPoint x: 495, startPoint y: 158, endPoint x: 512, endPoint y: 160, distance: 17.5
click at [513, 160] on div at bounding box center [522, 161] width 31 height 9
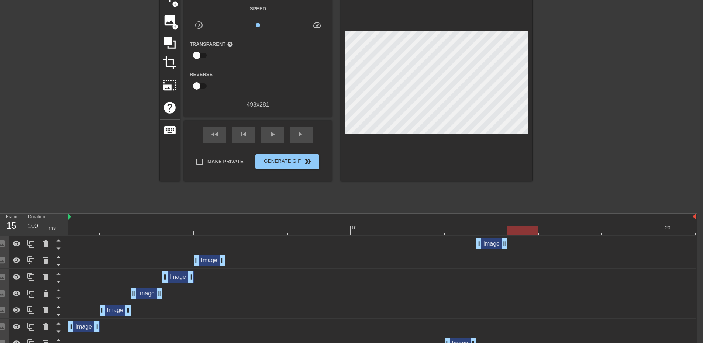
scroll to position [0, 6]
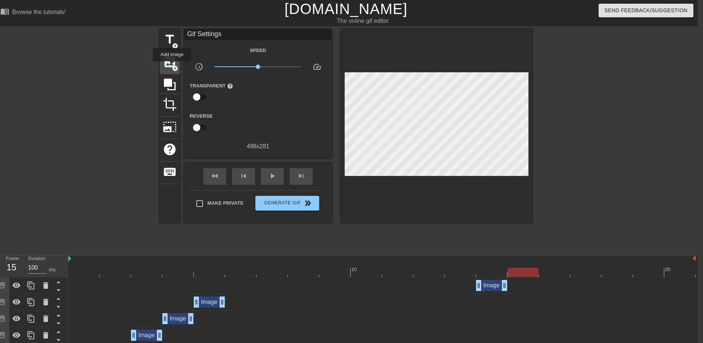
click at [172, 66] on span "add_circle" at bounding box center [175, 68] width 6 height 6
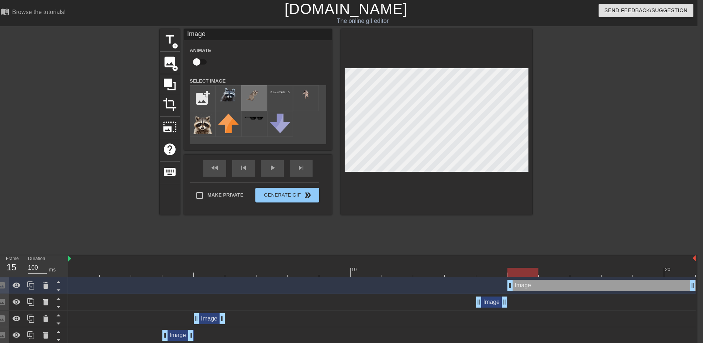
click at [252, 101] on img at bounding box center [254, 95] width 21 height 14
click at [636, 158] on div "title add_circle image add_circle crop photo_size_select_large help keyboard Im…" at bounding box center [345, 139] width 703 height 221
click at [477, 175] on div at bounding box center [436, 122] width 191 height 186
click at [511, 173] on div at bounding box center [436, 122] width 191 height 186
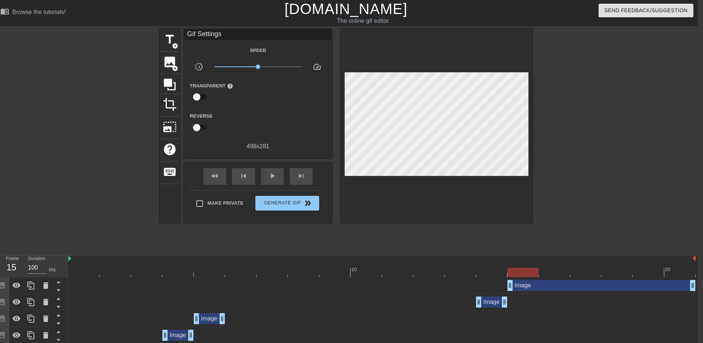
click at [688, 289] on div "Image drag_handle drag_handle" at bounding box center [601, 285] width 188 height 11
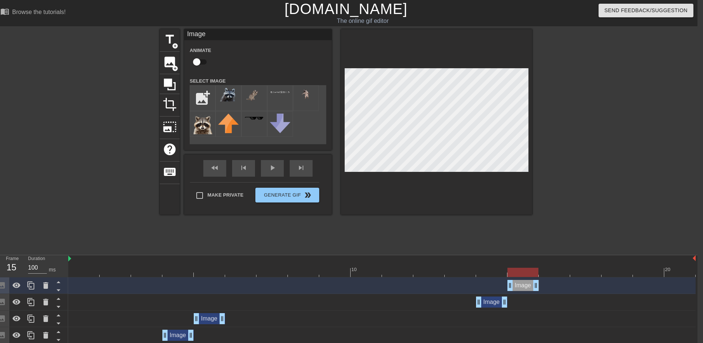
drag, startPoint x: 693, startPoint y: 287, endPoint x: 515, endPoint y: 280, distance: 178.0
click at [529, 274] on div at bounding box center [522, 272] width 31 height 9
drag, startPoint x: 229, startPoint y: 103, endPoint x: 338, endPoint y: 108, distance: 108.6
click at [231, 103] on div at bounding box center [228, 98] width 26 height 26
click at [207, 92] on input "file" at bounding box center [202, 98] width 25 height 25
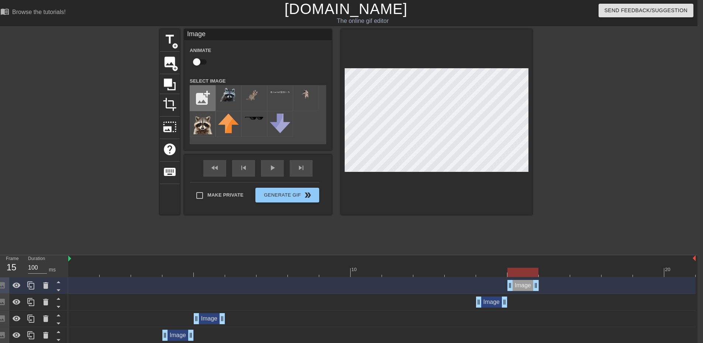
type input "C:\fakepath\raccoon ophone.png"
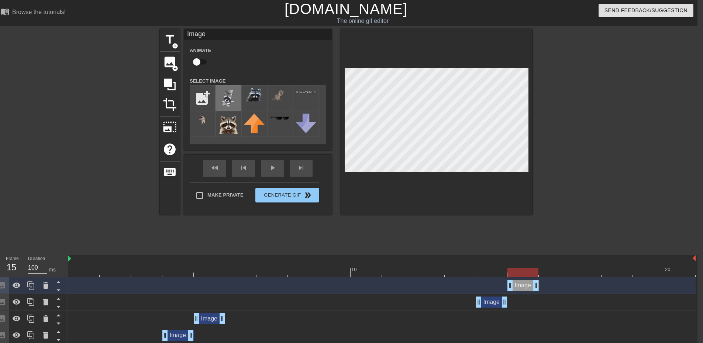
click at [227, 100] on img at bounding box center [228, 98] width 21 height 21
click at [222, 99] on img at bounding box center [228, 98] width 21 height 21
click at [555, 131] on div "title add_circle image add_circle crop photo_size_select_large help keyboard Im…" at bounding box center [345, 139] width 703 height 221
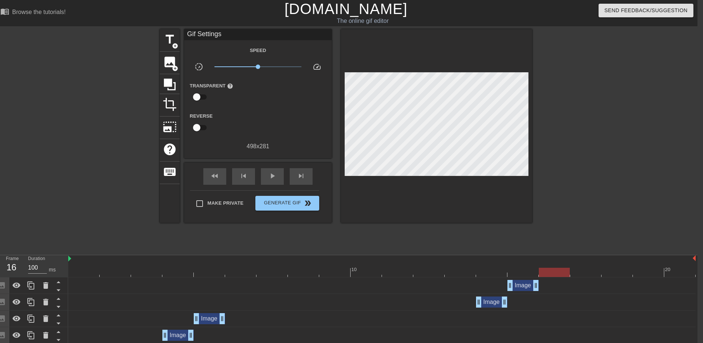
drag, startPoint x: 528, startPoint y: 272, endPoint x: 544, endPoint y: 273, distance: 16.3
click at [544, 273] on div at bounding box center [554, 272] width 31 height 9
drag, startPoint x: 537, startPoint y: 282, endPoint x: 556, endPoint y: 286, distance: 19.9
click at [536, 274] on div at bounding box center [522, 272] width 31 height 9
drag, startPoint x: 565, startPoint y: 287, endPoint x: 536, endPoint y: 286, distance: 28.8
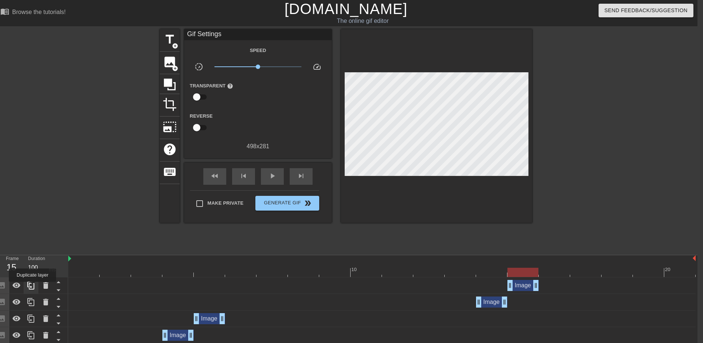
click at [32, 287] on icon at bounding box center [31, 285] width 9 height 9
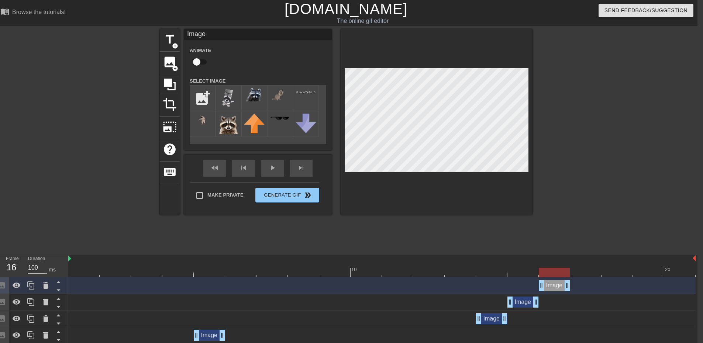
drag, startPoint x: 526, startPoint y: 287, endPoint x: 548, endPoint y: 289, distance: 21.5
click at [548, 289] on div "Image drag_handle drag_handle" at bounding box center [554, 285] width 31 height 11
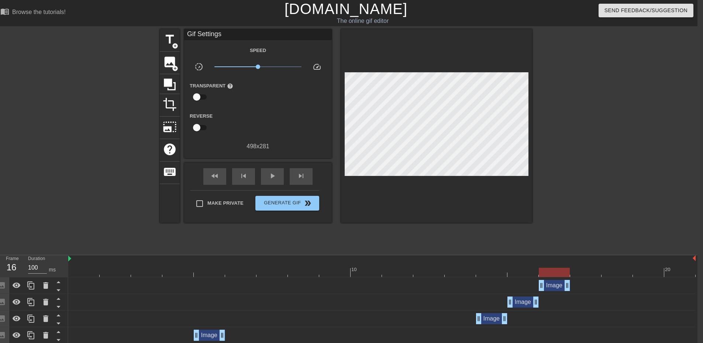
click at [494, 203] on div at bounding box center [436, 126] width 191 height 194
drag, startPoint x: 550, startPoint y: 276, endPoint x: 572, endPoint y: 273, distance: 22.7
click at [572, 273] on div at bounding box center [585, 272] width 31 height 9
drag, startPoint x: 593, startPoint y: 276, endPoint x: 605, endPoint y: 275, distance: 12.6
click at [605, 275] on div at bounding box center [616, 272] width 31 height 9
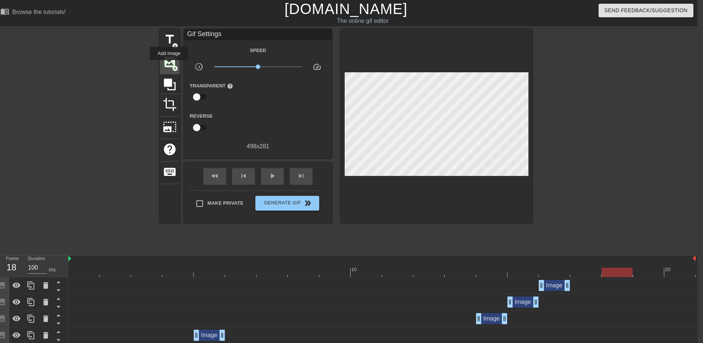
click at [168, 67] on span "image" at bounding box center [170, 62] width 14 height 14
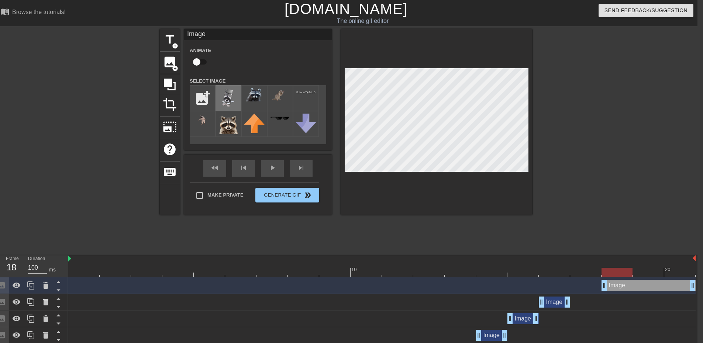
click at [228, 103] on img at bounding box center [228, 98] width 21 height 21
click at [253, 103] on div at bounding box center [254, 98] width 26 height 26
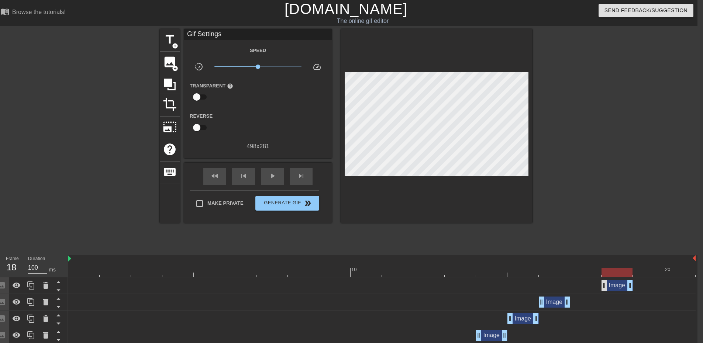
drag, startPoint x: 691, startPoint y: 286, endPoint x: 607, endPoint y: 285, distance: 83.8
drag, startPoint x: 622, startPoint y: 276, endPoint x: 653, endPoint y: 276, distance: 31.0
click at [653, 276] on div at bounding box center [648, 272] width 31 height 9
drag, startPoint x: 635, startPoint y: 285, endPoint x: 650, endPoint y: 284, distance: 14.4
drag, startPoint x: 652, startPoint y: 273, endPoint x: 0, endPoint y: 317, distance: 653.8
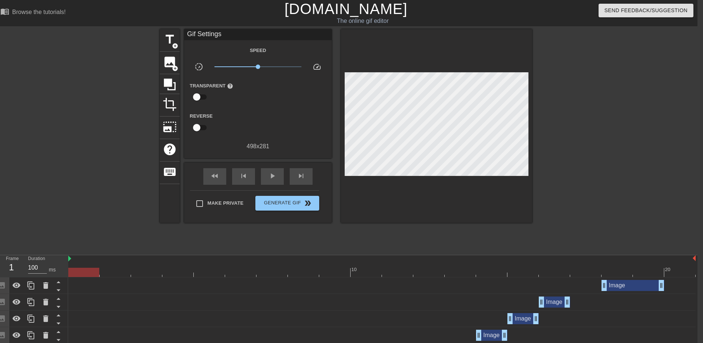
click at [170, 86] on icon at bounding box center [170, 85] width 12 height 12
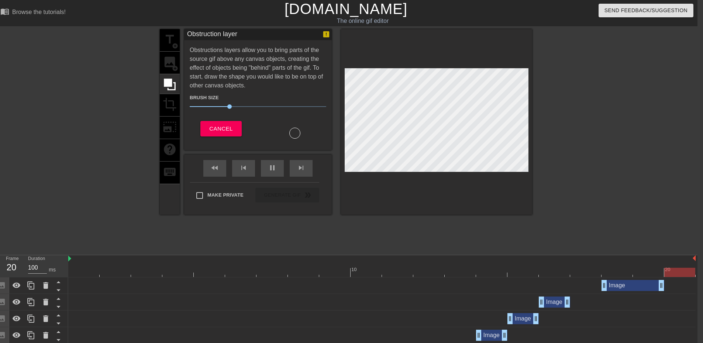
click at [170, 70] on div "title add_circle image add_circle crop photo_size_select_large help keyboard" at bounding box center [170, 122] width 20 height 186
click at [221, 141] on div "Obstruction layer Obstructions layers allow you to bring parts of the source gi…" at bounding box center [258, 89] width 148 height 121
click at [218, 131] on span "Cancel" at bounding box center [220, 129] width 23 height 10
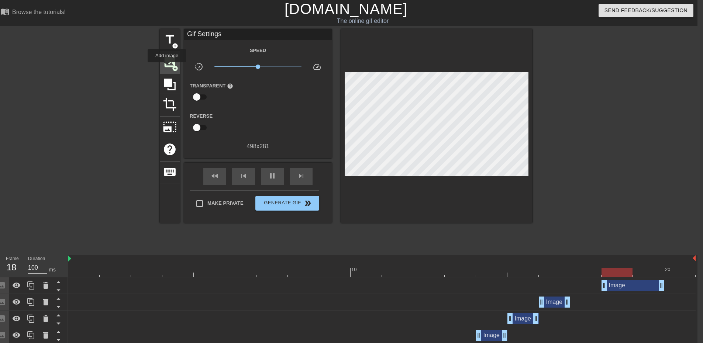
click at [167, 68] on span "image" at bounding box center [170, 62] width 14 height 14
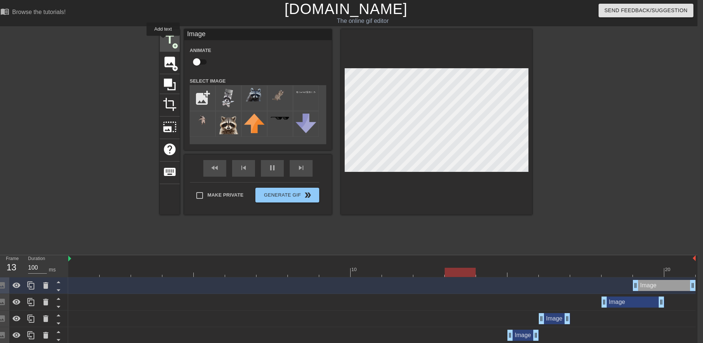
click at [163, 41] on span "title" at bounding box center [170, 39] width 14 height 14
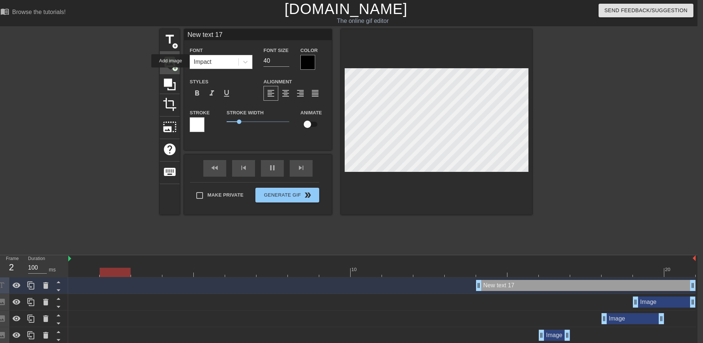
click at [169, 72] on div "image add_circle" at bounding box center [170, 63] width 20 height 23
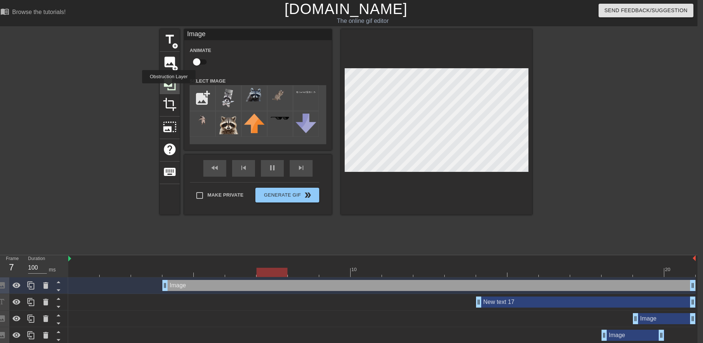
click at [169, 89] on icon at bounding box center [170, 85] width 12 height 12
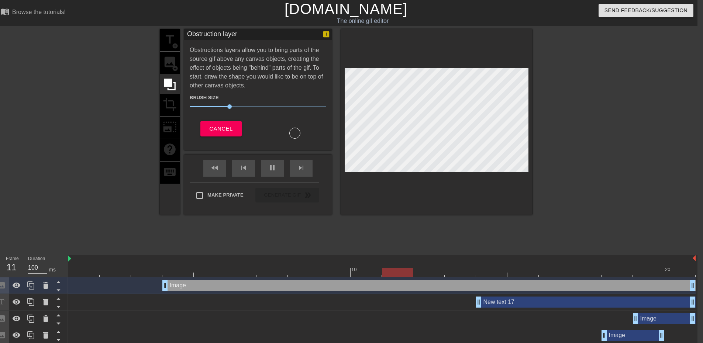
click at [171, 114] on div "title add_circle image add_circle crop photo_size_select_large help keyboard" at bounding box center [170, 122] width 20 height 186
click at [209, 129] on button "Cancel" at bounding box center [220, 128] width 41 height 15
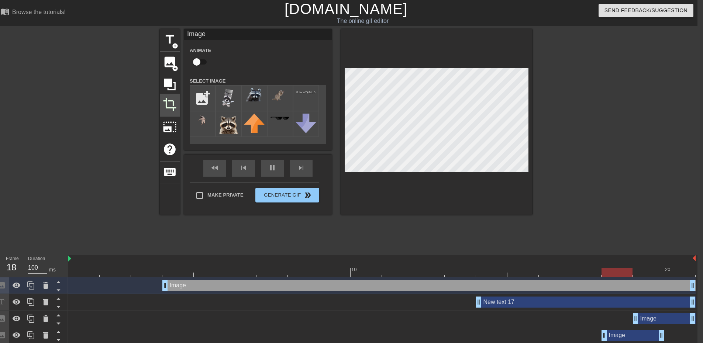
click at [169, 109] on span "crop" at bounding box center [170, 104] width 14 height 14
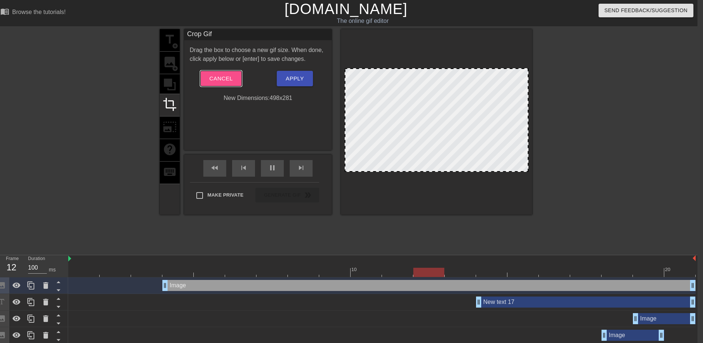
click at [223, 79] on span "Cancel" at bounding box center [220, 79] width 23 height 10
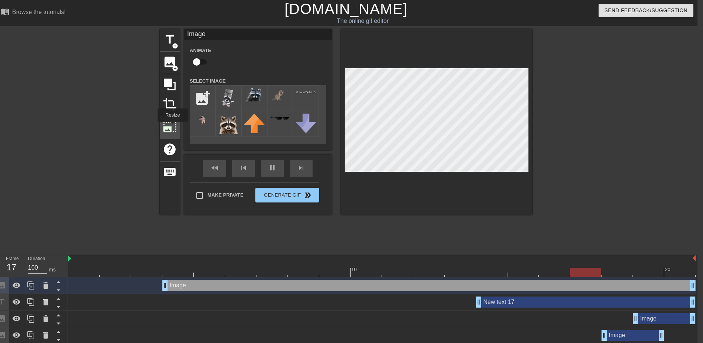
click at [172, 127] on span "photo_size_select_large" at bounding box center [170, 127] width 14 height 14
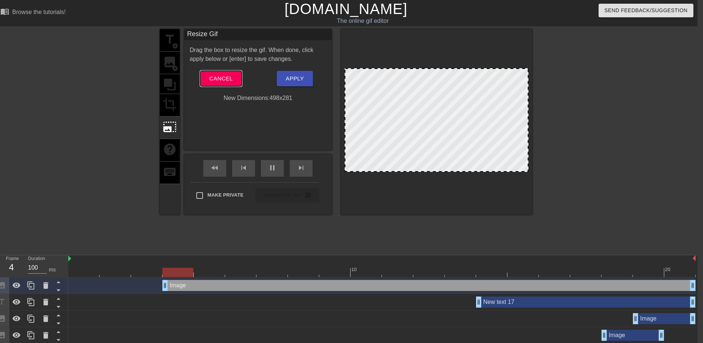
click at [218, 81] on span "Cancel" at bounding box center [220, 79] width 23 height 10
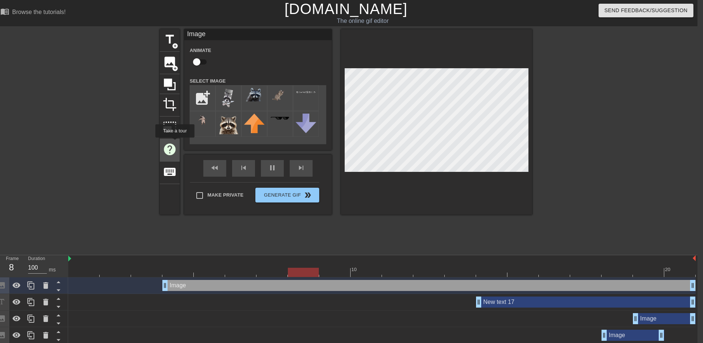
click at [175, 143] on span "help" at bounding box center [170, 149] width 14 height 14
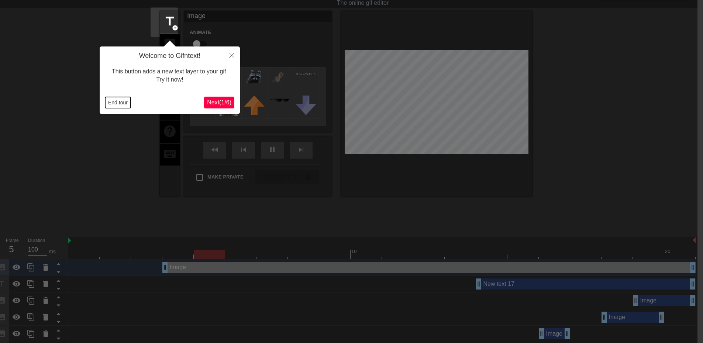
click at [106, 104] on button "End tour" at bounding box center [117, 102] width 25 height 11
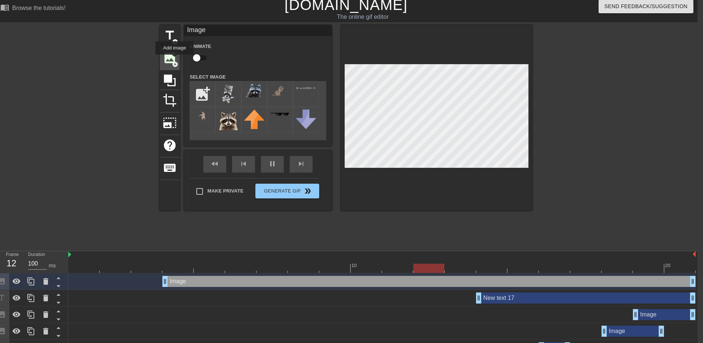
scroll to position [0, 6]
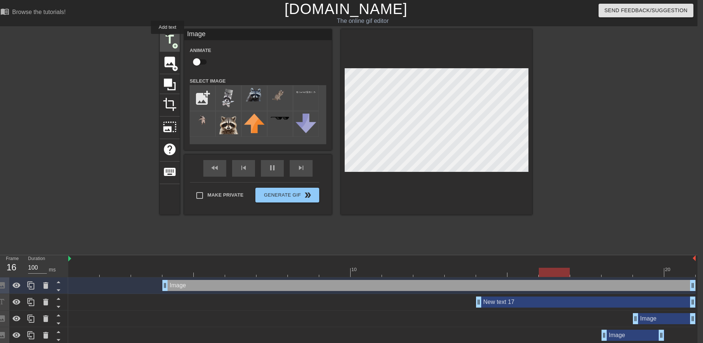
click at [168, 39] on span "title" at bounding box center [170, 39] width 14 height 14
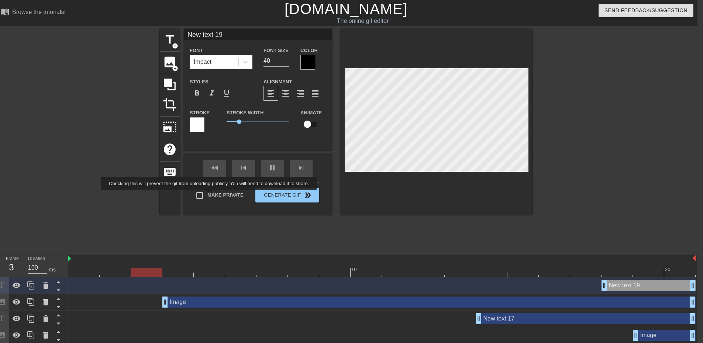
click at [210, 196] on label "Make Private" at bounding box center [218, 195] width 52 height 15
click at [207, 196] on input "Make Private" at bounding box center [199, 195] width 15 height 15
checkbox input "true"
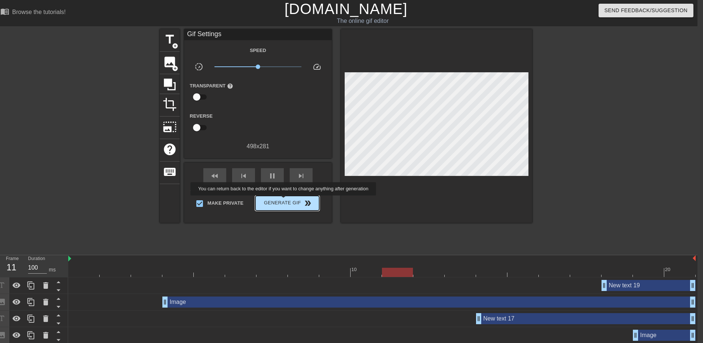
click at [284, 201] on span "Generate Gif double_arrow" at bounding box center [287, 203] width 58 height 9
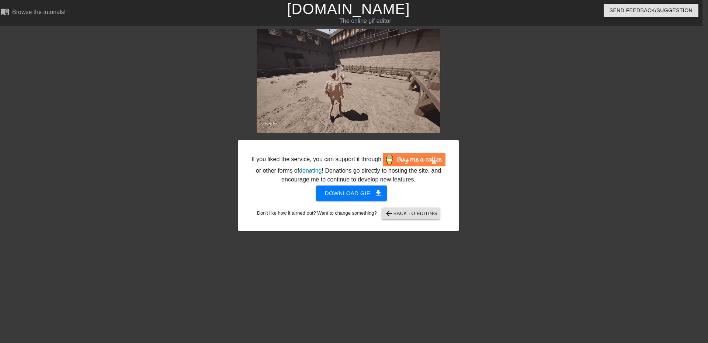
drag, startPoint x: 346, startPoint y: 118, endPoint x: 358, endPoint y: 253, distance: 136.0
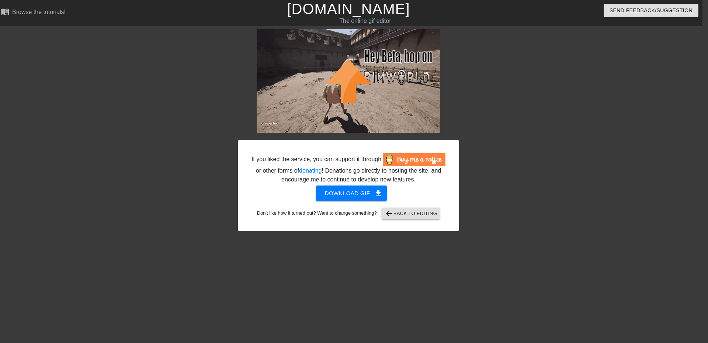
click at [358, 253] on html "menu_book Browse the tutorials! [DOMAIN_NAME] The online gif editor Send Feedba…" at bounding box center [348, 127] width 708 height 254
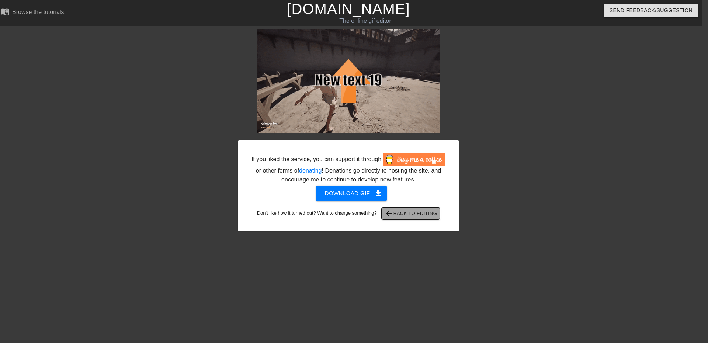
click at [407, 217] on span "arrow_back Back to Editing" at bounding box center [411, 213] width 53 height 9
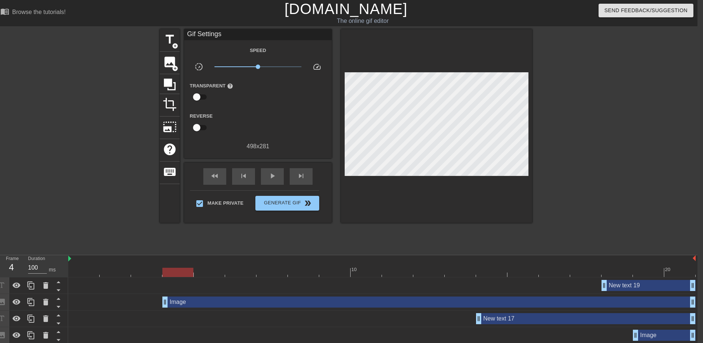
drag, startPoint x: 227, startPoint y: 274, endPoint x: 176, endPoint y: 273, distance: 51.7
click at [176, 273] on div at bounding box center [381, 272] width 627 height 9
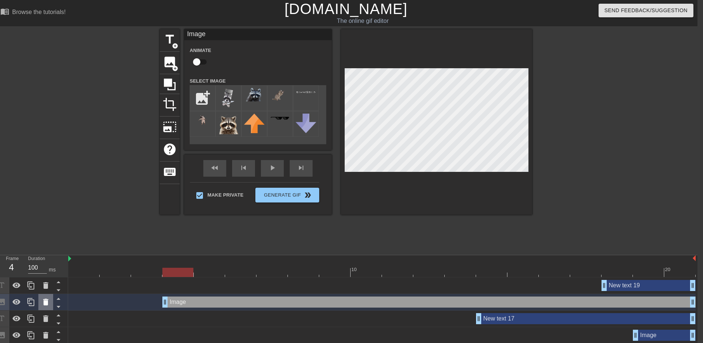
click at [45, 303] on icon at bounding box center [45, 302] width 5 height 7
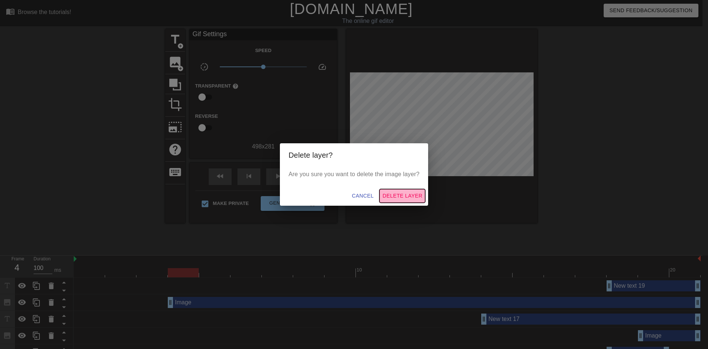
click at [407, 196] on span "Delete Layer" at bounding box center [403, 195] width 40 height 9
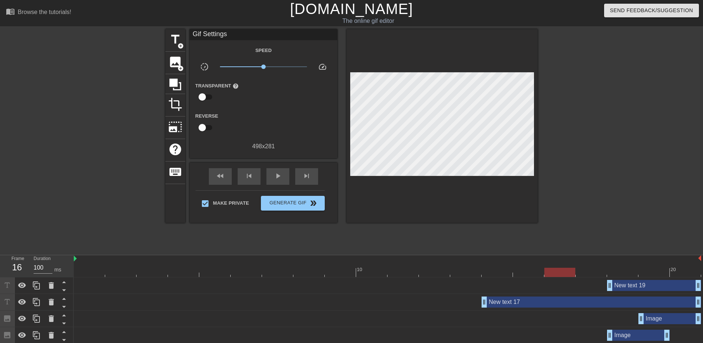
drag, startPoint x: 179, startPoint y: 275, endPoint x: 566, endPoint y: 278, distance: 386.3
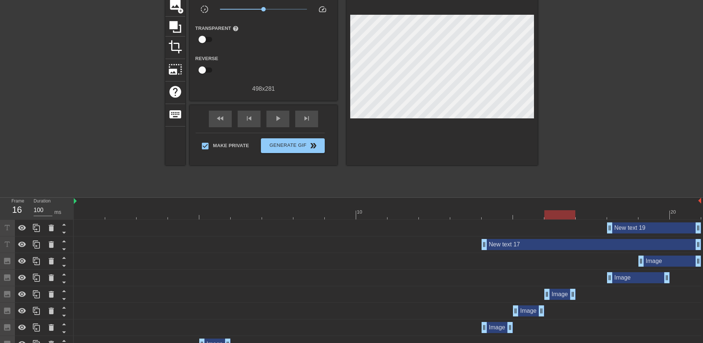
scroll to position [50, 0]
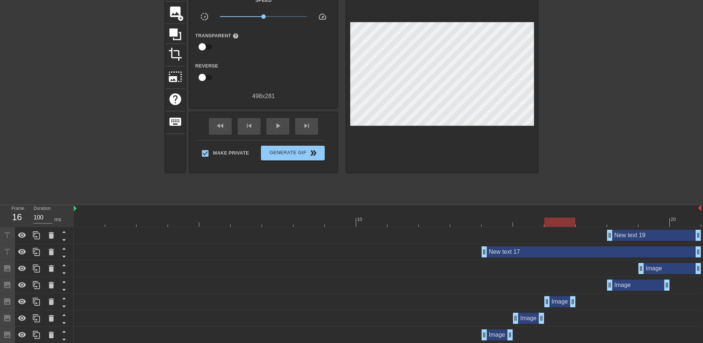
click at [538, 245] on div "New text 17 drag_handle drag_handle" at bounding box center [387, 252] width 627 height 17
click at [536, 251] on div "New text 17 drag_handle drag_handle" at bounding box center [591, 251] width 220 height 11
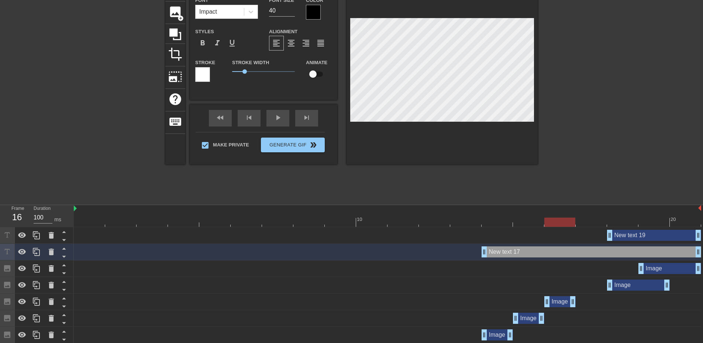
scroll to position [0, 0]
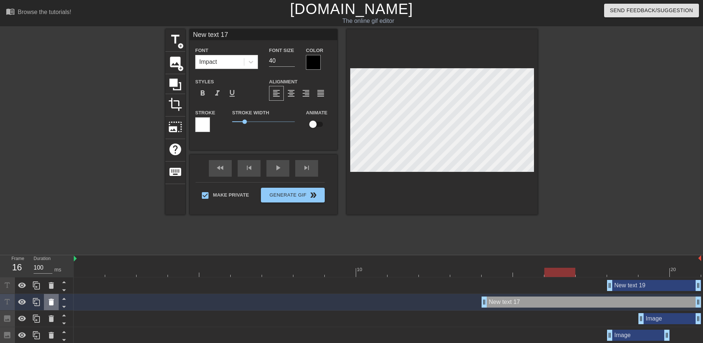
click at [51, 299] on icon at bounding box center [51, 302] width 9 height 9
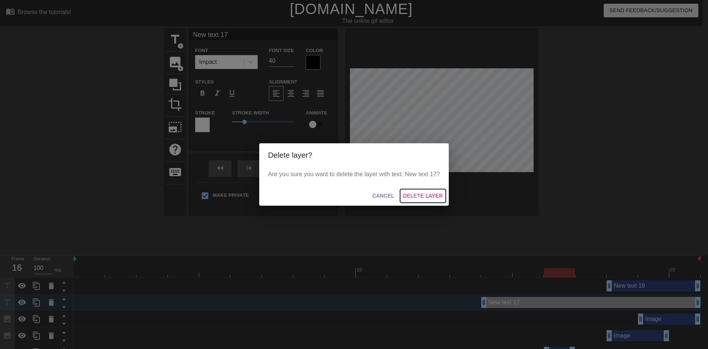
click at [422, 198] on span "Delete Layer" at bounding box center [423, 195] width 40 height 9
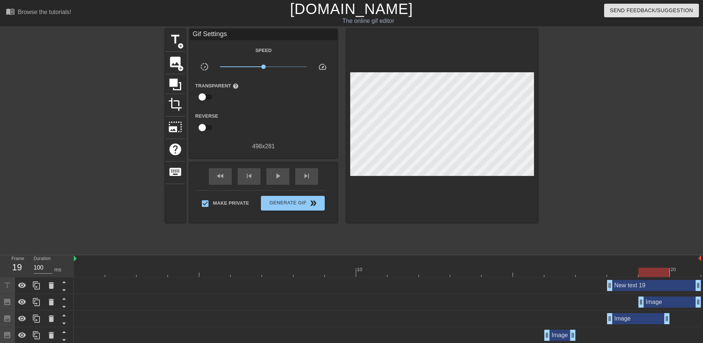
drag, startPoint x: 565, startPoint y: 274, endPoint x: 647, endPoint y: 280, distance: 82.9
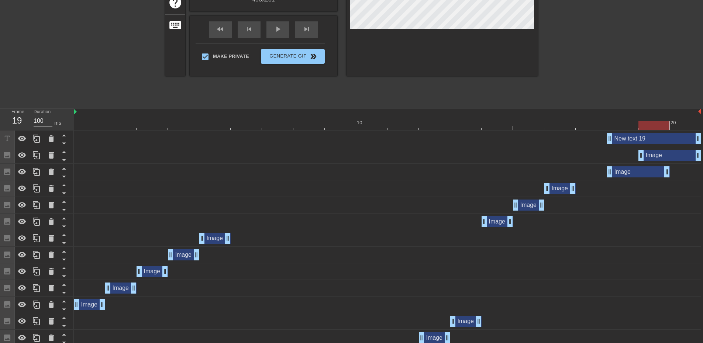
scroll to position [148, 0]
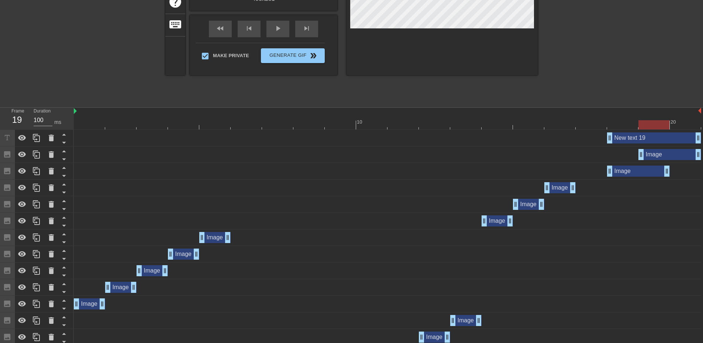
click at [647, 141] on div "New text 19 drag_handle drag_handle" at bounding box center [654, 137] width 94 height 11
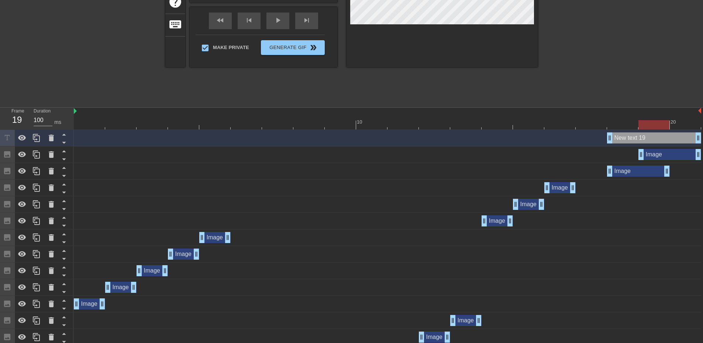
scroll to position [111, 0]
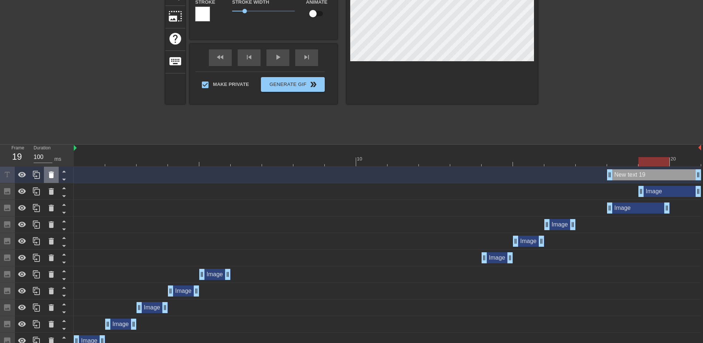
click at [51, 175] on icon at bounding box center [51, 175] width 5 height 7
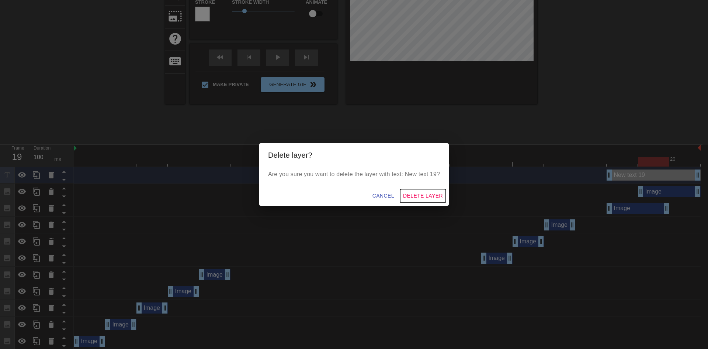
click at [417, 194] on span "Delete Layer" at bounding box center [423, 195] width 40 height 9
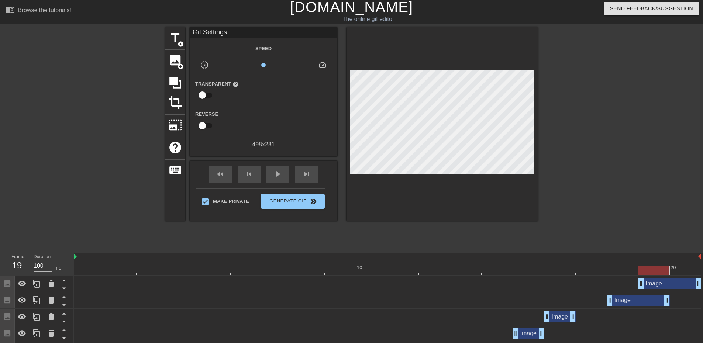
scroll to position [0, 0]
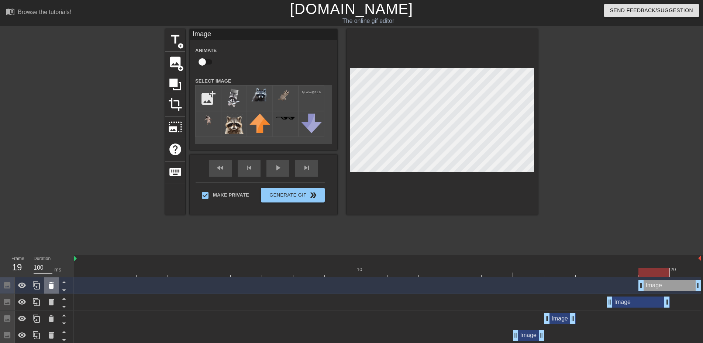
click at [51, 284] on icon at bounding box center [51, 285] width 9 height 9
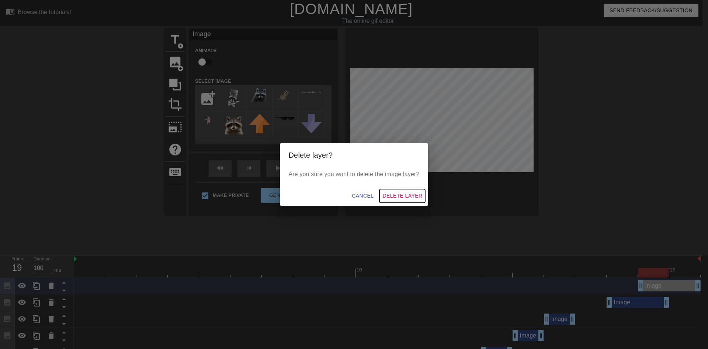
click at [392, 200] on span "Delete Layer" at bounding box center [403, 195] width 40 height 9
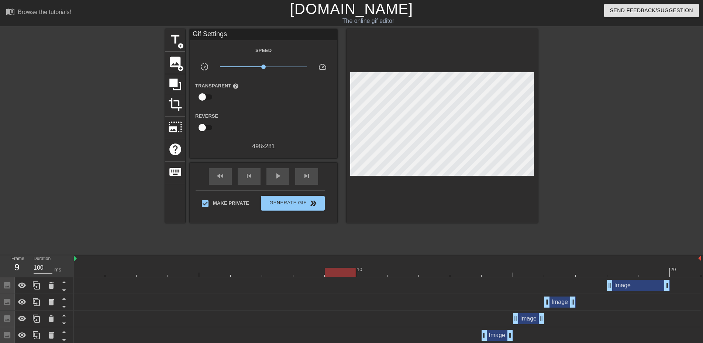
drag, startPoint x: 510, startPoint y: 270, endPoint x: 363, endPoint y: 276, distance: 146.6
click at [363, 276] on div at bounding box center [387, 272] width 627 height 9
drag, startPoint x: 262, startPoint y: 67, endPoint x: 230, endPoint y: 76, distance: 33.4
click at [233, 72] on div "x0.282" at bounding box center [263, 67] width 99 height 11
drag, startPoint x: 114, startPoint y: 276, endPoint x: 62, endPoint y: 273, distance: 52.8
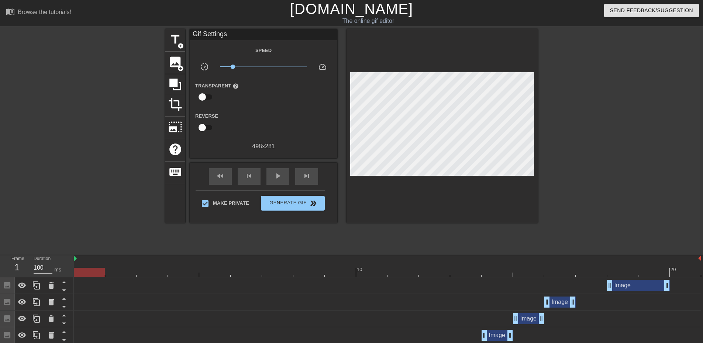
drag, startPoint x: 238, startPoint y: 69, endPoint x: 245, endPoint y: 69, distance: 7.0
click at [245, 69] on span "x0.372" at bounding box center [263, 66] width 87 height 9
drag, startPoint x: 245, startPoint y: 67, endPoint x: 253, endPoint y: 67, distance: 7.4
click at [253, 67] on span "x0.569" at bounding box center [253, 67] width 4 height 4
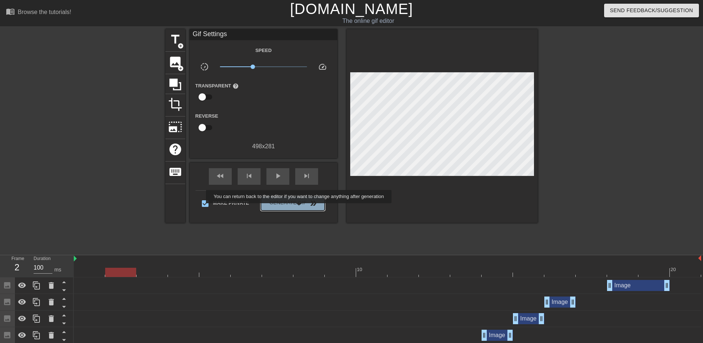
click at [300, 208] on button "Generate Gif double_arrow" at bounding box center [293, 203] width 64 height 15
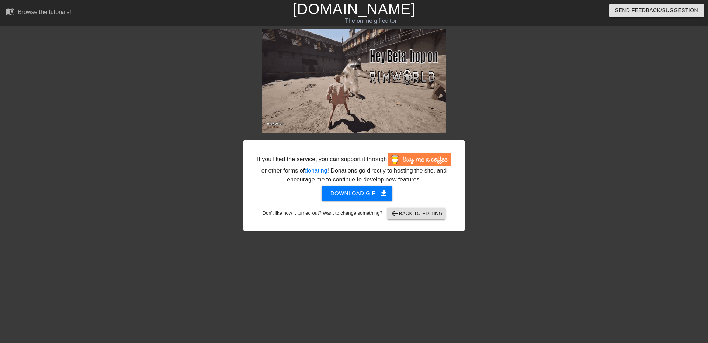
click at [347, 9] on link "[DOMAIN_NAME]" at bounding box center [354, 9] width 123 height 16
